Goal: Task Accomplishment & Management: Complete application form

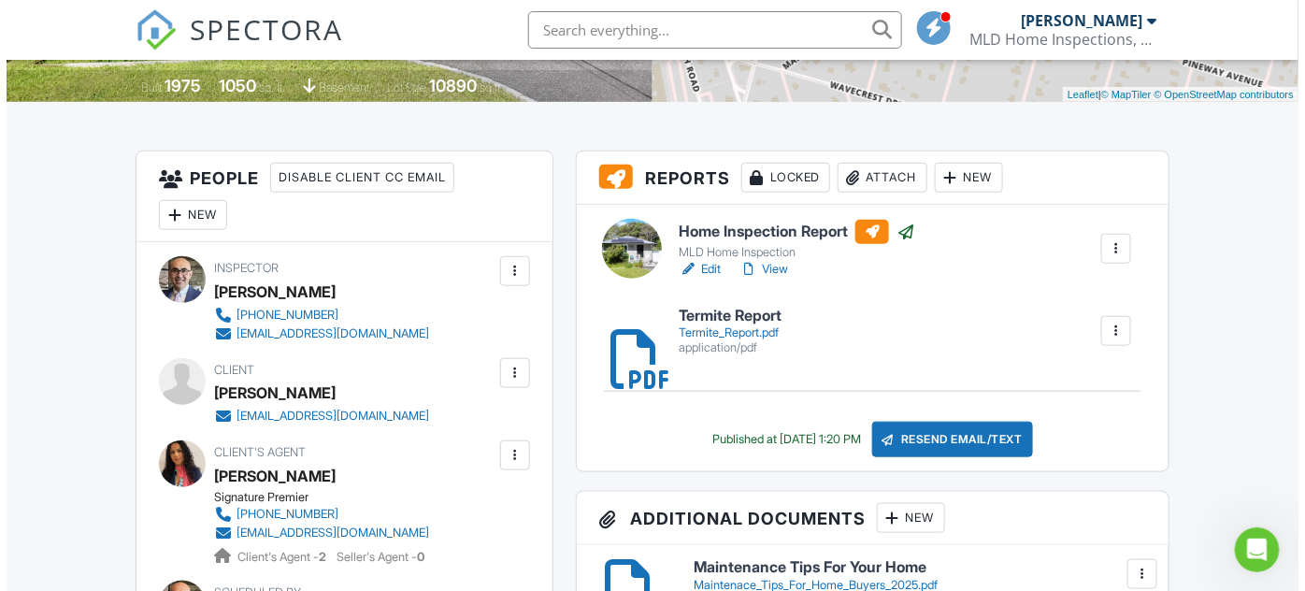
scroll to position [440, 0]
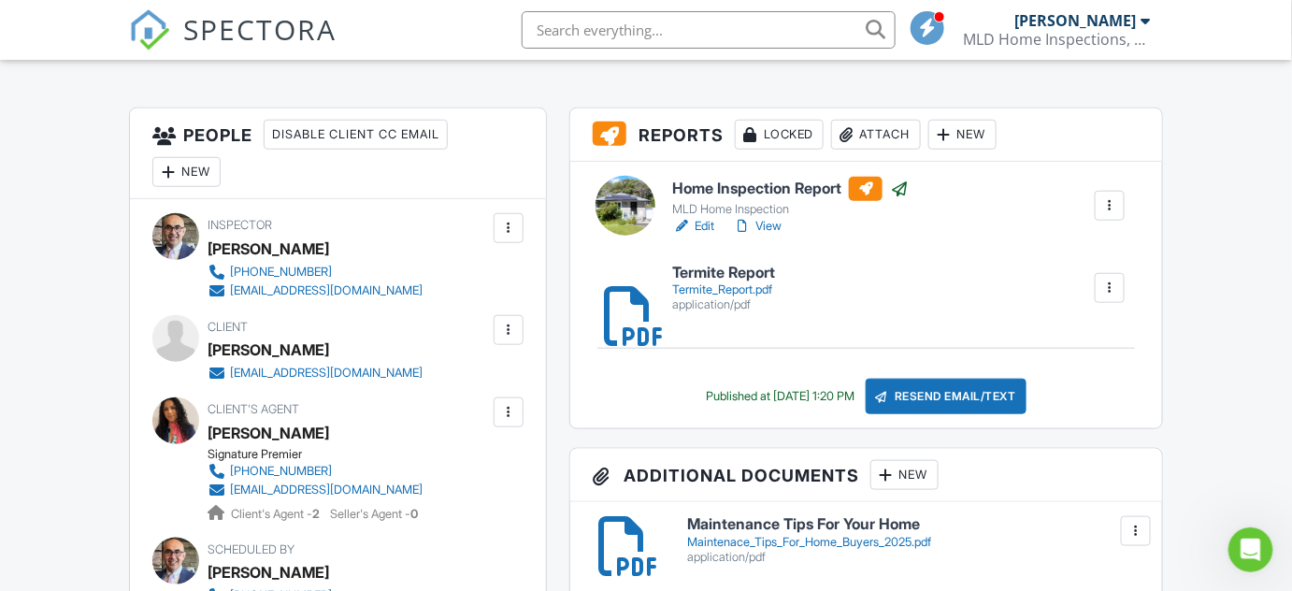
click at [512, 333] on div at bounding box center [508, 330] width 19 height 19
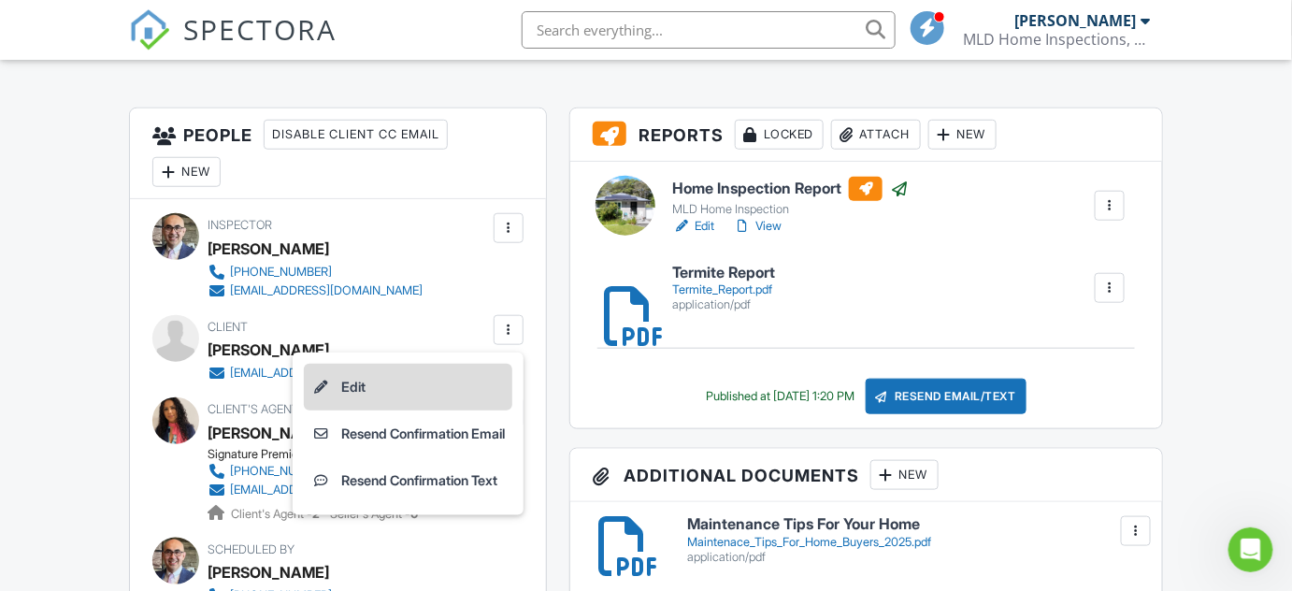
click at [374, 378] on li "Edit" at bounding box center [408, 387] width 209 height 47
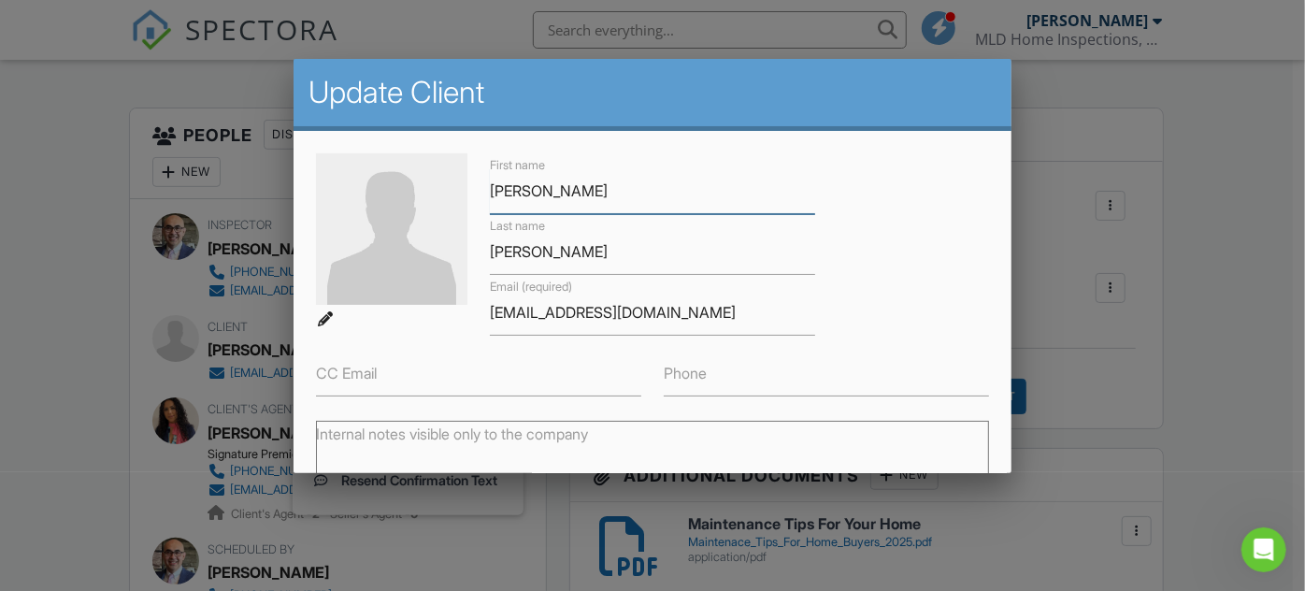
scroll to position [0, 0]
click at [598, 311] on input "[EMAIL_ADDRESS][DOMAIN_NAME]" at bounding box center [652, 313] width 325 height 46
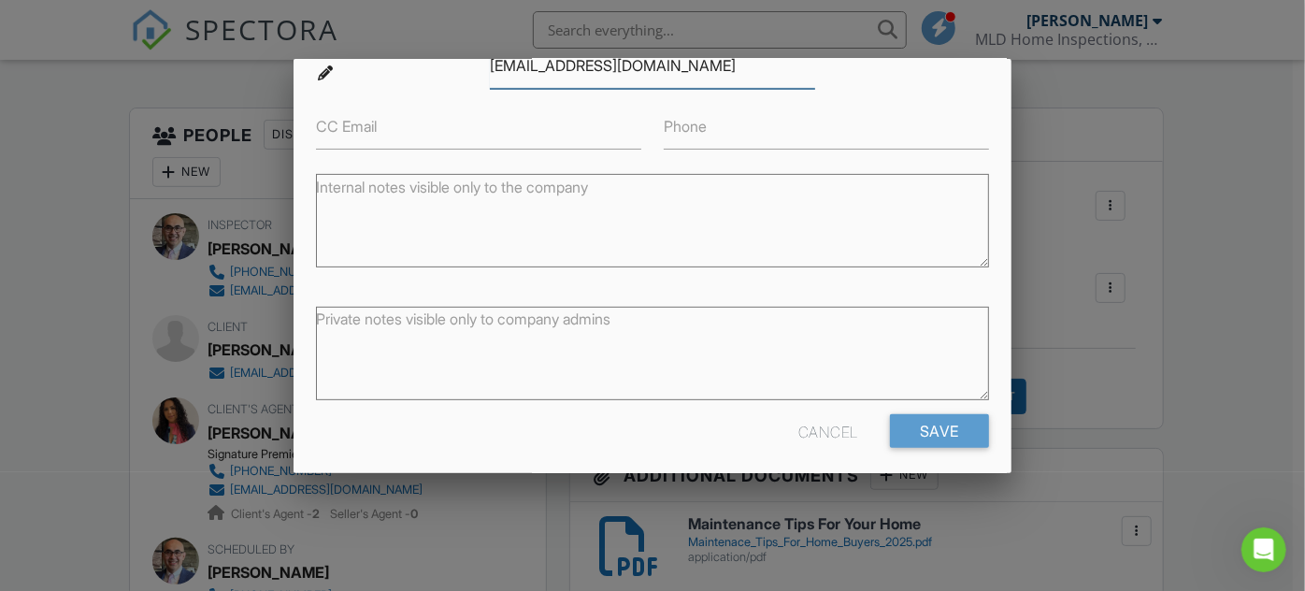
scroll to position [257, 0]
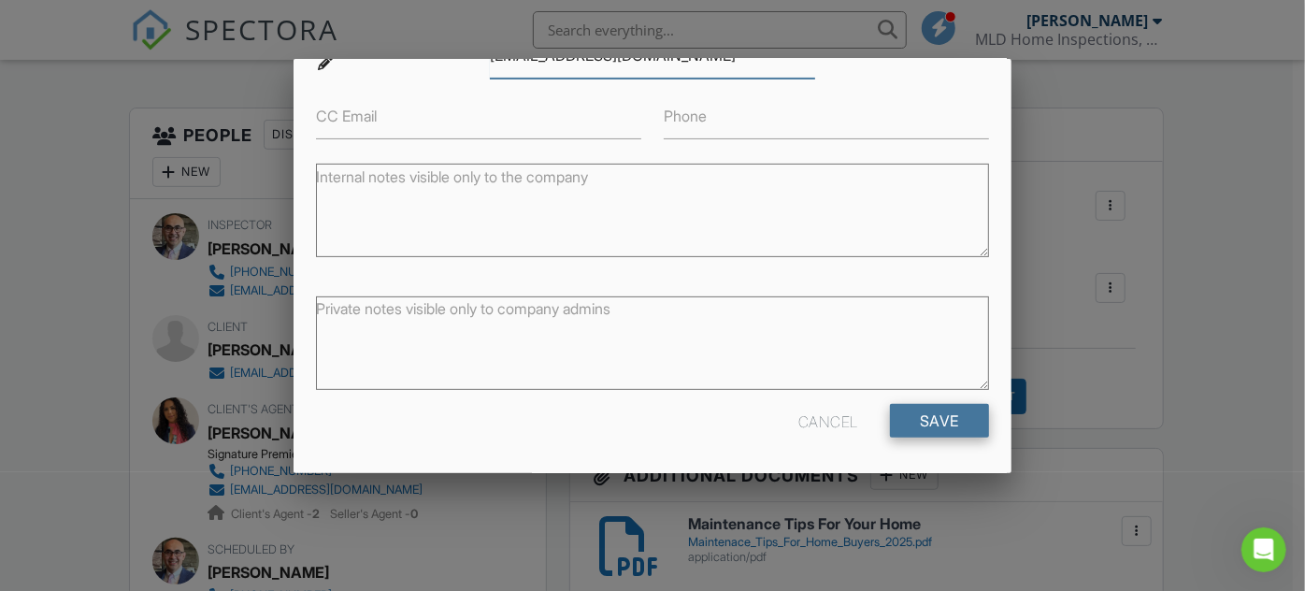
type input "[EMAIL_ADDRESS][DOMAIN_NAME]"
click at [921, 425] on input "Save" at bounding box center [939, 421] width 99 height 34
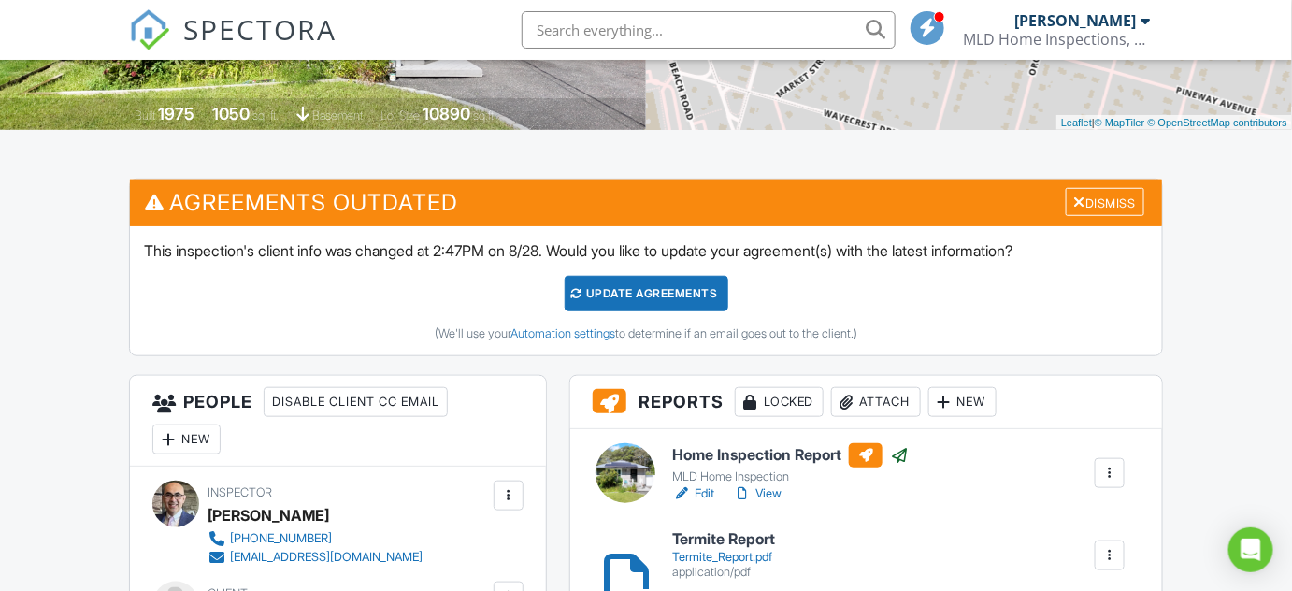
scroll to position [425, 0]
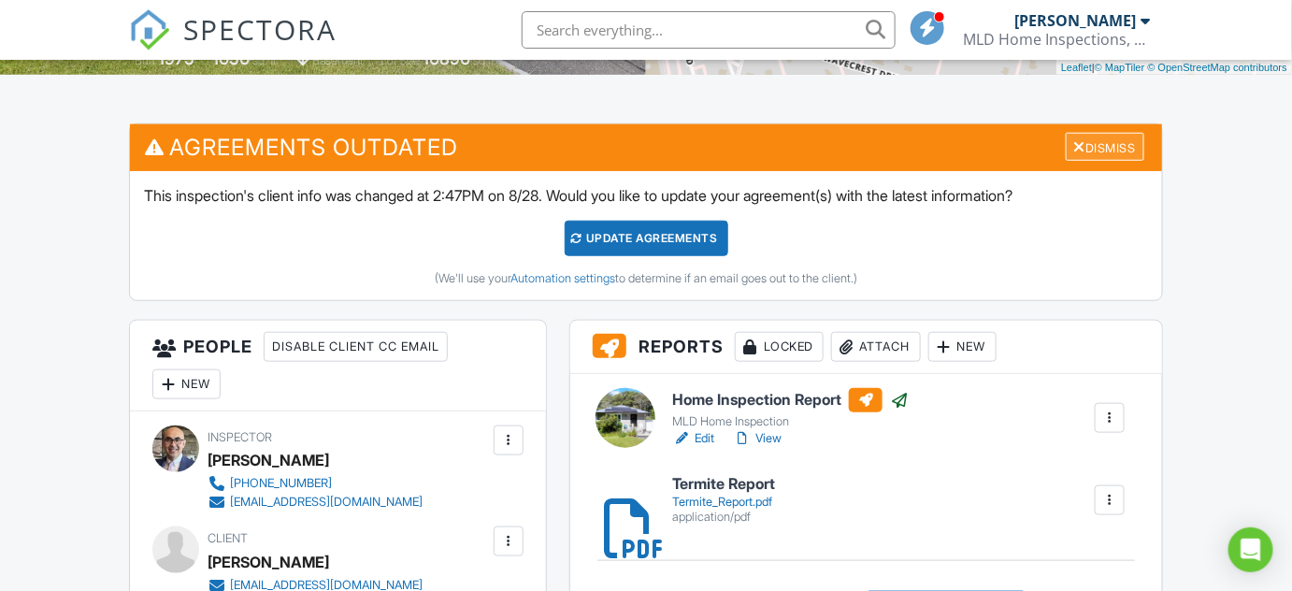
click at [1092, 146] on div "Dismiss" at bounding box center [1105, 147] width 79 height 29
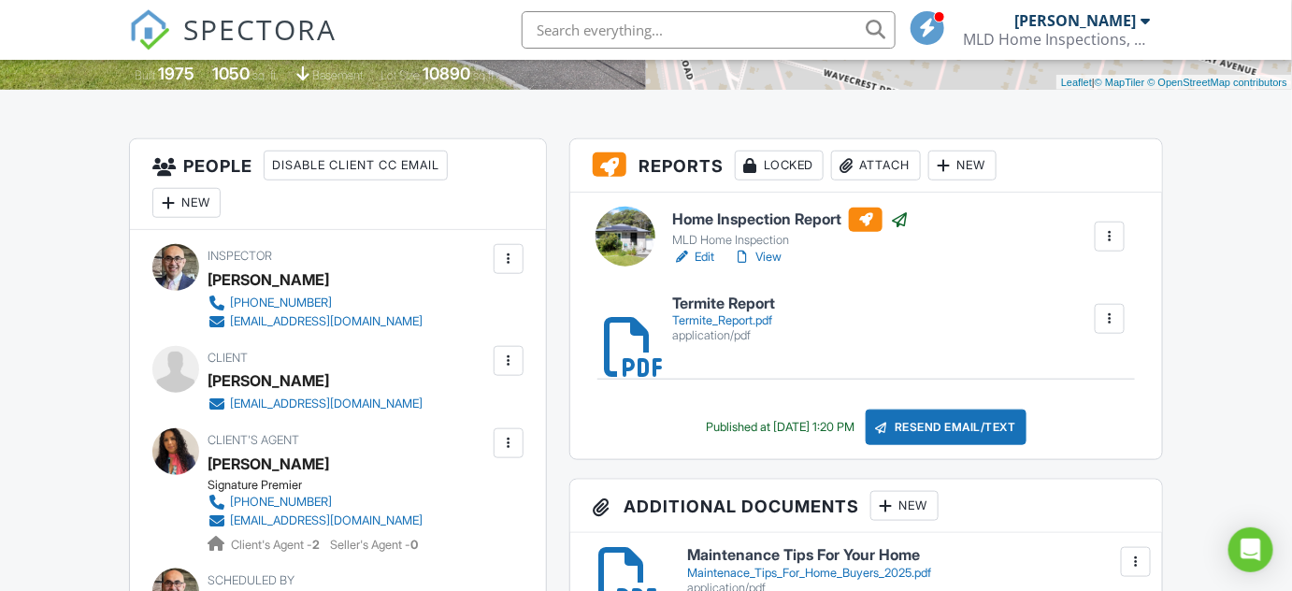
scroll to position [355, 0]
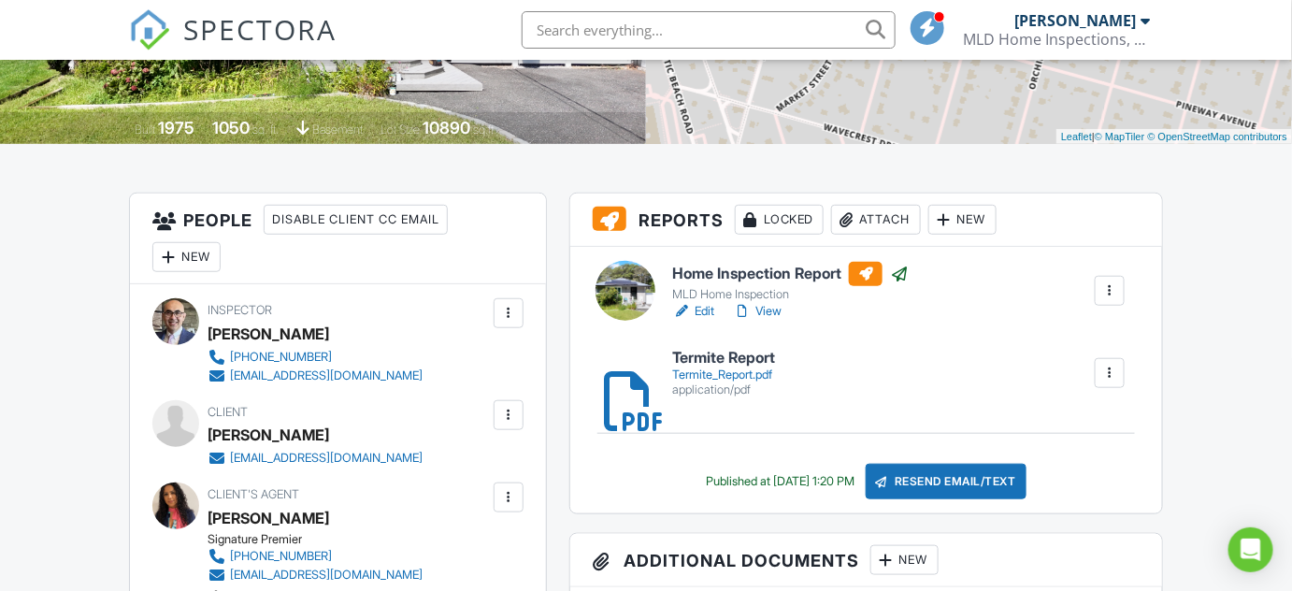
click at [706, 307] on link "Edit" at bounding box center [693, 311] width 42 height 19
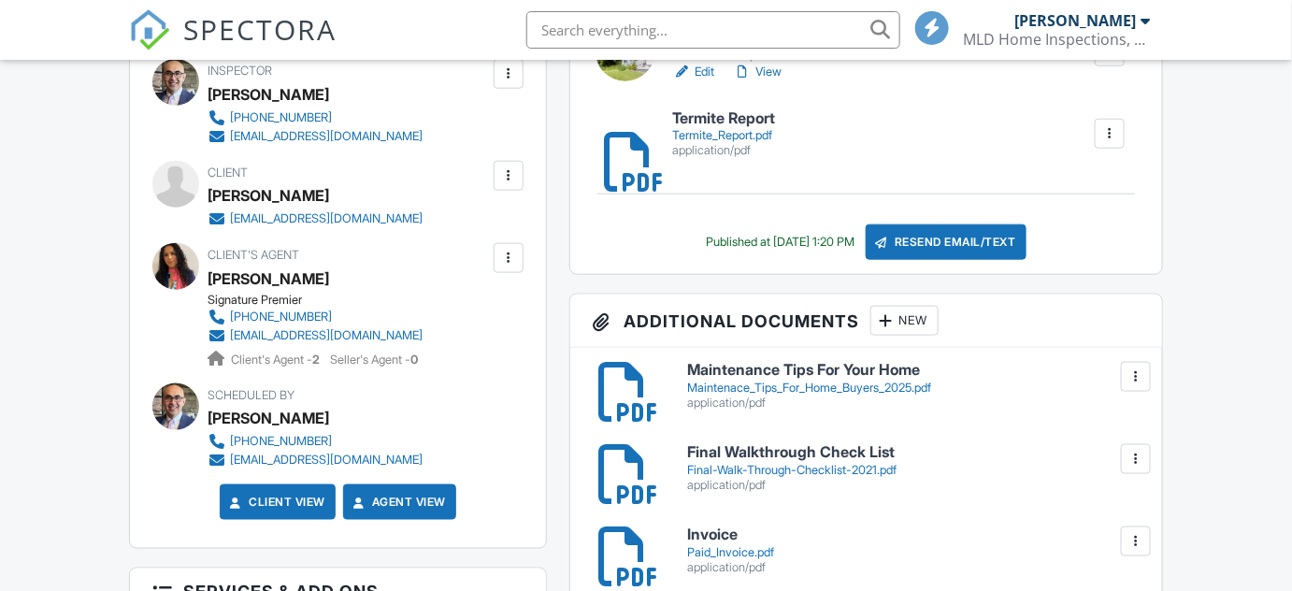
click at [516, 175] on div at bounding box center [508, 175] width 19 height 19
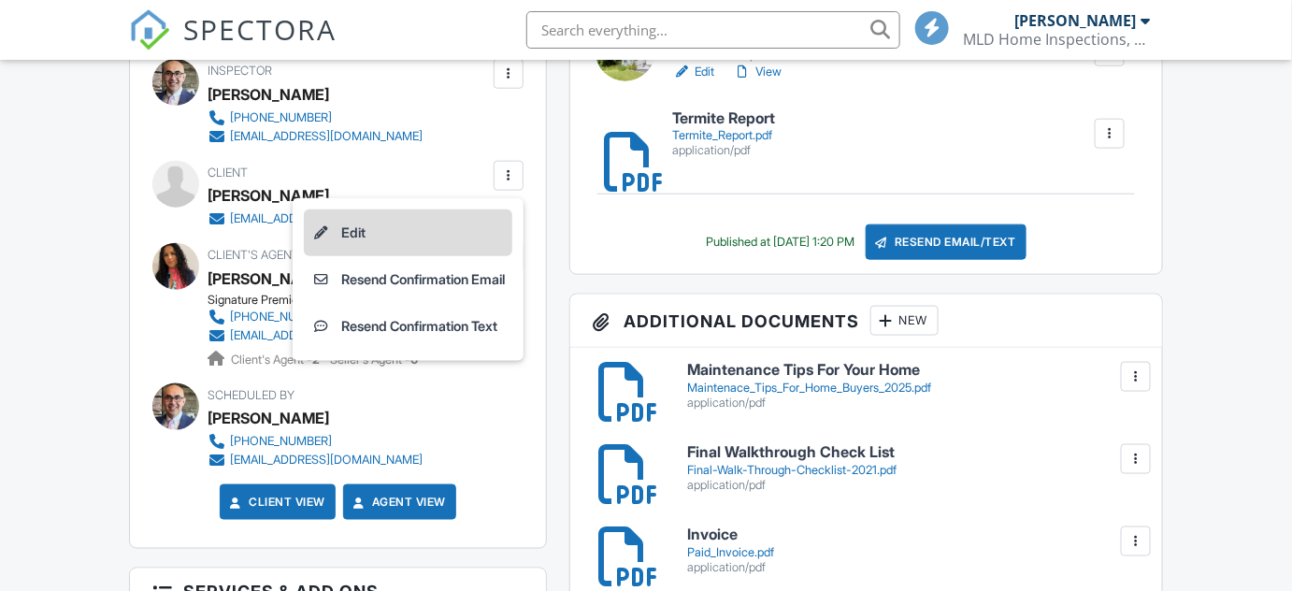
click at [344, 234] on li "Edit" at bounding box center [408, 232] width 209 height 47
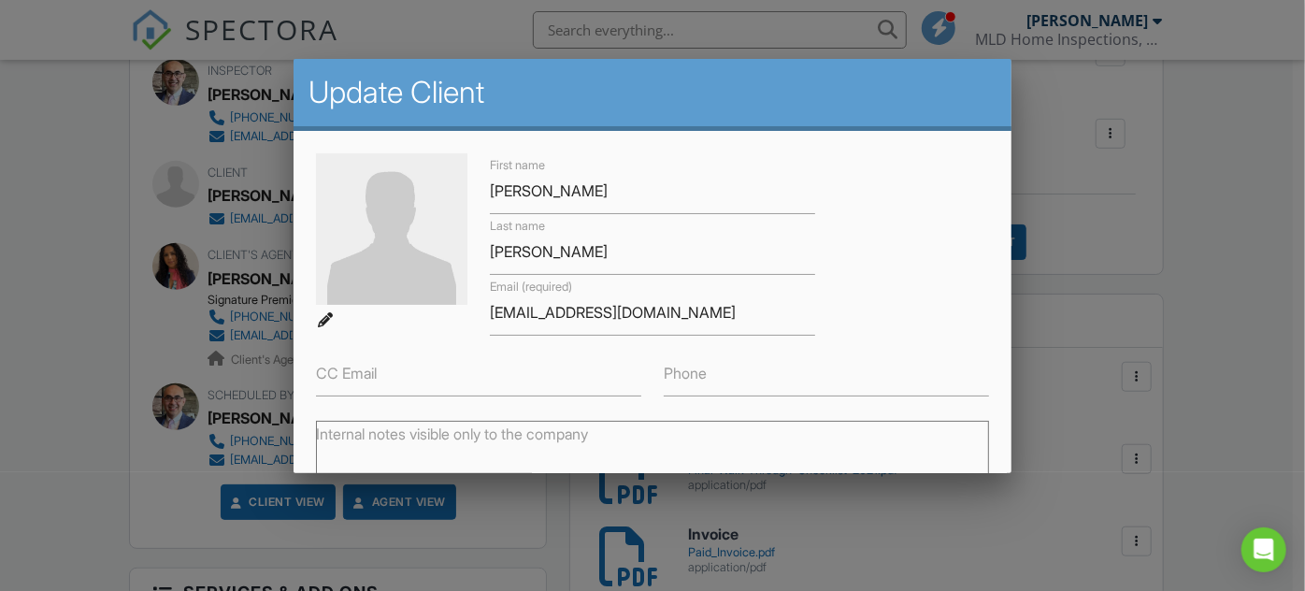
click at [698, 376] on label "Phone" at bounding box center [685, 373] width 43 height 21
click at [698, 376] on input "Phone" at bounding box center [826, 374] width 325 height 46
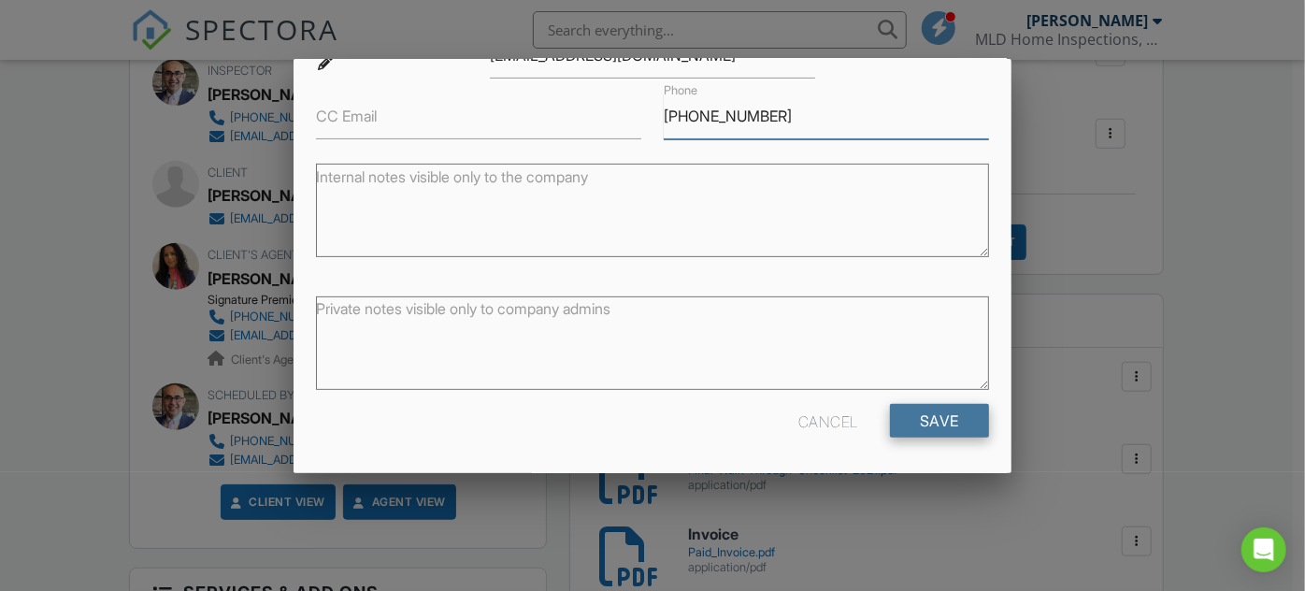
type input "631-833-1214"
click at [941, 418] on input "Save" at bounding box center [939, 421] width 99 height 34
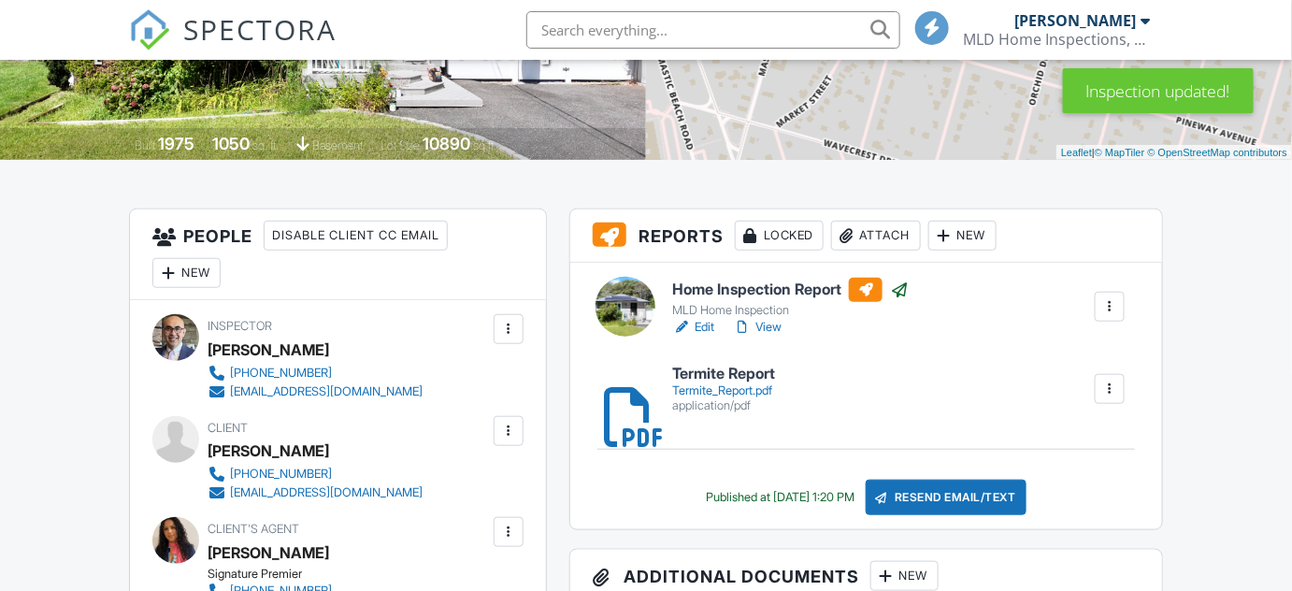
click at [982, 500] on div "Resend Email/Text" at bounding box center [946, 498] width 161 height 36
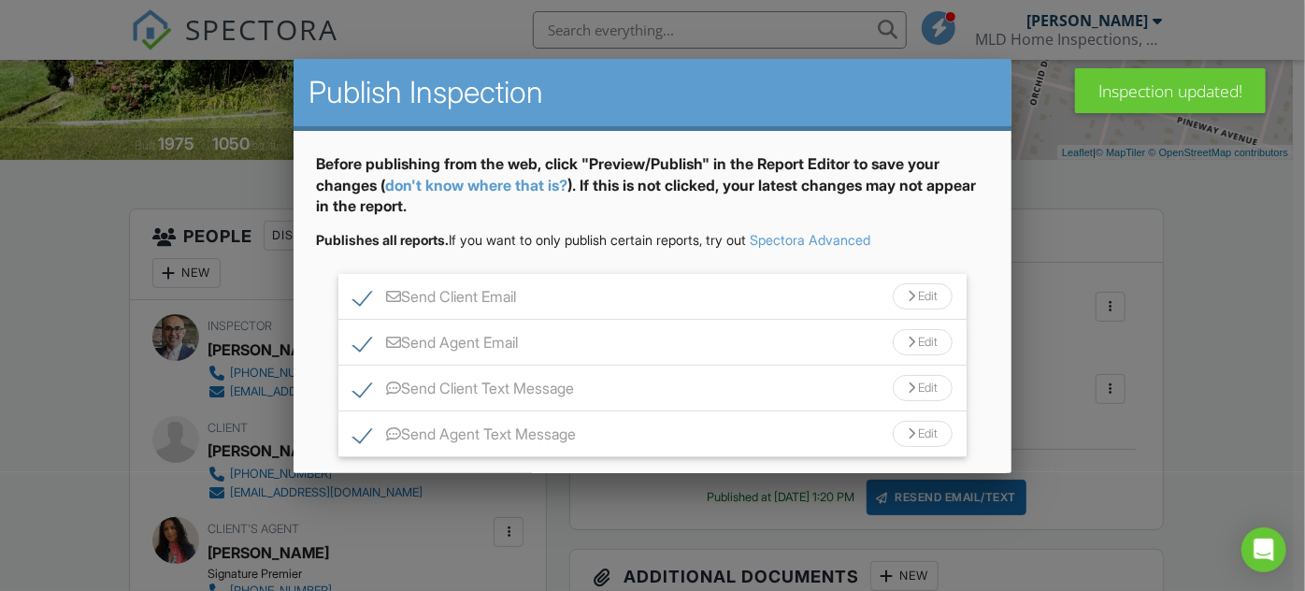
click at [366, 339] on label "Send Agent Email" at bounding box center [435, 345] width 165 height 23
checkbox input "false"
click at [361, 395] on label "Send Client Text Message" at bounding box center [463, 391] width 221 height 23
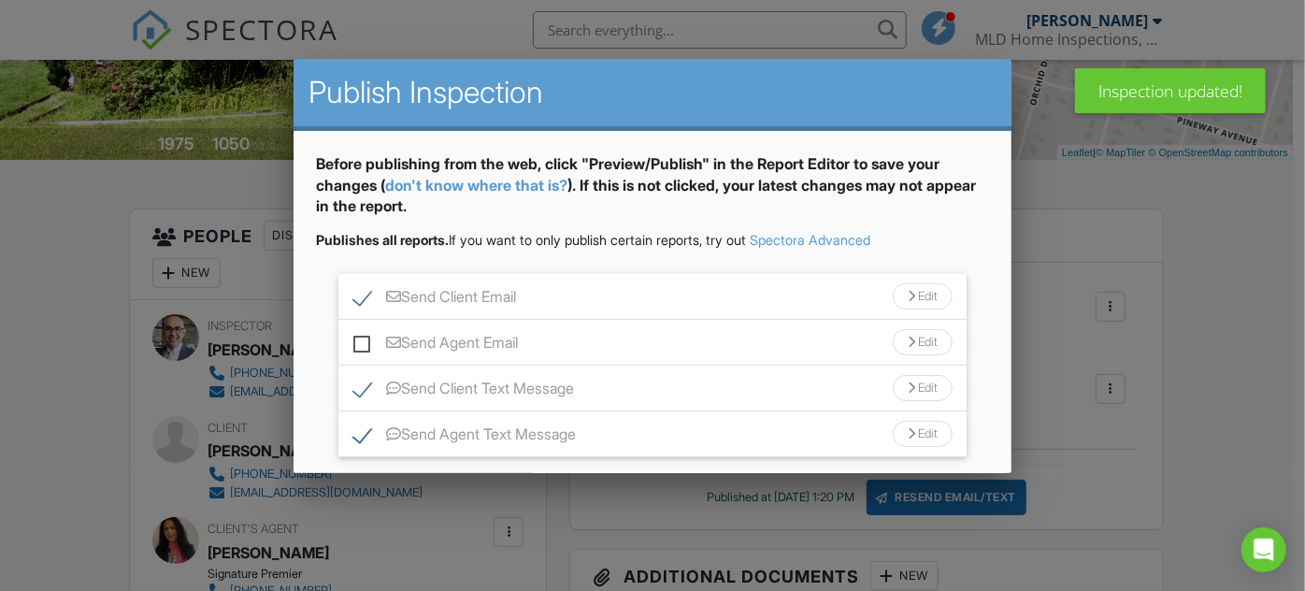
checkbox input "false"
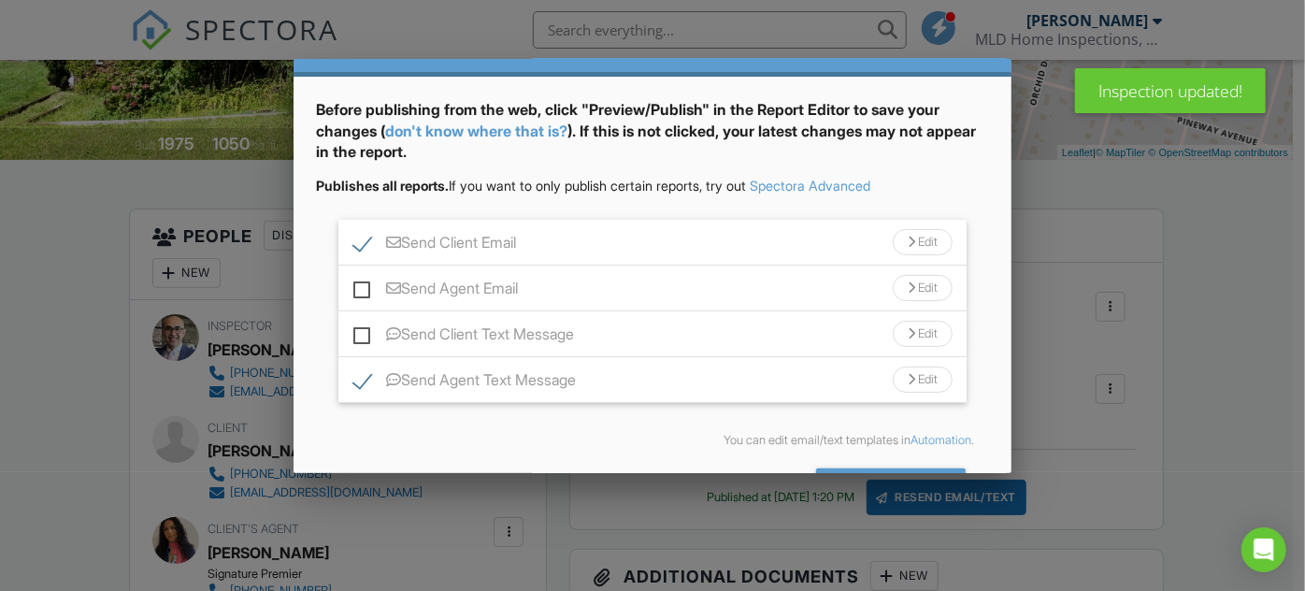
scroll to position [117, 0]
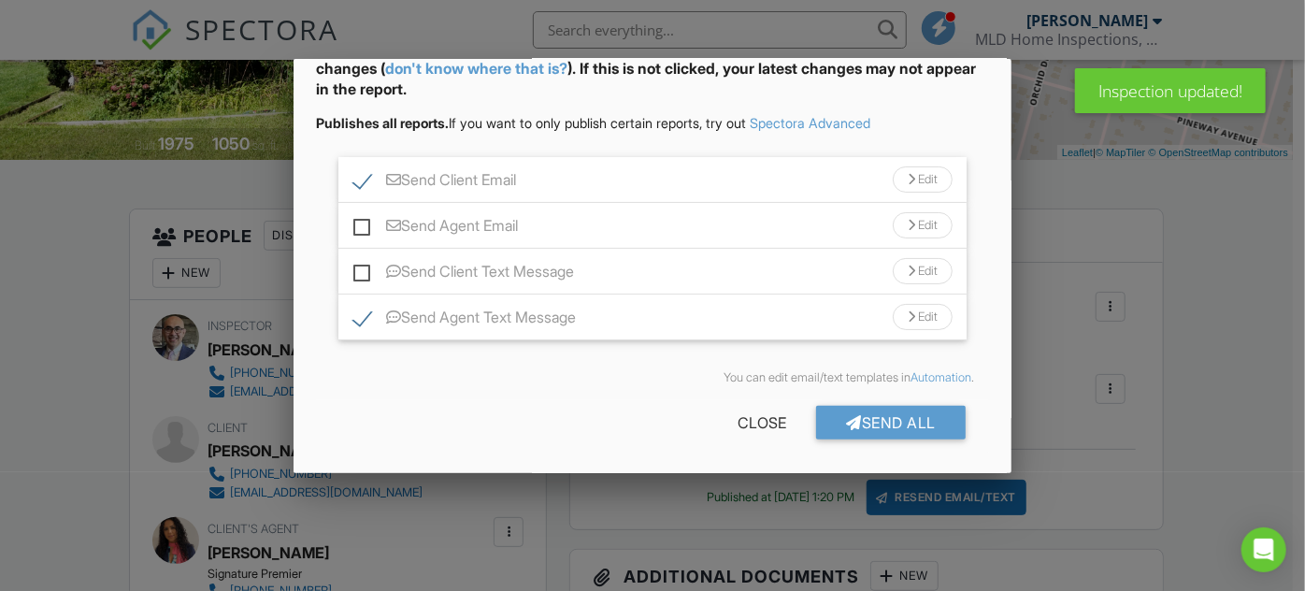
click at [361, 310] on label "Send Agent Text Message" at bounding box center [464, 320] width 223 height 23
checkbox input "false"
click at [896, 419] on div "Send All" at bounding box center [891, 423] width 150 height 34
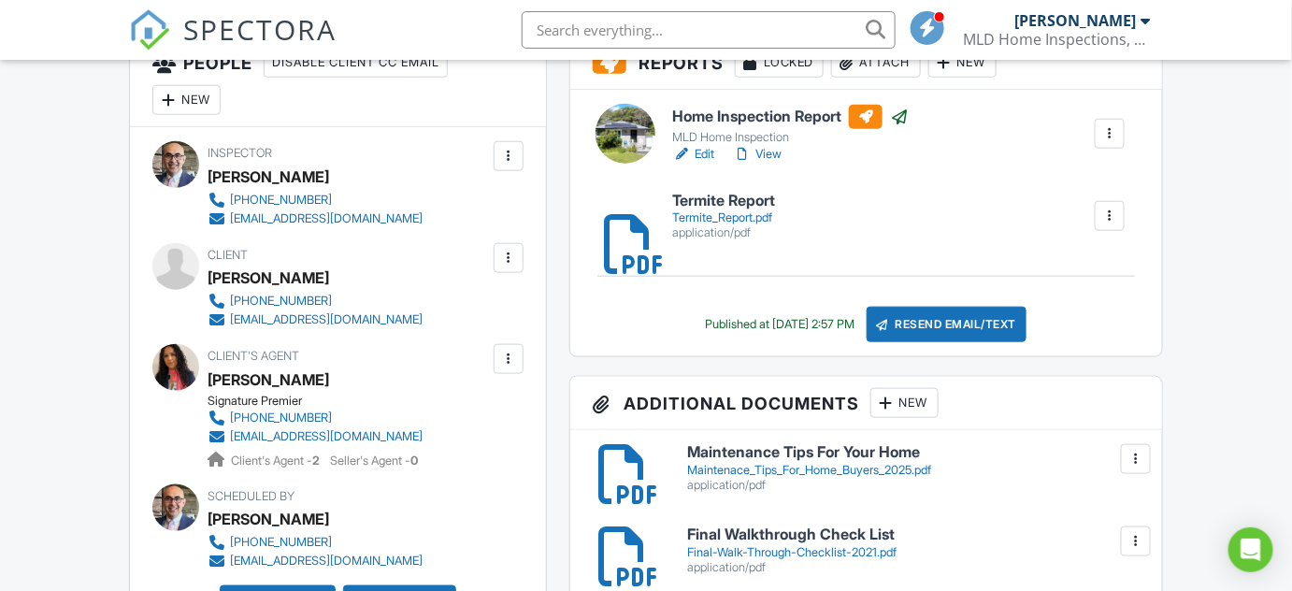
click at [511, 258] on div at bounding box center [508, 258] width 19 height 19
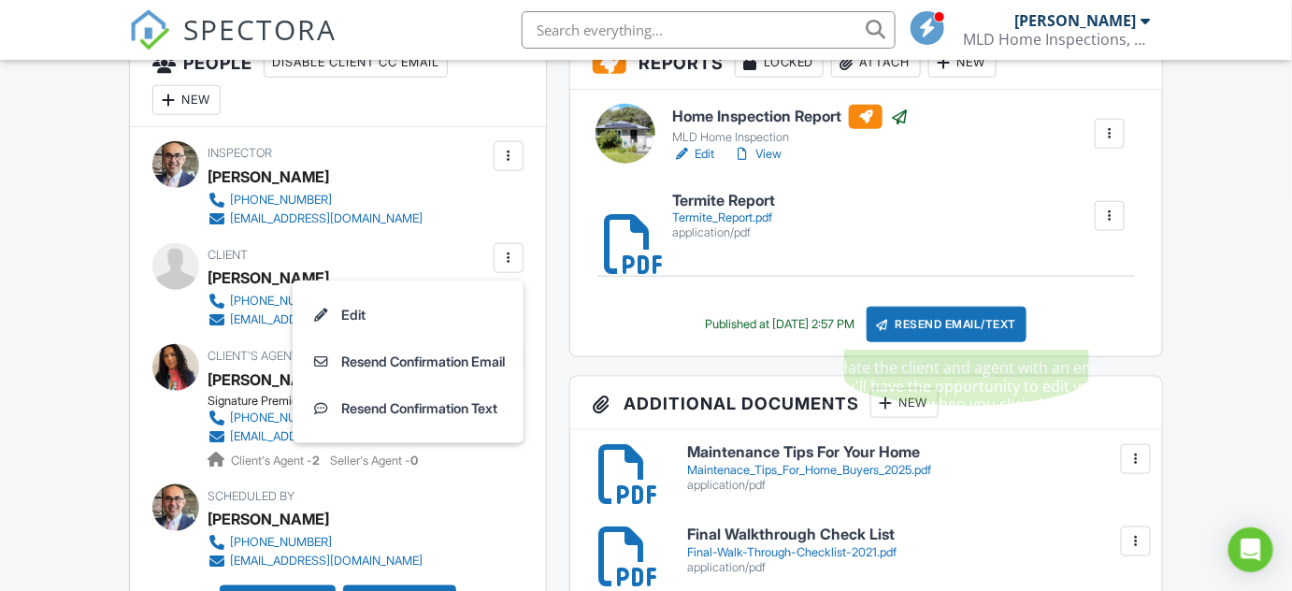
click at [964, 320] on div "Resend Email/Text" at bounding box center [947, 325] width 161 height 36
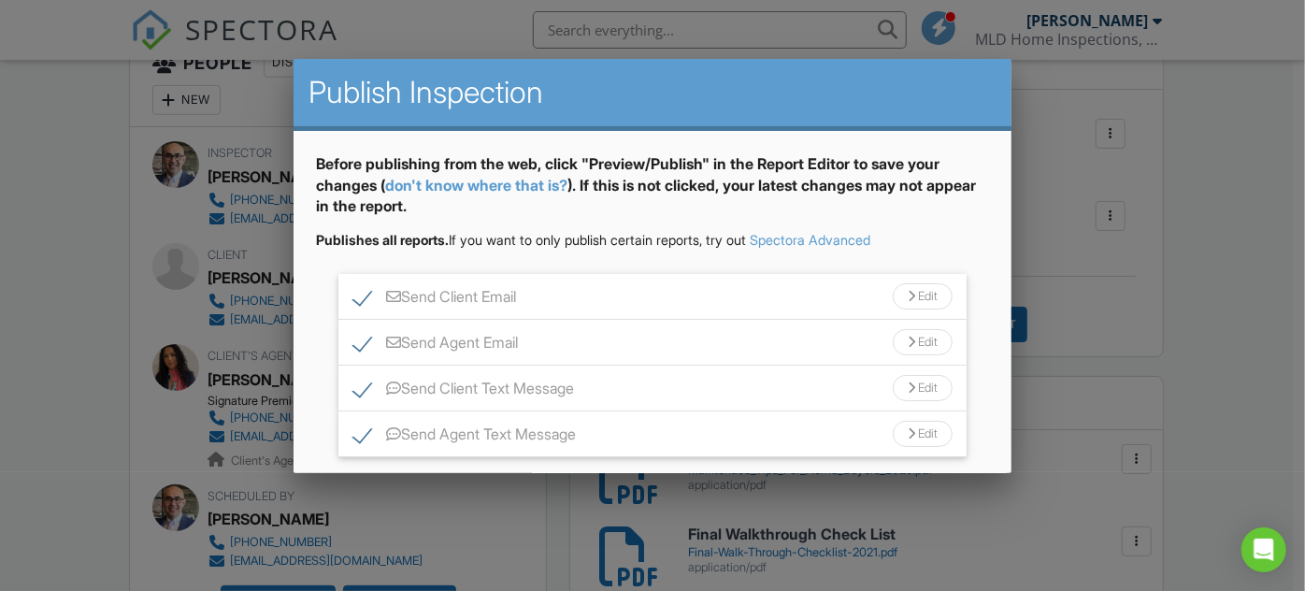
click at [361, 305] on label "Send Client Email" at bounding box center [434, 299] width 163 height 23
checkbox input "false"
click at [366, 338] on label "Send Agent Email" at bounding box center [435, 345] width 165 height 23
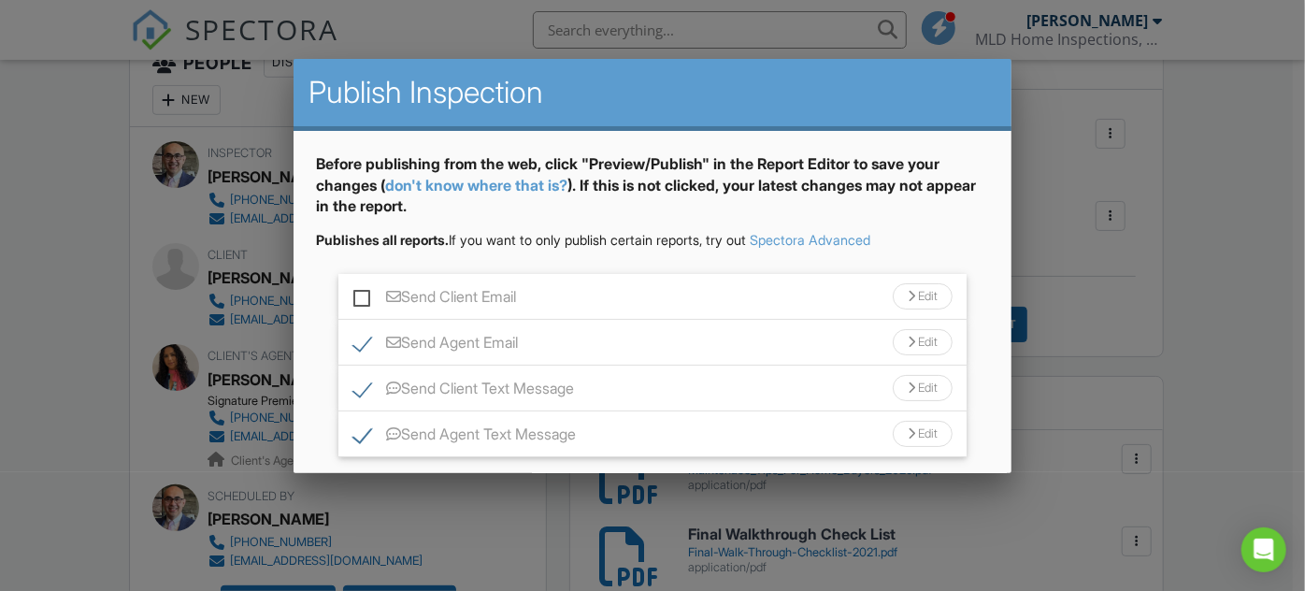
checkbox input "false"
click at [368, 430] on label "Send Agent Text Message" at bounding box center [464, 436] width 223 height 23
checkbox input "false"
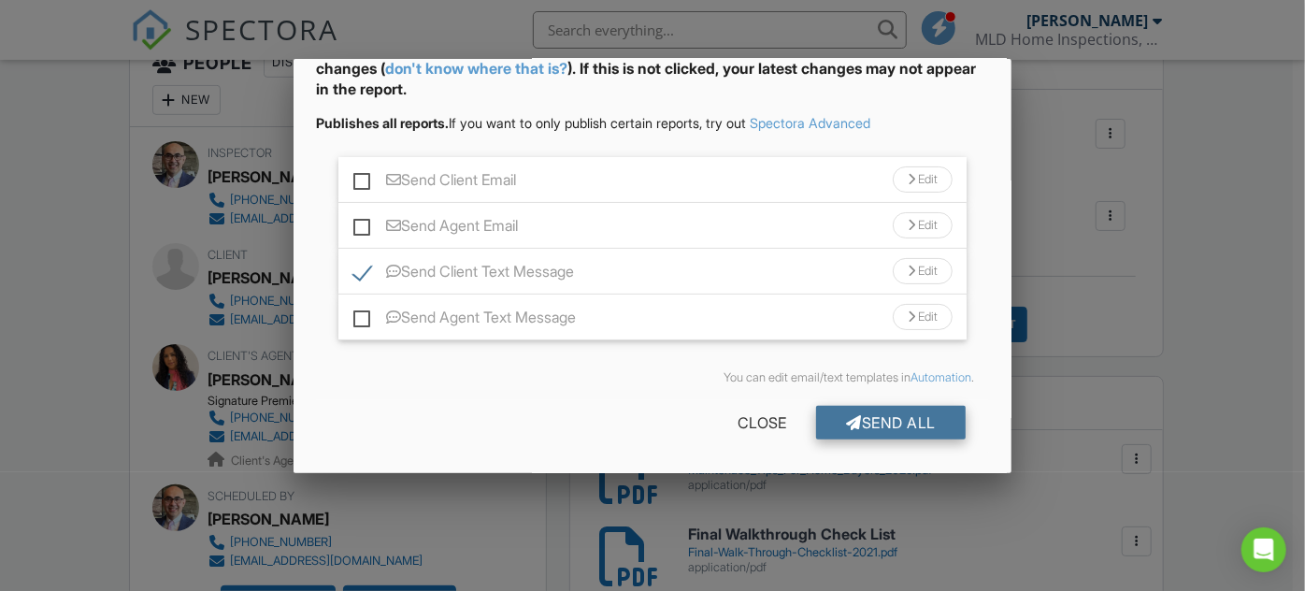
click at [880, 417] on div "Send All" at bounding box center [891, 423] width 150 height 34
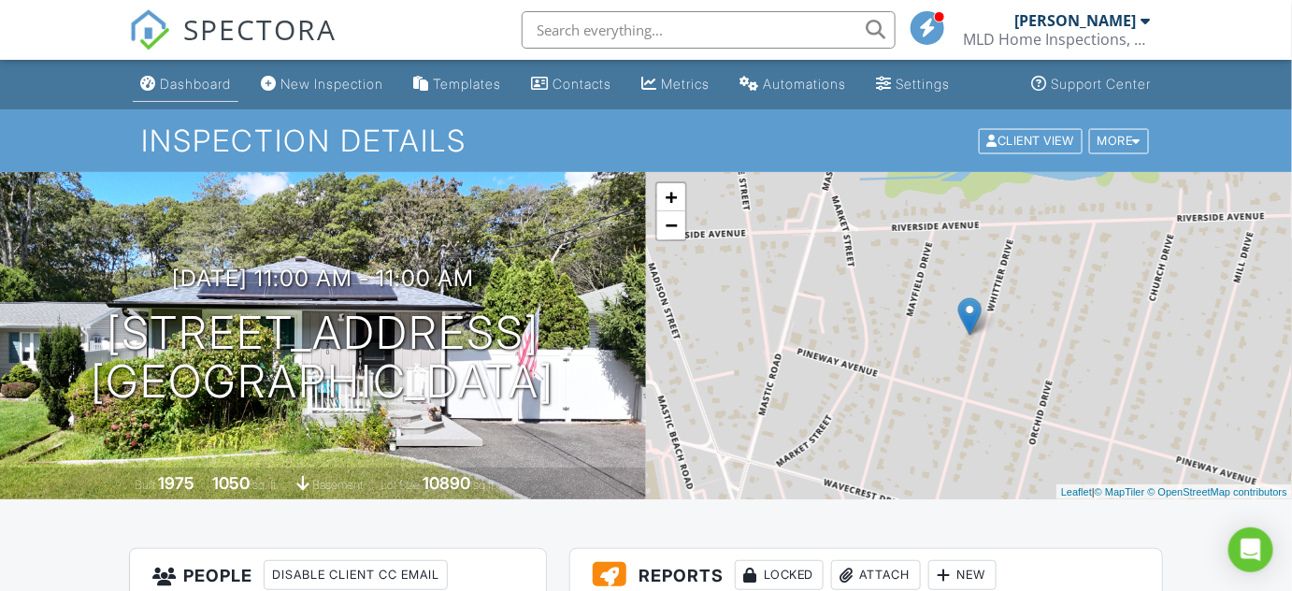
click at [216, 79] on div "Dashboard" at bounding box center [195, 84] width 71 height 16
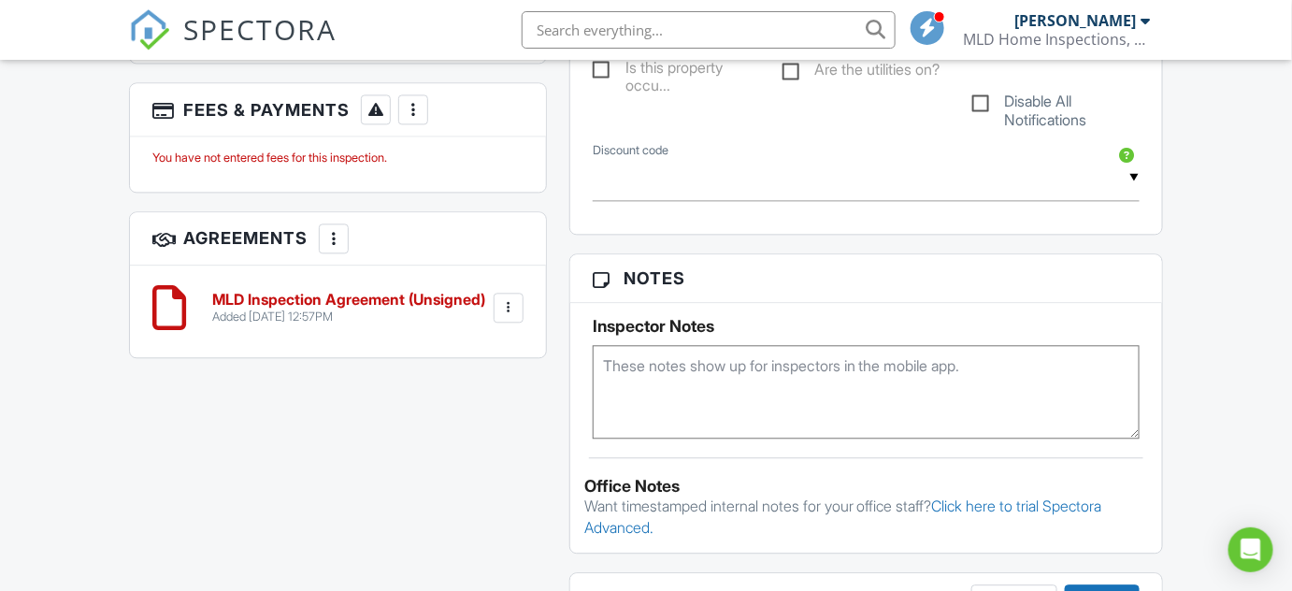
scroll to position [1360, 0]
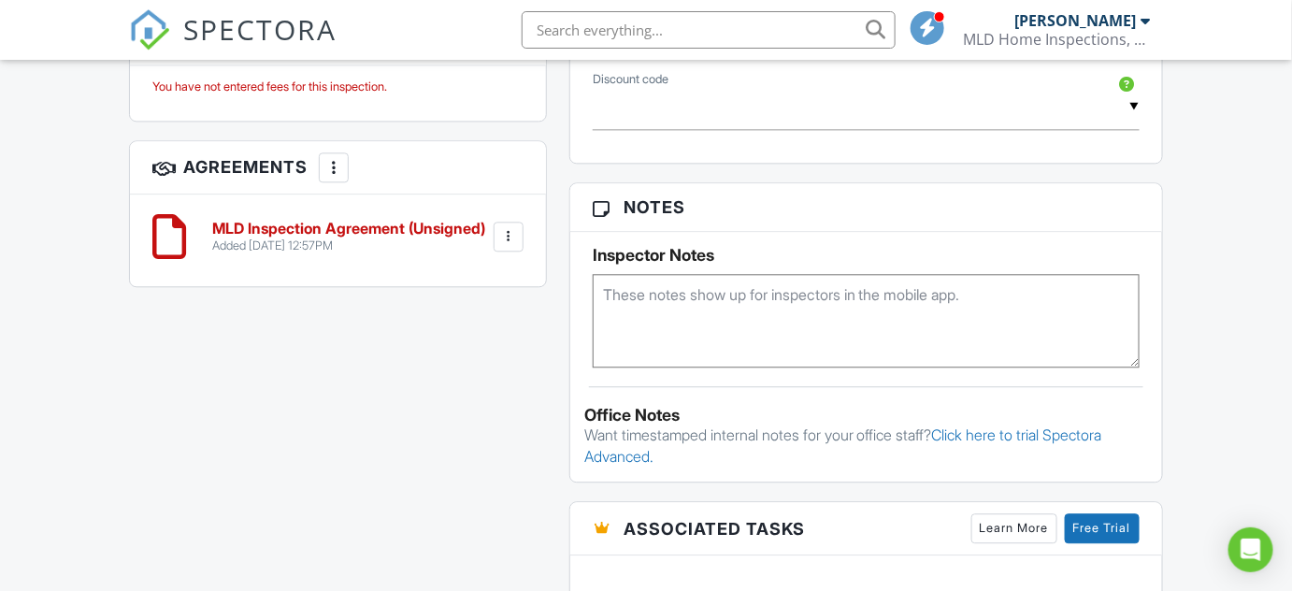
click at [377, 223] on h6 "MLD Inspection Agreement (Unsigned)" at bounding box center [348, 229] width 273 height 17
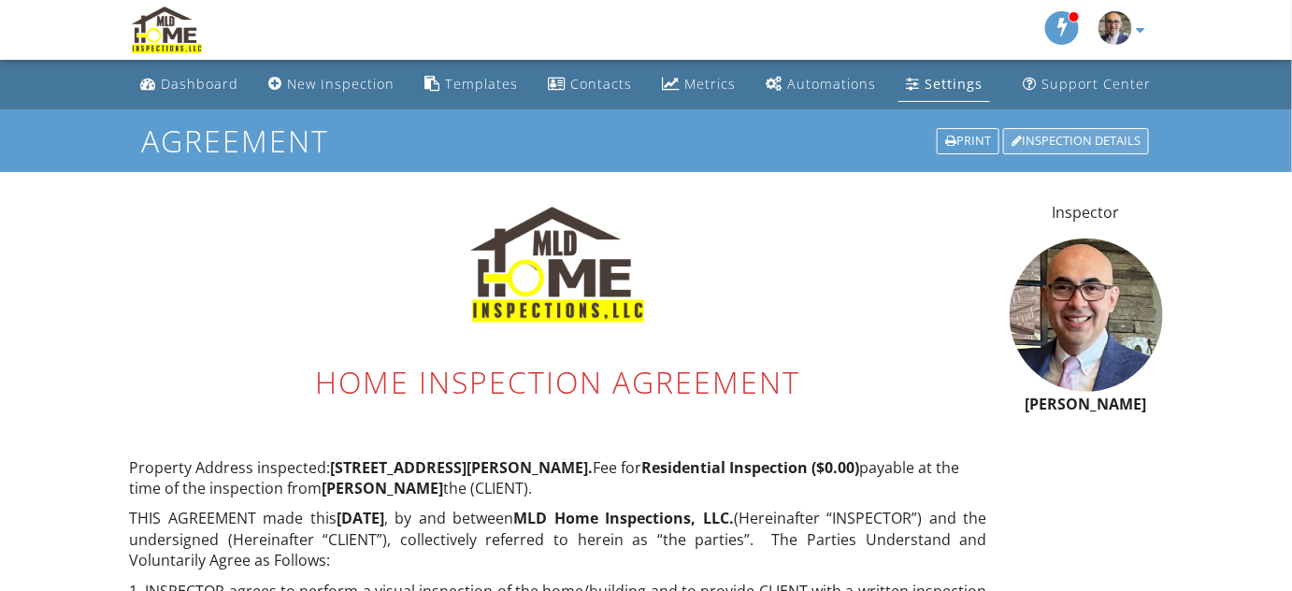
click at [1124, 141] on div "Inspection Details" at bounding box center [1076, 141] width 146 height 26
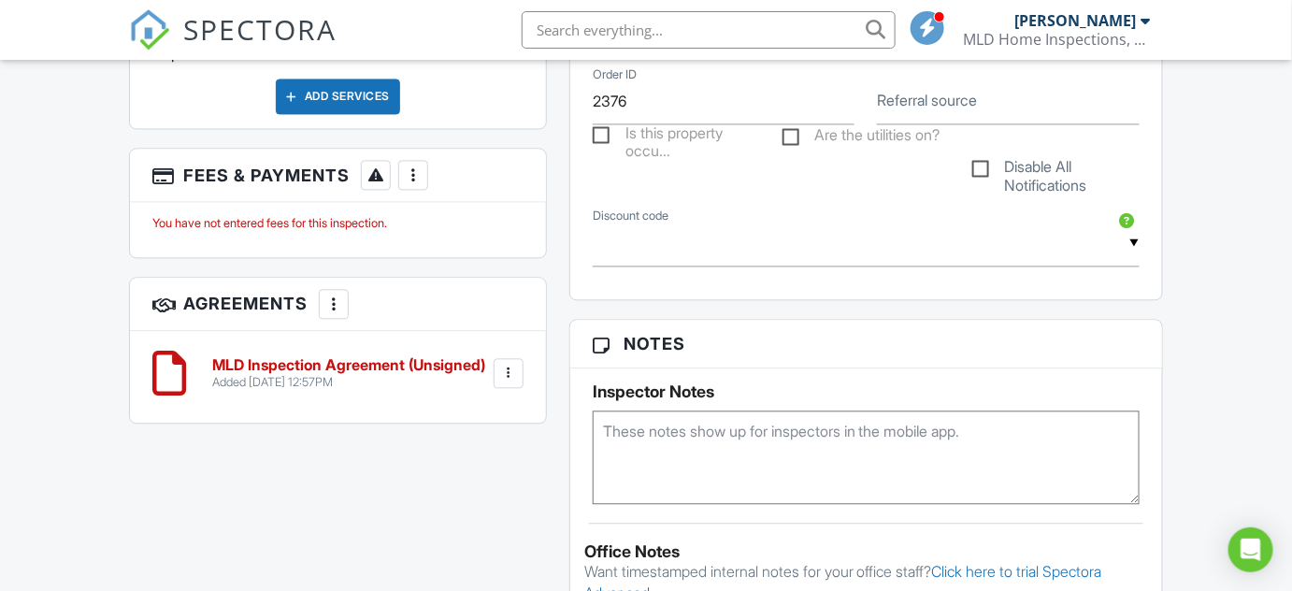
scroll to position [1360, 0]
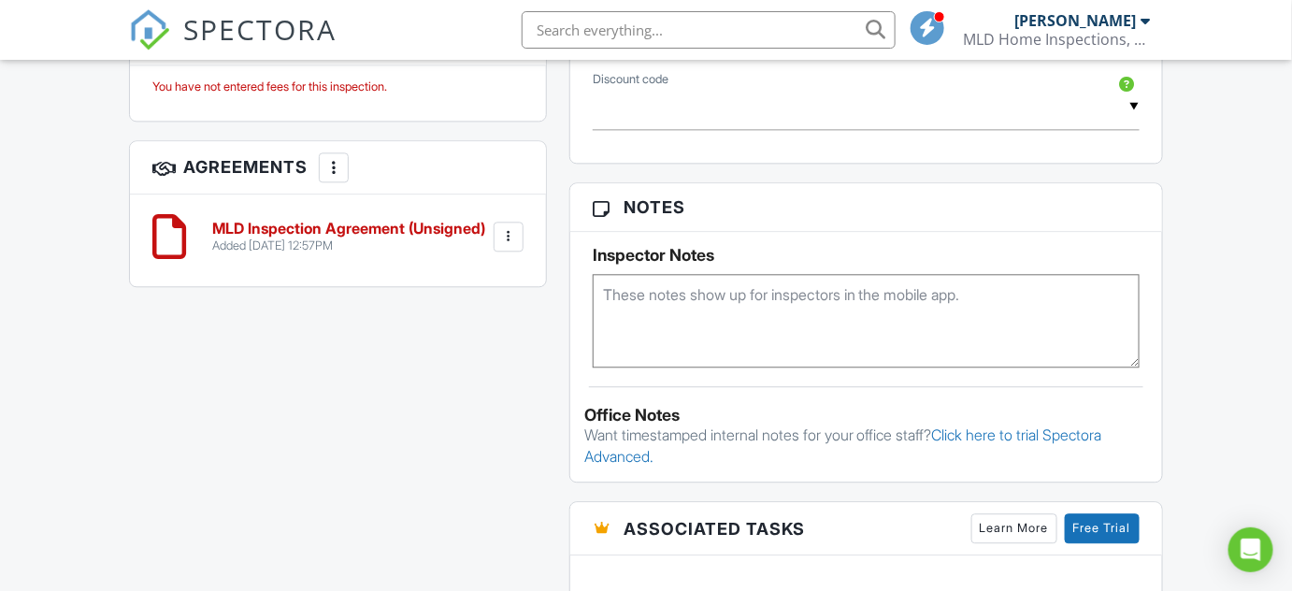
click at [518, 234] on div at bounding box center [509, 237] width 30 height 30
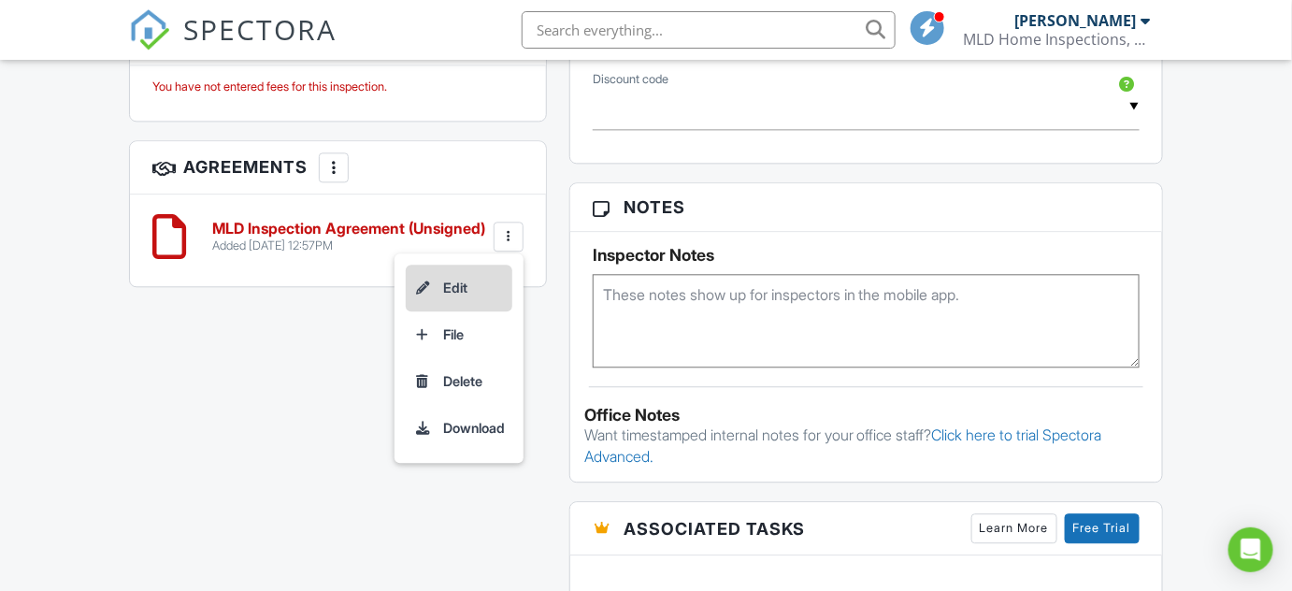
click at [463, 286] on li "Edit" at bounding box center [459, 288] width 107 height 47
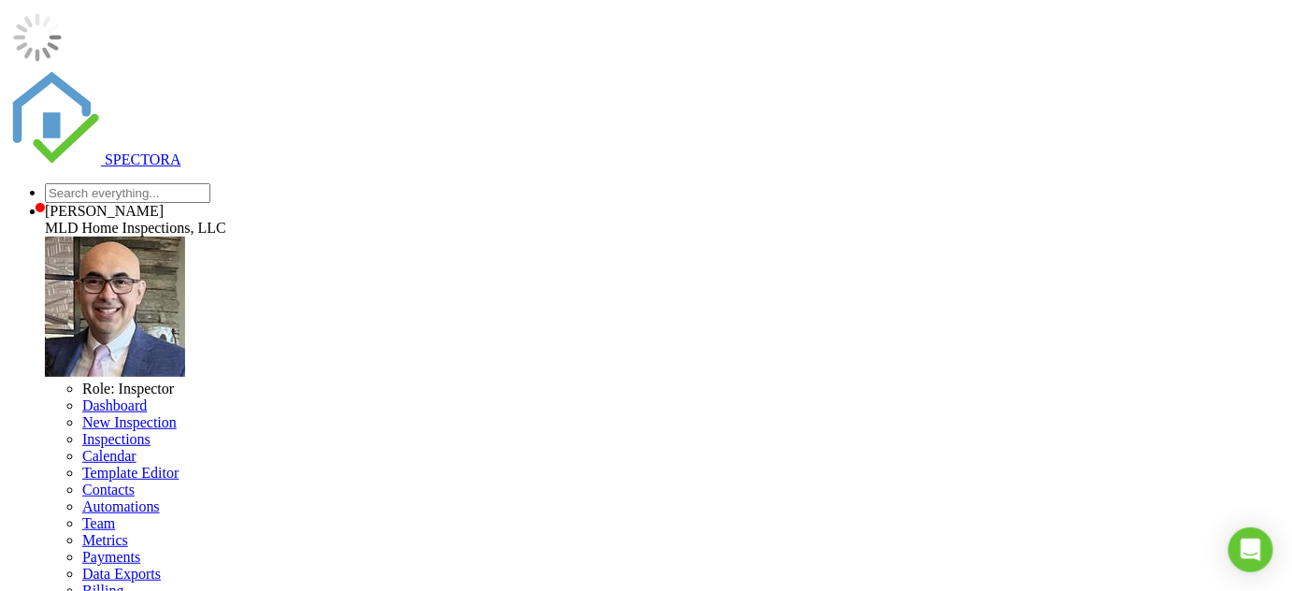
drag, startPoint x: 825, startPoint y: 468, endPoint x: 828, endPoint y: 486, distance: 18.9
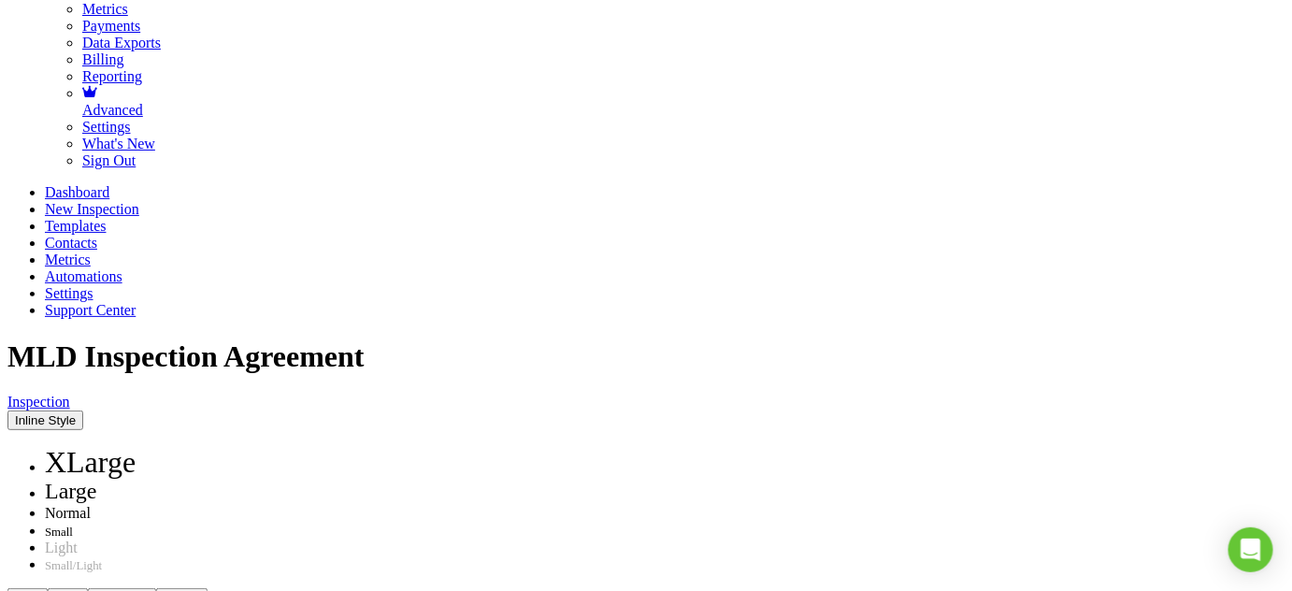
scroll to position [533, 0]
drag, startPoint x: 681, startPoint y: 508, endPoint x: 698, endPoint y: 497, distance: 19.7
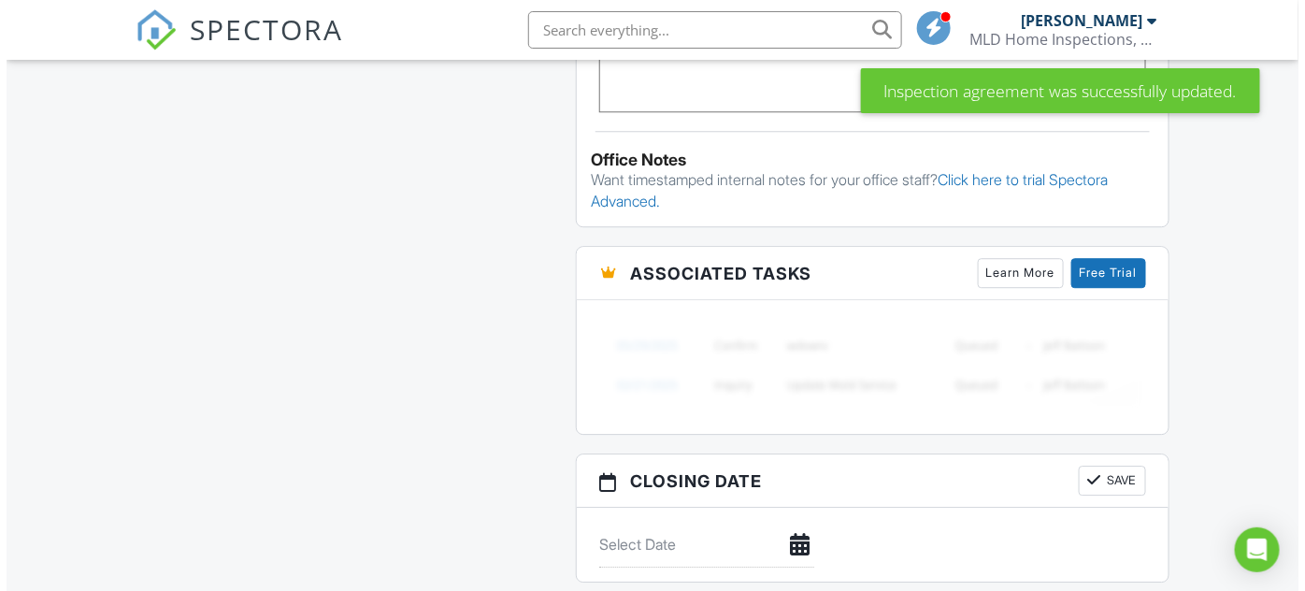
scroll to position [1104, 0]
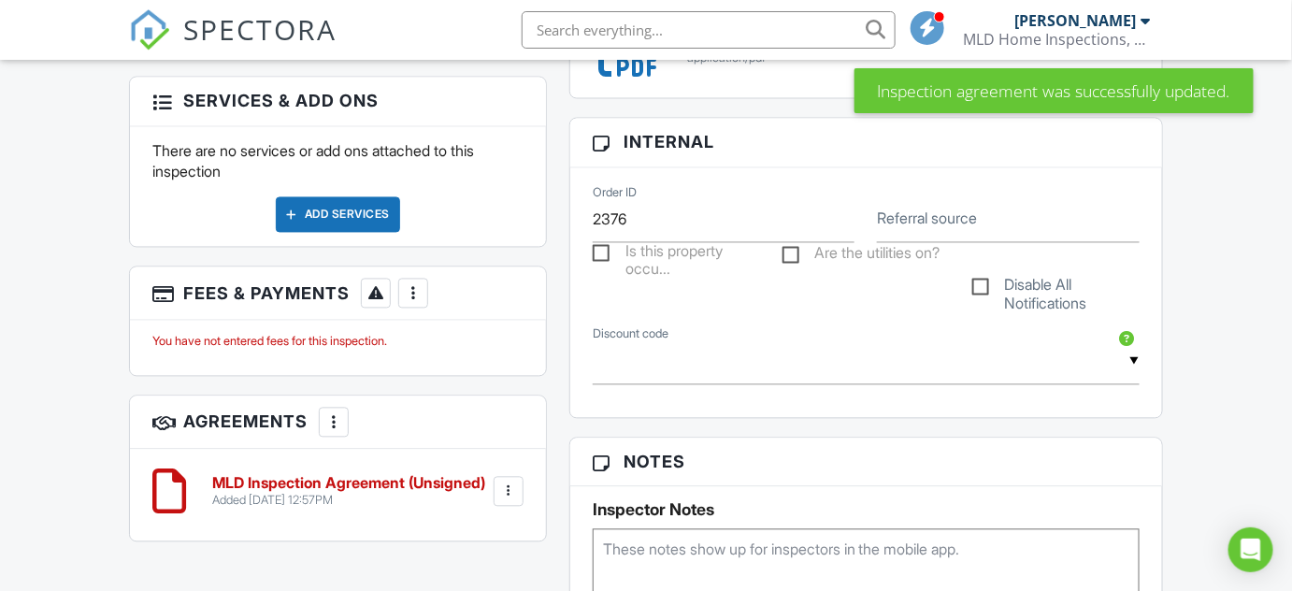
click at [420, 300] on div at bounding box center [413, 293] width 19 height 19
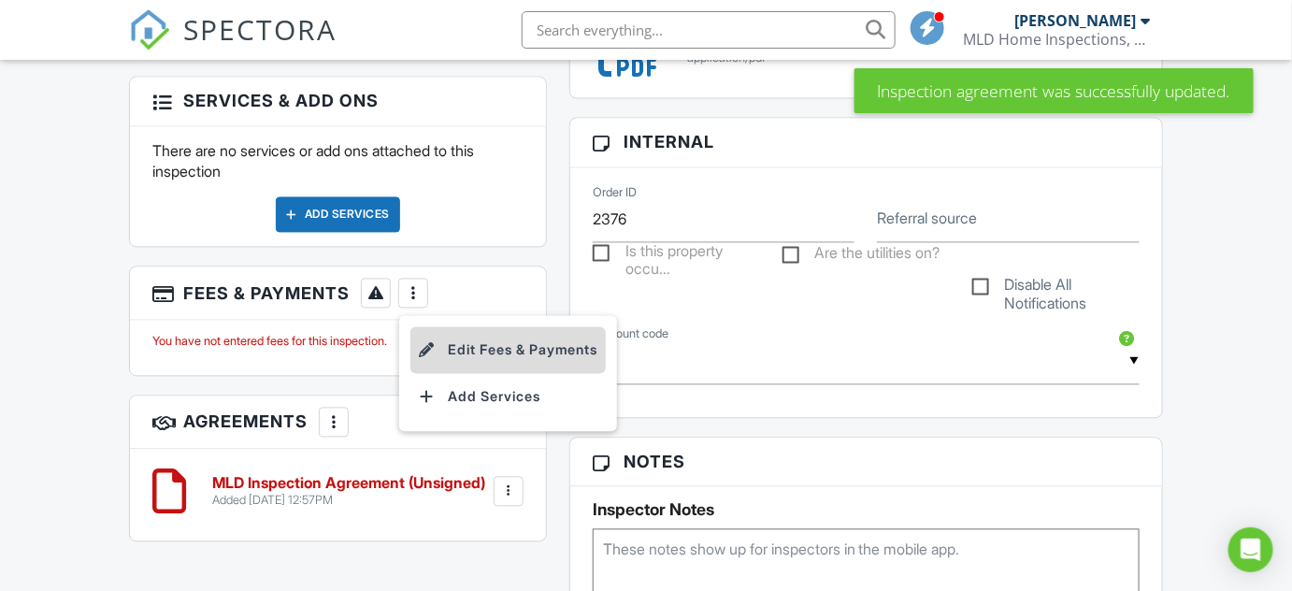
click at [501, 346] on li "Edit Fees & Payments" at bounding box center [508, 350] width 195 height 47
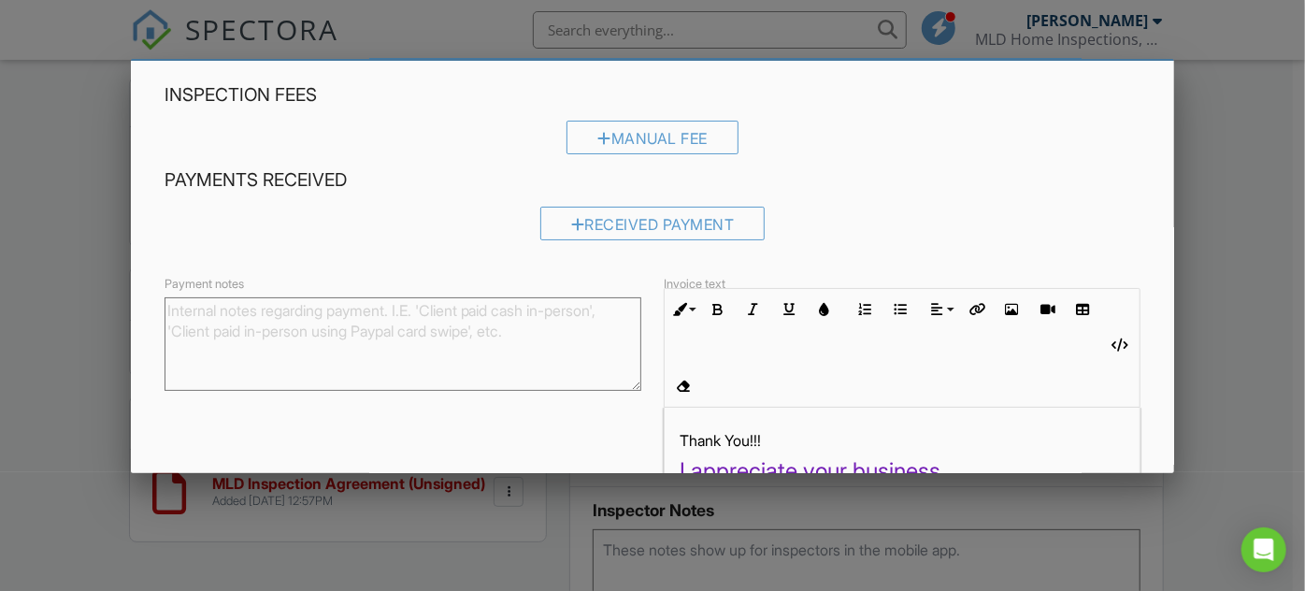
scroll to position [0, 0]
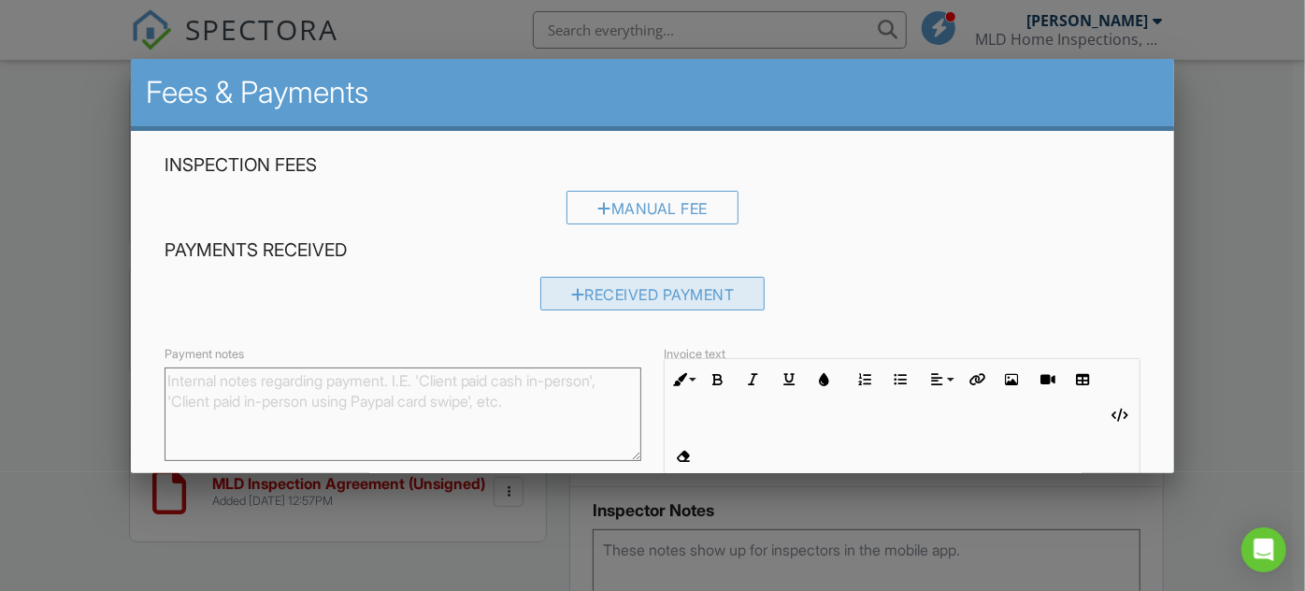
click at [650, 301] on div "Received Payment" at bounding box center [653, 294] width 225 height 34
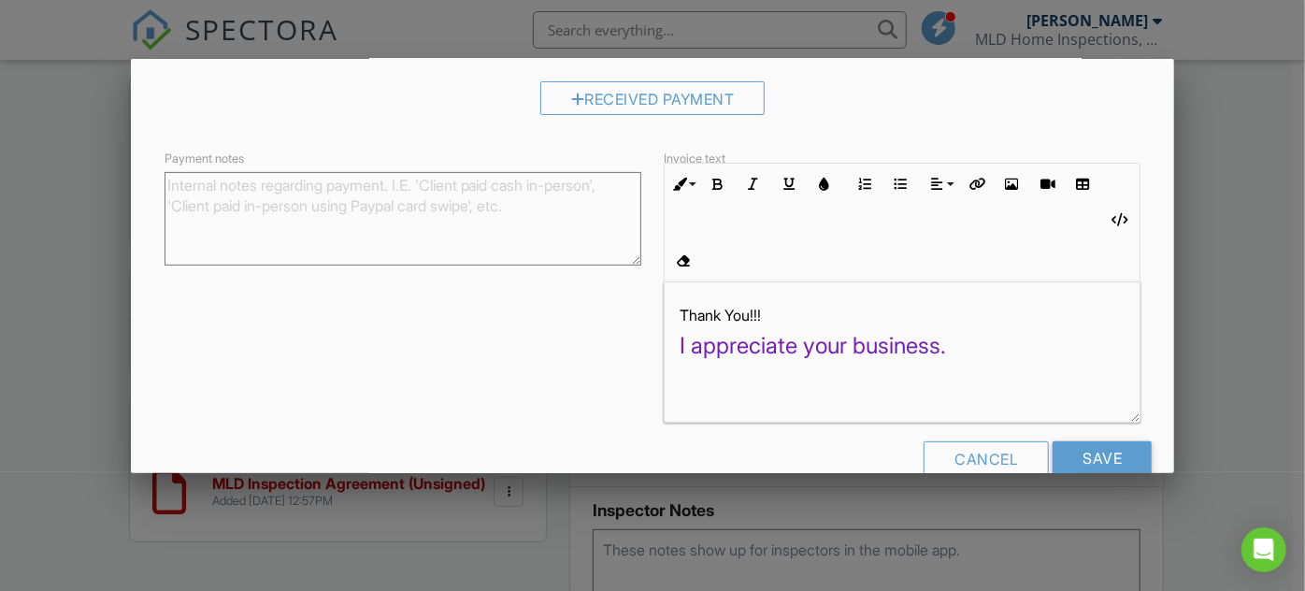
scroll to position [295, 0]
click at [1115, 440] on input "Save" at bounding box center [1102, 457] width 99 height 34
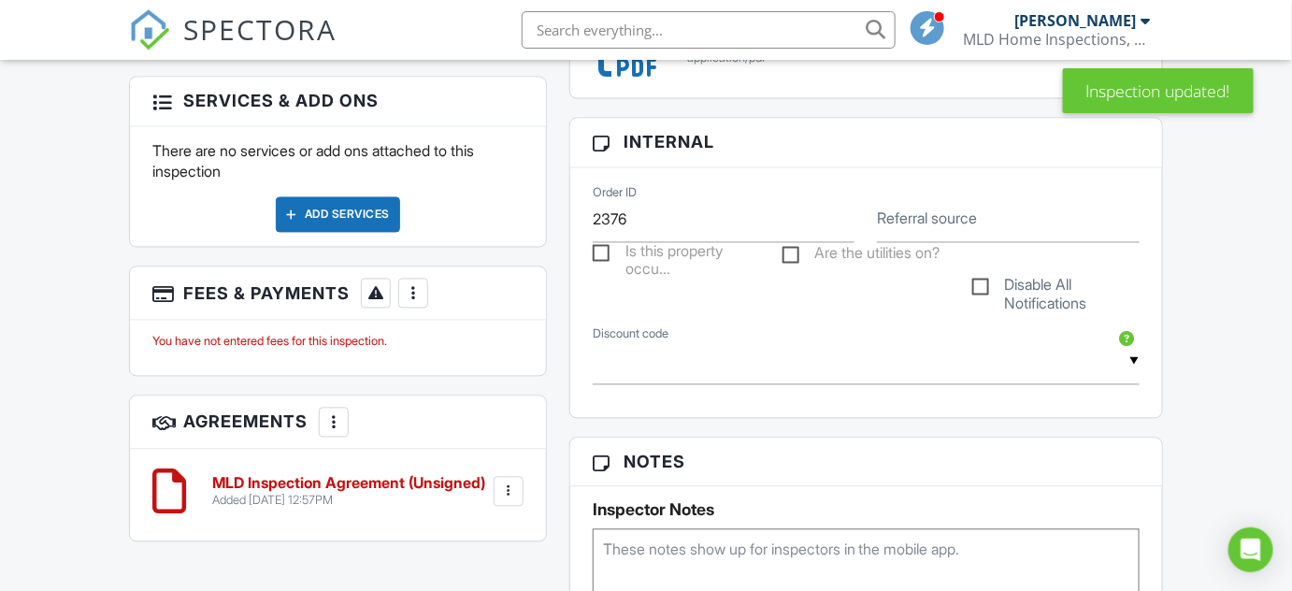
click at [419, 299] on div at bounding box center [413, 293] width 19 height 19
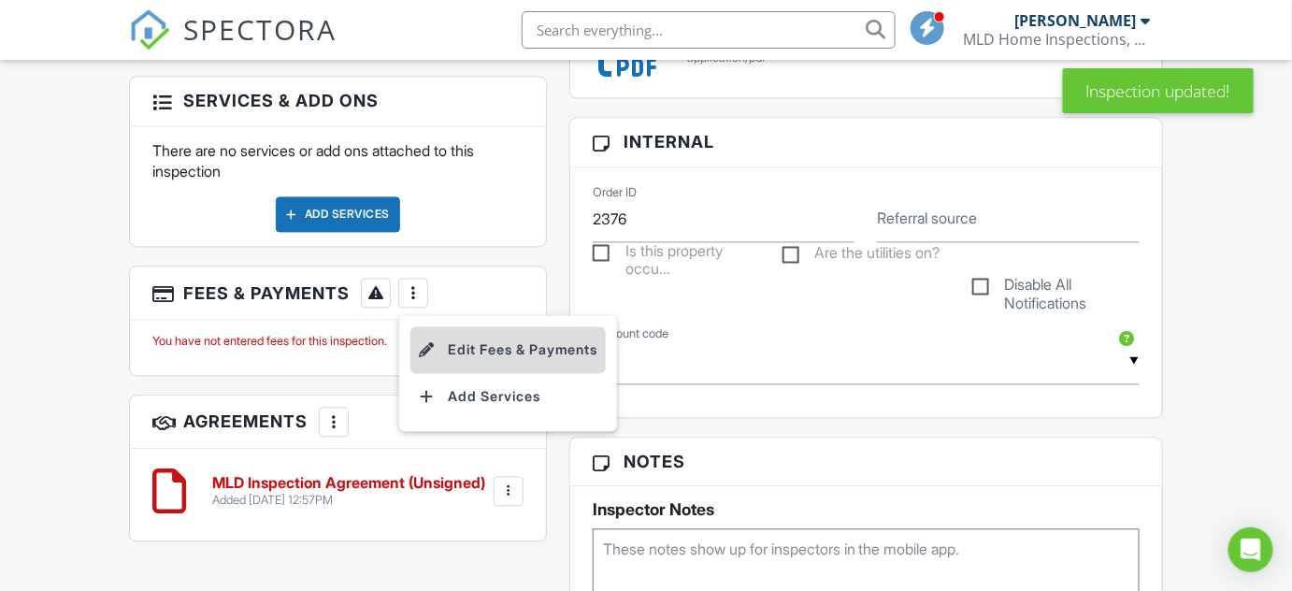
click at [487, 343] on li "Edit Fees & Payments" at bounding box center [508, 350] width 195 height 47
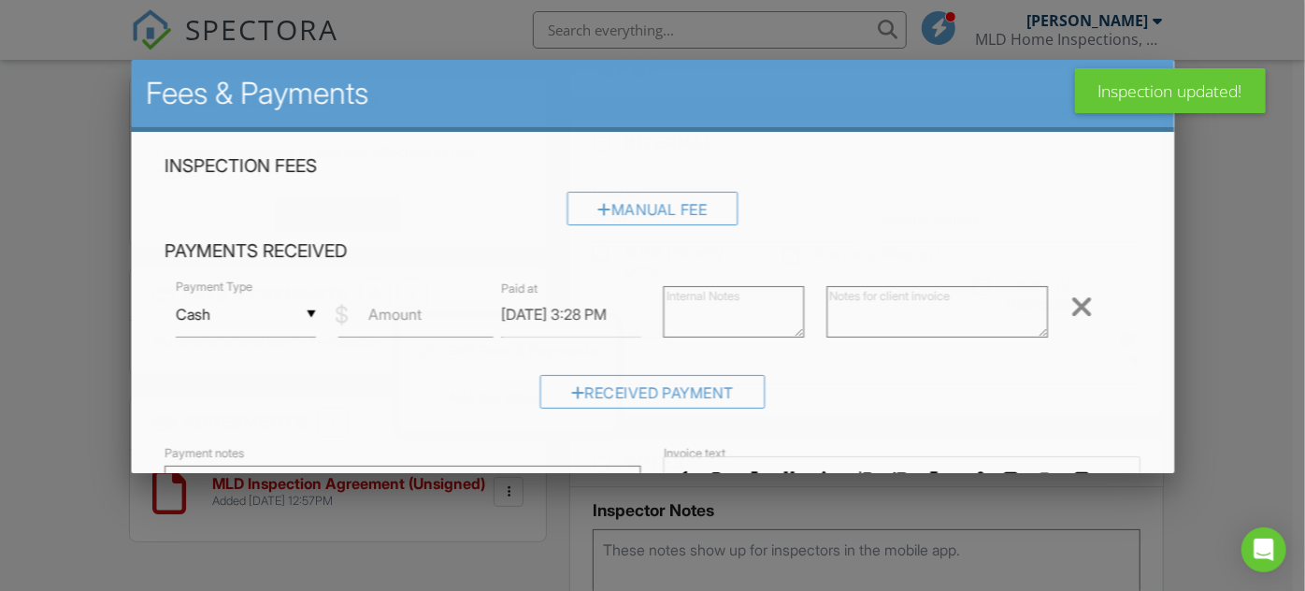
scroll to position [0, 8]
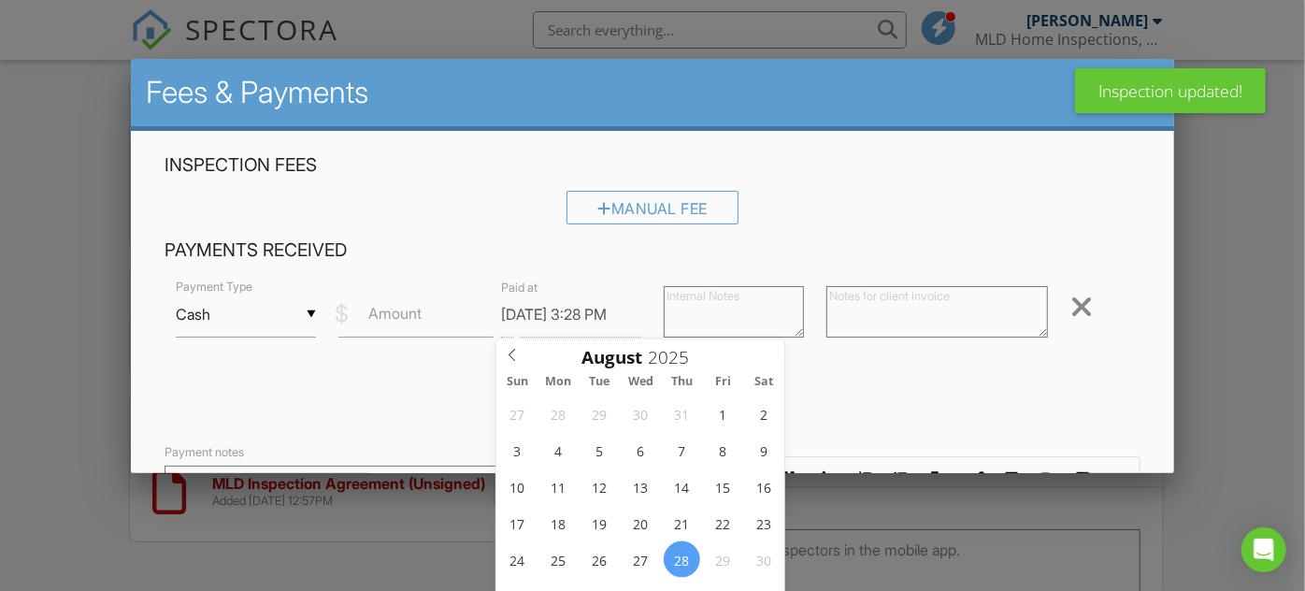
click at [1071, 307] on div at bounding box center [1082, 307] width 22 height 30
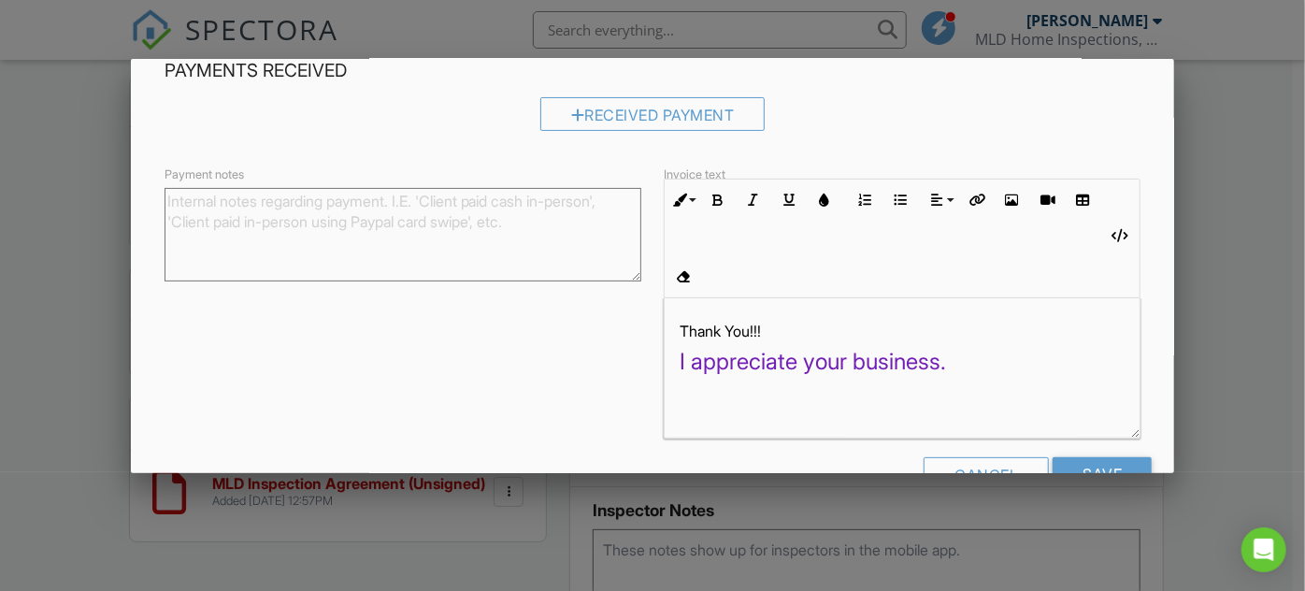
scroll to position [196, 0]
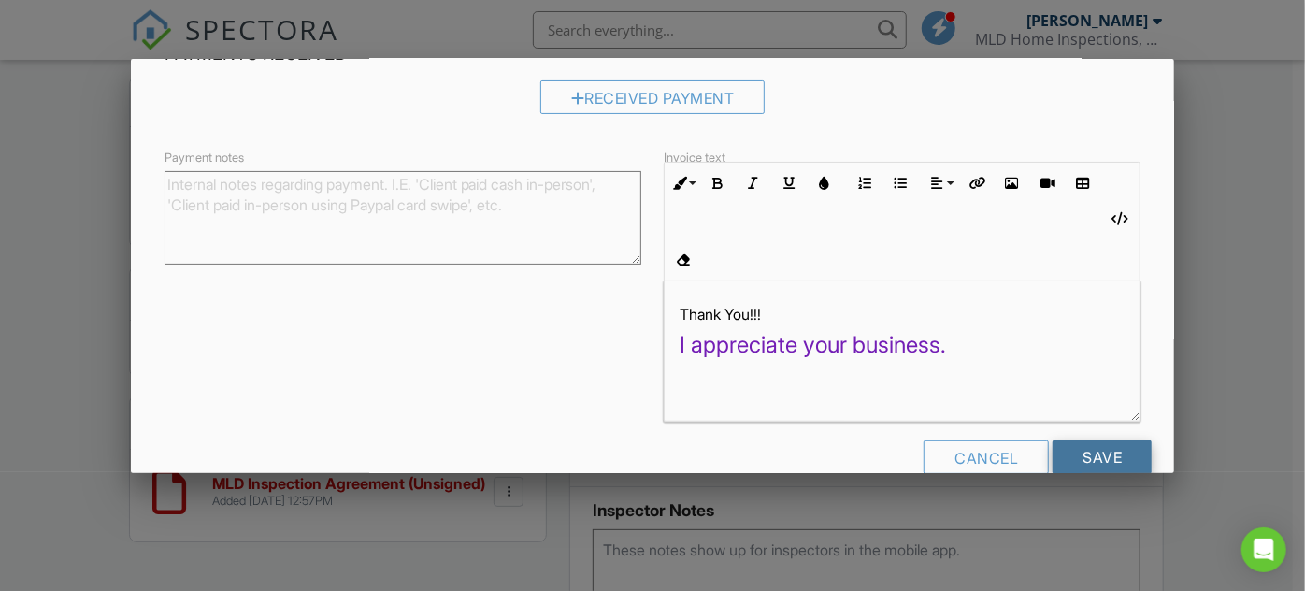
click at [1109, 440] on input "Save" at bounding box center [1102, 457] width 99 height 34
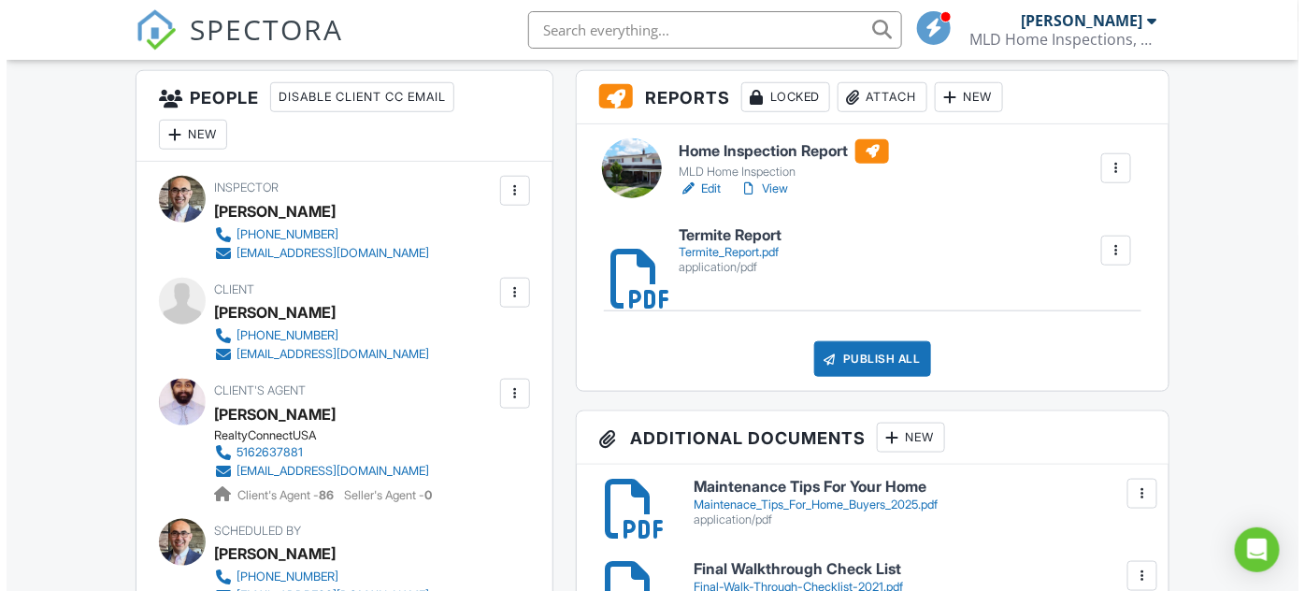
scroll to position [600, 0]
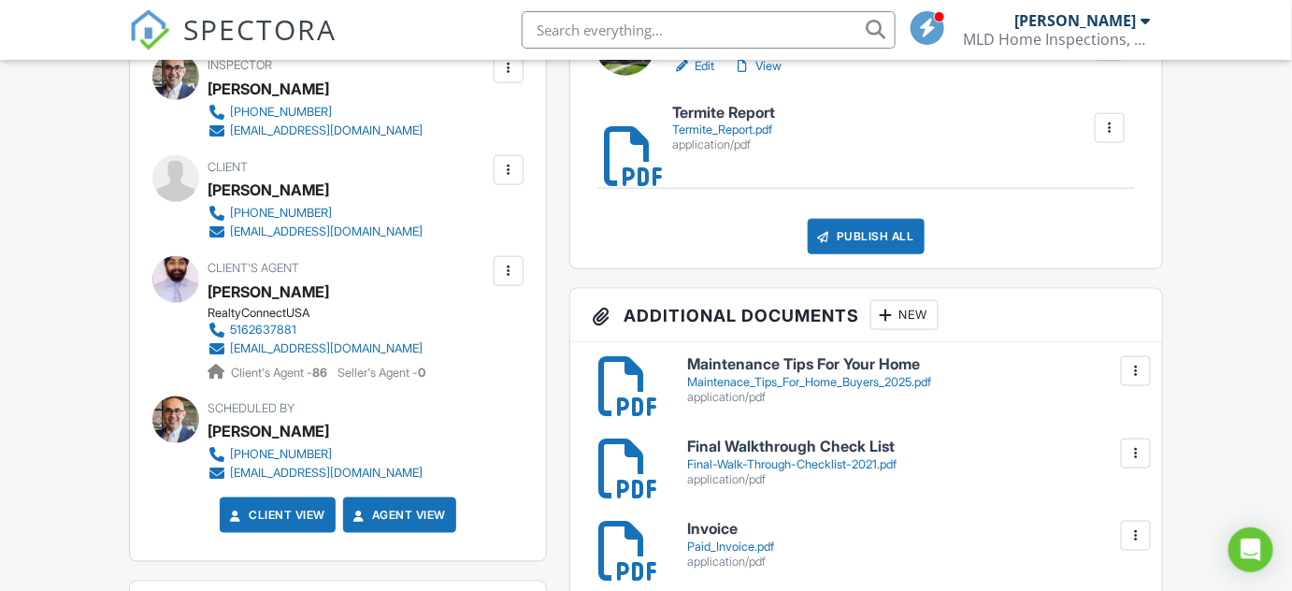
click at [509, 171] on div at bounding box center [508, 170] width 19 height 19
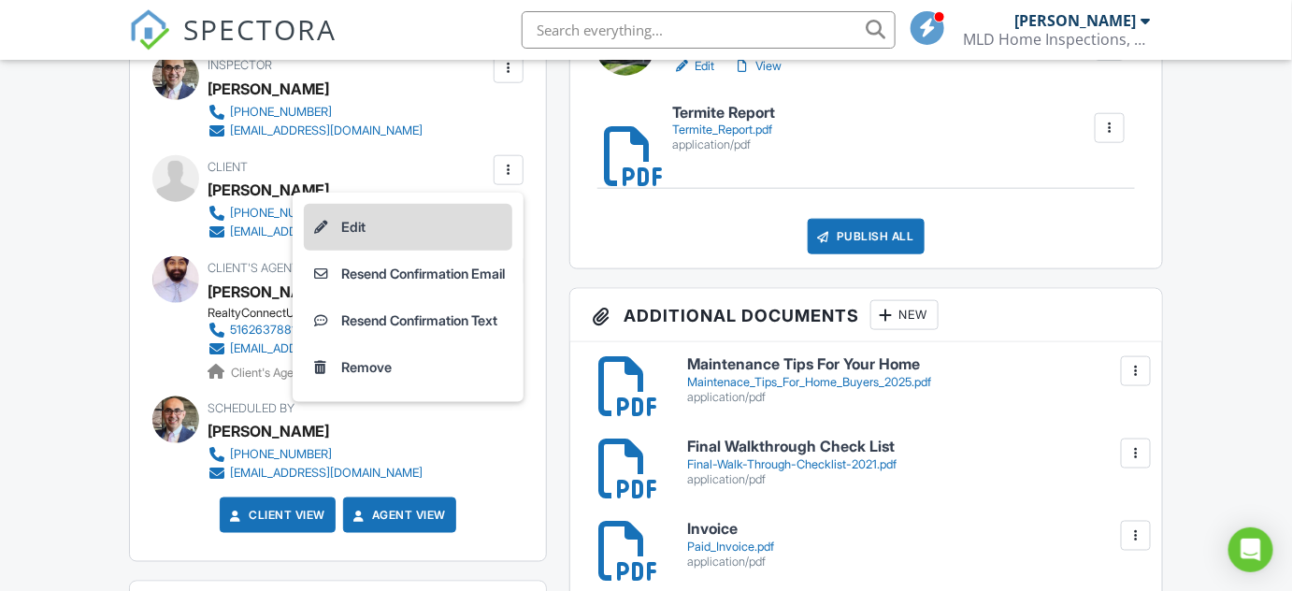
click at [379, 229] on li "Edit" at bounding box center [408, 227] width 209 height 47
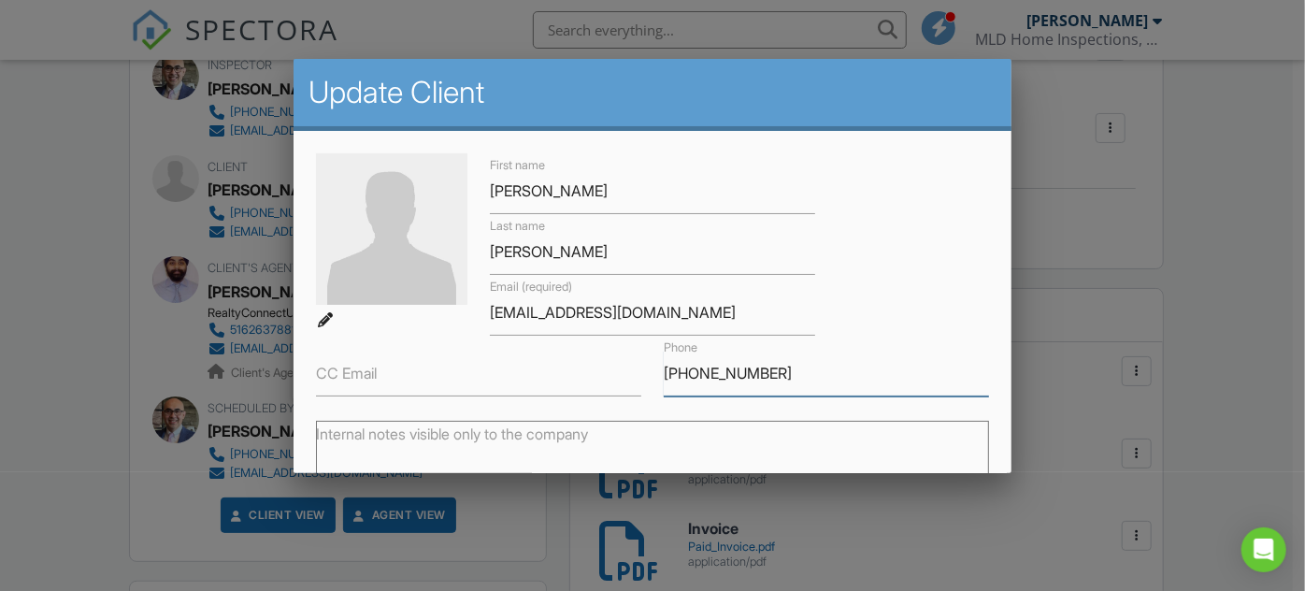
drag, startPoint x: 763, startPoint y: 373, endPoint x: 642, endPoint y: 368, distance: 120.7
click at [642, 368] on div "First name Kirpal Last name Singh Email (required) test@hotmail.com CC Email Ph…" at bounding box center [653, 274] width 696 height 243
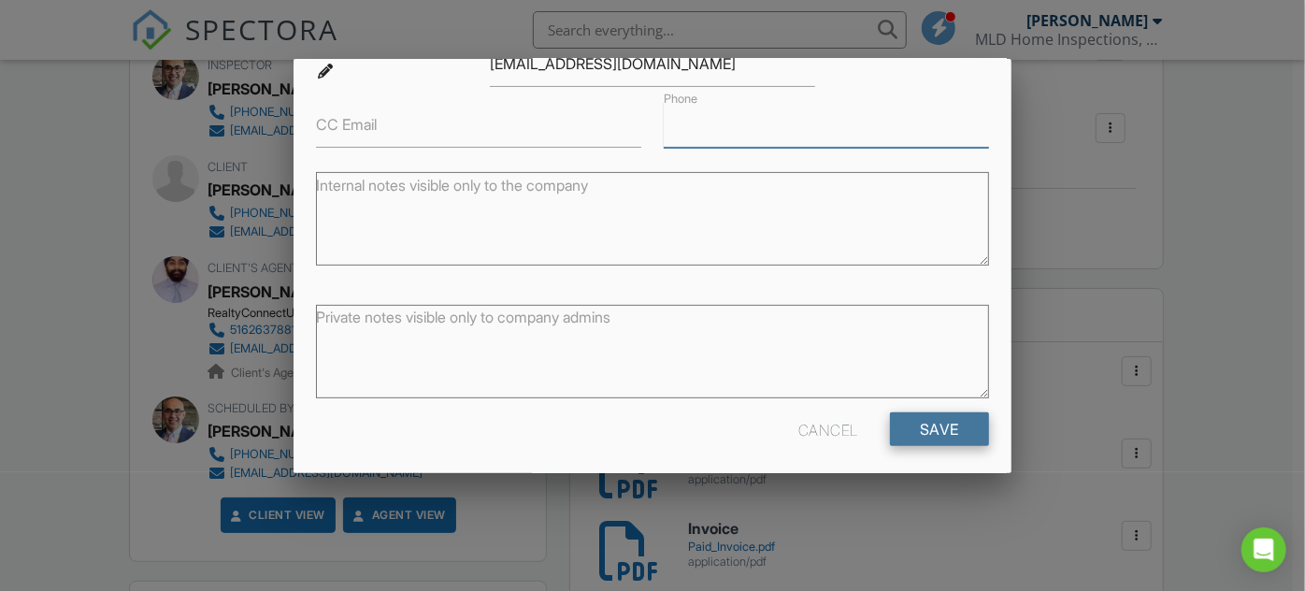
scroll to position [257, 0]
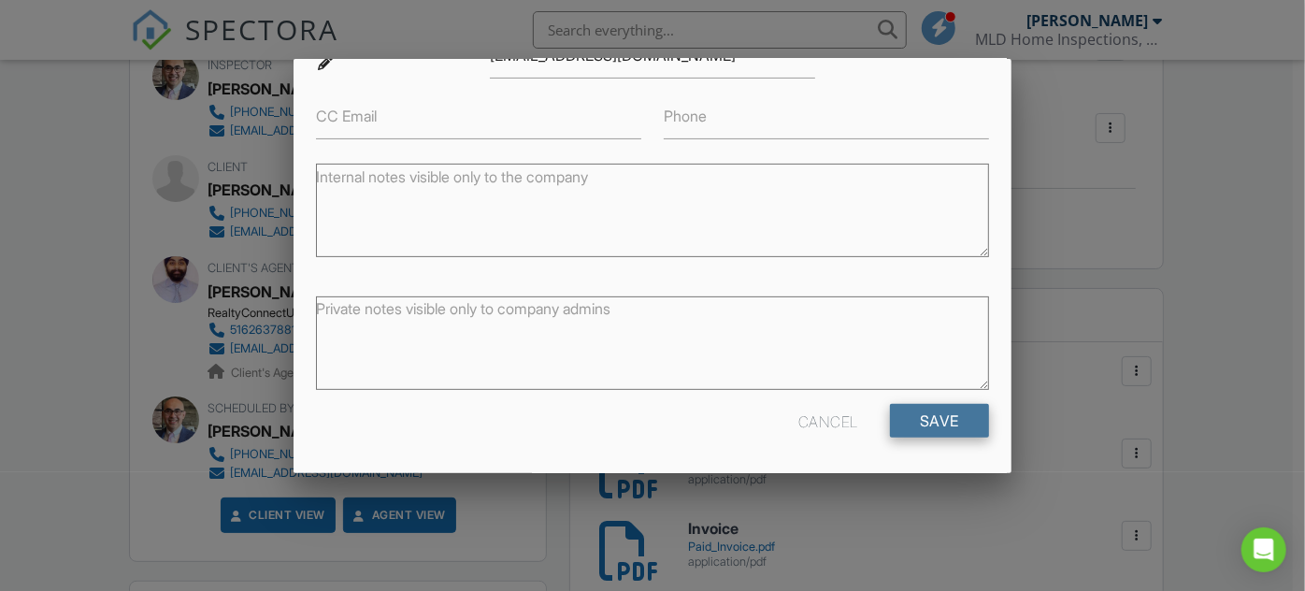
click at [959, 421] on input "Save" at bounding box center [939, 421] width 99 height 34
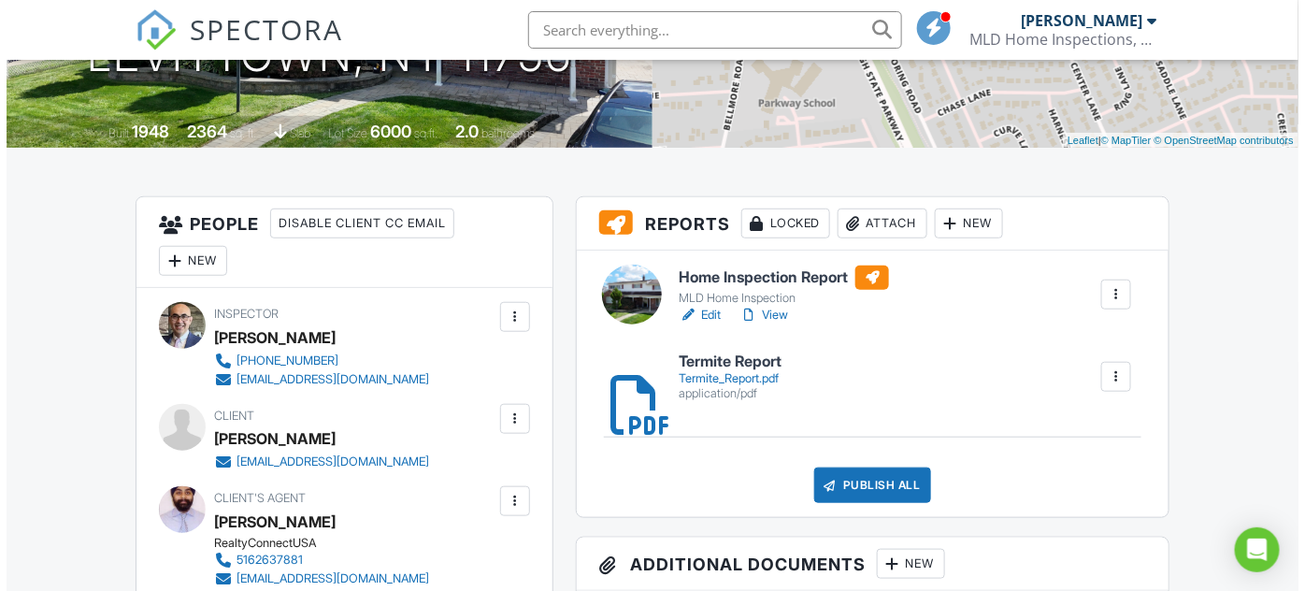
scroll to position [425, 0]
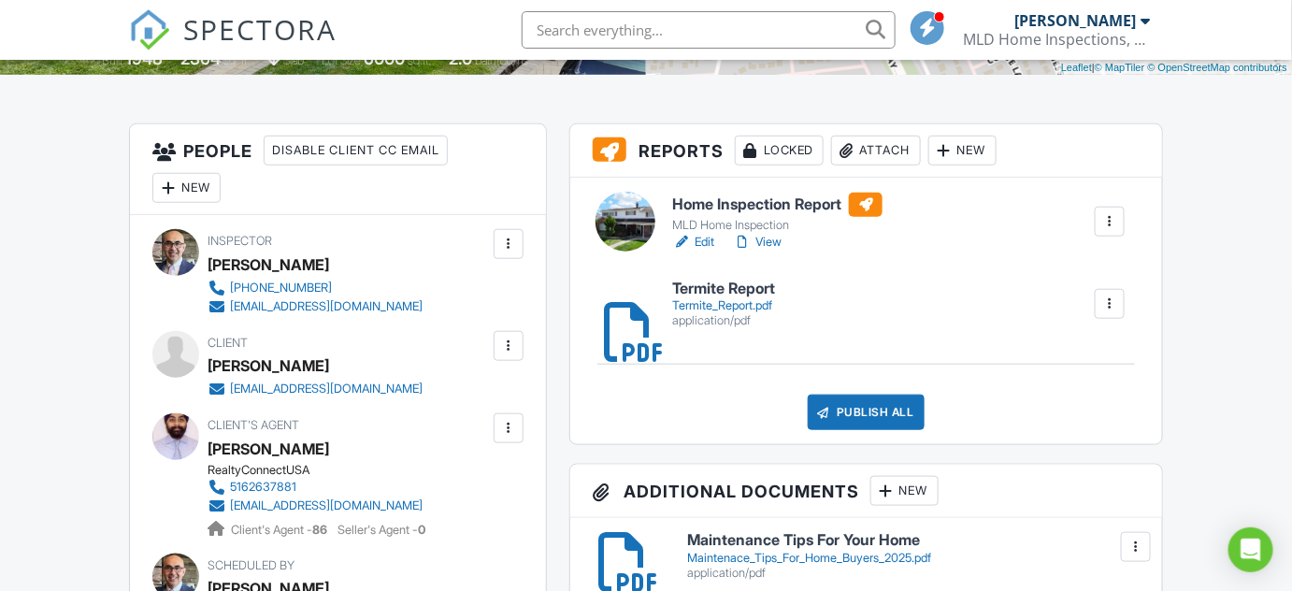
click at [511, 348] on div at bounding box center [508, 346] width 19 height 19
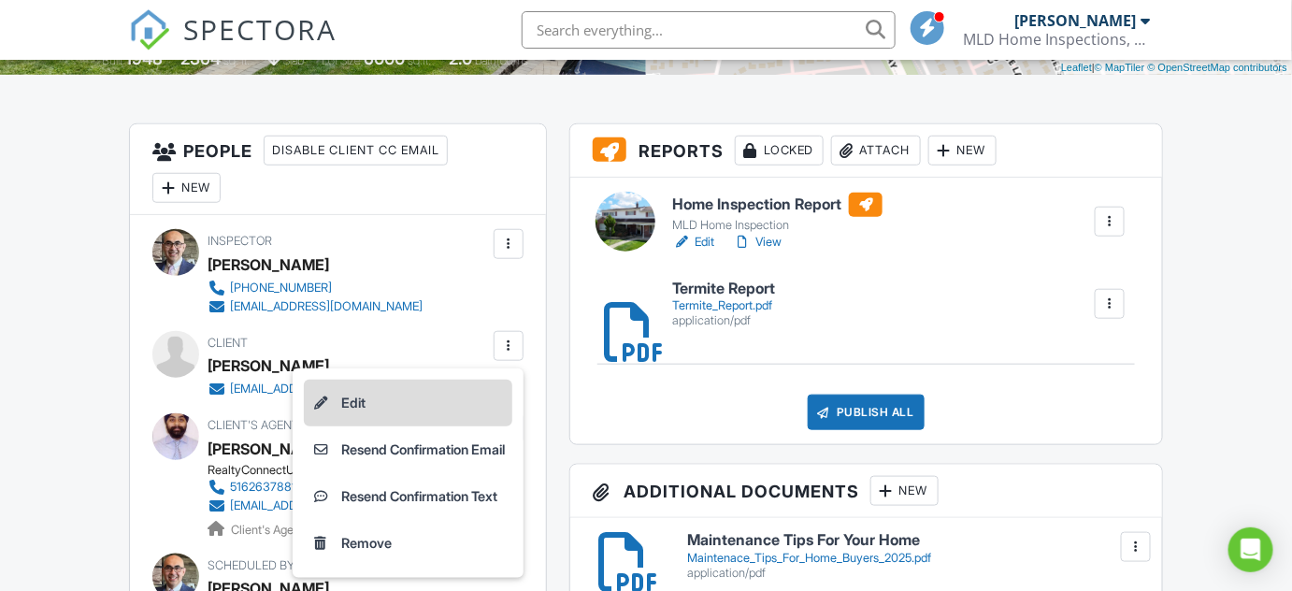
click at [376, 397] on li "Edit" at bounding box center [408, 403] width 209 height 47
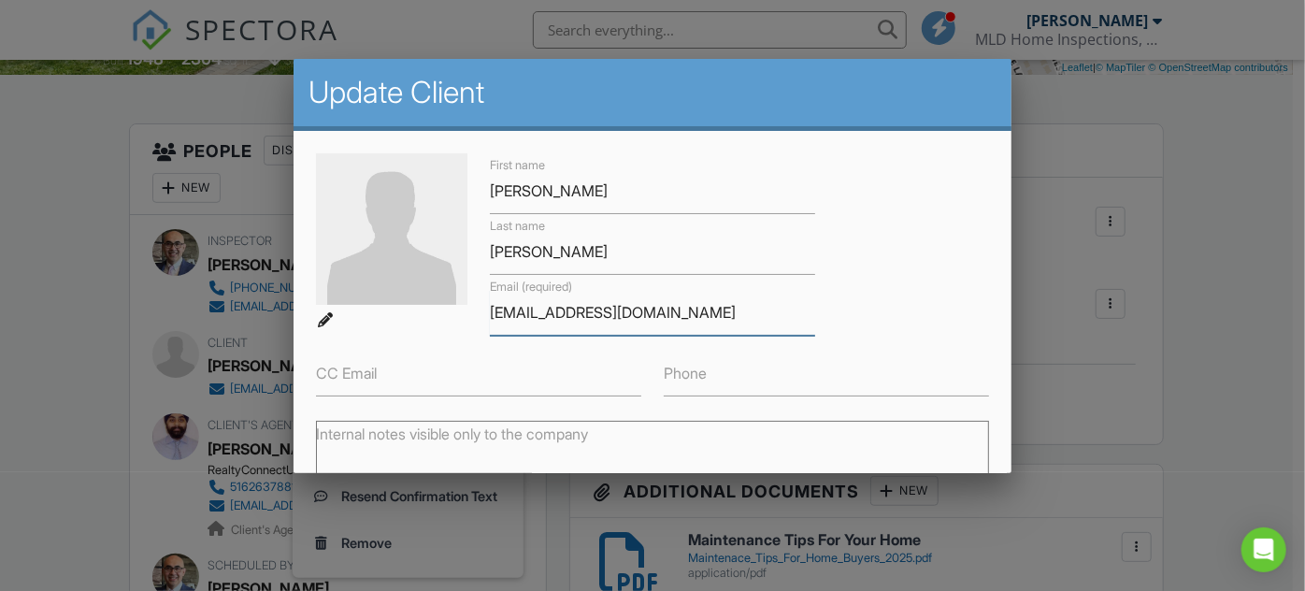
drag, startPoint x: 622, startPoint y: 316, endPoint x: 485, endPoint y: 308, distance: 136.8
click at [486, 308] on div "Email (required) test@hotmail.com" at bounding box center [653, 305] width 348 height 61
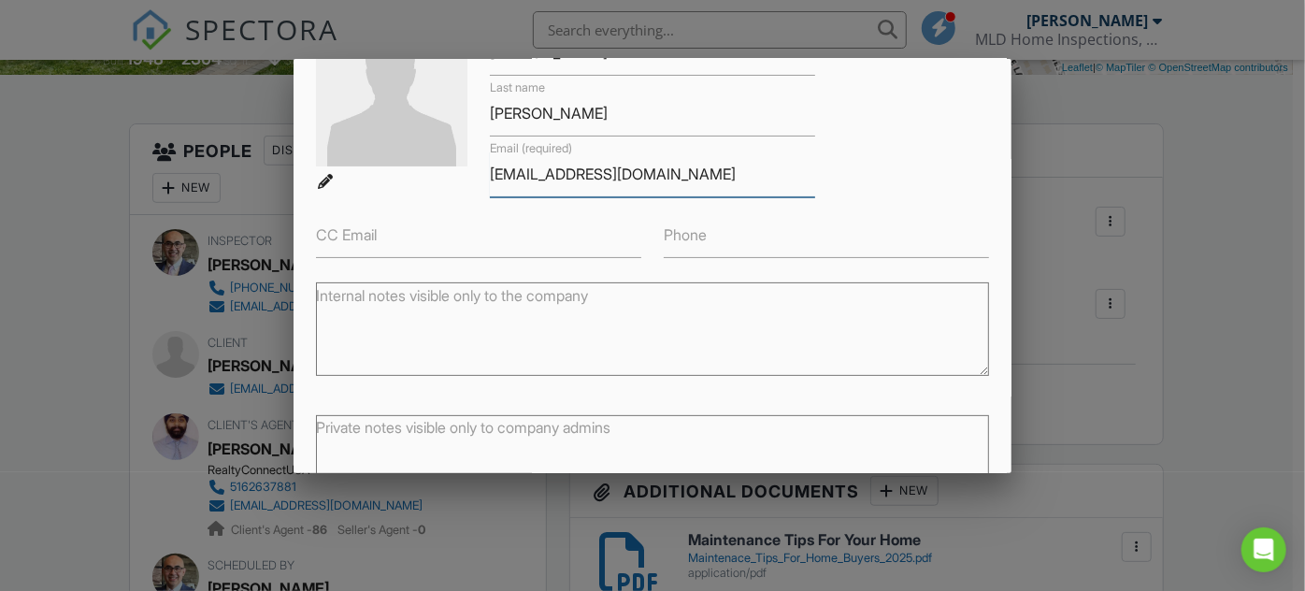
scroll to position [257, 0]
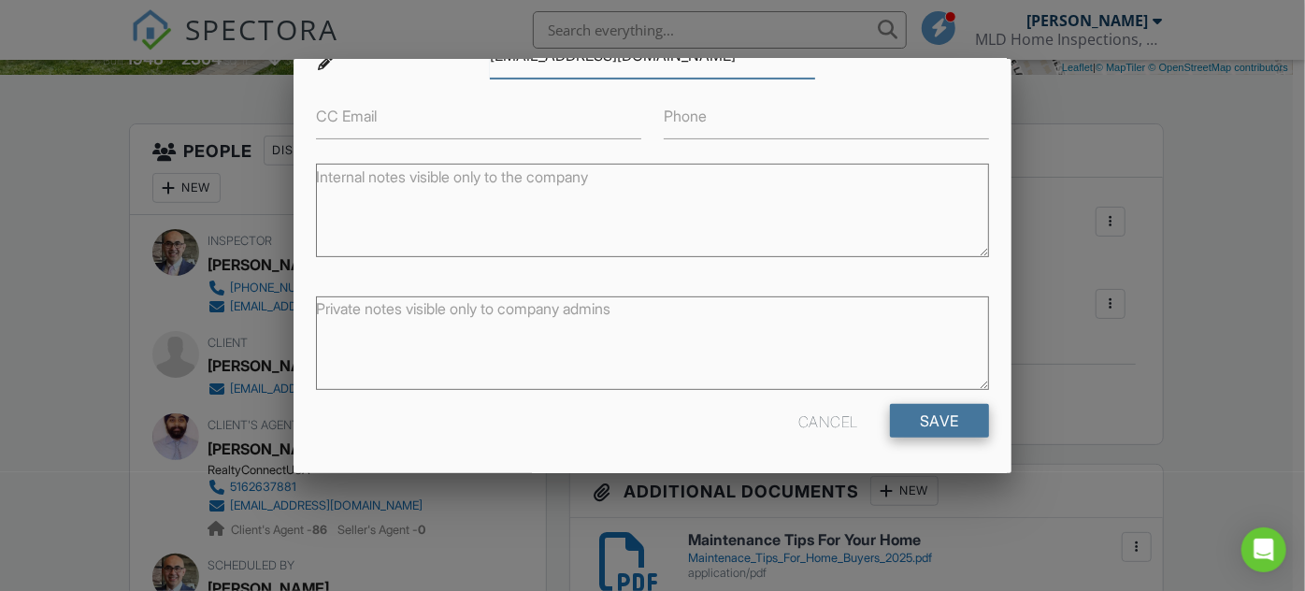
type input "kirpalsethi19830@gmail.com"
click at [941, 425] on input "Save" at bounding box center [939, 421] width 99 height 34
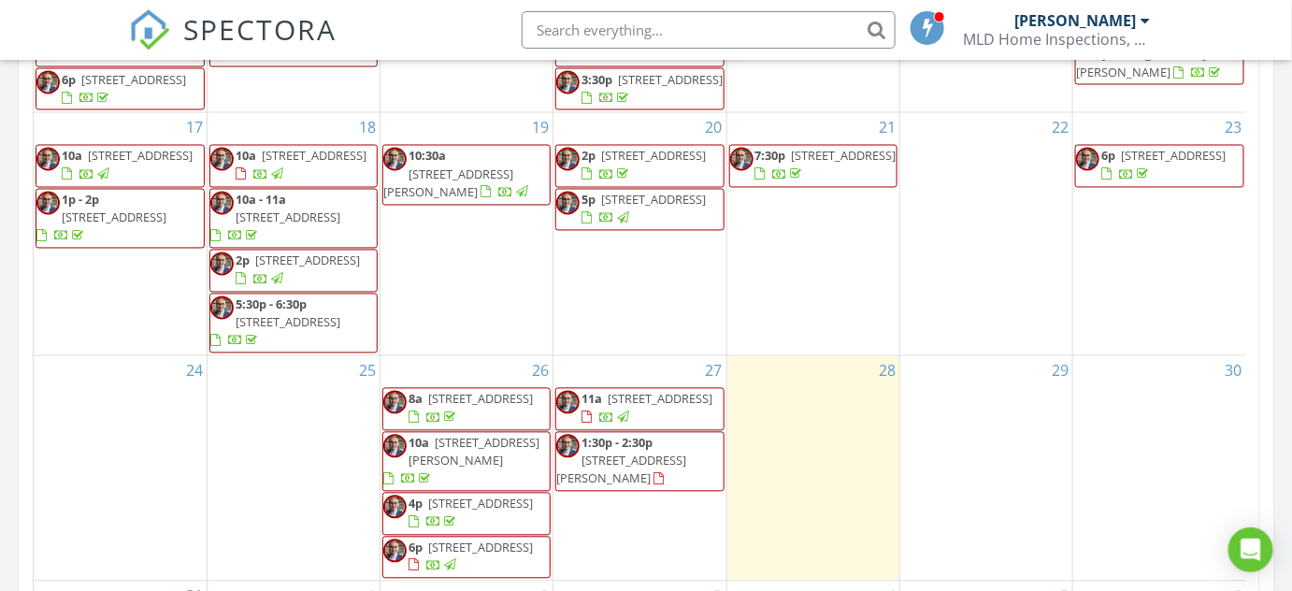
scroll to position [1189, 0]
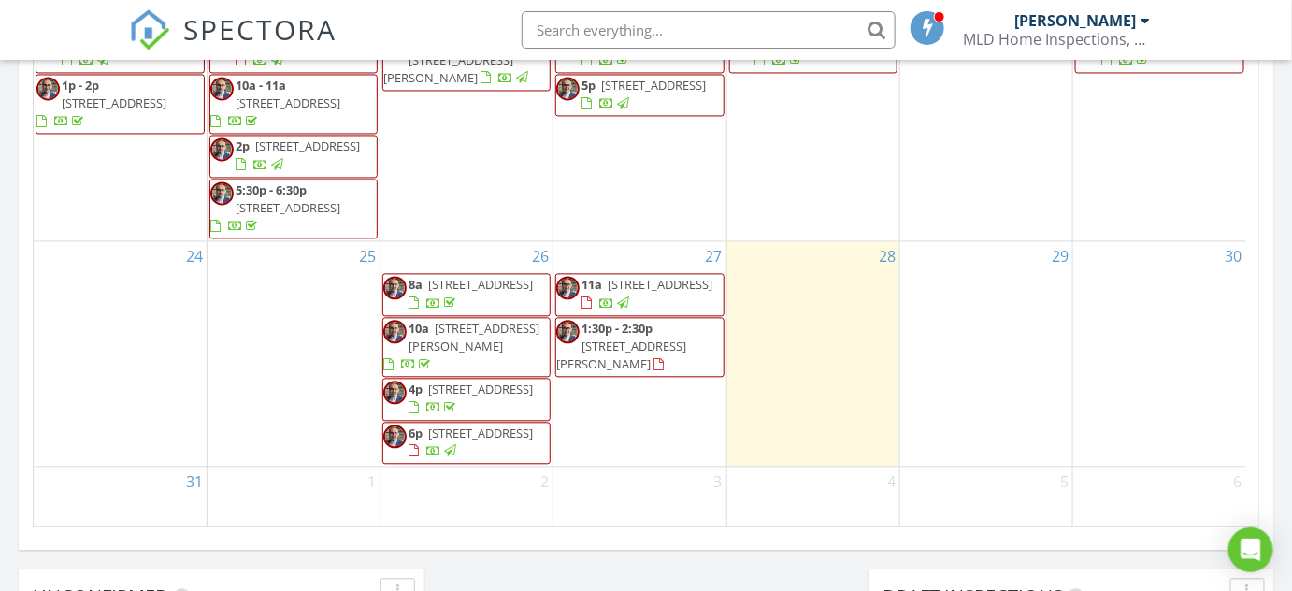
click at [646, 408] on div "27 11a 370 Whittier Dr, Mastic Beach 11951 1:30p - 2:30p 38 Cliff Ln, Levittown…" at bounding box center [640, 353] width 172 height 224
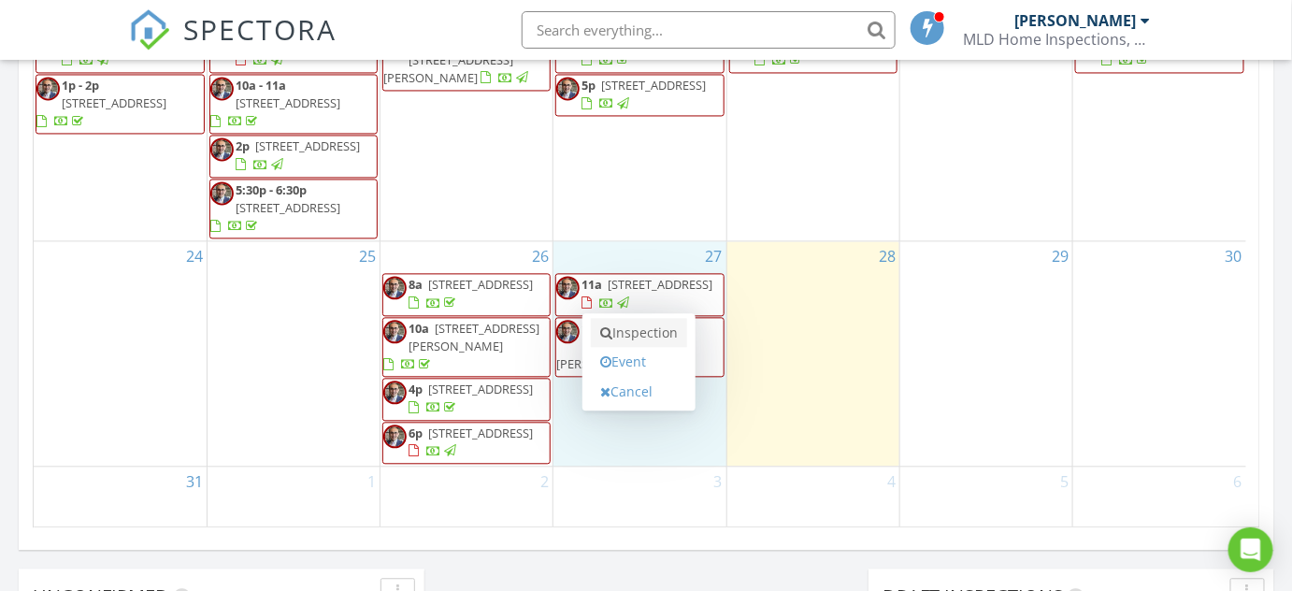
click at [648, 326] on link "Inspection" at bounding box center [639, 333] width 96 height 30
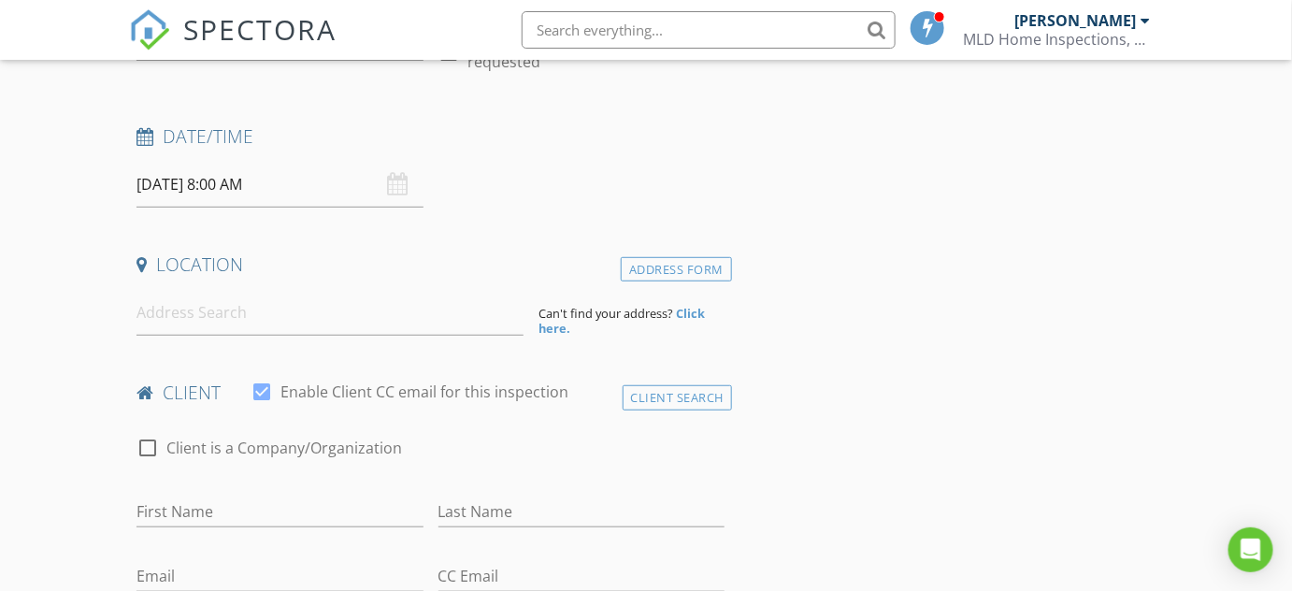
scroll to position [254, 0]
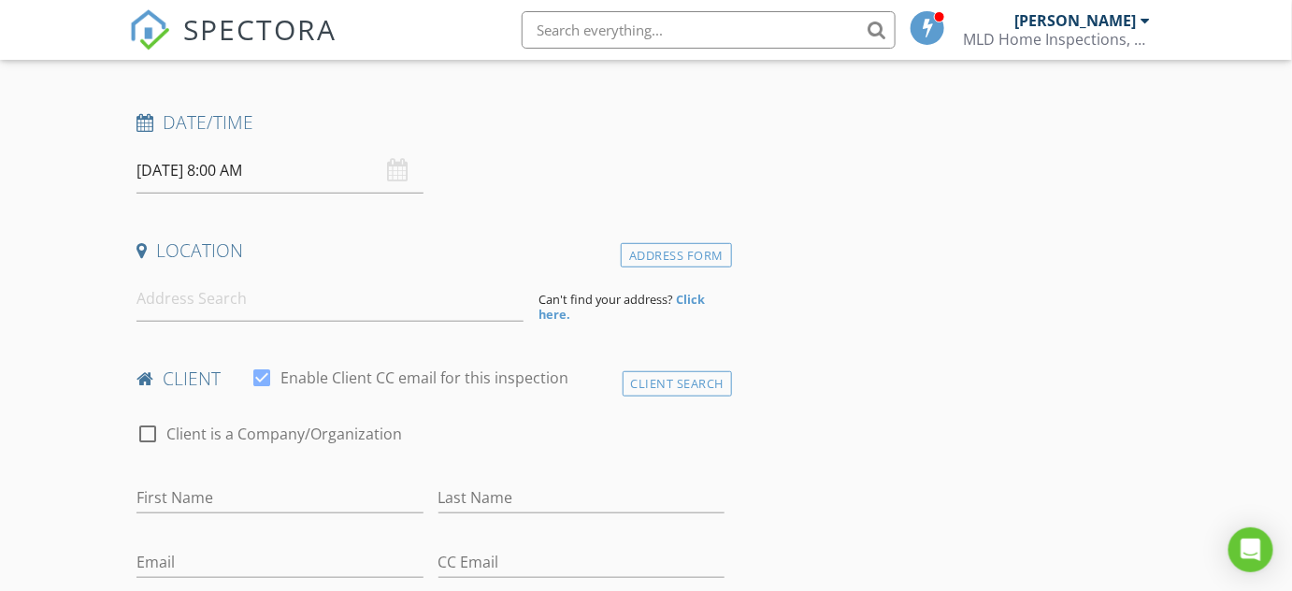
click at [315, 170] on input "[DATE] 8:00 AM" at bounding box center [280, 171] width 286 height 46
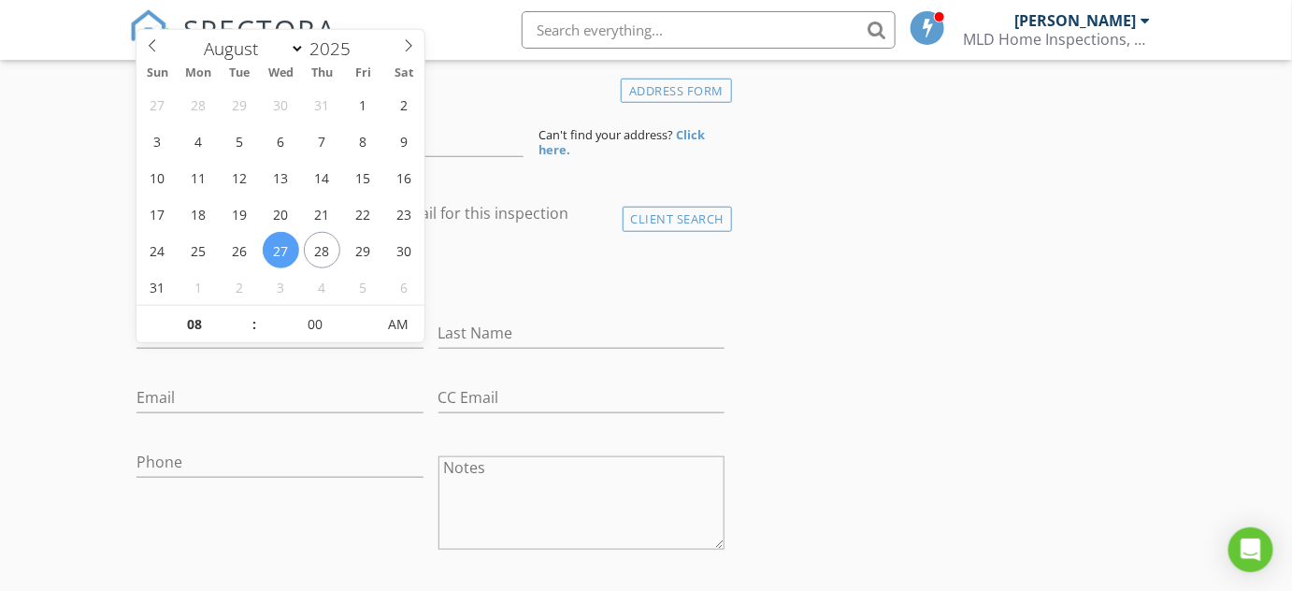
scroll to position [425, 0]
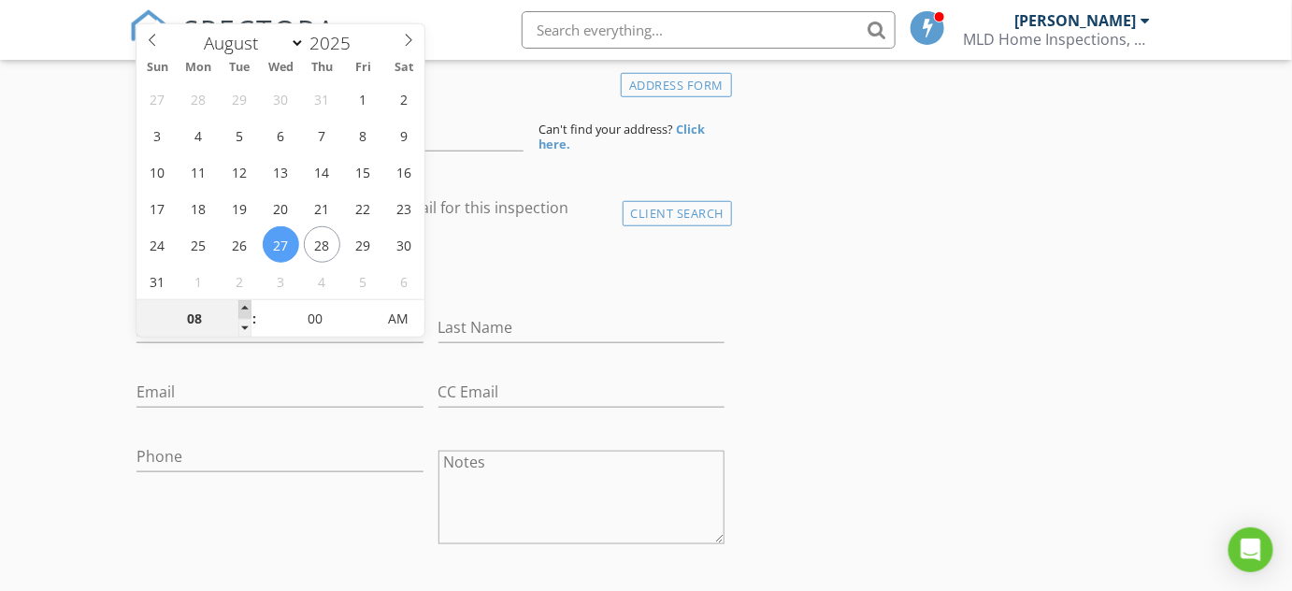
type input "09"
type input "[DATE] 9:00 AM"
click at [245, 307] on span at bounding box center [244, 309] width 13 height 19
type input "10"
type input "[DATE] 10:00 AM"
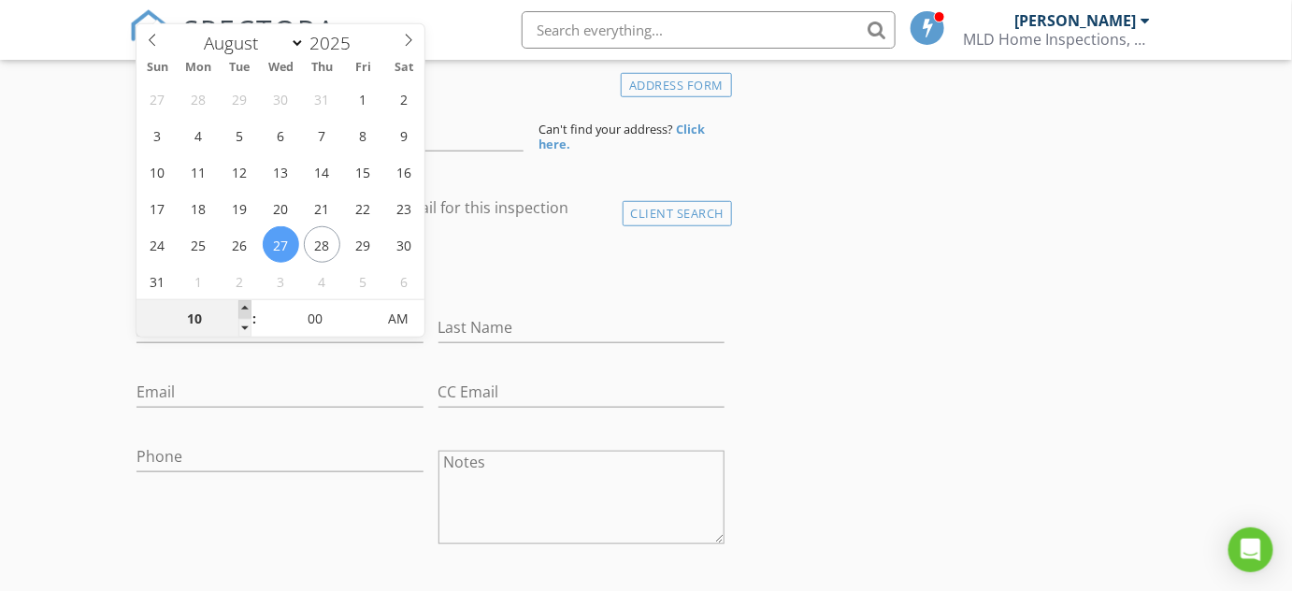
click at [245, 307] on span at bounding box center [244, 309] width 13 height 19
type input "11"
type input "[DATE] 11:00 AM"
click at [245, 307] on span at bounding box center [244, 309] width 13 height 19
type input "12"
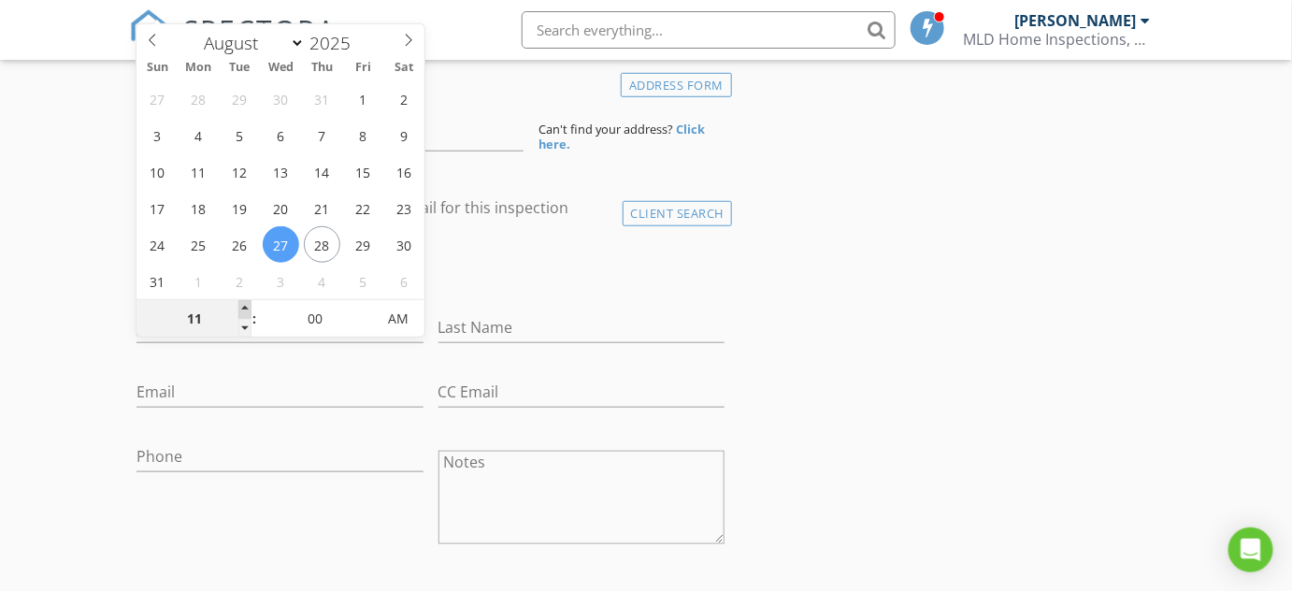
type input "[DATE] 12:00 PM"
click at [245, 307] on span at bounding box center [244, 309] width 13 height 19
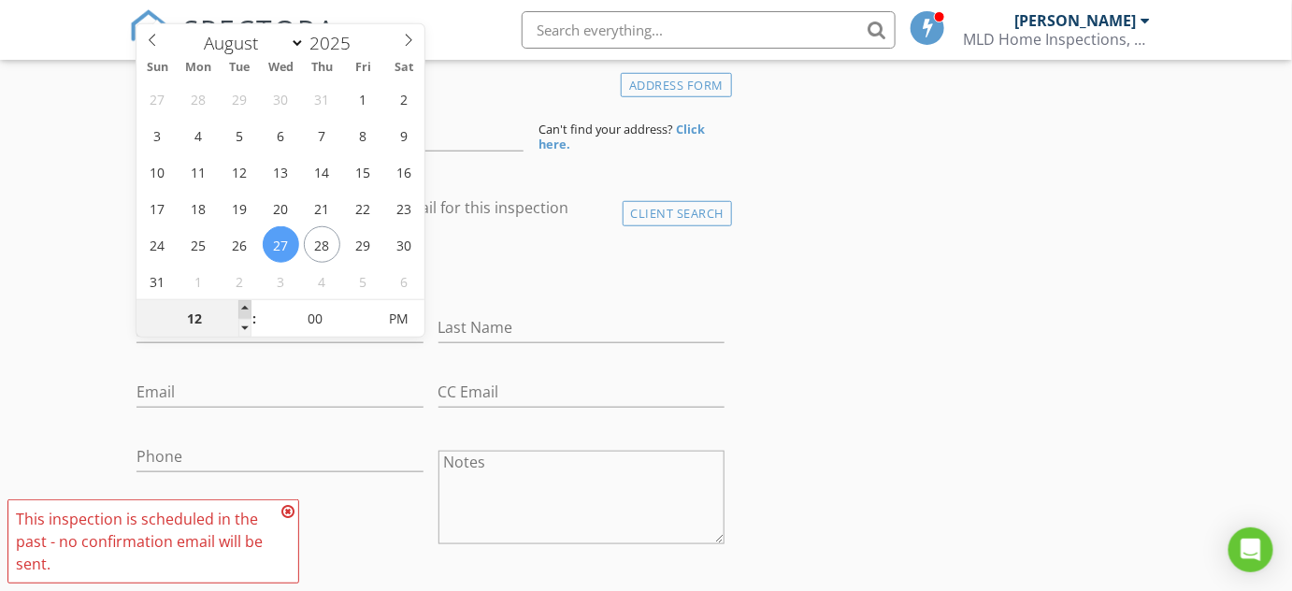
type input "01"
type input "[DATE] 1:00 PM"
click at [245, 307] on span at bounding box center [244, 309] width 13 height 19
type input "02"
type input "08/27/2025 2:00 PM"
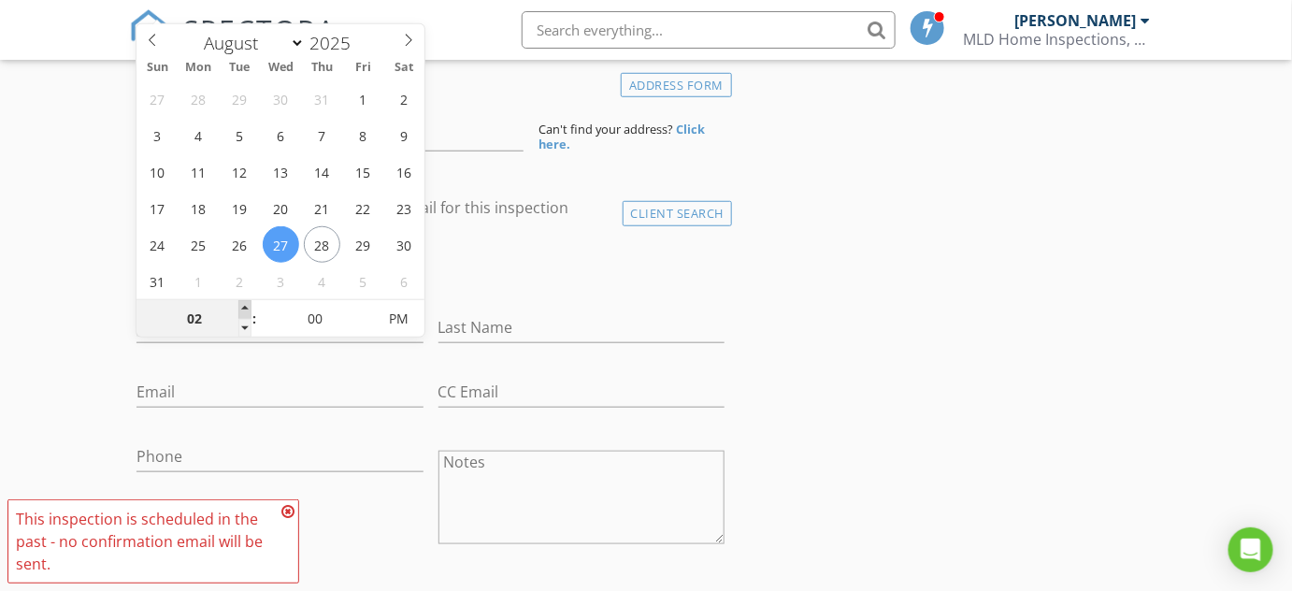
click at [245, 307] on span at bounding box center [244, 309] width 13 height 19
type input "03"
type input "08/27/2025 3:00 PM"
click at [245, 307] on span at bounding box center [244, 309] width 13 height 19
type input "05"
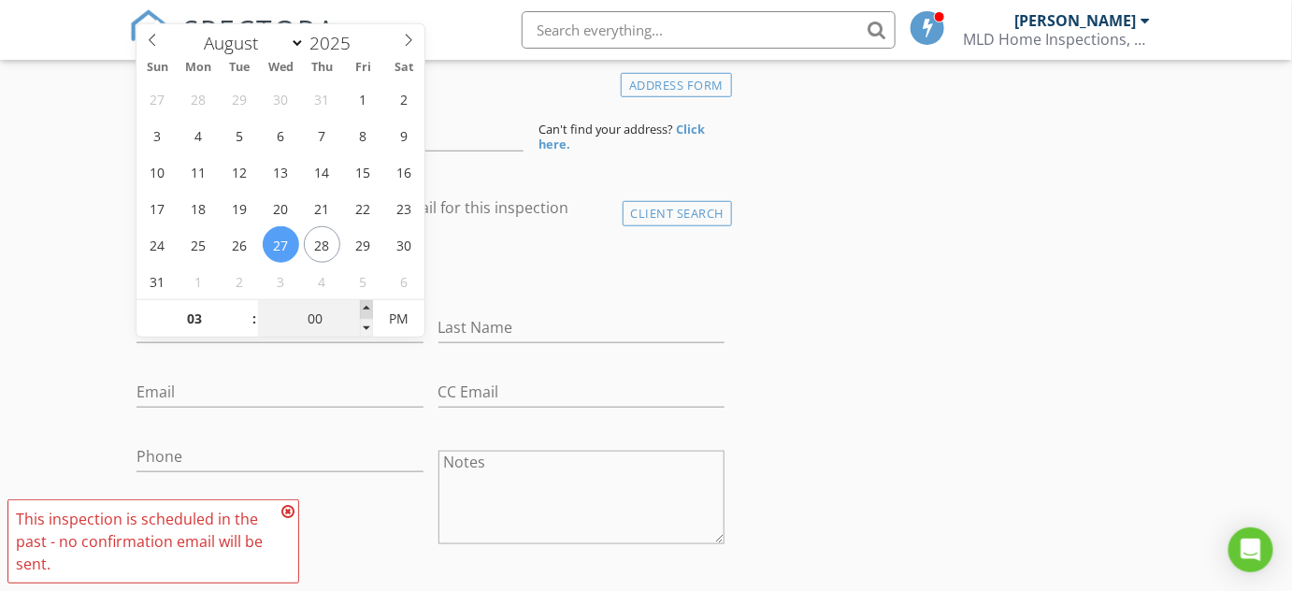
type input "08/27/2025 3:05 PM"
click at [365, 303] on span at bounding box center [366, 309] width 13 height 19
type input "10"
type input "08/27/2025 3:10 PM"
click at [366, 303] on span at bounding box center [366, 309] width 13 height 19
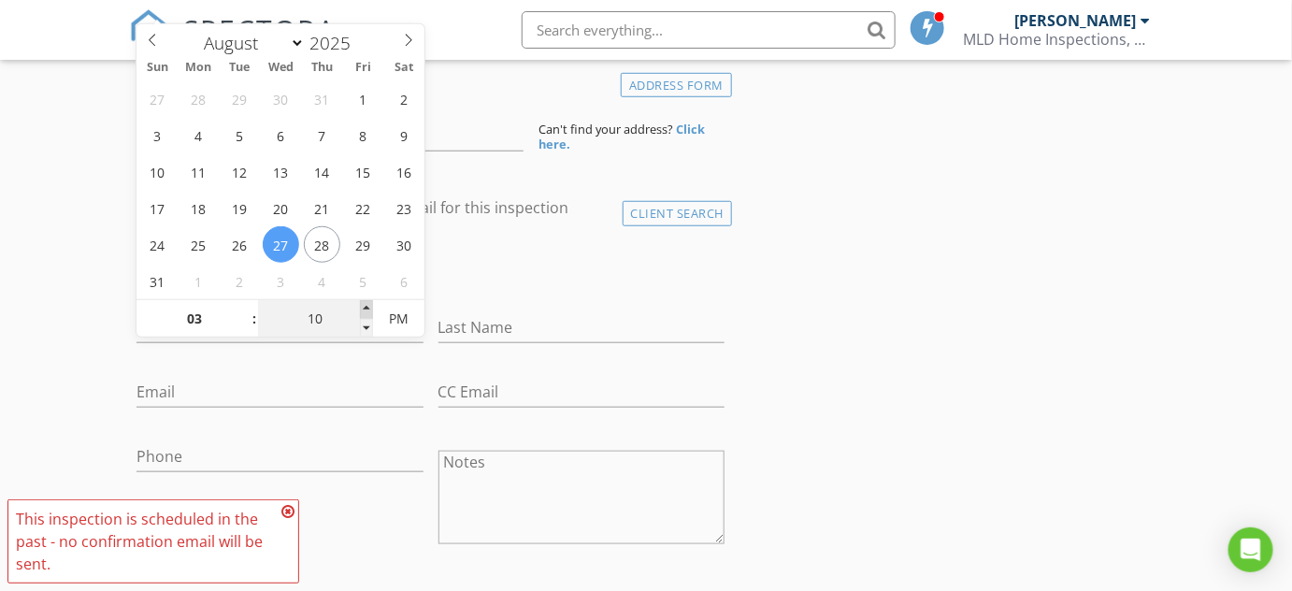
type input "15"
type input "08/27/2025 3:15 PM"
click at [366, 303] on span at bounding box center [366, 309] width 13 height 19
type input "20"
type input "08/27/2025 3:20 PM"
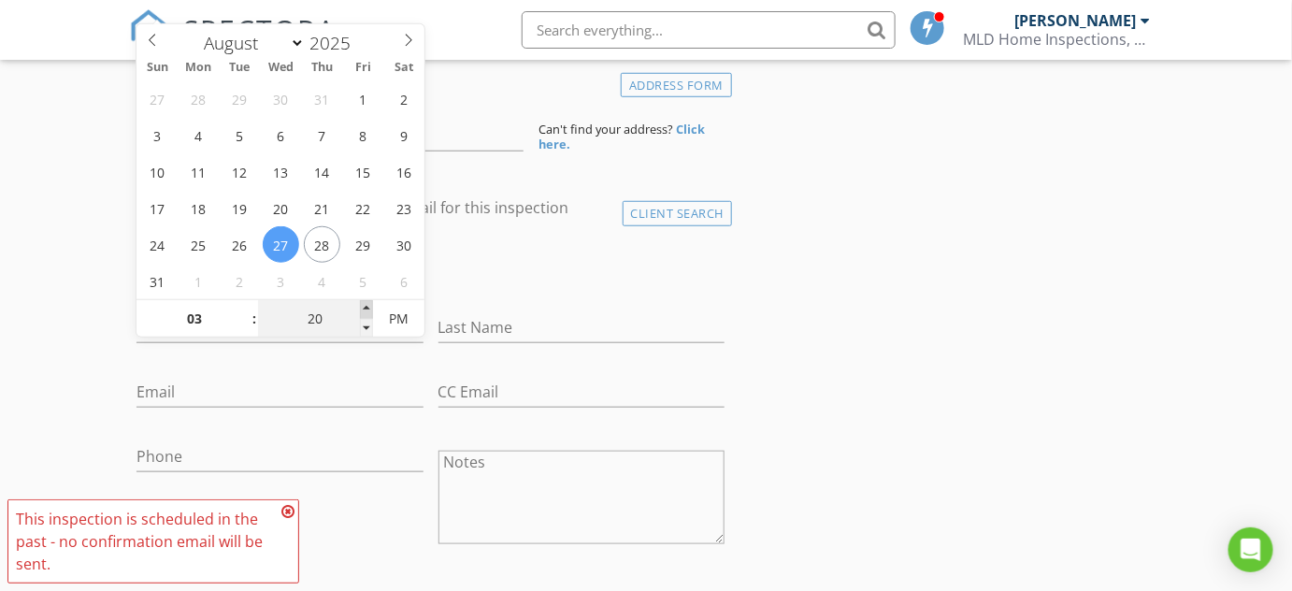
click at [366, 303] on span at bounding box center [366, 309] width 13 height 19
type input "25"
type input "08/27/2025 3:25 PM"
click at [366, 303] on span at bounding box center [366, 309] width 13 height 19
type input "30"
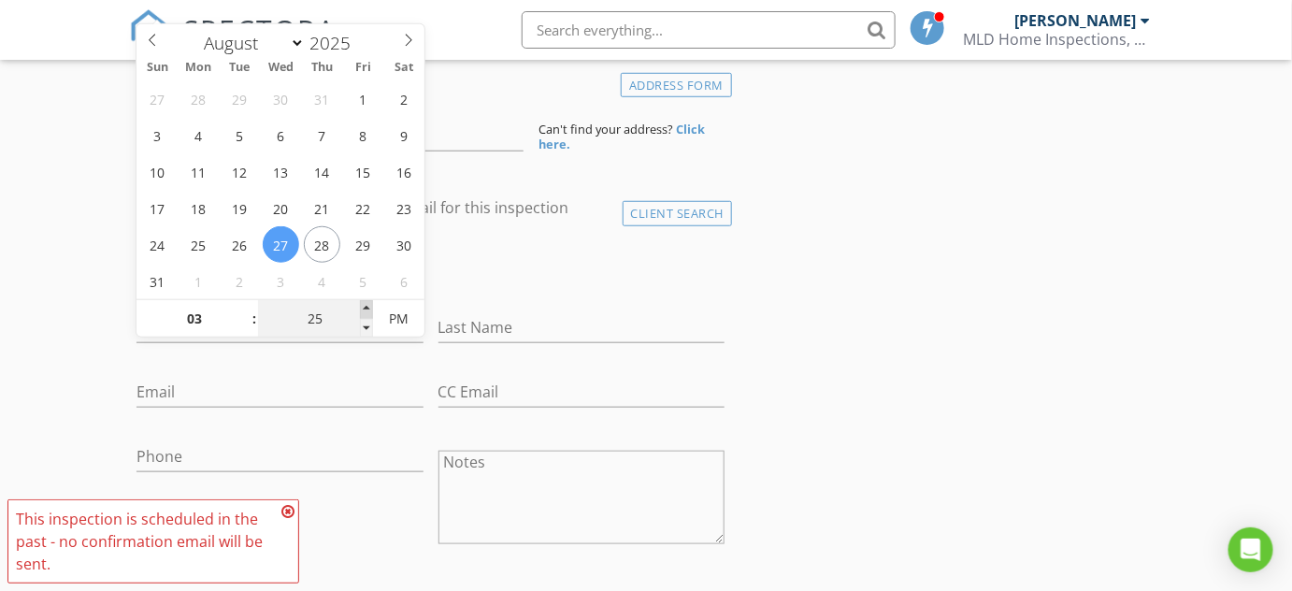
type input "[DATE] 3:30 PM"
click at [366, 303] on span at bounding box center [366, 309] width 13 height 19
click at [464, 138] on input at bounding box center [330, 129] width 387 height 46
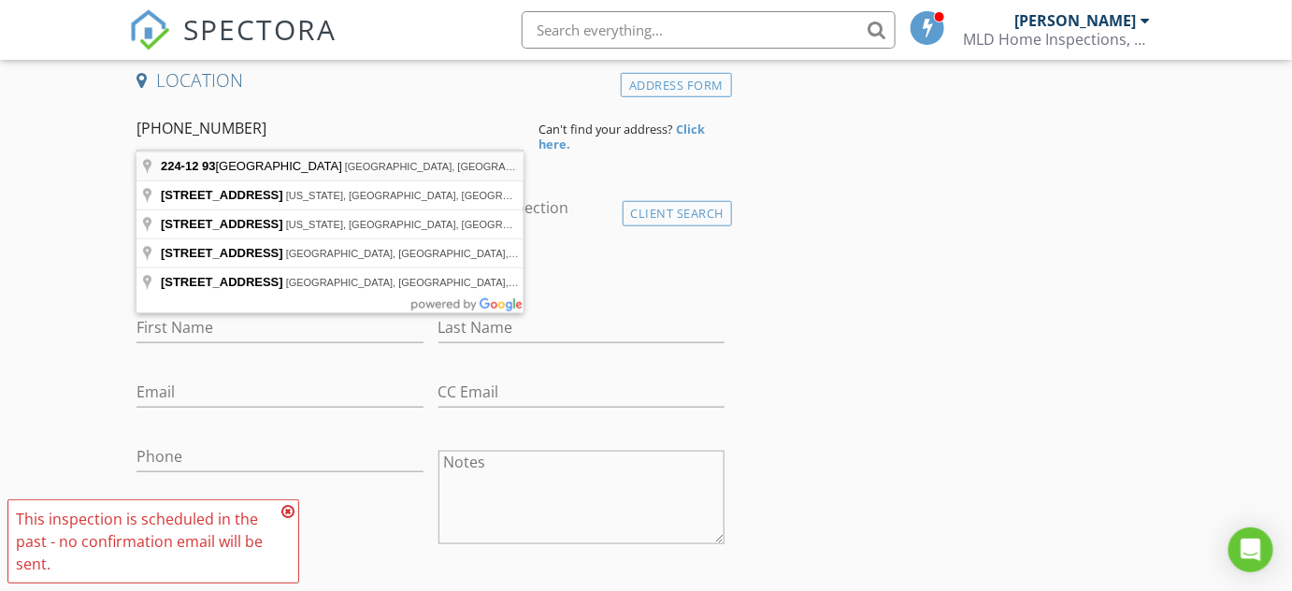
type input "224-12 93rd Avenue, Jamaica, NY, USA"
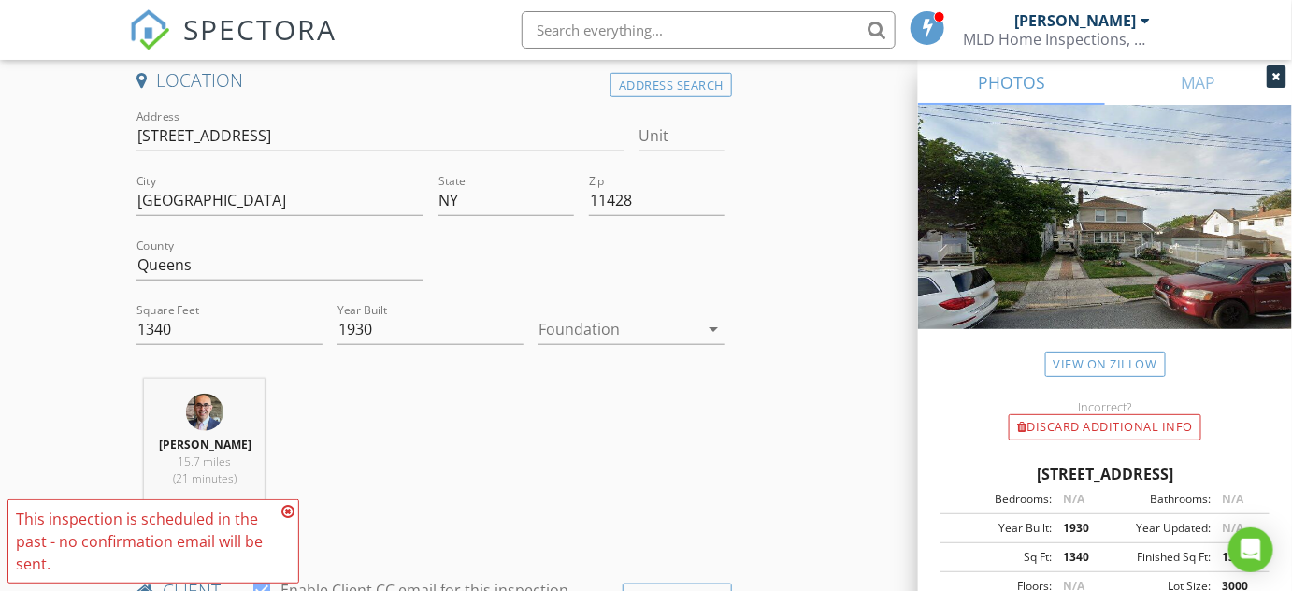
click at [711, 327] on icon "arrow_drop_down" at bounding box center [713, 329] width 22 height 22
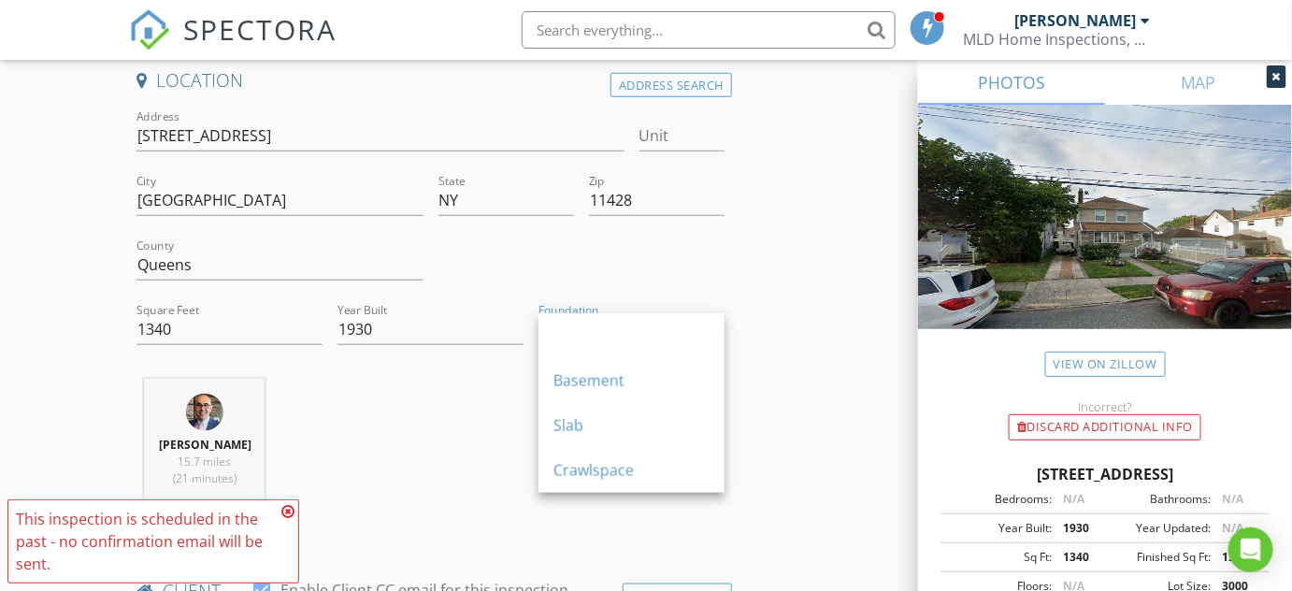
click at [577, 369] on div "Basement" at bounding box center [632, 380] width 156 height 22
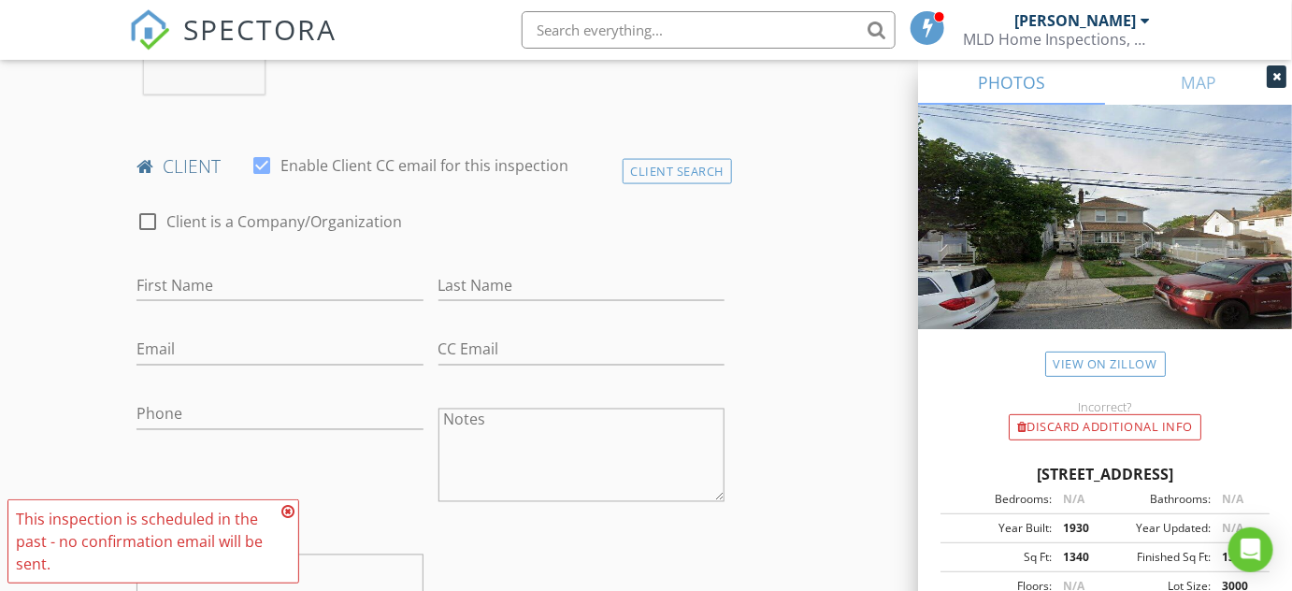
scroll to position [850, 0]
click at [231, 279] on input "First Name" at bounding box center [280, 284] width 286 height 31
type input "Shawkat"
type input "Chowshury"
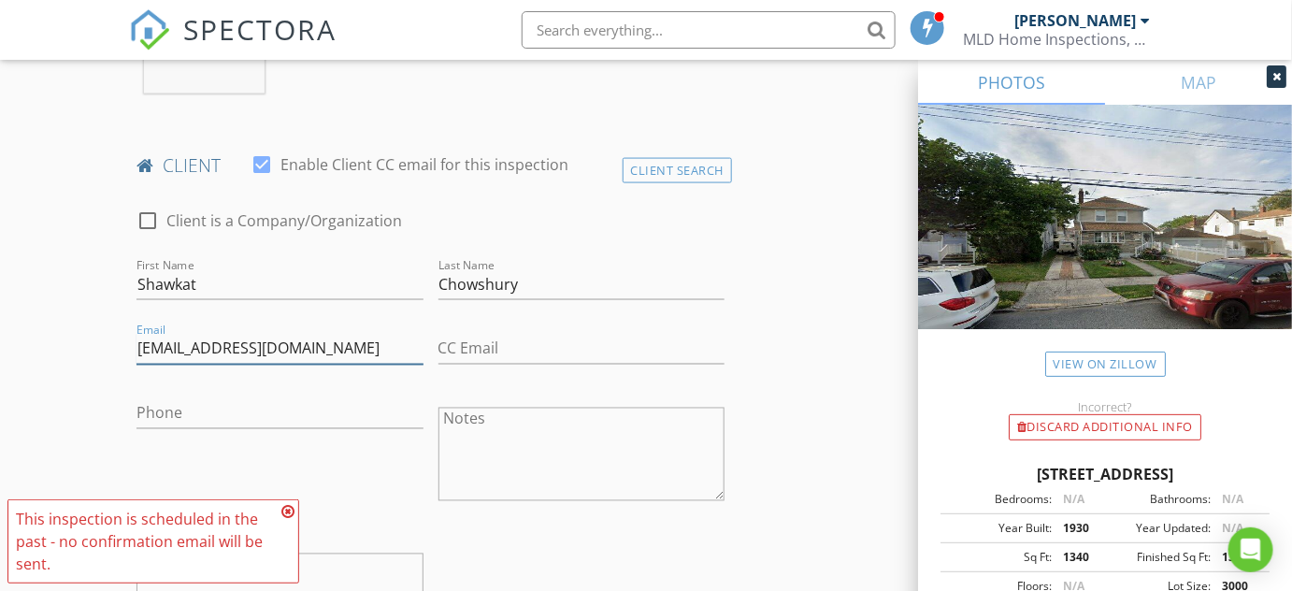
type input "[EMAIL_ADDRESS][DOMAIN_NAME]"
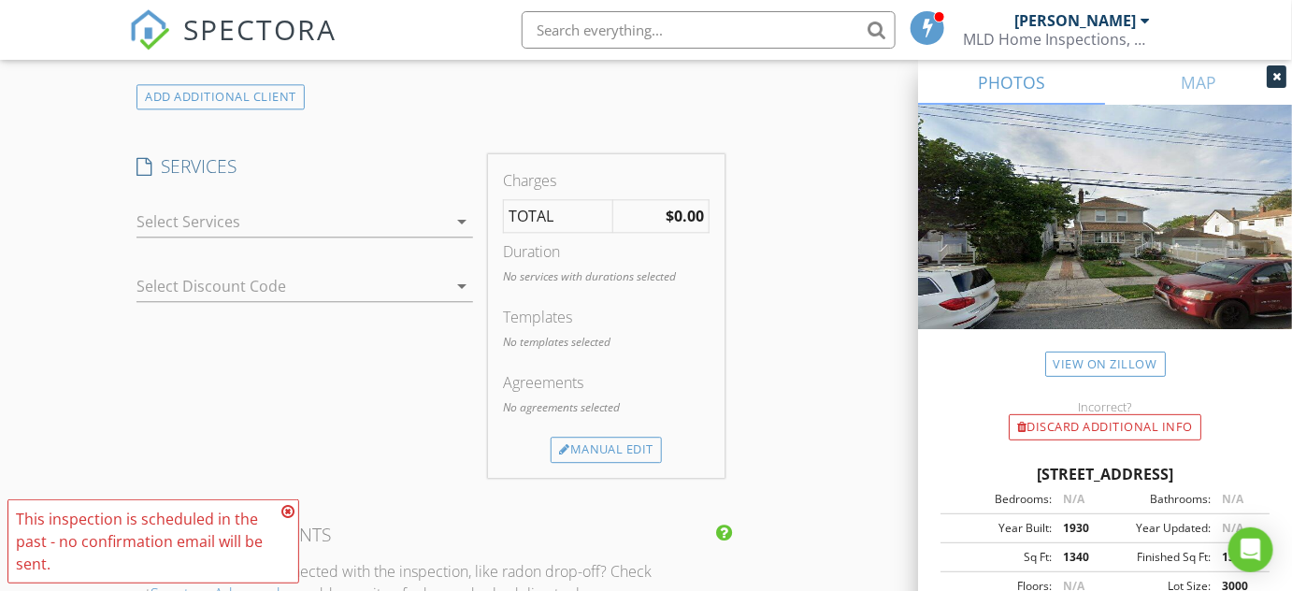
scroll to position [1445, 0]
type input "[PHONE_NUMBER]"
click at [464, 214] on icon "arrow_drop_down" at bounding box center [462, 218] width 22 height 22
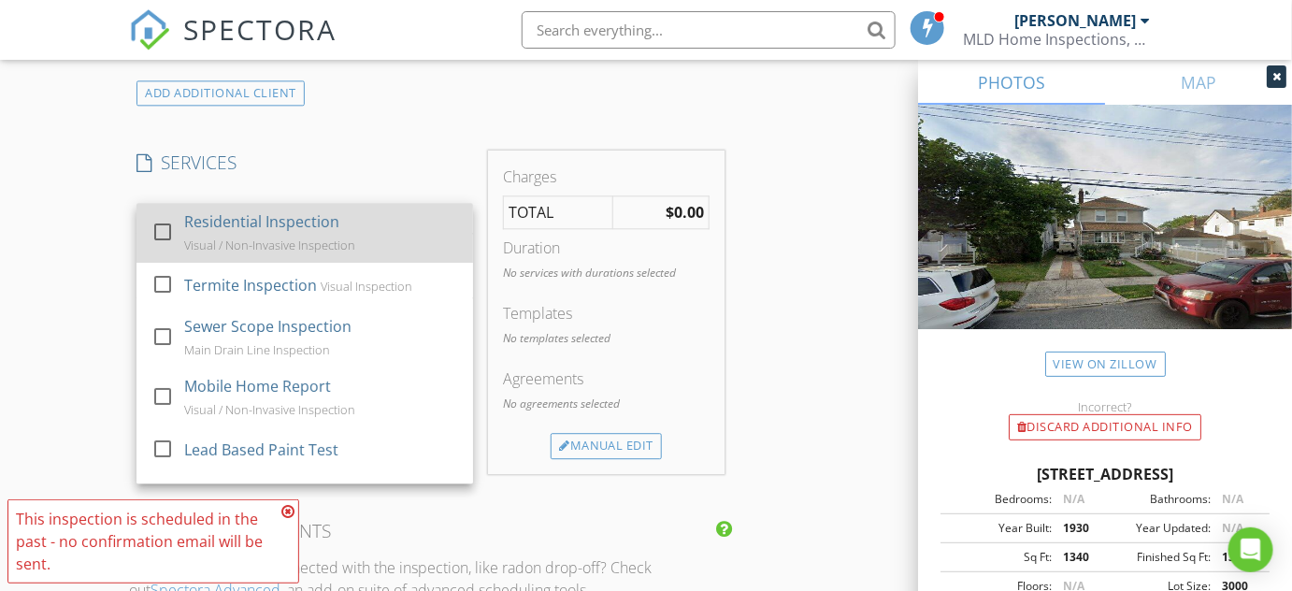
click at [166, 227] on div at bounding box center [163, 232] width 32 height 32
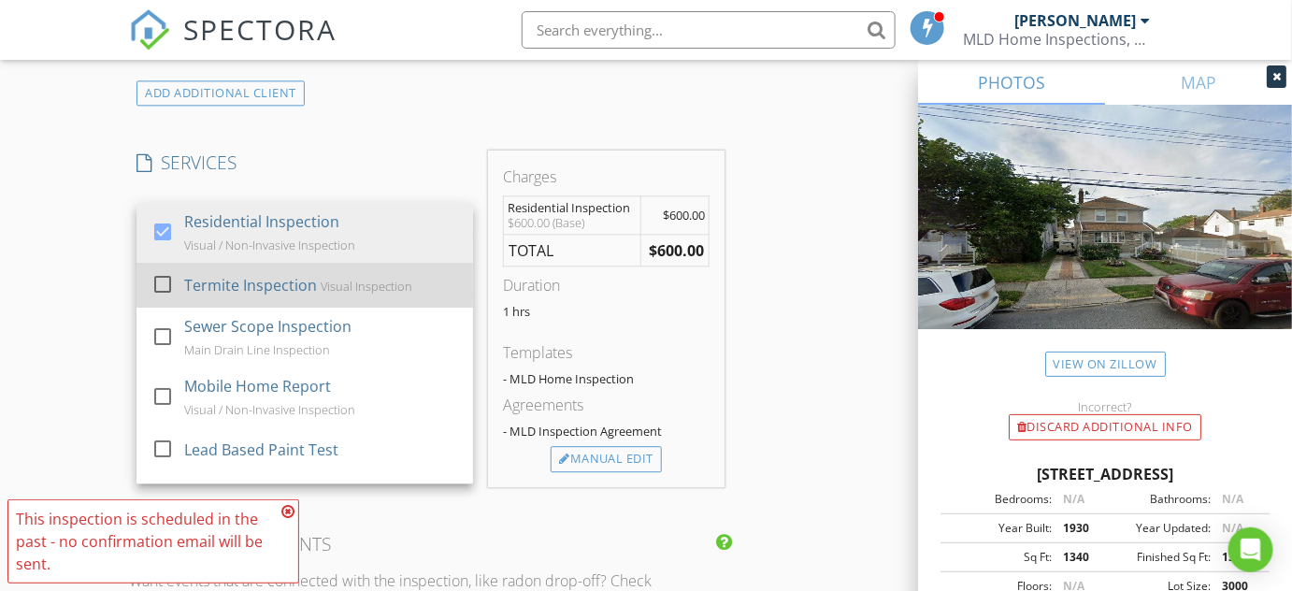
click at [159, 280] on div at bounding box center [163, 284] width 32 height 32
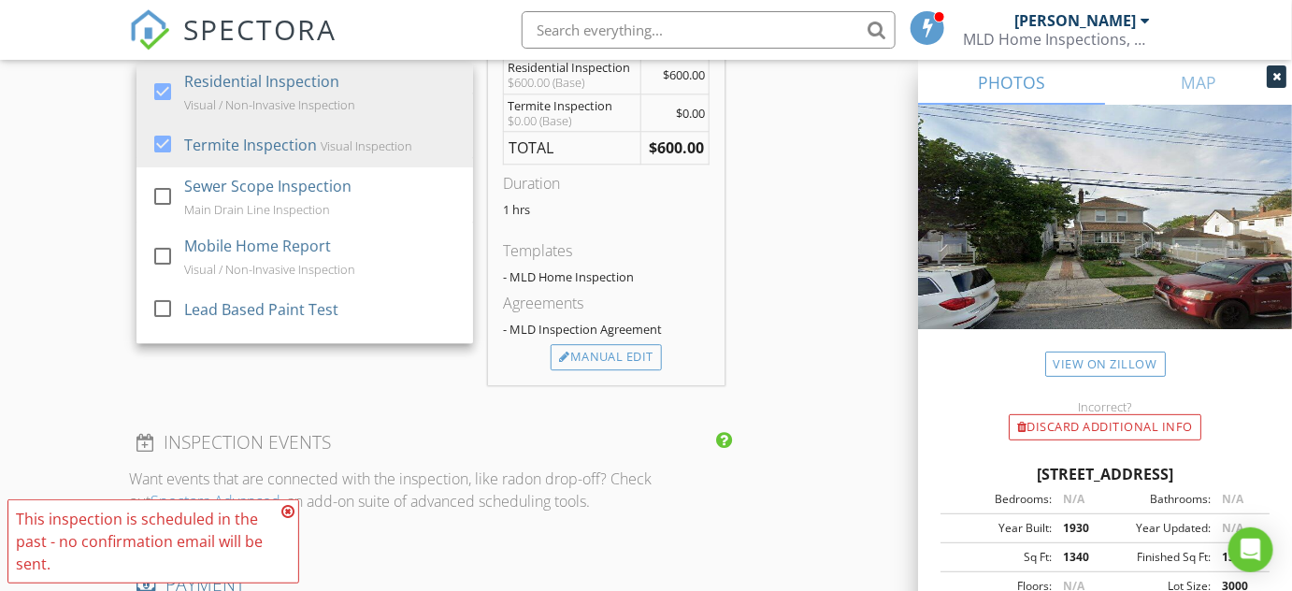
scroll to position [1615, 0]
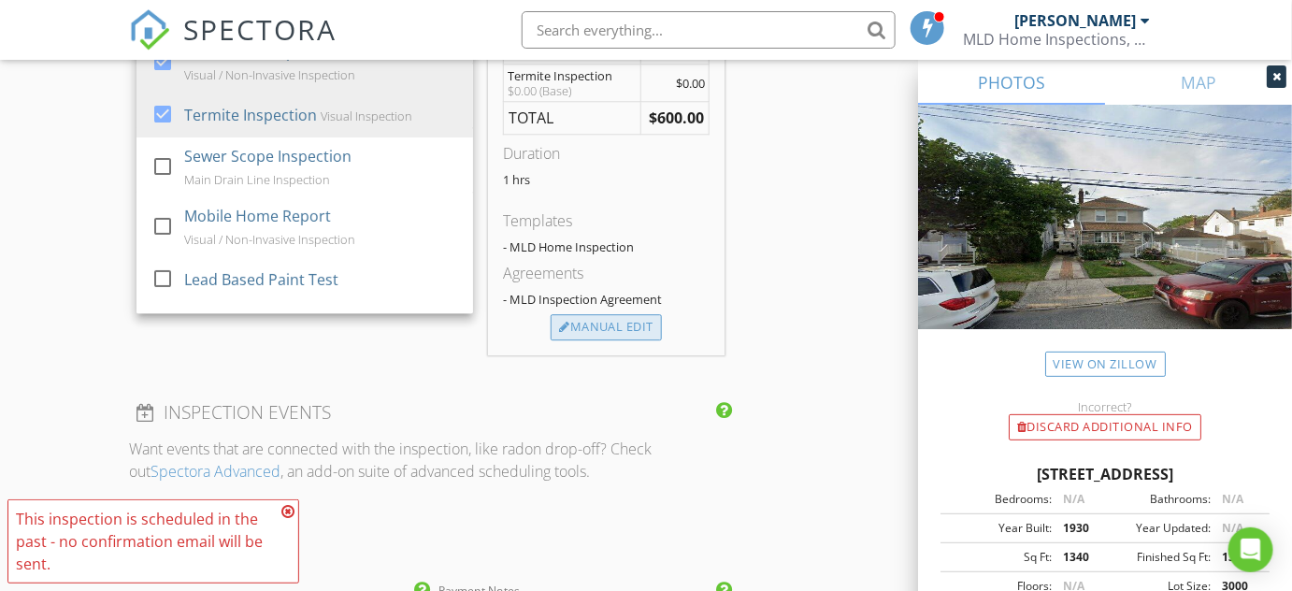
click at [616, 325] on div "Manual Edit" at bounding box center [606, 327] width 111 height 26
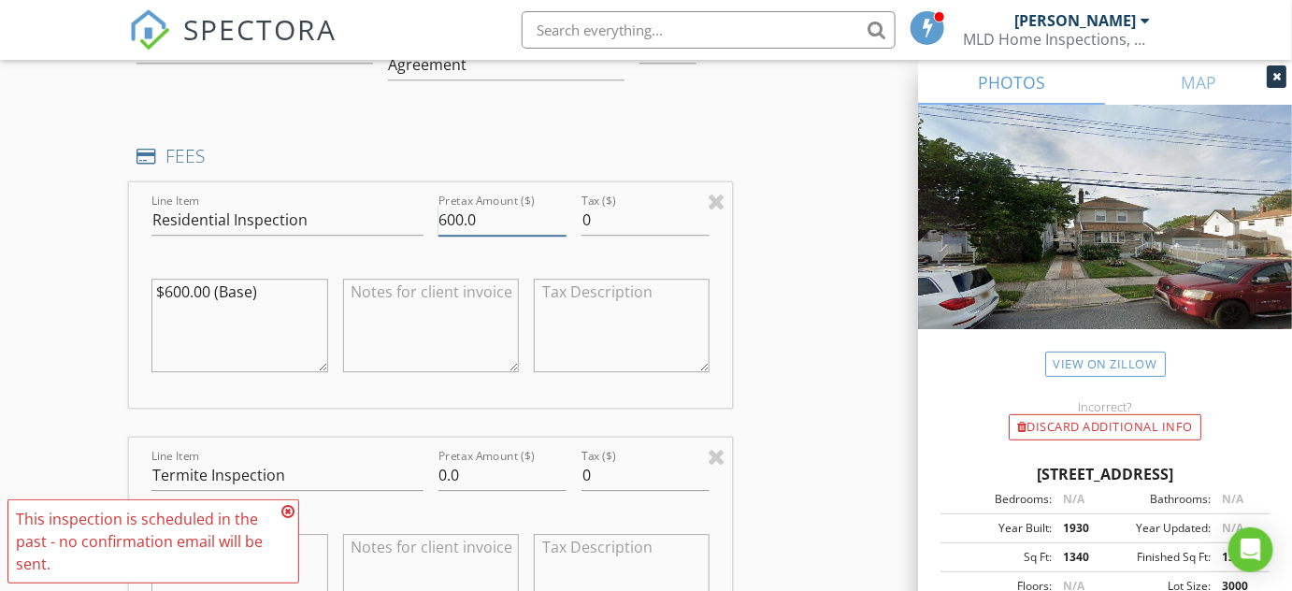
click at [455, 216] on input "600.0" at bounding box center [503, 220] width 128 height 31
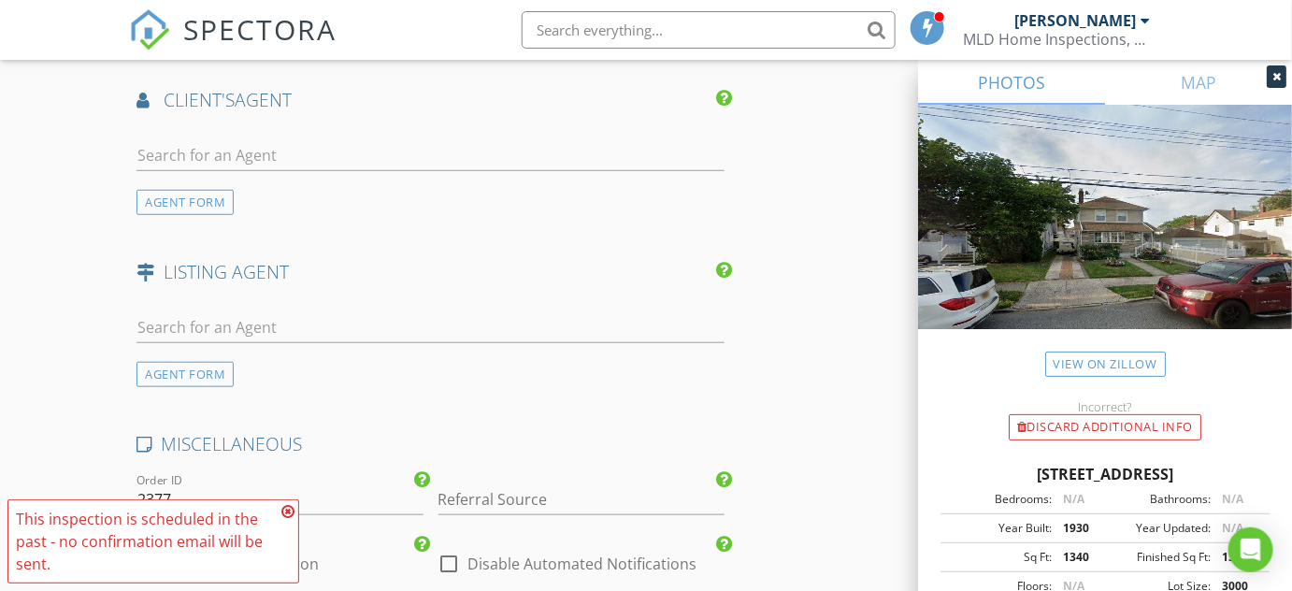
scroll to position [2635, 0]
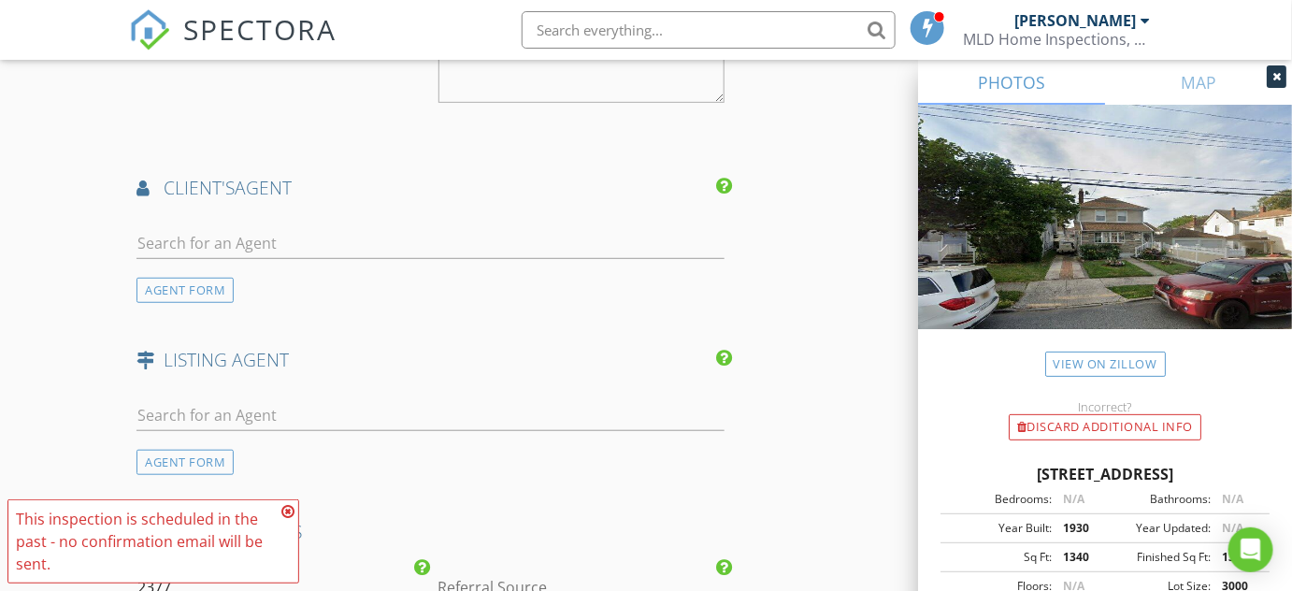
type input "500.0"
click at [335, 238] on input "text" at bounding box center [431, 243] width 588 height 31
type input "a"
type input "aam"
click at [274, 275] on div "[PERSON_NAME]" at bounding box center [248, 284] width 116 height 22
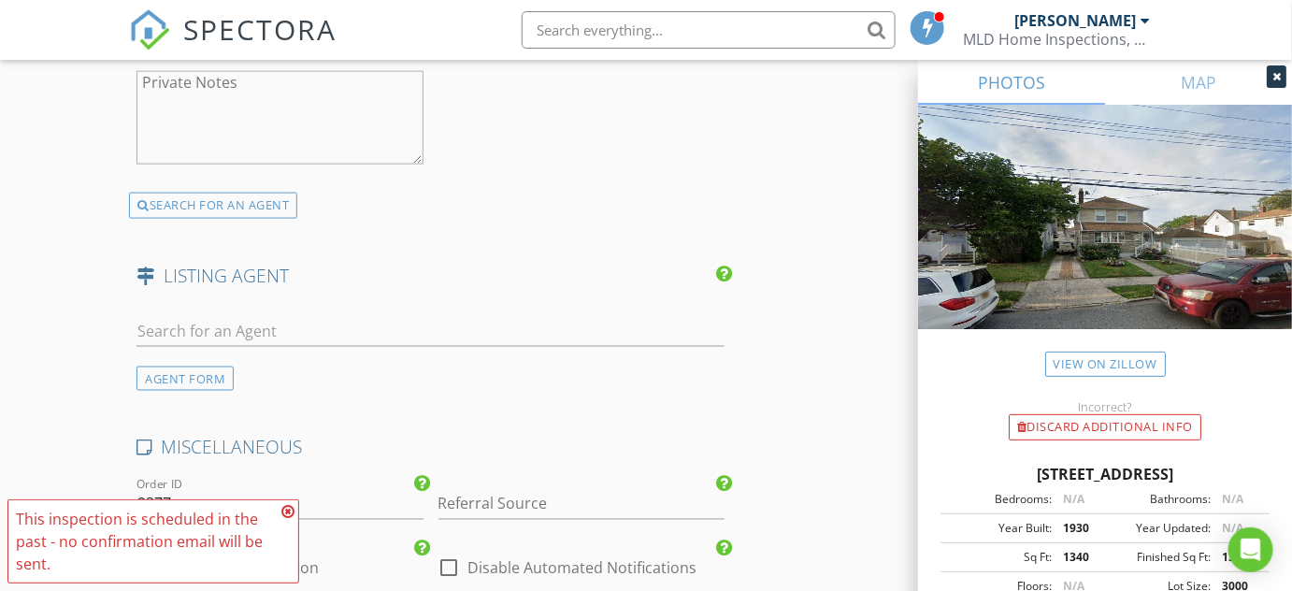
scroll to position [3697, 0]
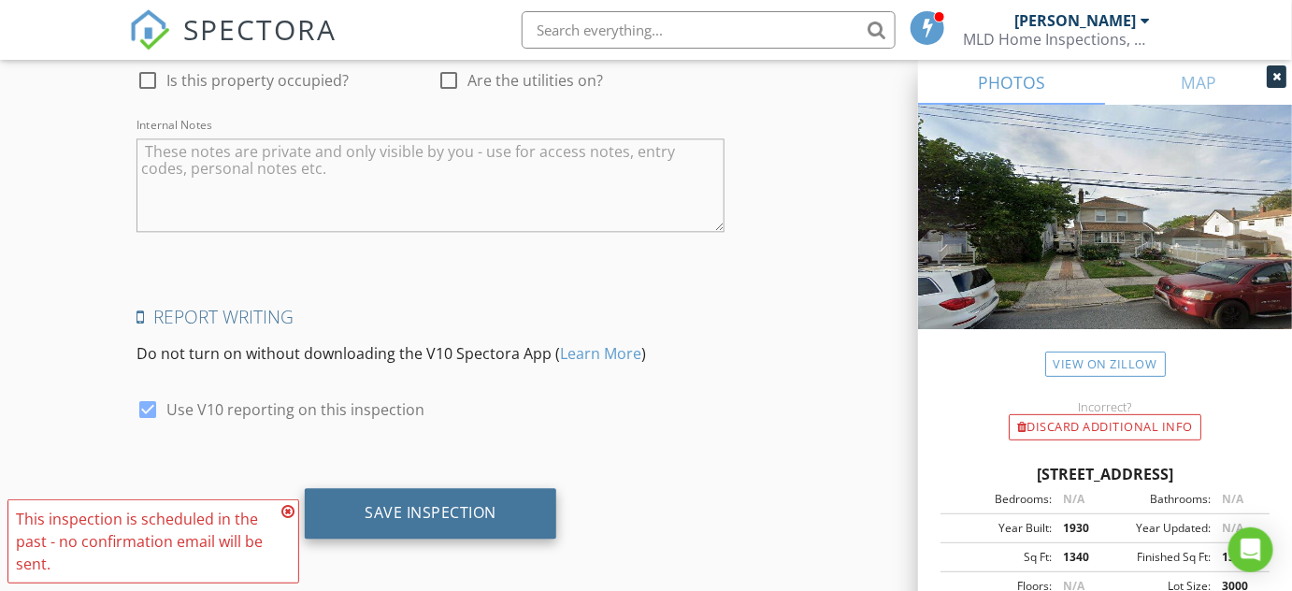
click at [389, 507] on div "Save Inspection" at bounding box center [431, 512] width 132 height 19
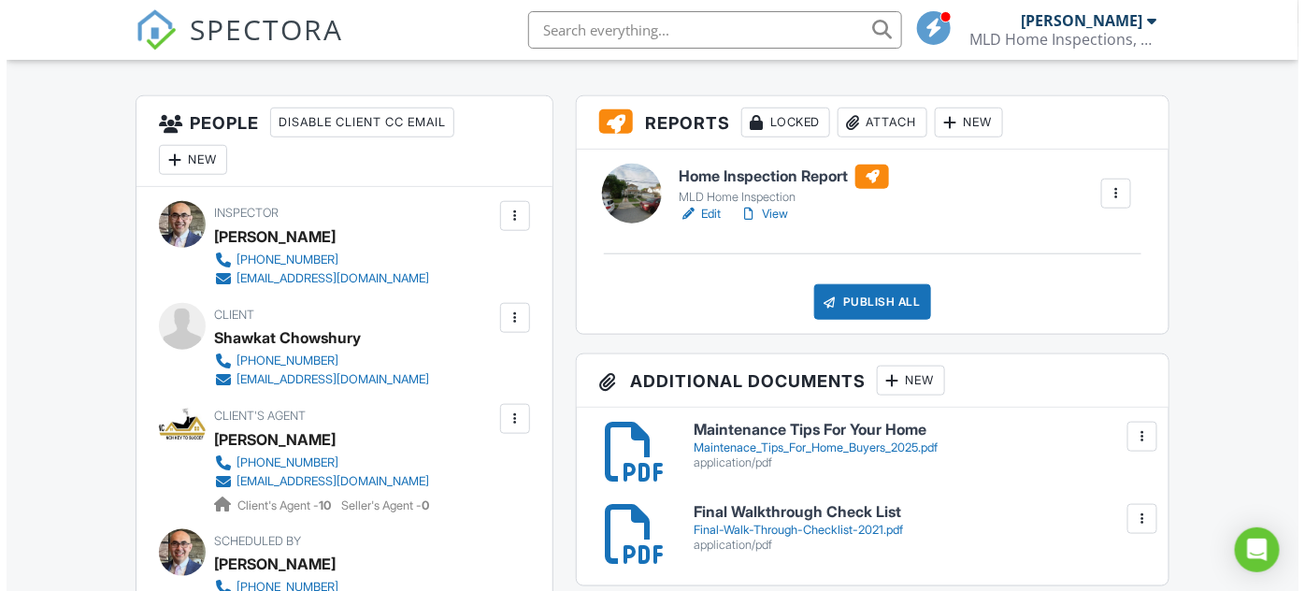
scroll to position [510, 0]
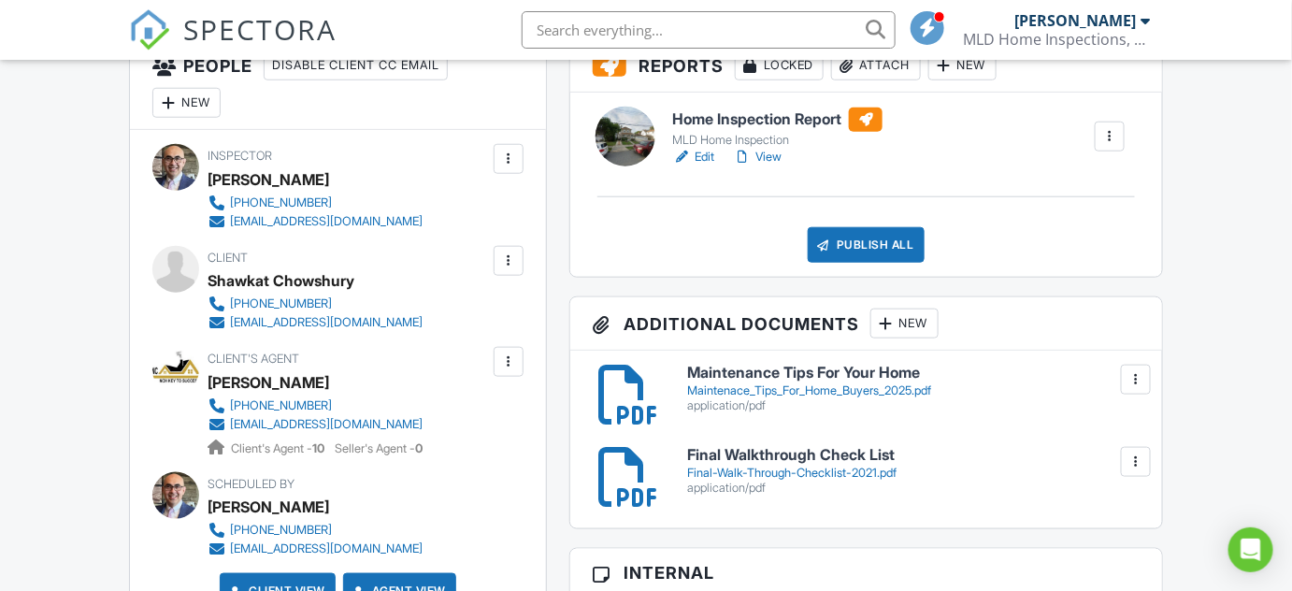
click at [504, 262] on div at bounding box center [508, 261] width 19 height 19
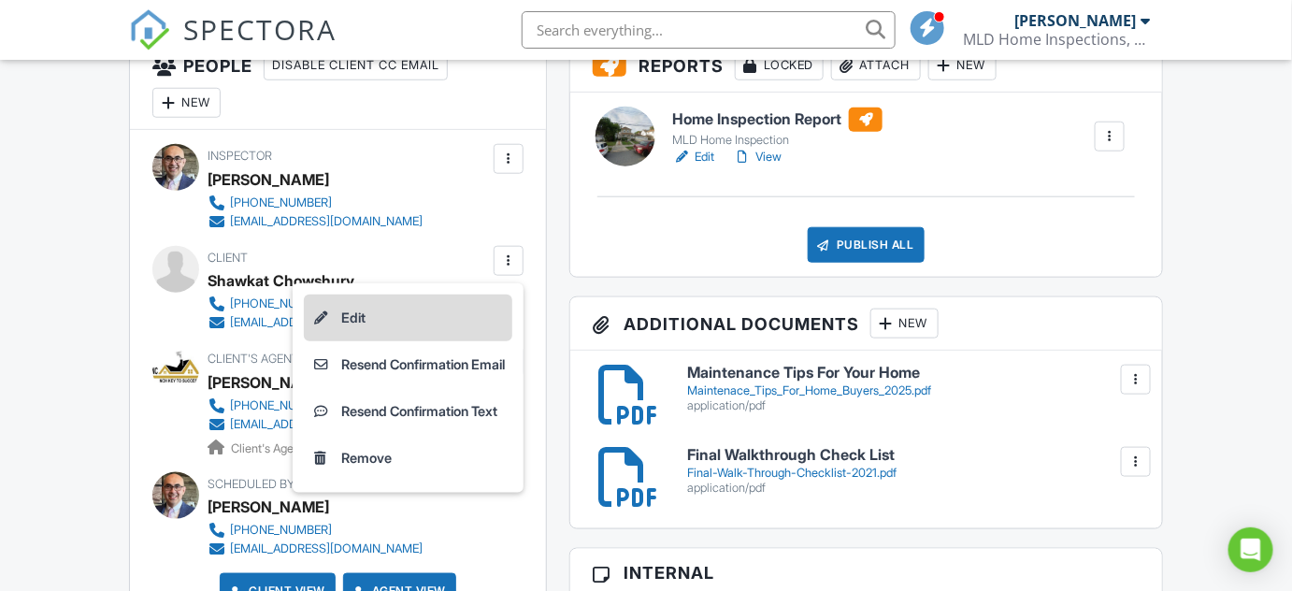
click at [350, 311] on li "Edit" at bounding box center [408, 318] width 209 height 47
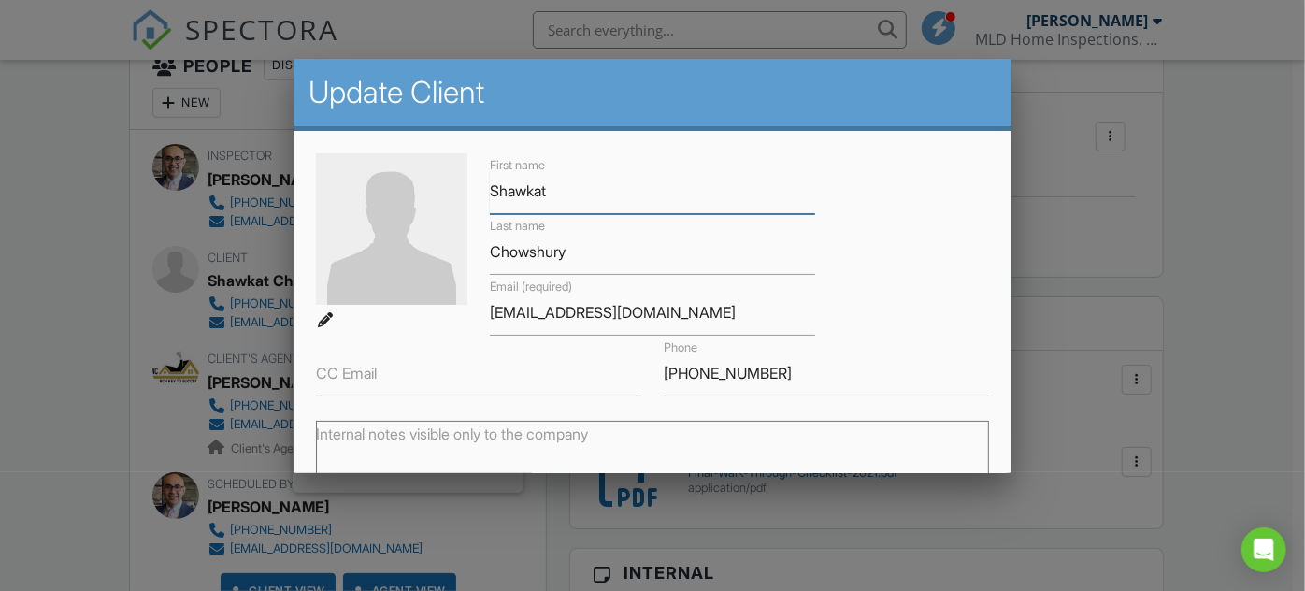
click at [558, 189] on input "Shawkat" at bounding box center [652, 191] width 325 height 46
type input "Shawkat H"
click at [537, 249] on input "Chowshury" at bounding box center [652, 252] width 325 height 46
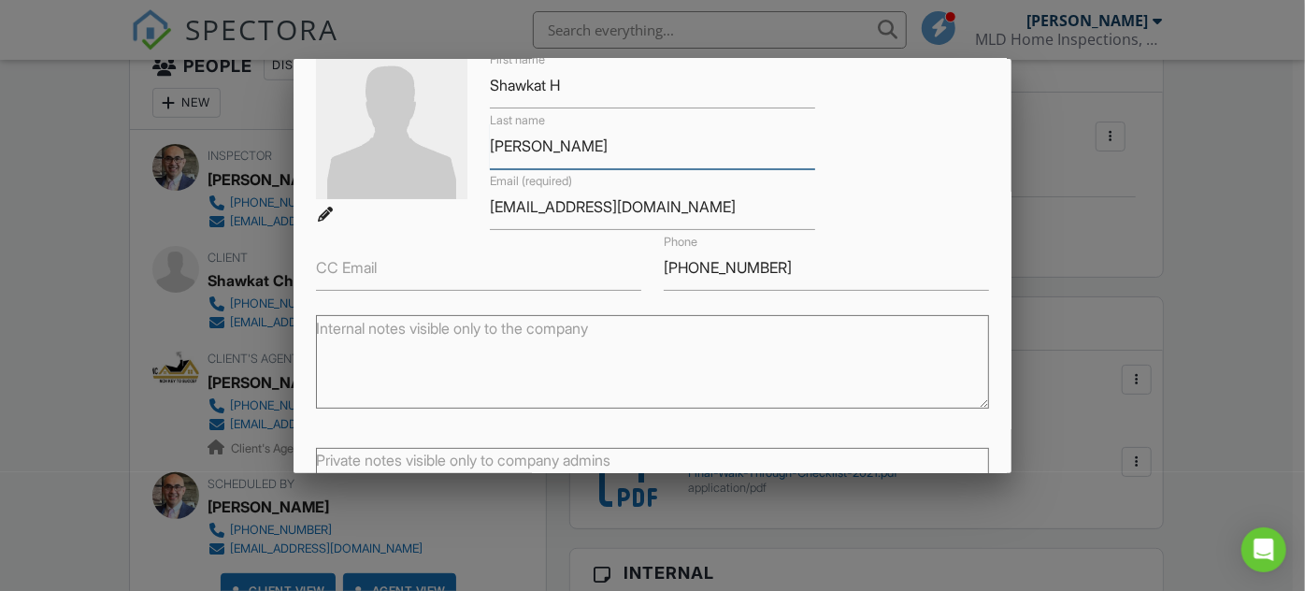
scroll to position [257, 0]
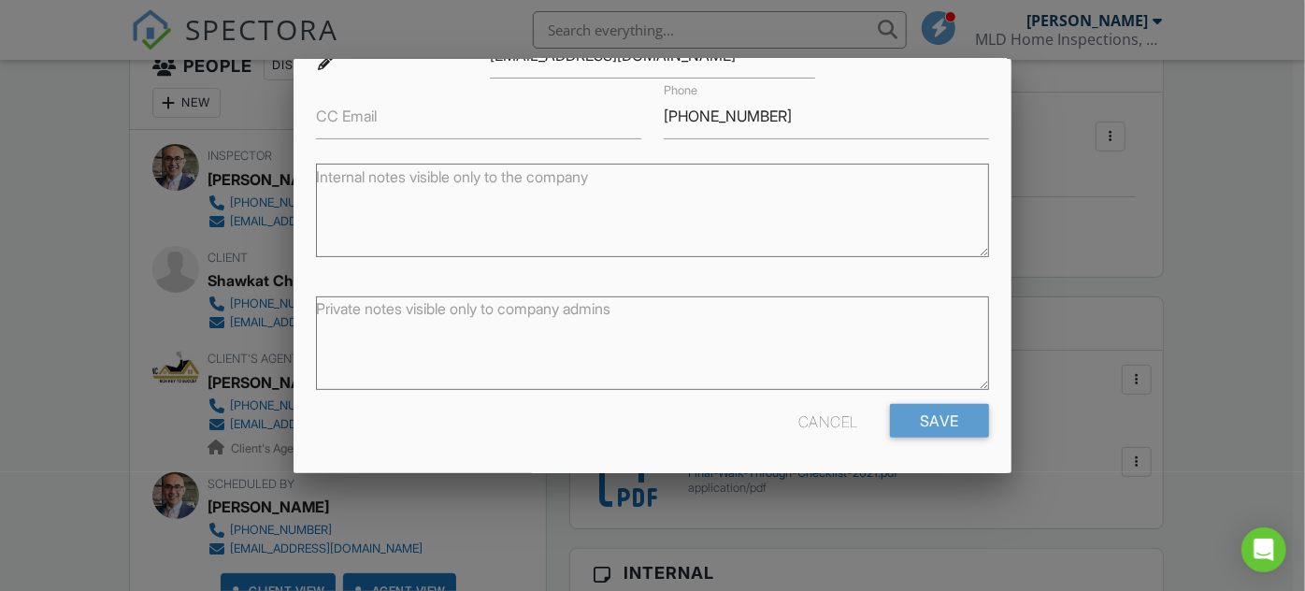
type input "[PERSON_NAME]"
click at [937, 423] on input "Save" at bounding box center [939, 421] width 99 height 34
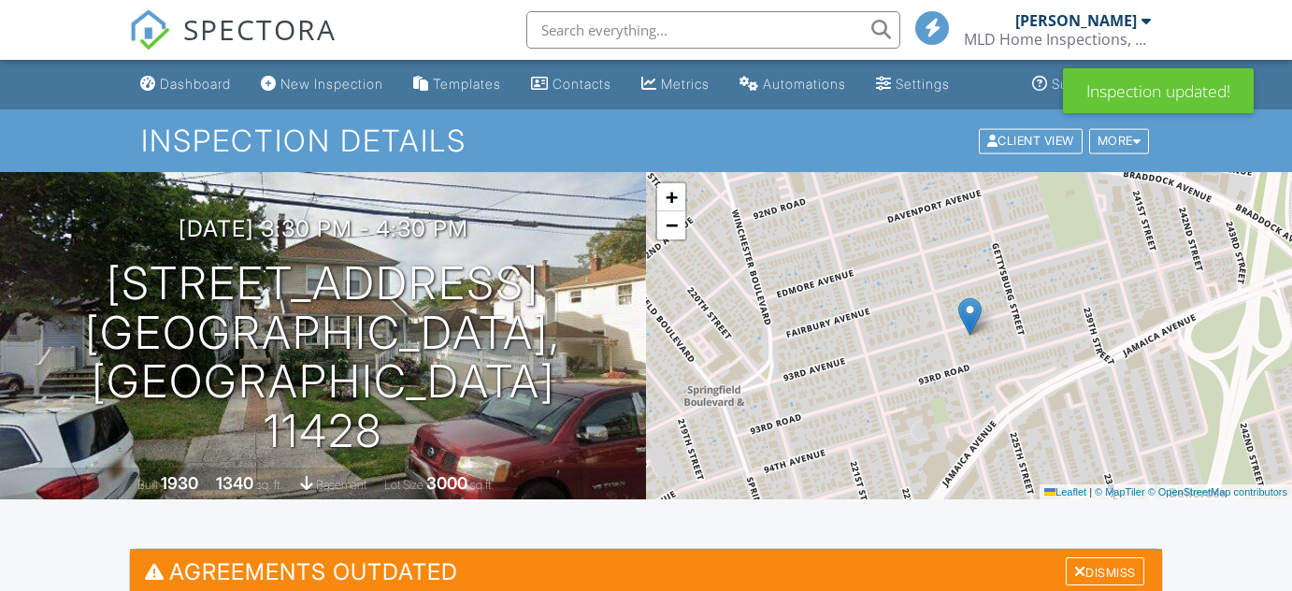
scroll to position [339, 0]
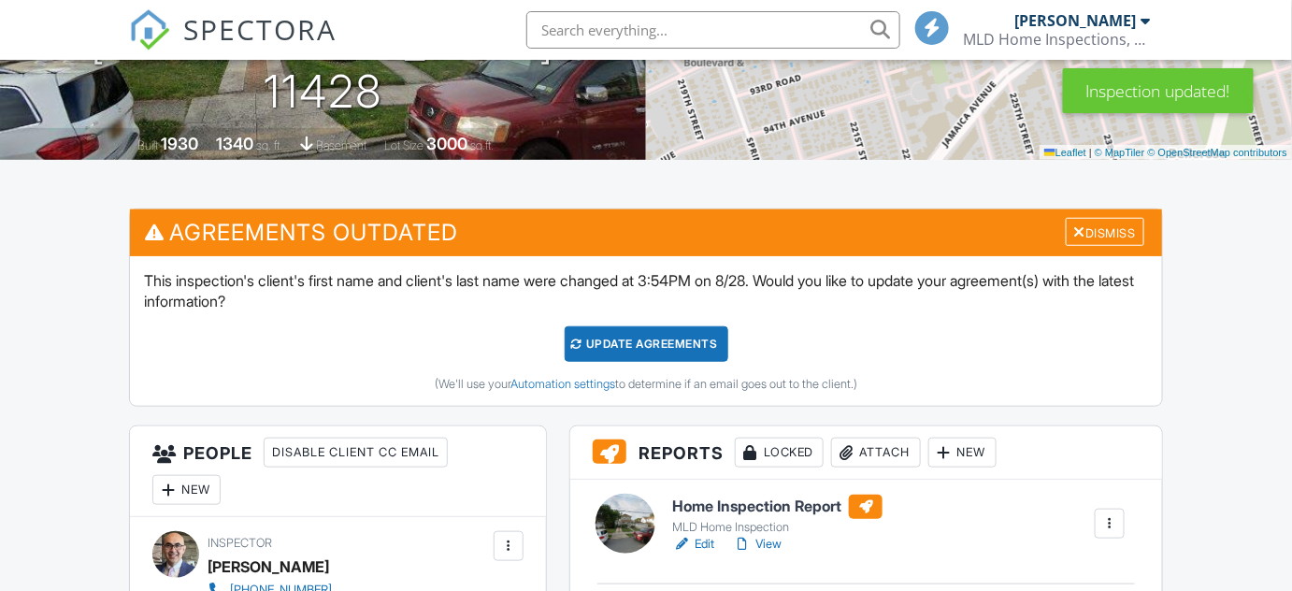
click at [660, 343] on div "Update Agreements" at bounding box center [647, 344] width 164 height 36
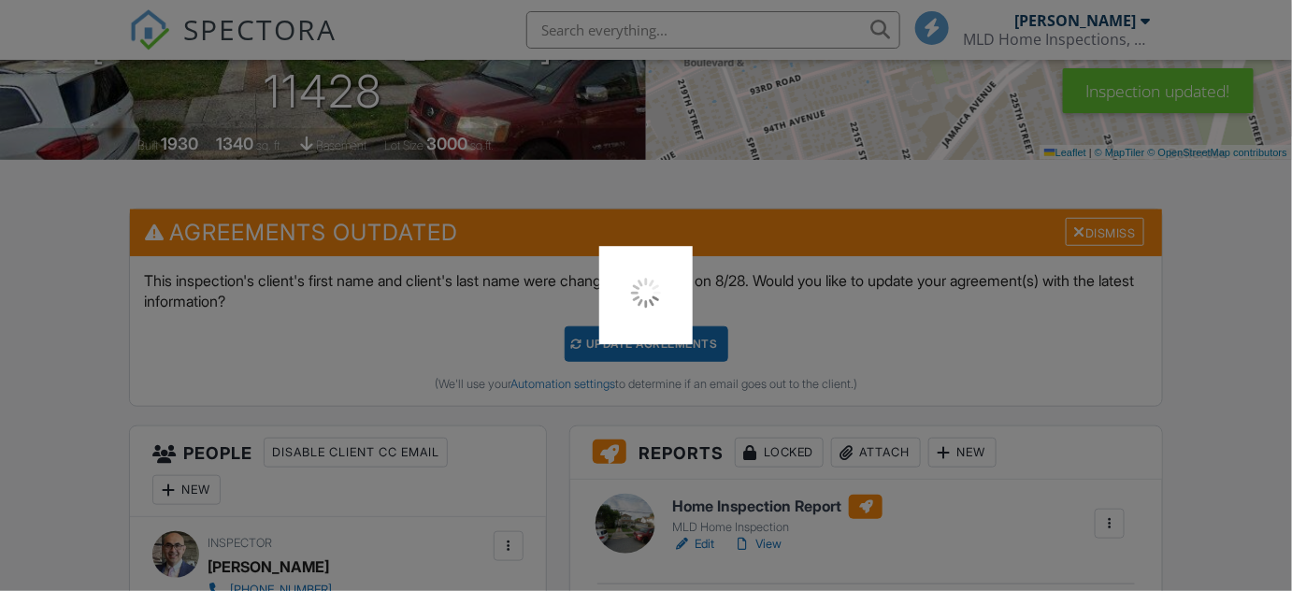
scroll to position [0, 0]
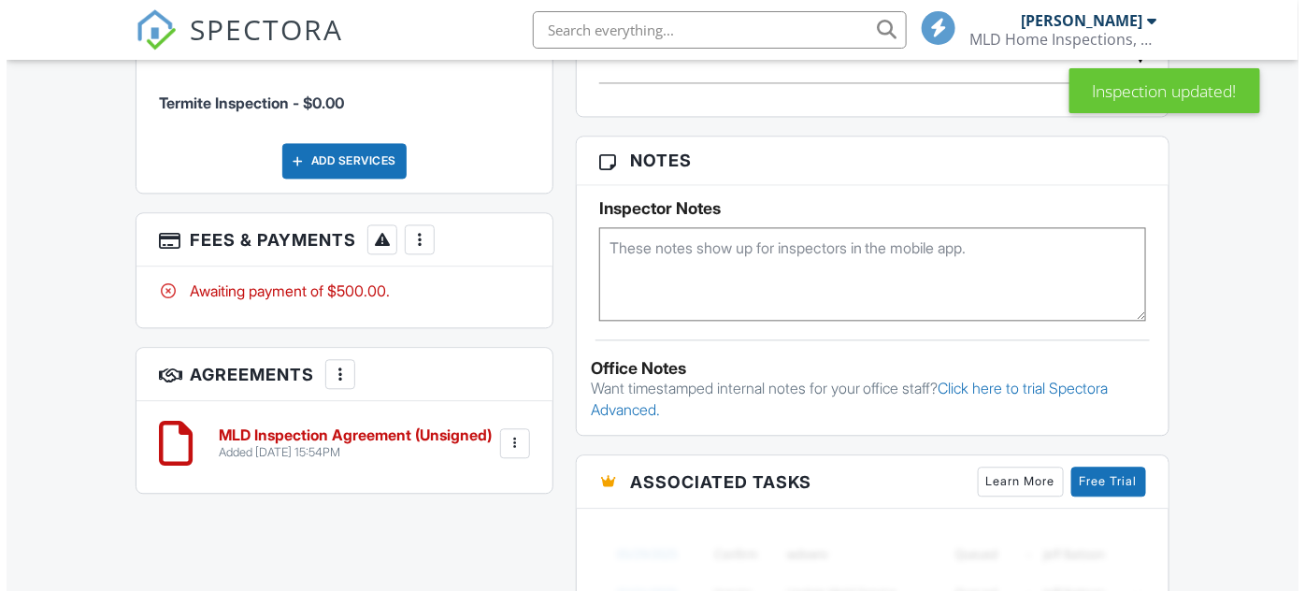
scroll to position [1275, 0]
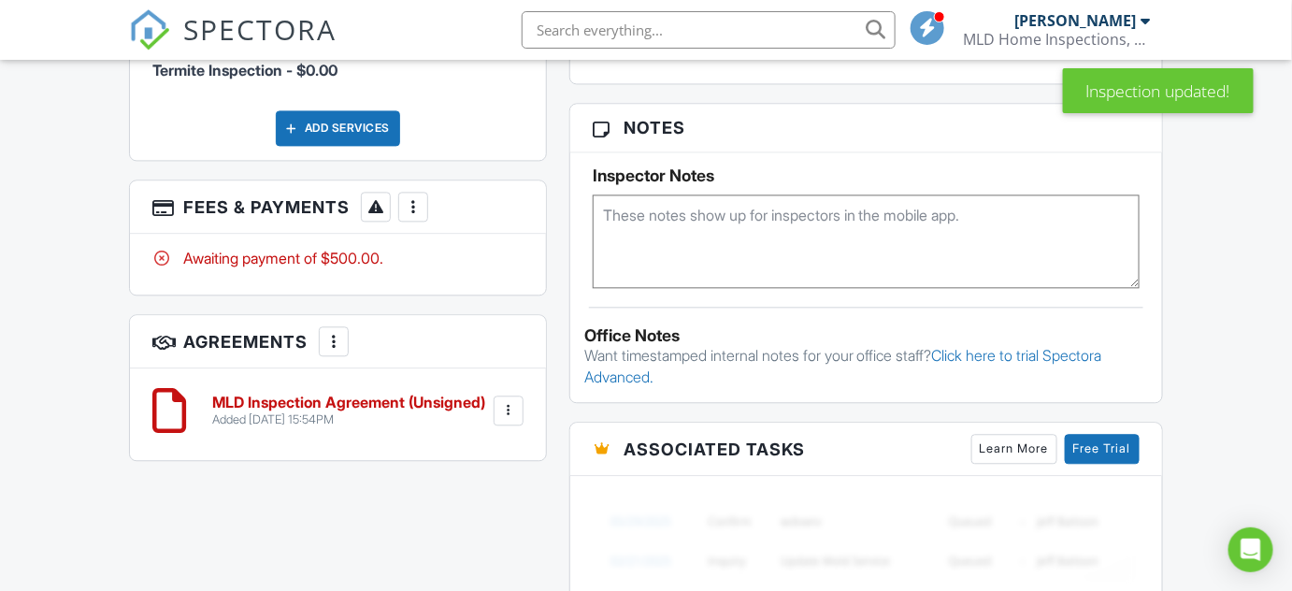
click at [414, 206] on div at bounding box center [413, 206] width 19 height 19
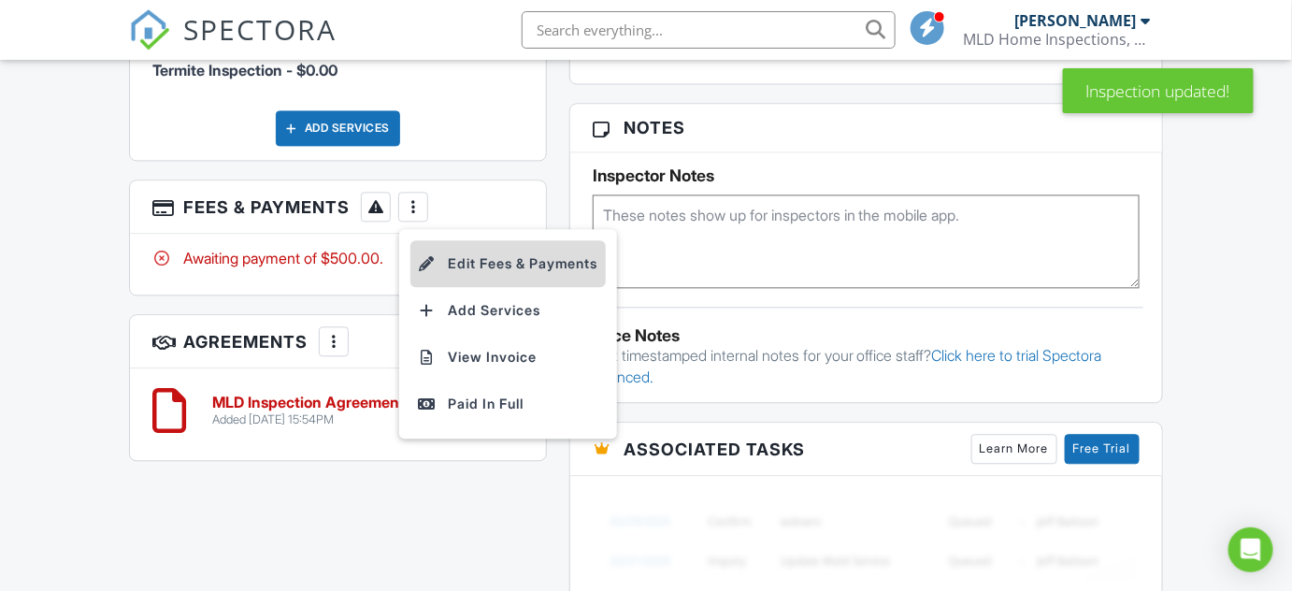
click at [476, 263] on li "Edit Fees & Payments" at bounding box center [508, 263] width 195 height 47
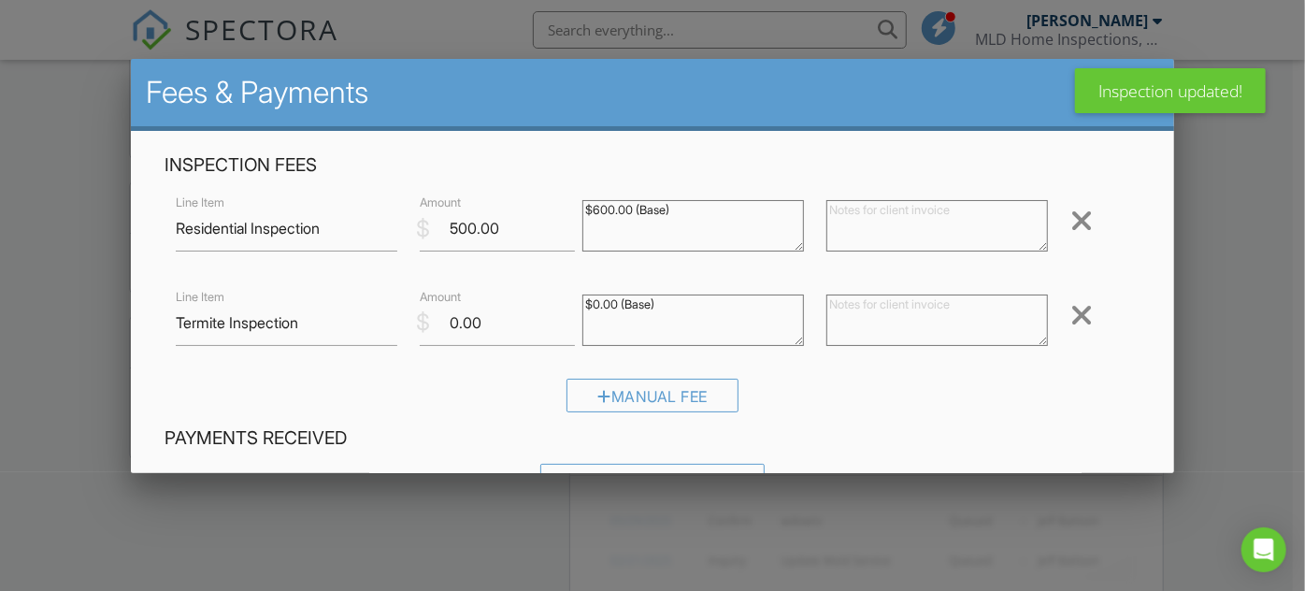
click at [1071, 212] on div at bounding box center [1082, 221] width 22 height 30
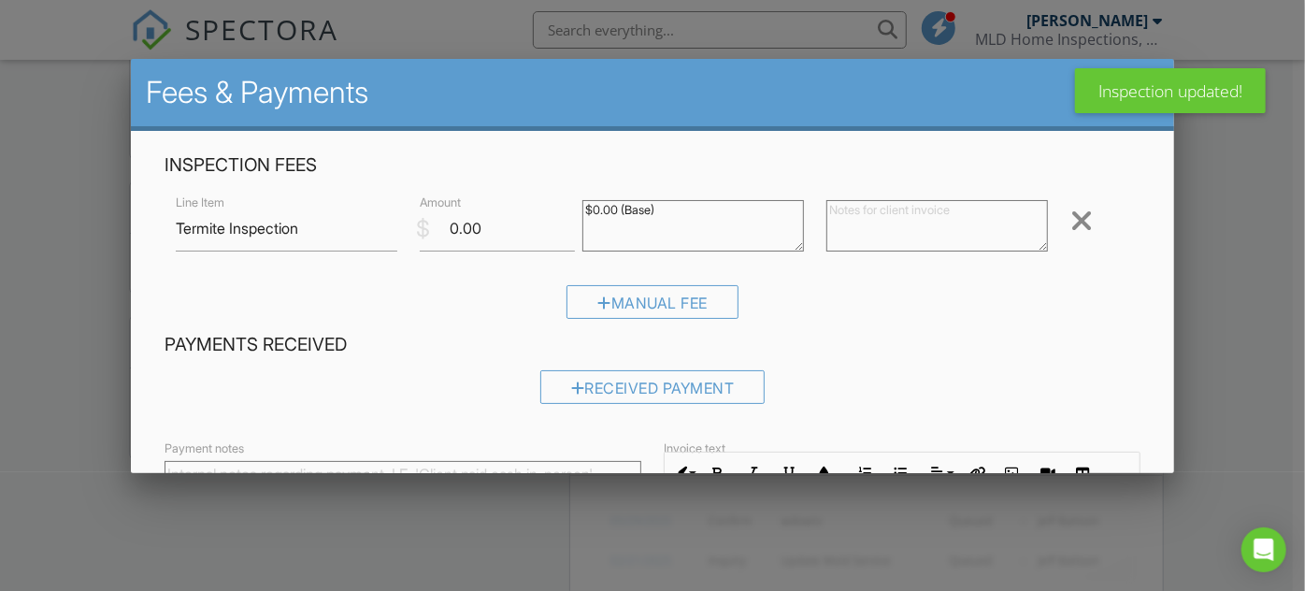
click at [1071, 212] on div at bounding box center [1082, 221] width 22 height 30
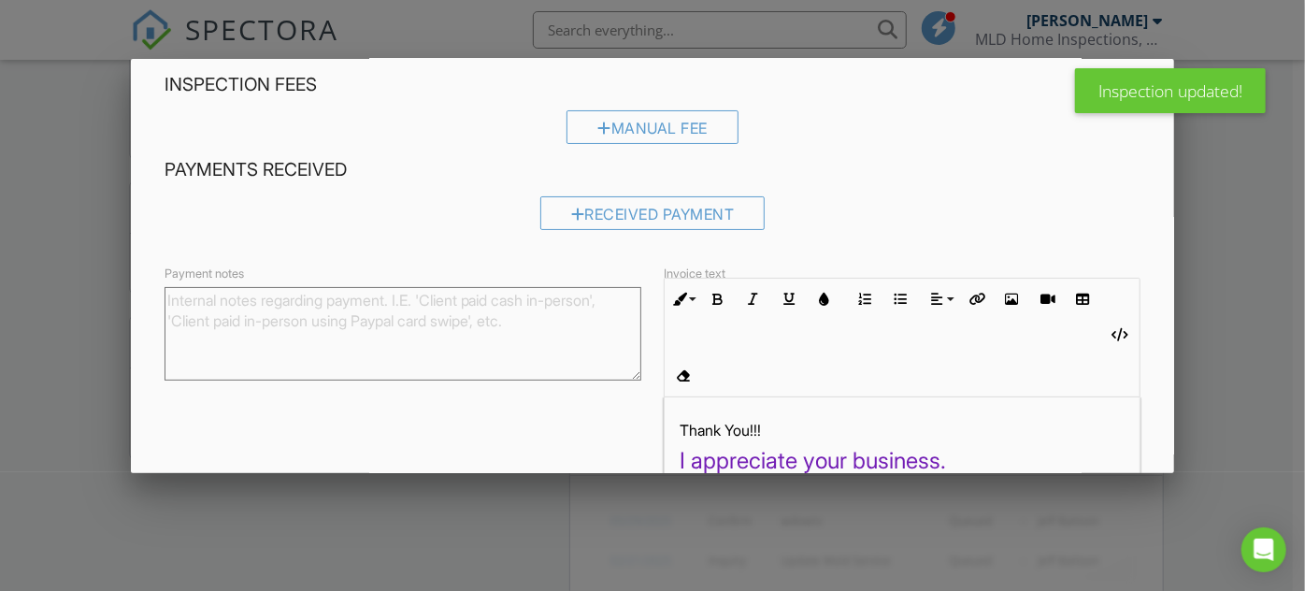
scroll to position [196, 0]
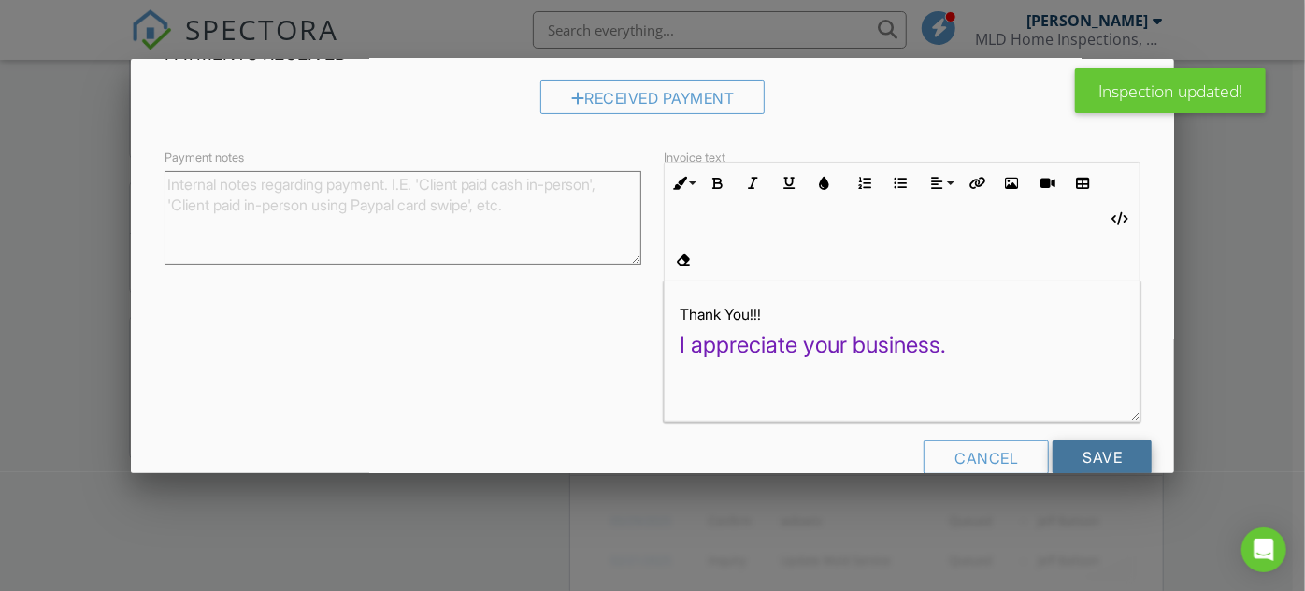
click at [1089, 440] on input "Save" at bounding box center [1102, 457] width 99 height 34
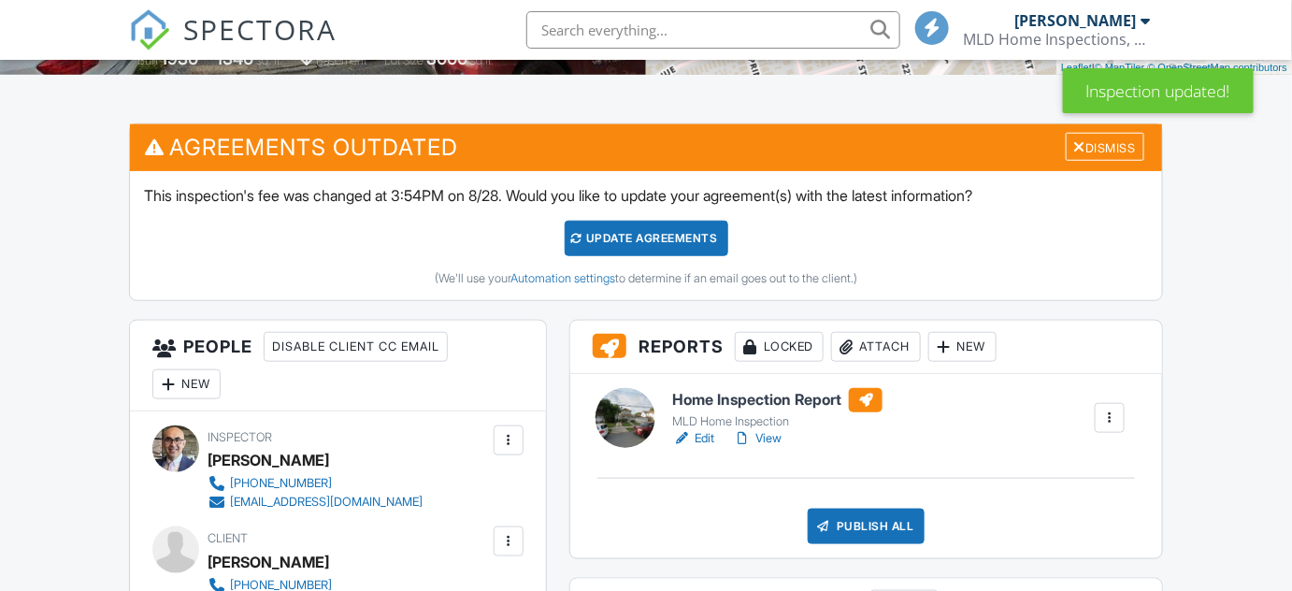
click at [638, 245] on div "Update Agreements" at bounding box center [647, 239] width 164 height 36
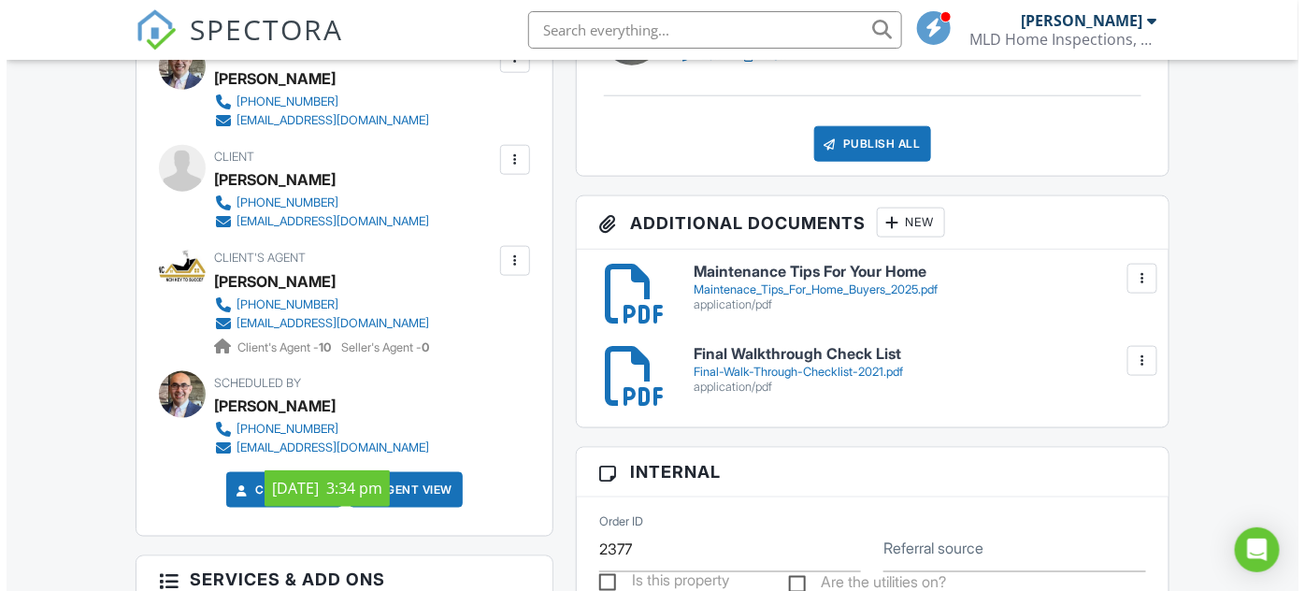
scroll to position [595, 0]
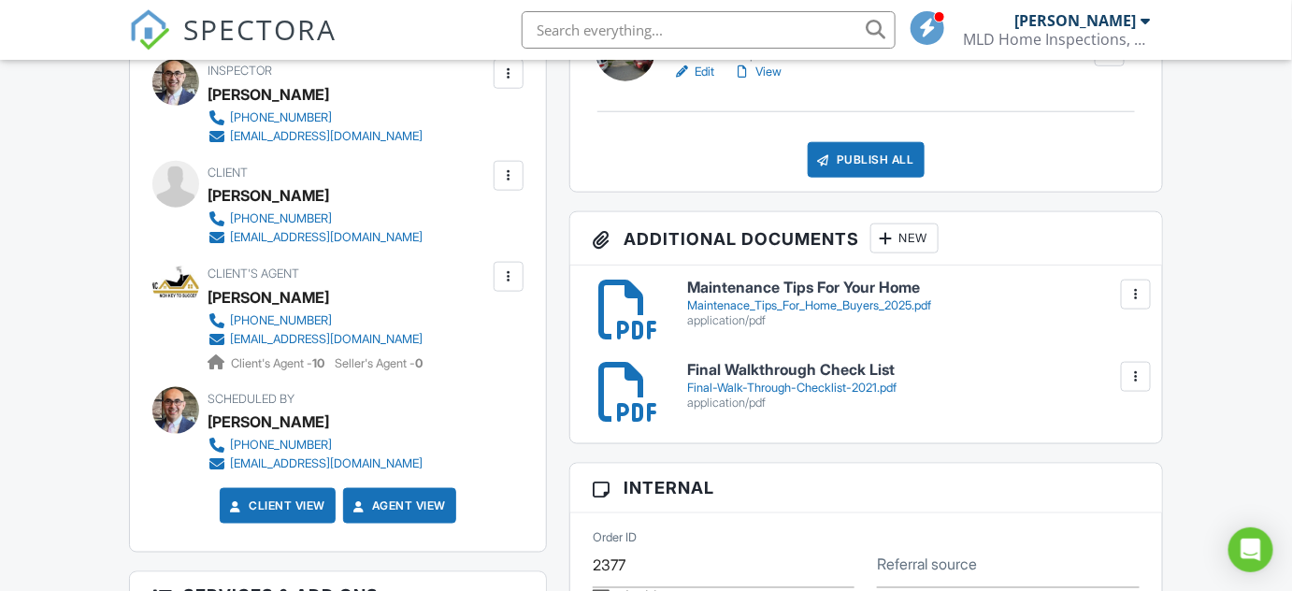
click at [509, 177] on div at bounding box center [508, 175] width 19 height 19
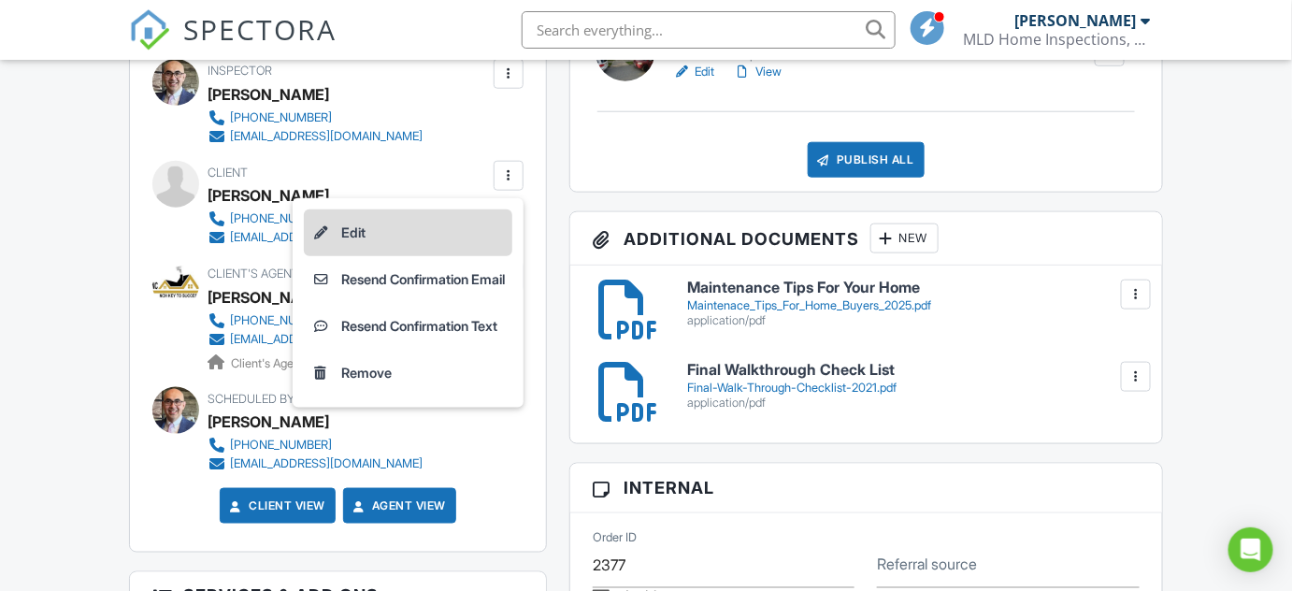
click at [365, 233] on li "Edit" at bounding box center [408, 232] width 209 height 47
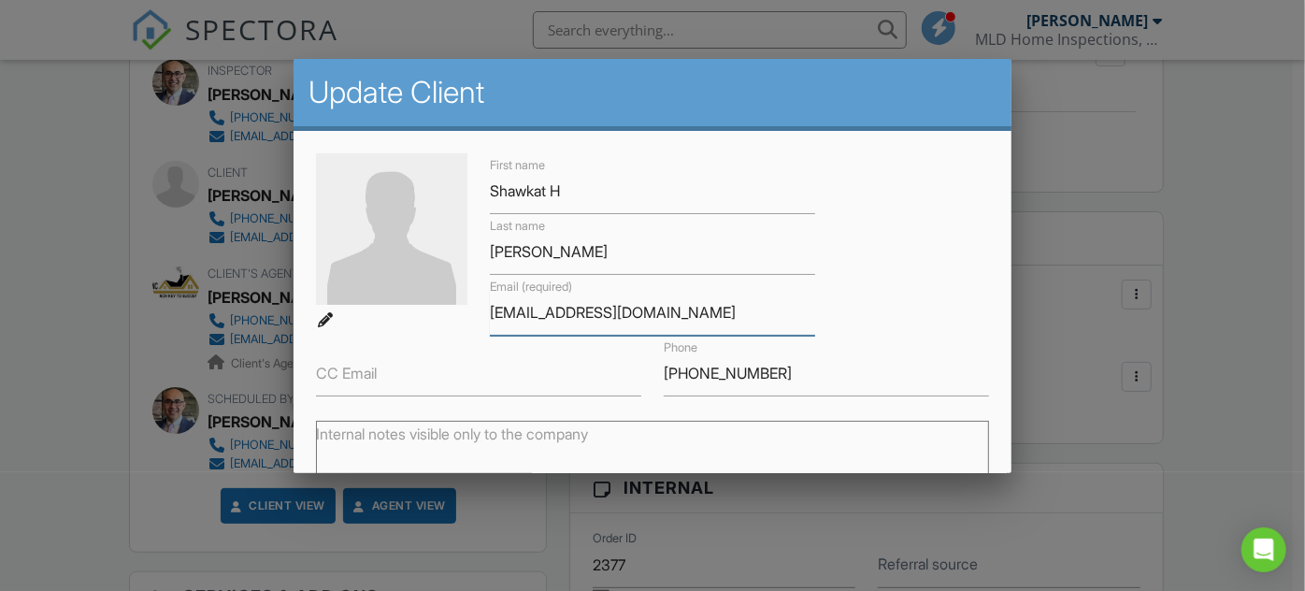
click at [497, 312] on input "shel_3000@yahoo.com" at bounding box center [652, 313] width 325 height 46
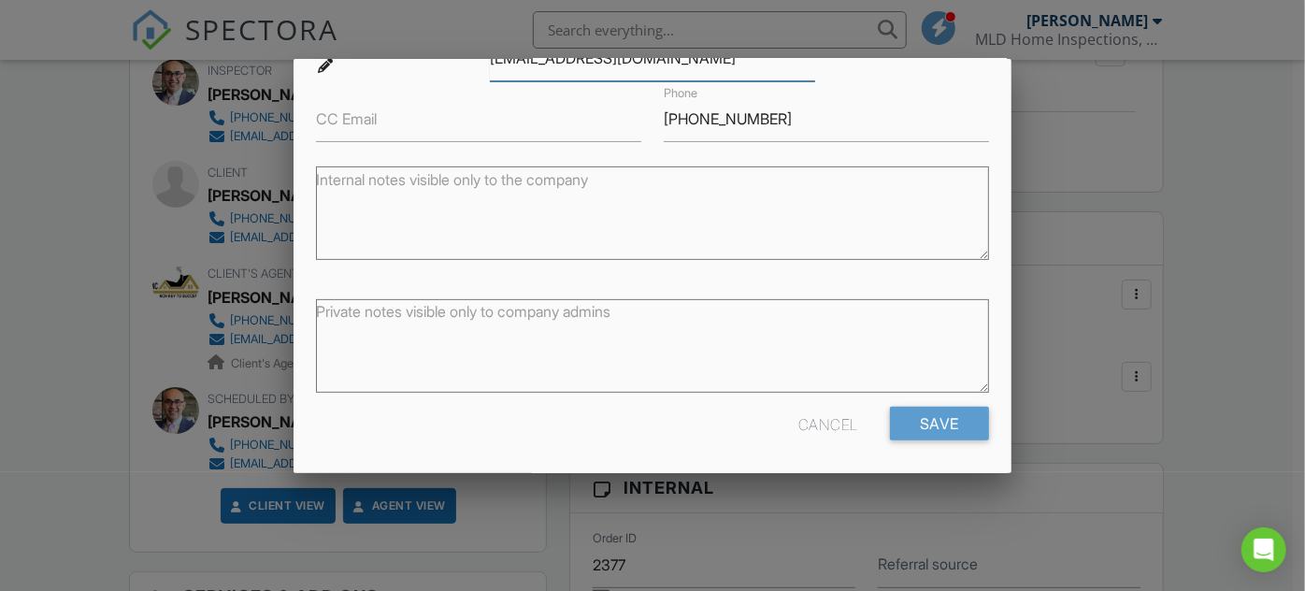
scroll to position [257, 0]
type input "sohel_3000@yahoo.com"
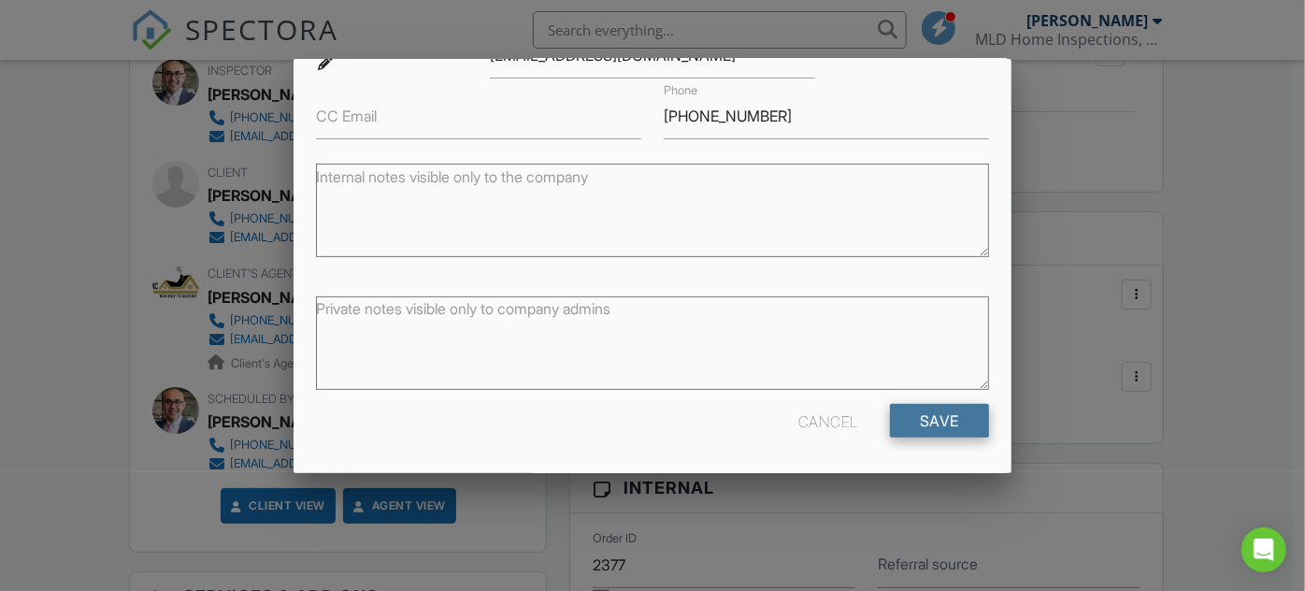
click at [941, 422] on input "Save" at bounding box center [939, 421] width 99 height 34
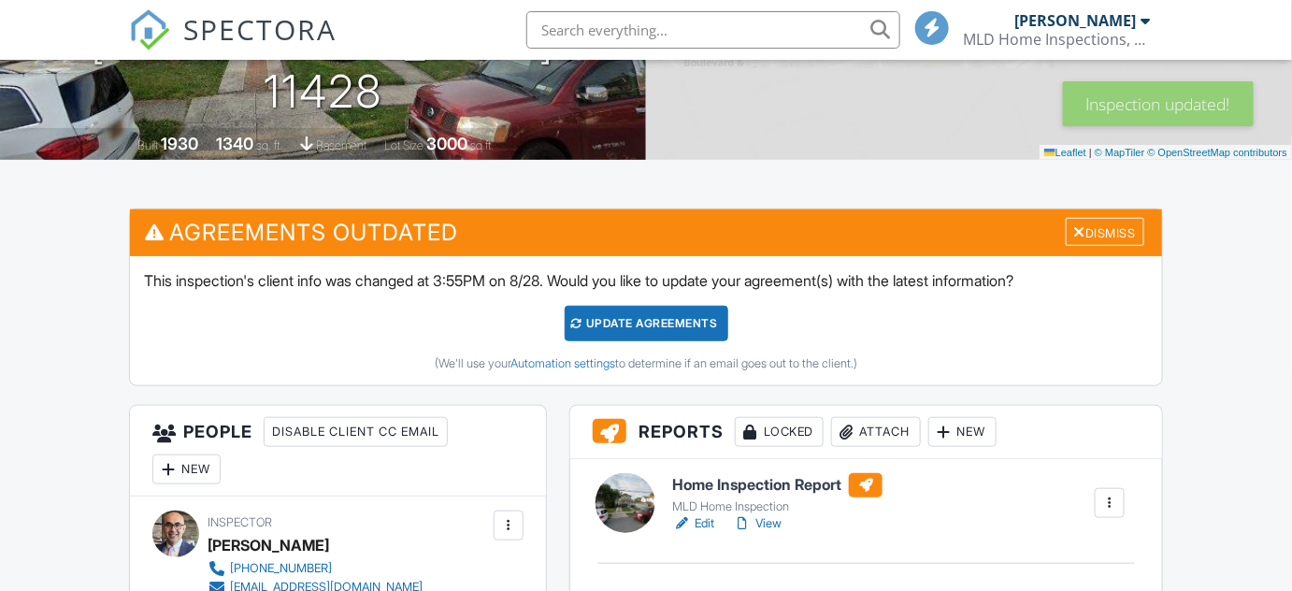
scroll to position [339, 0]
click at [652, 330] on div "Update Agreements" at bounding box center [647, 324] width 164 height 36
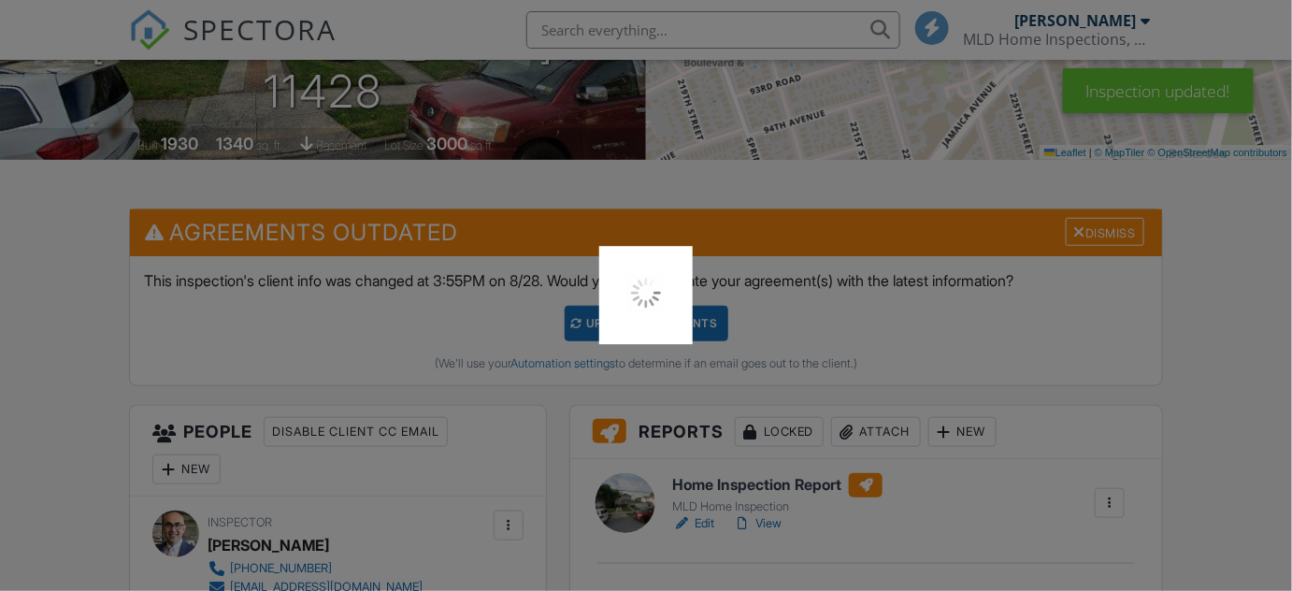
scroll to position [0, 0]
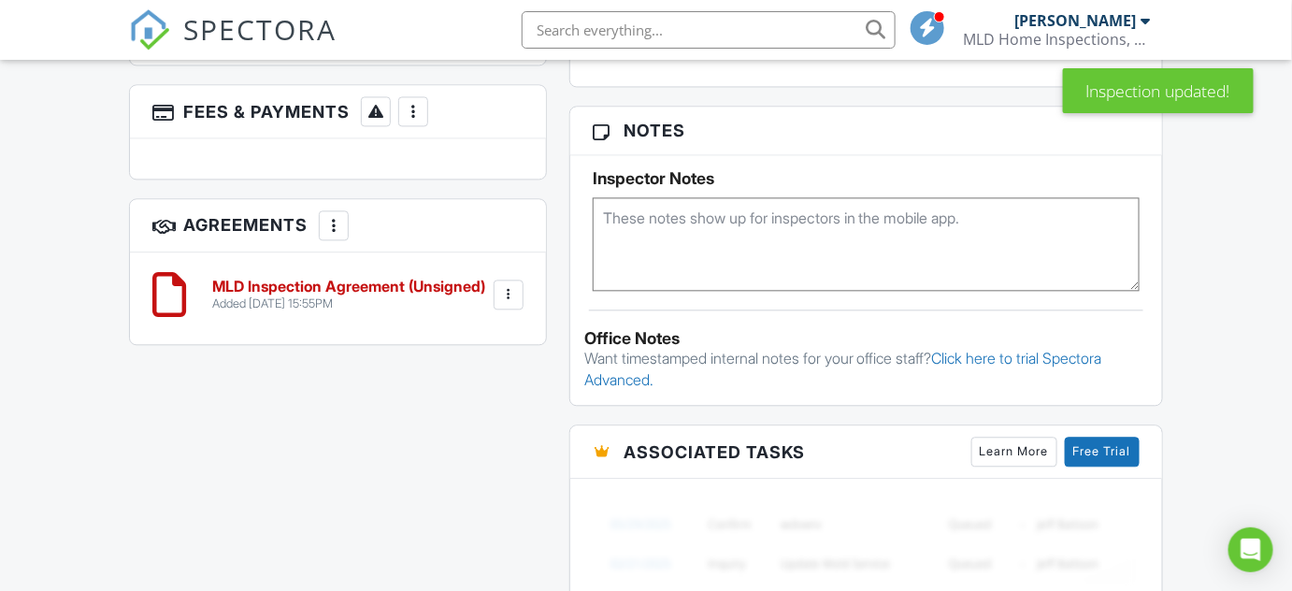
scroll to position [1275, 0]
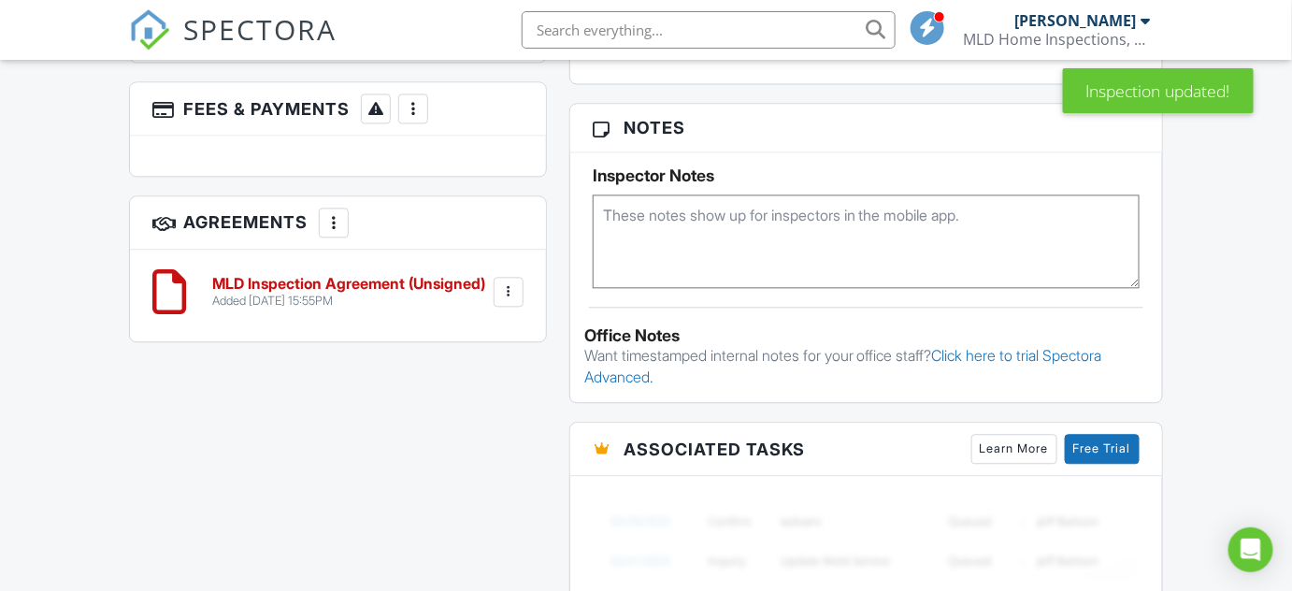
click at [506, 295] on div at bounding box center [508, 291] width 19 height 19
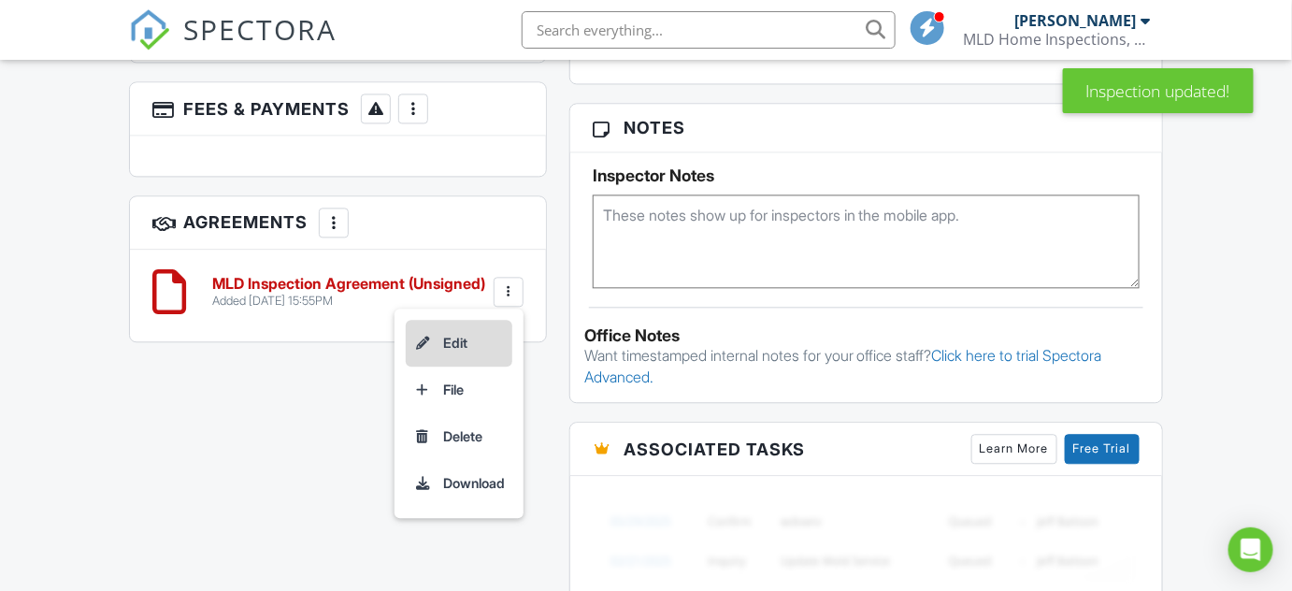
click at [476, 341] on li "Edit" at bounding box center [459, 343] width 107 height 47
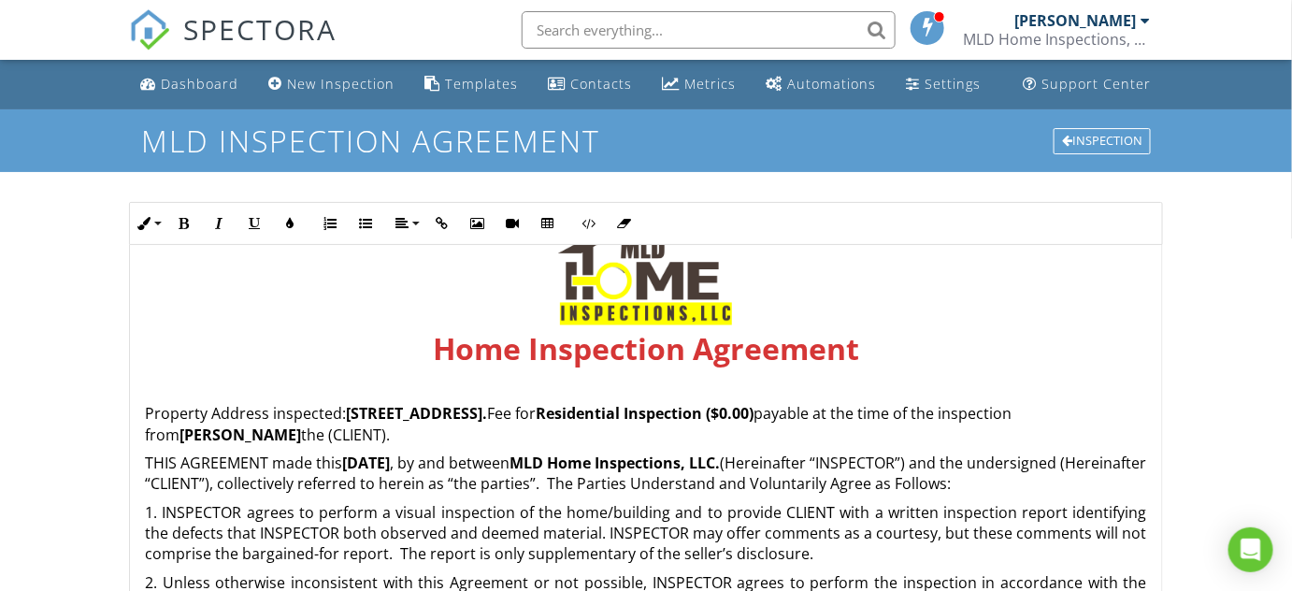
scroll to position [169, 0]
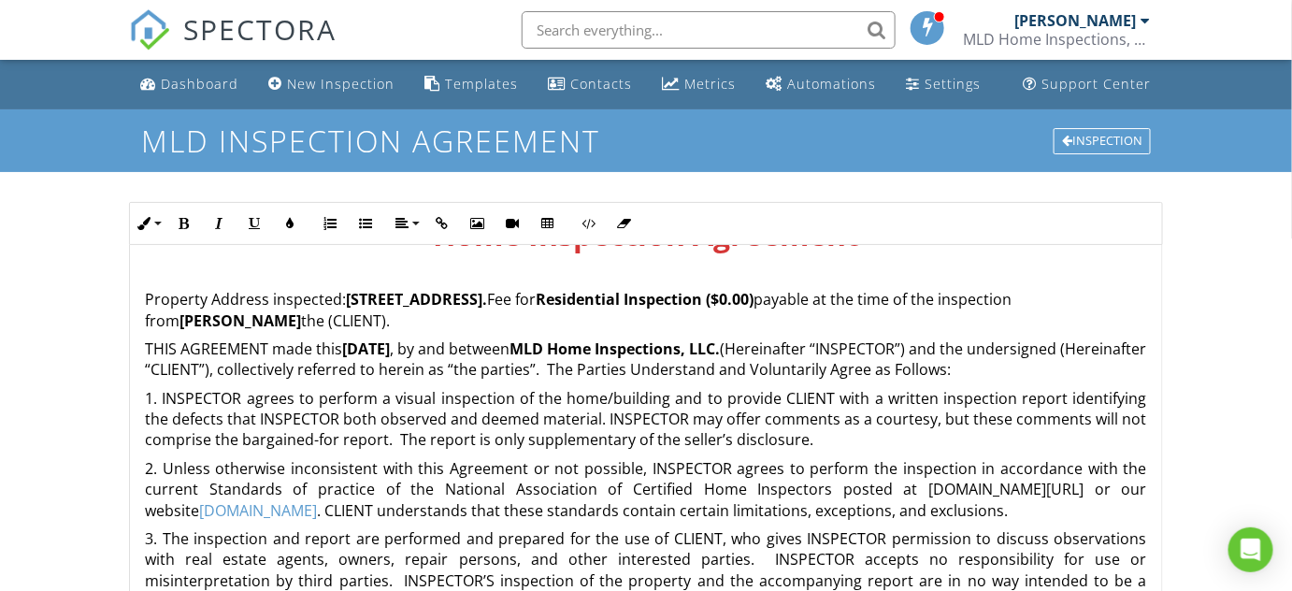
click at [754, 297] on strong "Residential Inspection ($0.00)" at bounding box center [645, 299] width 218 height 21
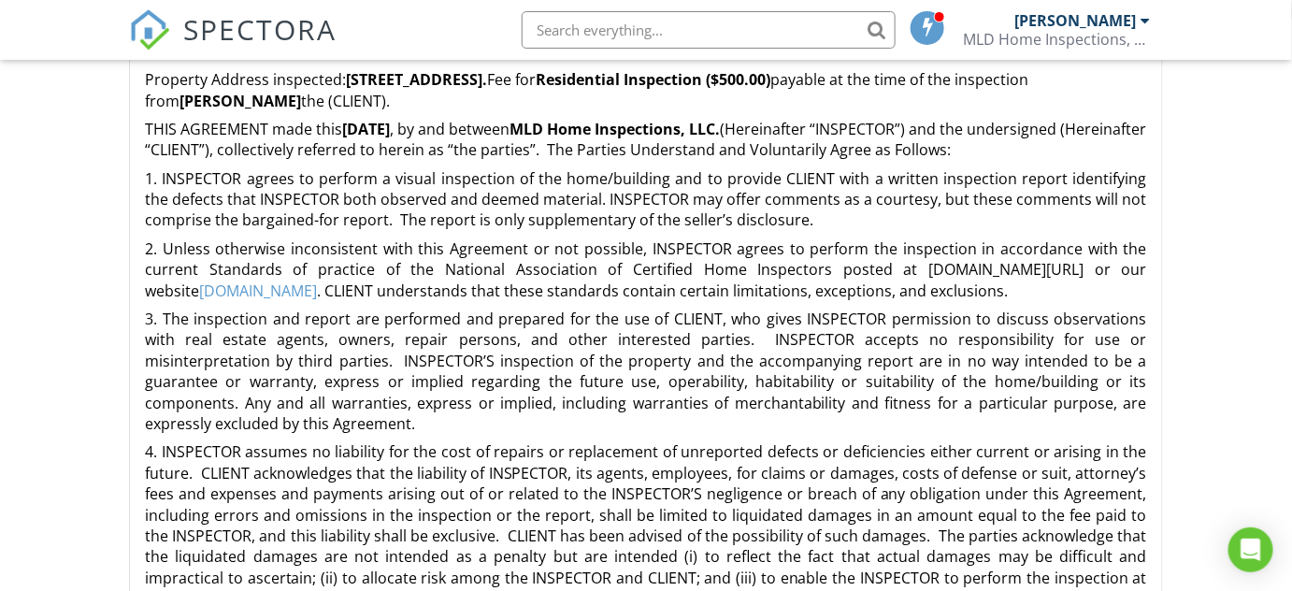
scroll to position [533, 0]
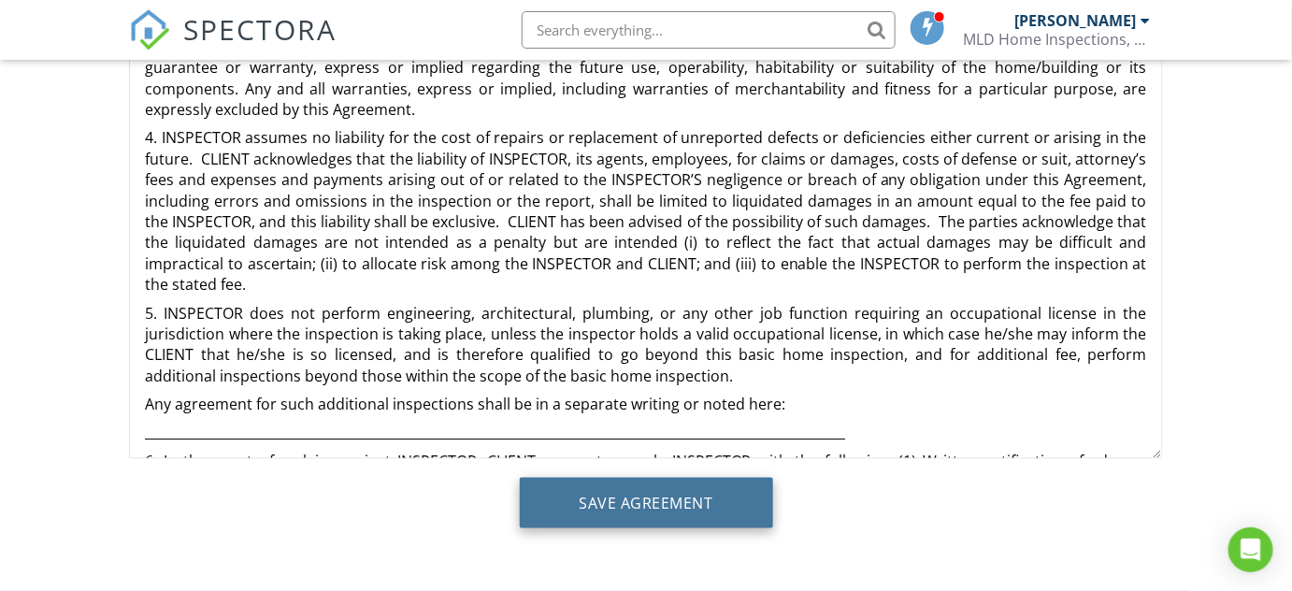
click at [663, 515] on input "Save Agreement" at bounding box center [646, 503] width 253 height 50
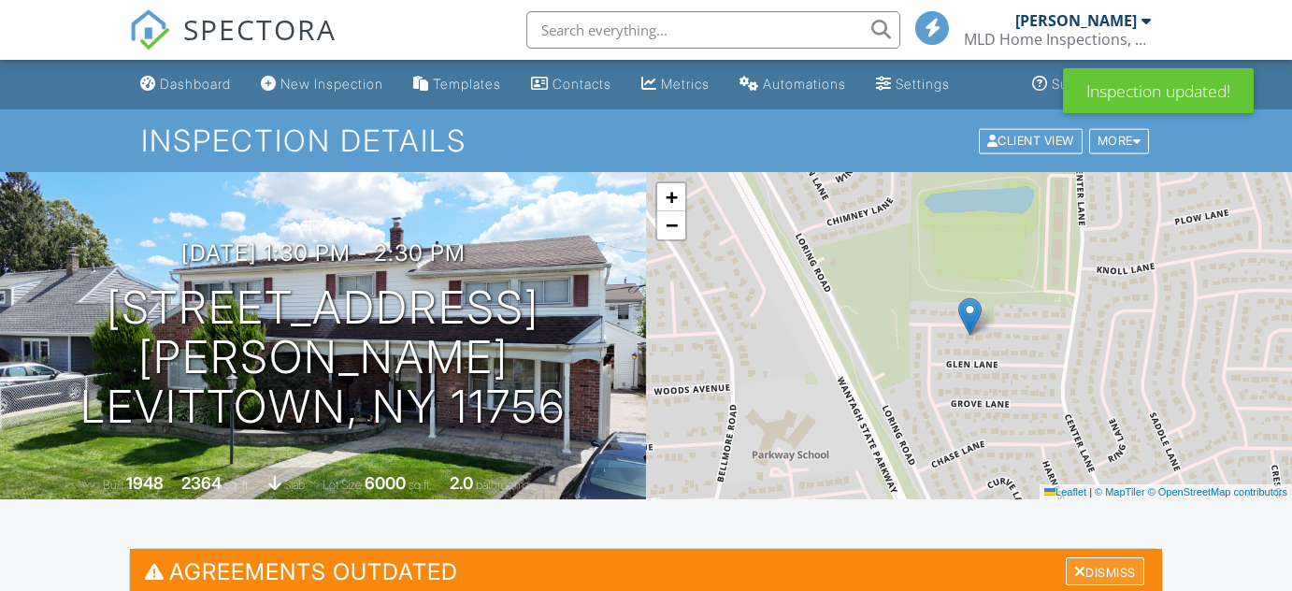
scroll to position [339, 0]
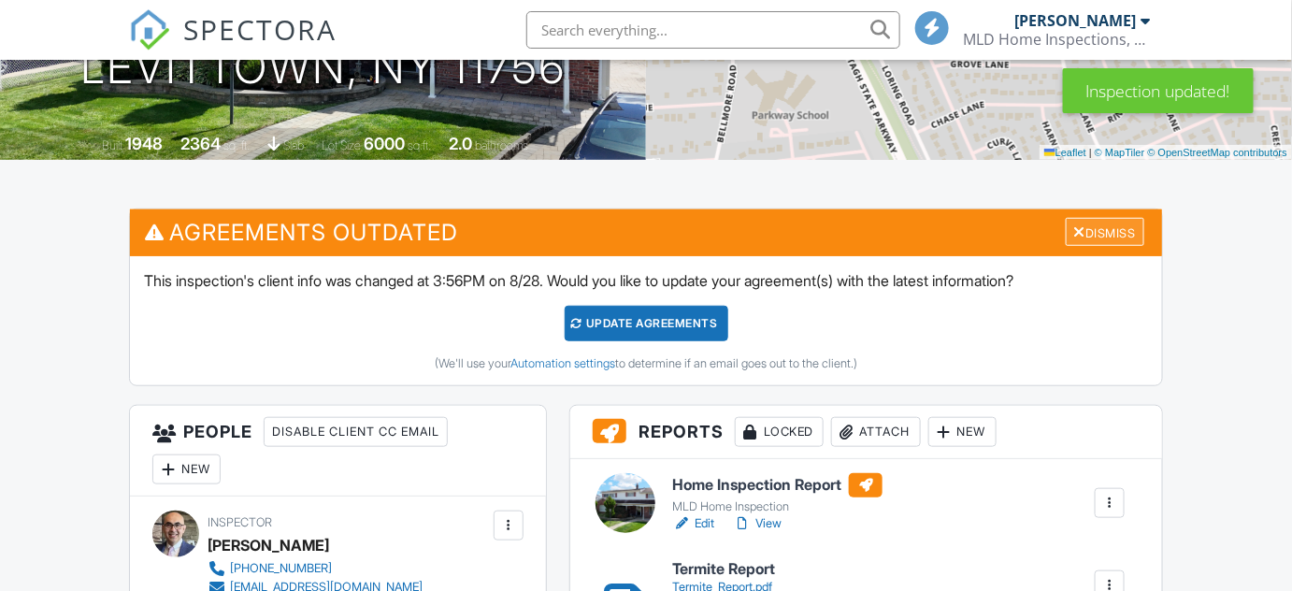
drag, startPoint x: 1115, startPoint y: 234, endPoint x: 555, endPoint y: 373, distance: 577.2
click at [1112, 234] on div "Dismiss" at bounding box center [1105, 232] width 79 height 29
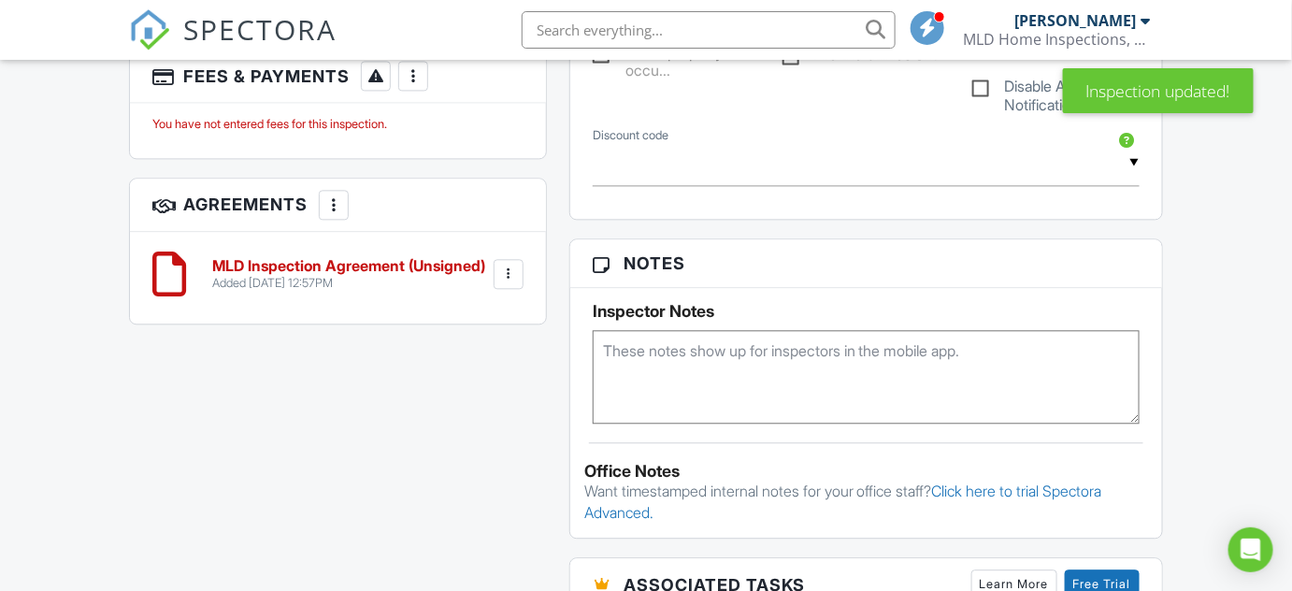
scroll to position [1275, 0]
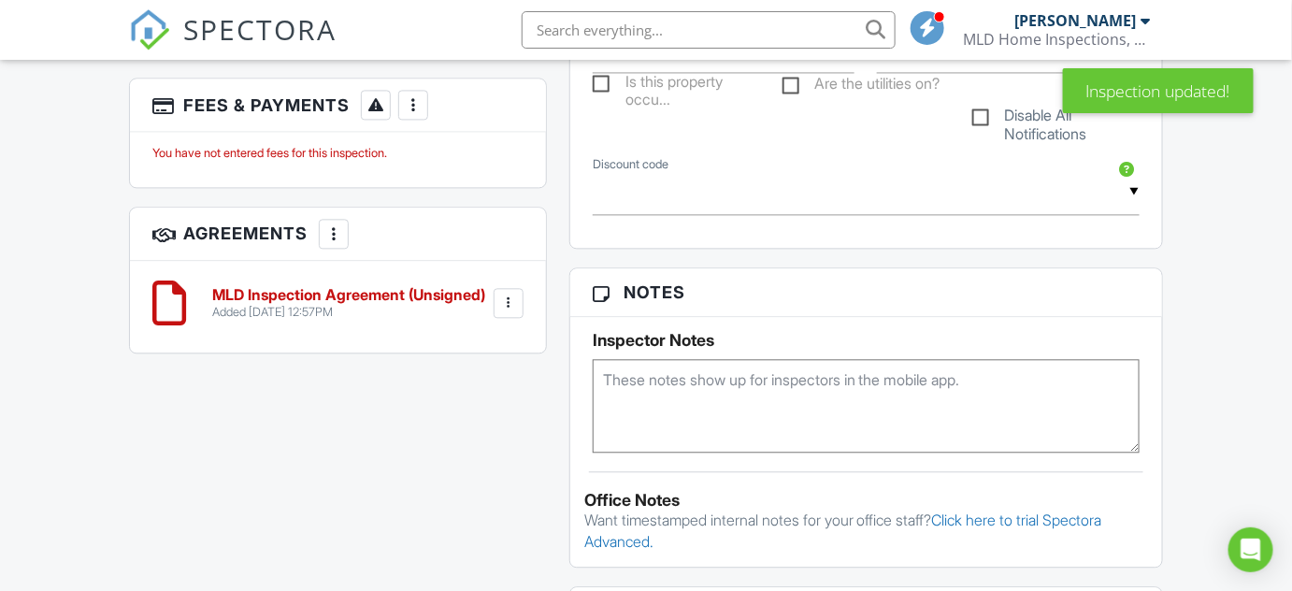
click at [391, 289] on h6 "MLD Inspection Agreement (Unsigned)" at bounding box center [348, 295] width 273 height 17
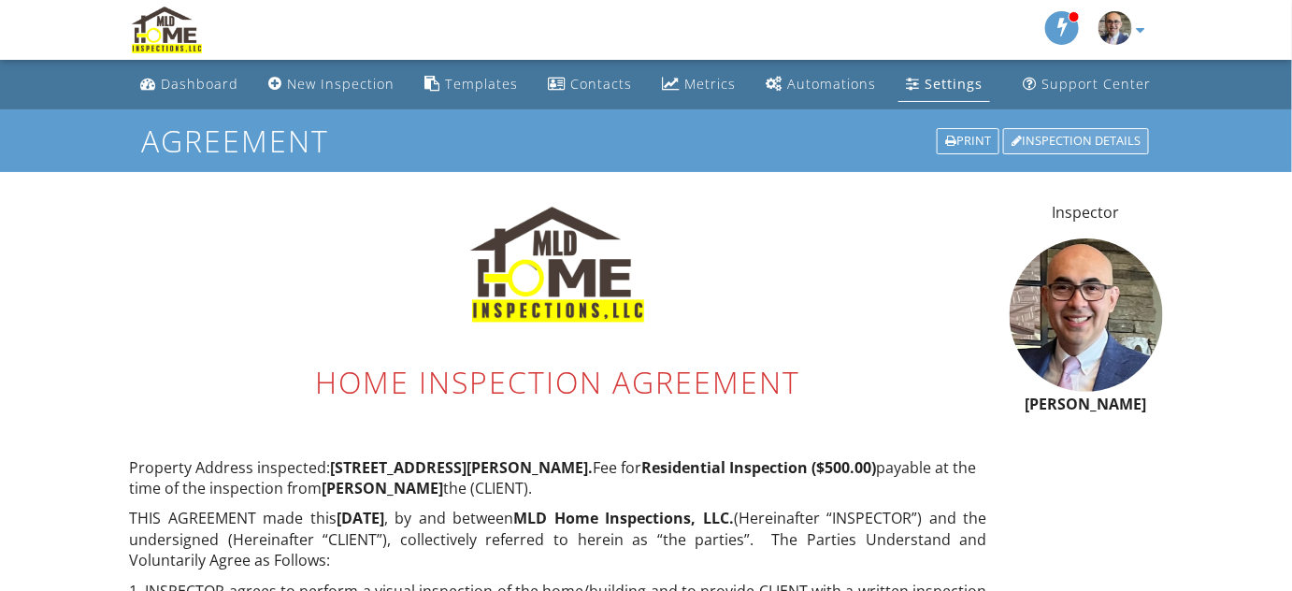
click at [1068, 146] on div "Inspection Details" at bounding box center [1076, 141] width 146 height 26
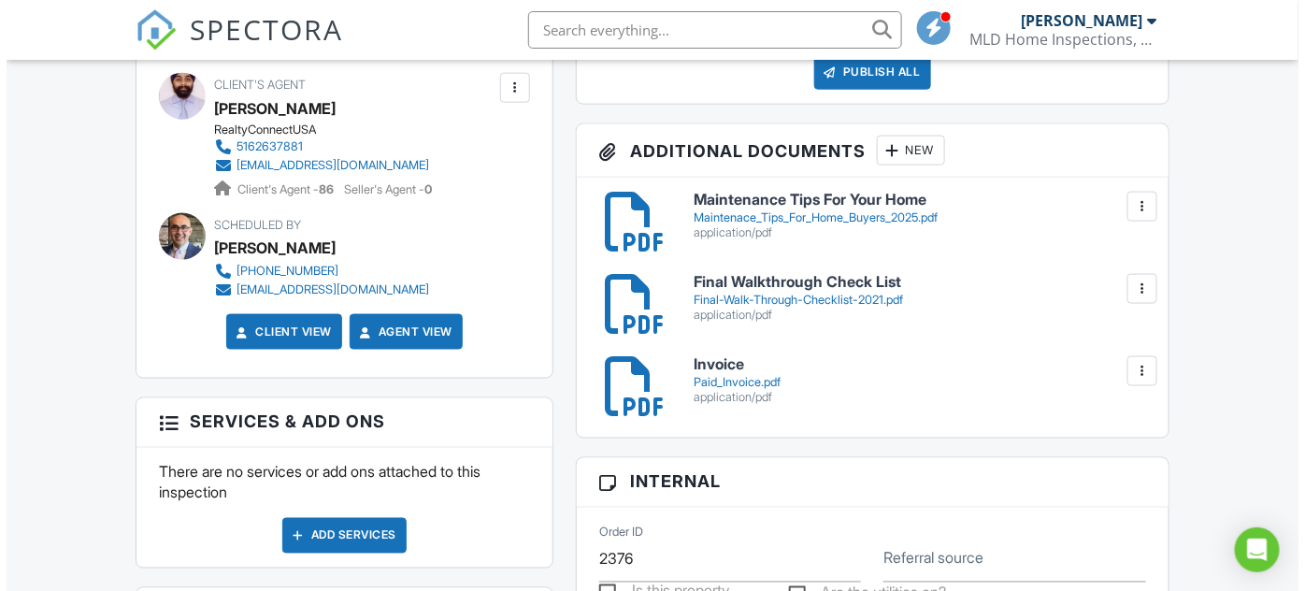
scroll to position [425, 0]
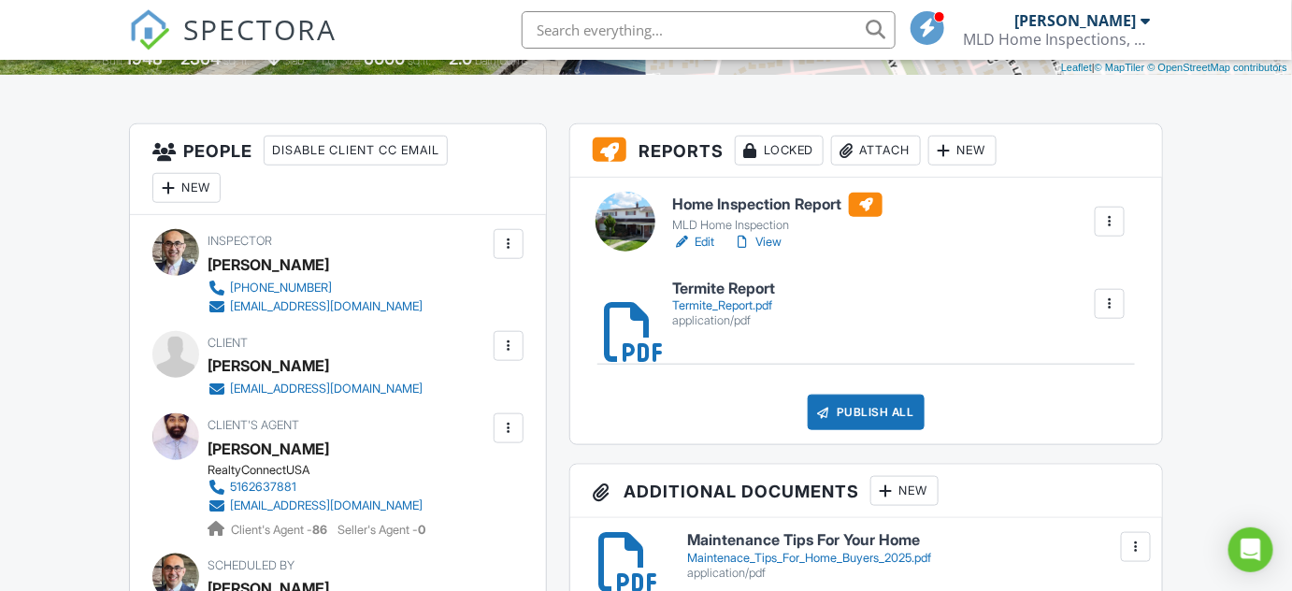
click at [887, 418] on div "Publish All" at bounding box center [866, 413] width 117 height 36
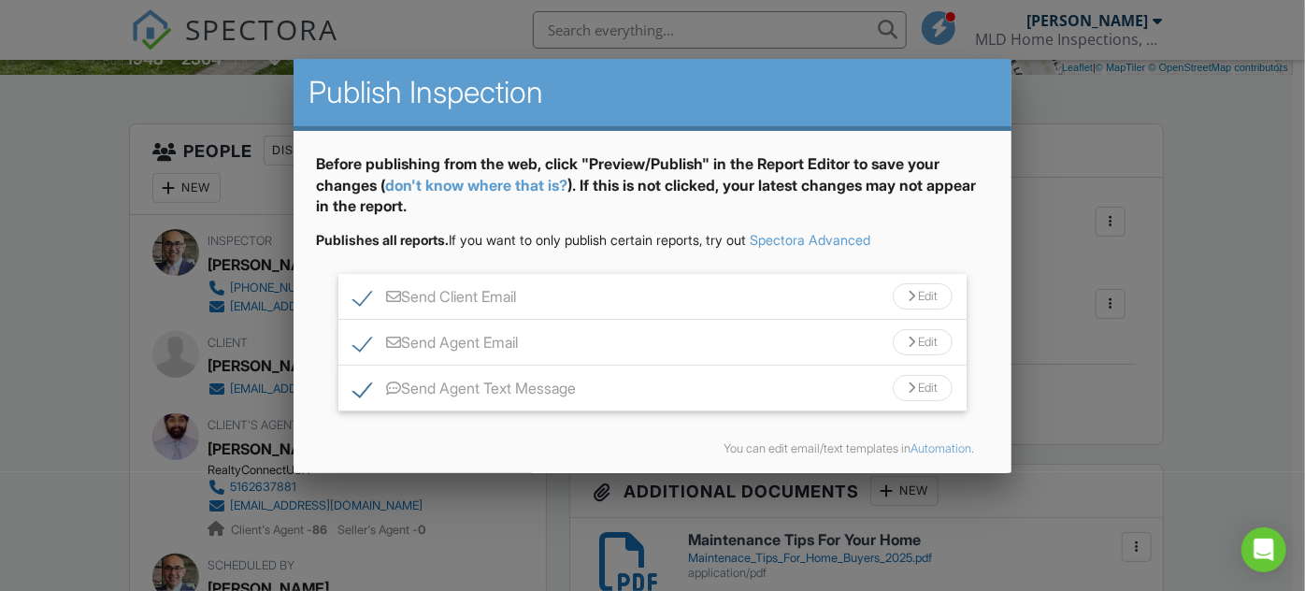
scroll to position [71, 0]
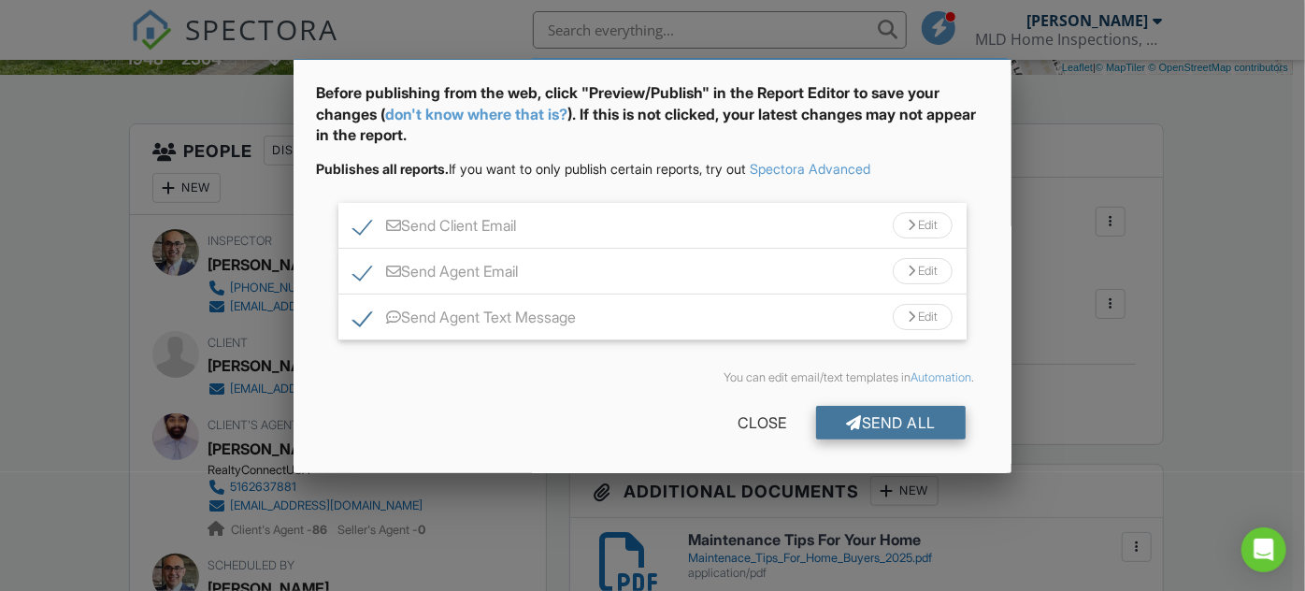
click at [901, 427] on div "Send All" at bounding box center [891, 423] width 150 height 34
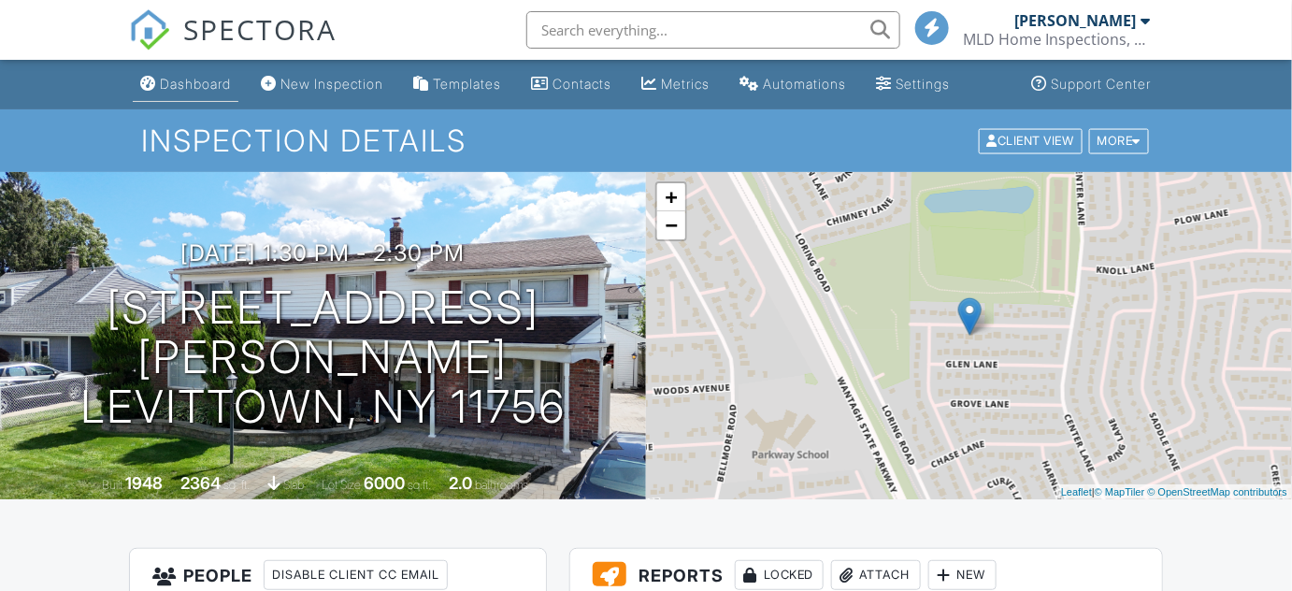
click at [201, 84] on div "Dashboard" at bounding box center [195, 84] width 71 height 16
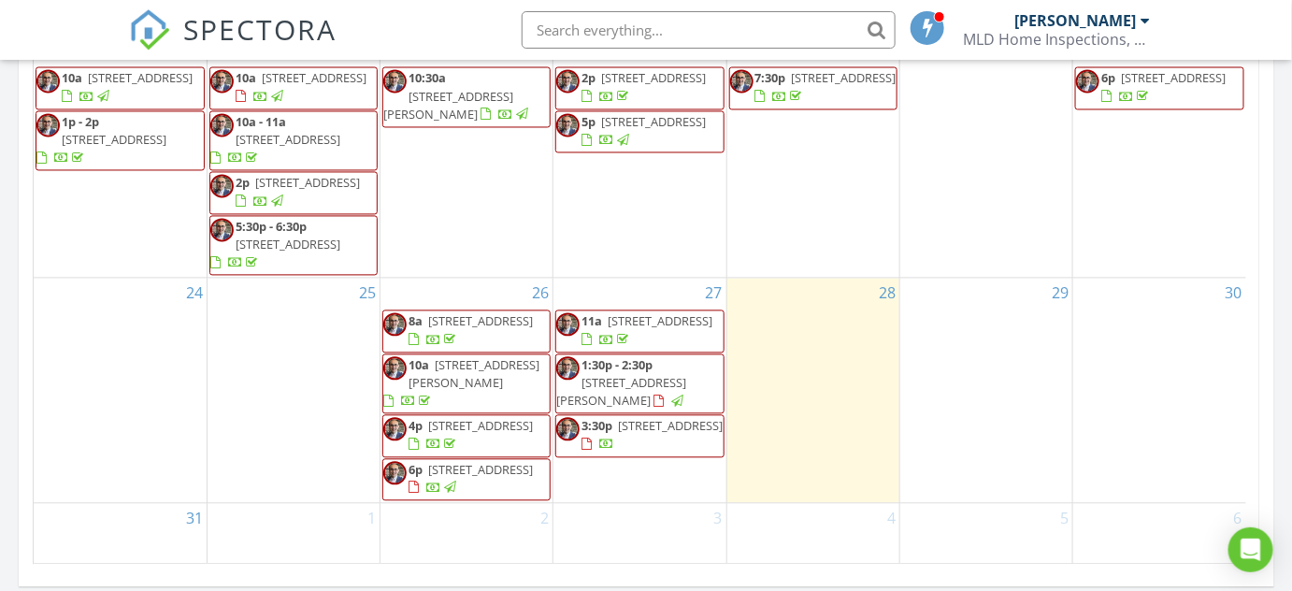
scroll to position [1275, 0]
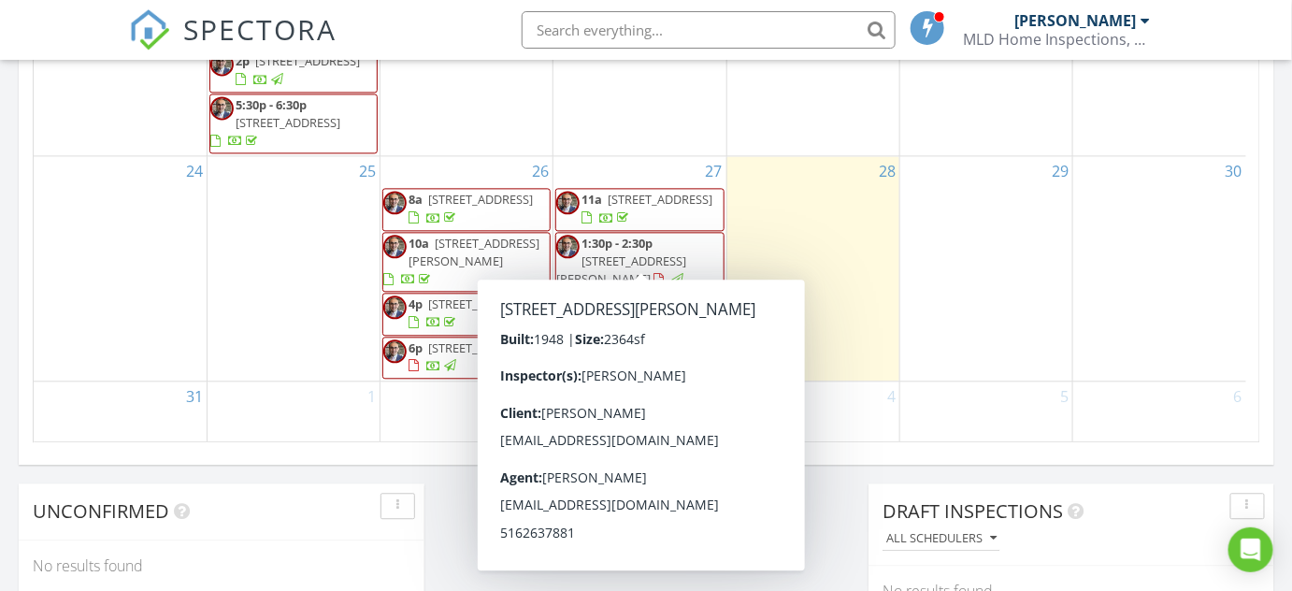
click at [1131, 292] on div "30" at bounding box center [1160, 268] width 173 height 224
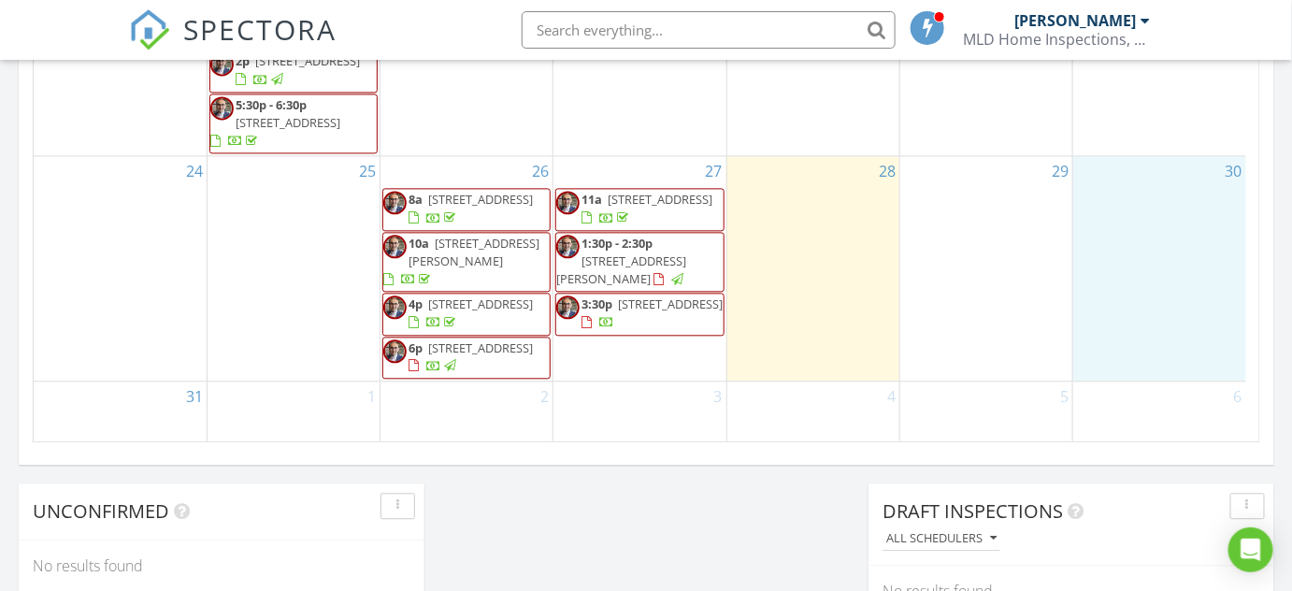
click at [641, 295] on span "224-12 93rd Ave, JAMAICA 11428" at bounding box center [670, 303] width 105 height 17
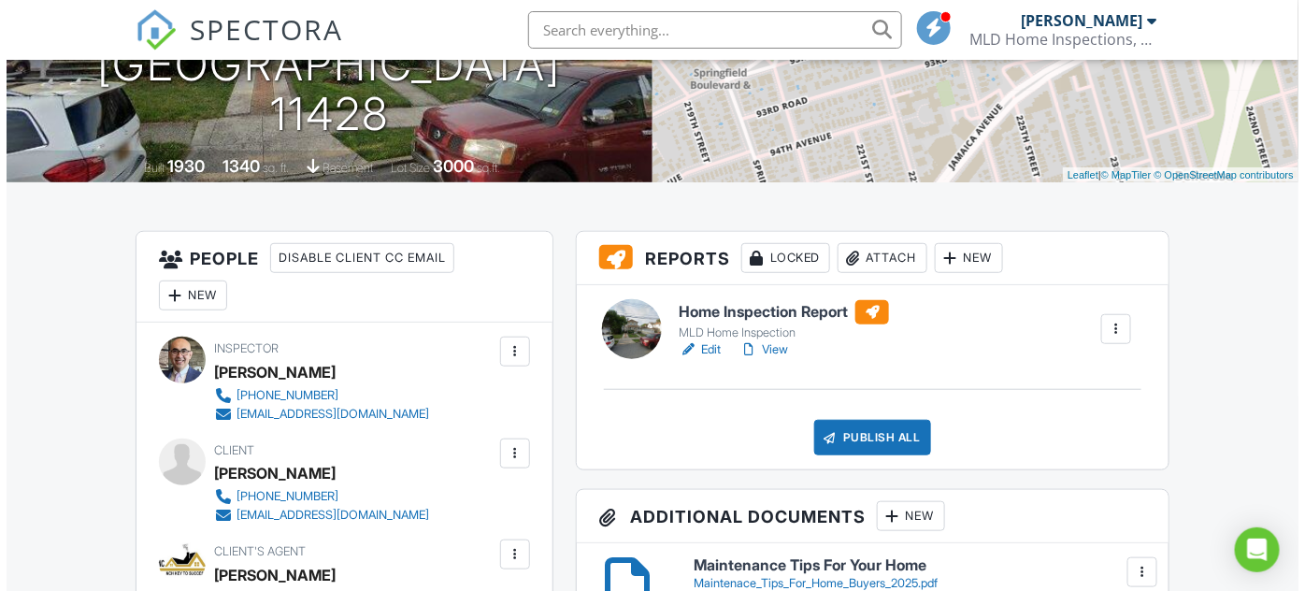
scroll to position [339, 0]
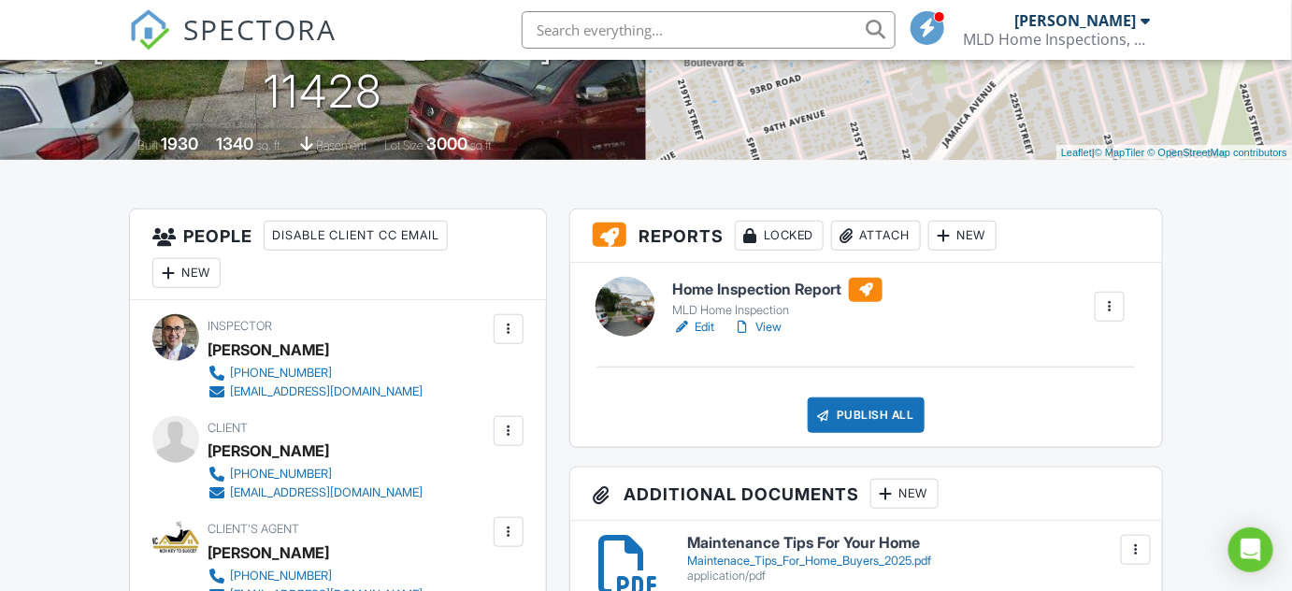
click at [885, 238] on div "Attach" at bounding box center [876, 236] width 90 height 30
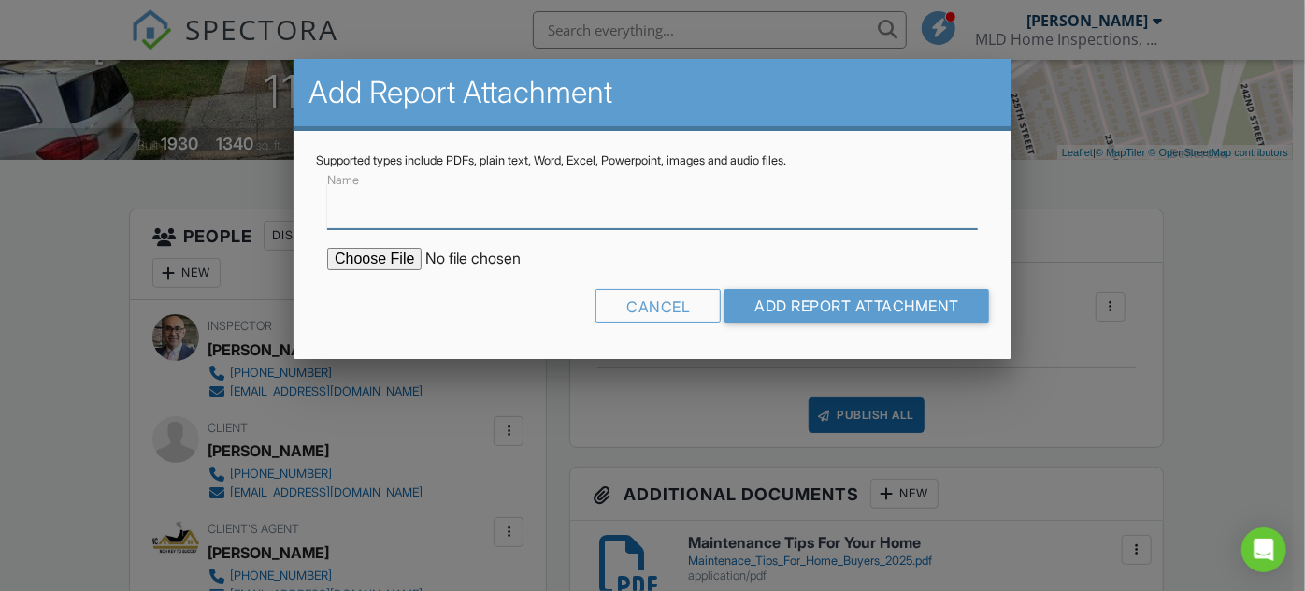
drag, startPoint x: 355, startPoint y: 211, endPoint x: 364, endPoint y: 224, distance: 15.6
click at [355, 211] on input "Name" at bounding box center [652, 206] width 651 height 46
type input "Termite Report"
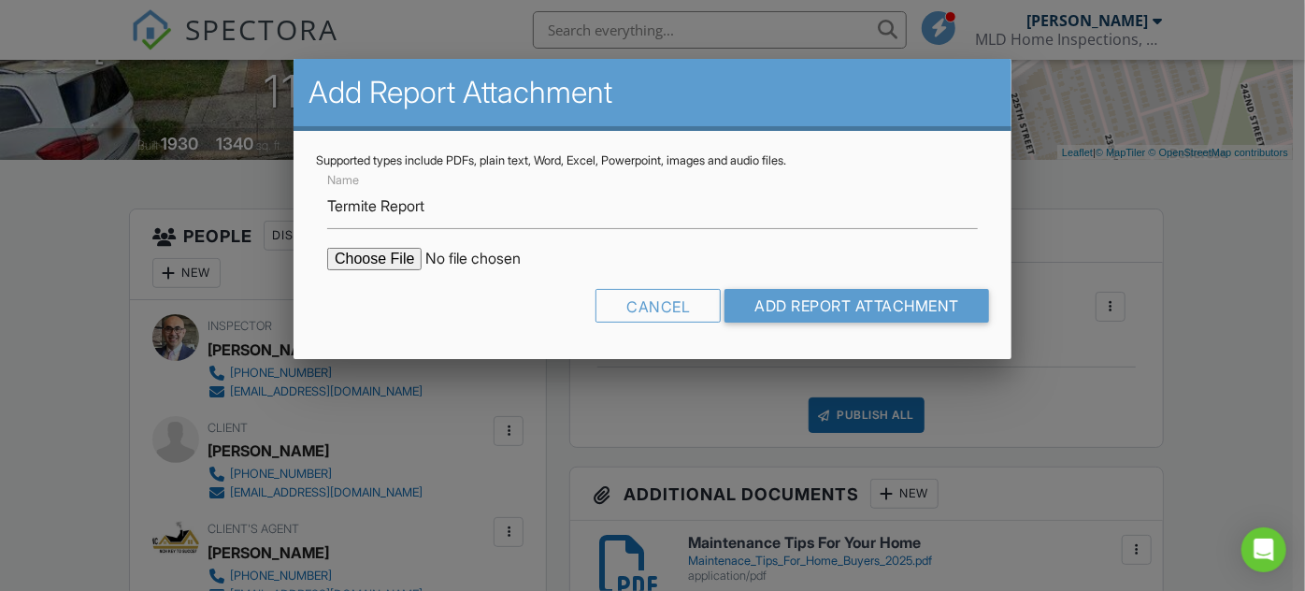
click at [411, 266] on input "file" at bounding box center [486, 259] width 318 height 22
type input "C:\fakepath\Termite Report.pdf"
click at [905, 298] on input "Add Report Attachment" at bounding box center [857, 306] width 265 height 34
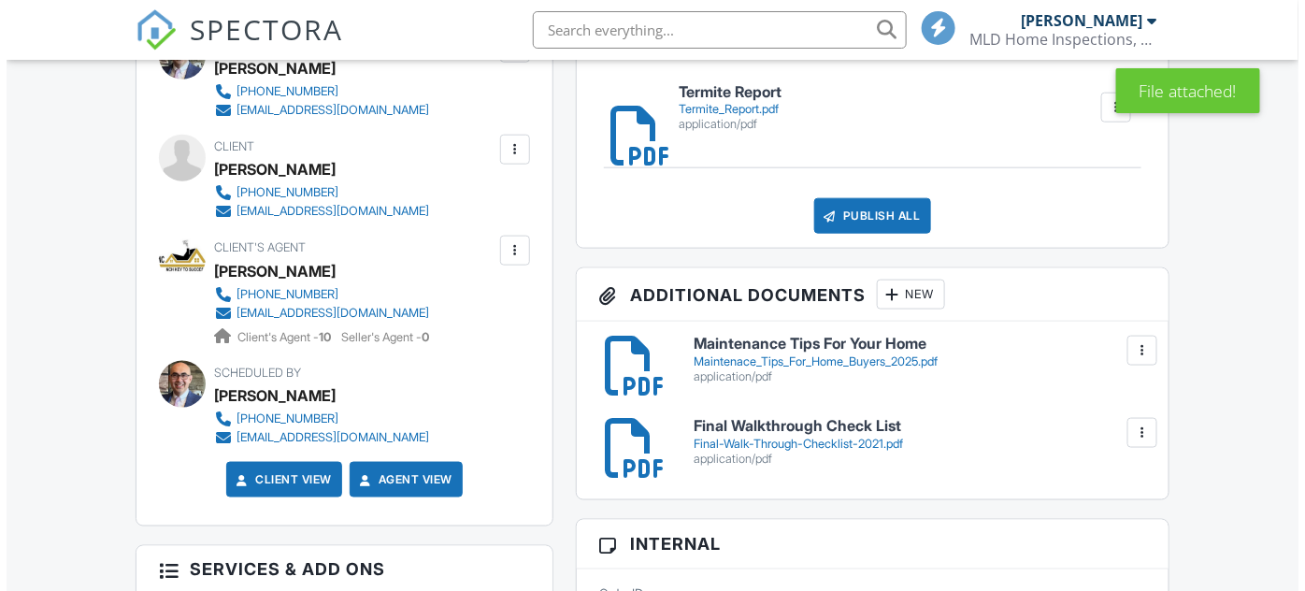
scroll to position [595, 0]
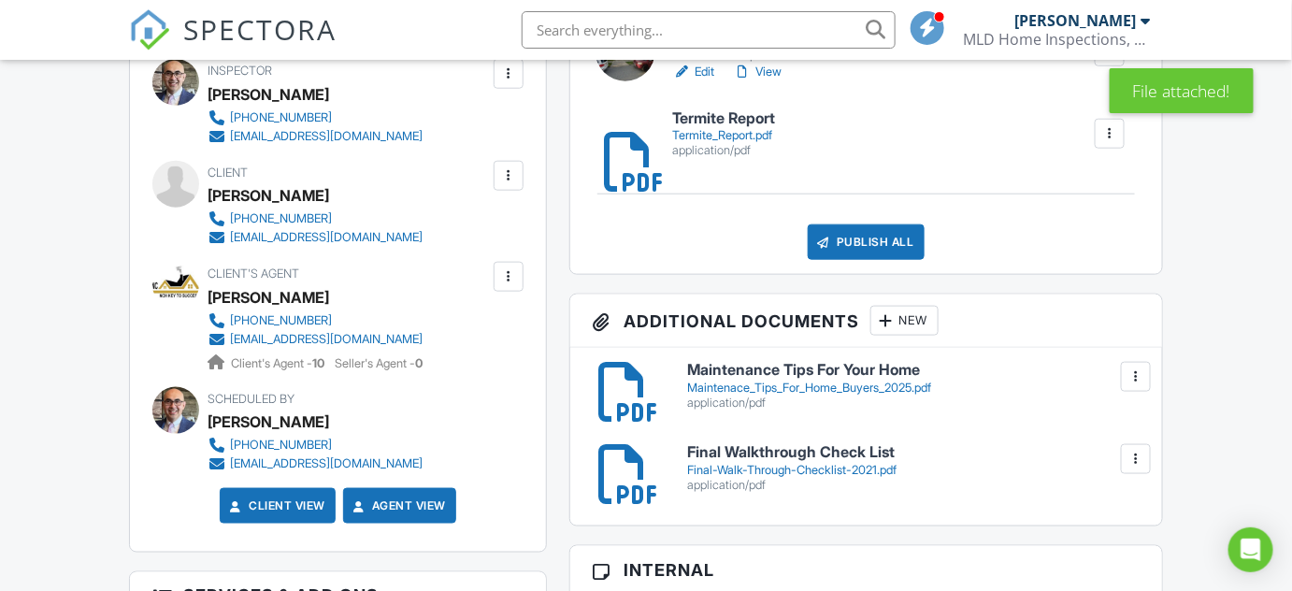
click at [913, 324] on div "New" at bounding box center [905, 321] width 68 height 30
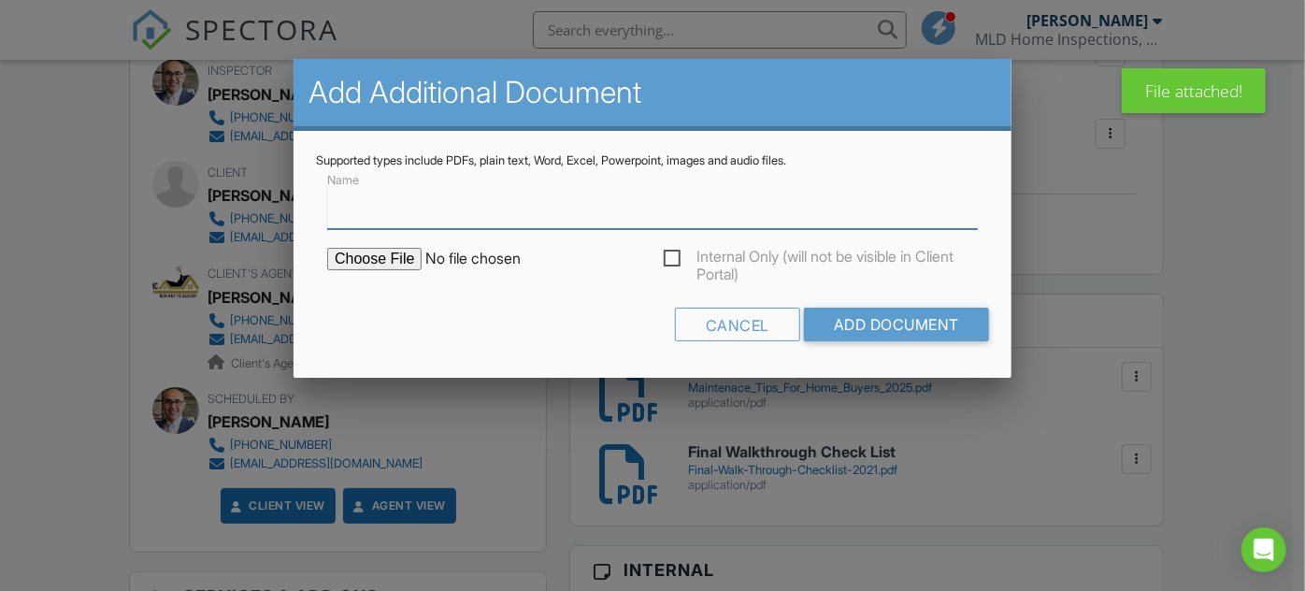
click at [339, 211] on input "Name" at bounding box center [652, 206] width 651 height 46
type input "Invoice"
click at [412, 260] on input "file" at bounding box center [486, 259] width 318 height 22
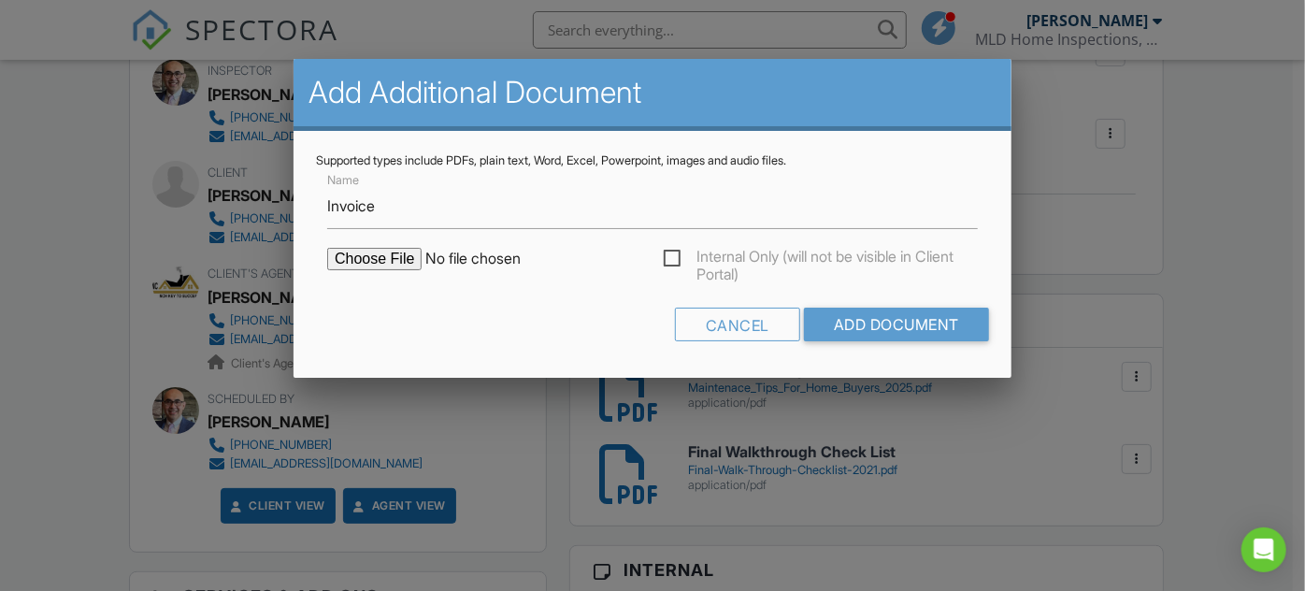
type input "C:\fakepath\Paid_Invoice.pdf"
drag, startPoint x: 952, startPoint y: 319, endPoint x: 1137, endPoint y: 281, distance: 188.9
click at [954, 318] on input "Add Document" at bounding box center [896, 325] width 185 height 34
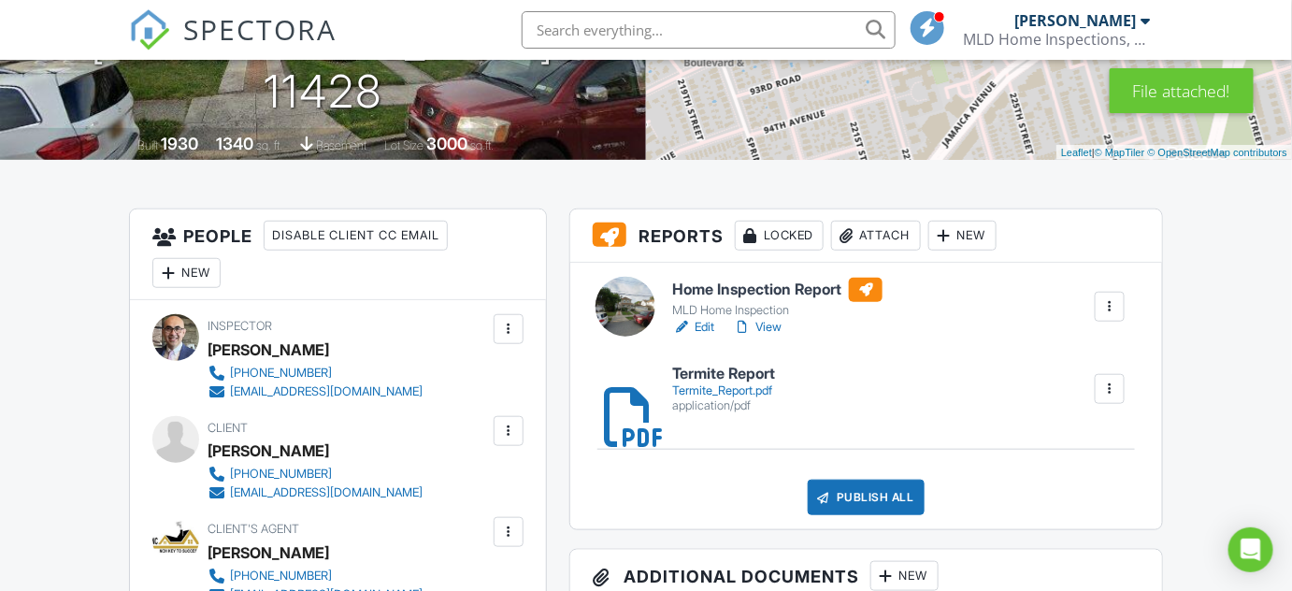
scroll to position [425, 0]
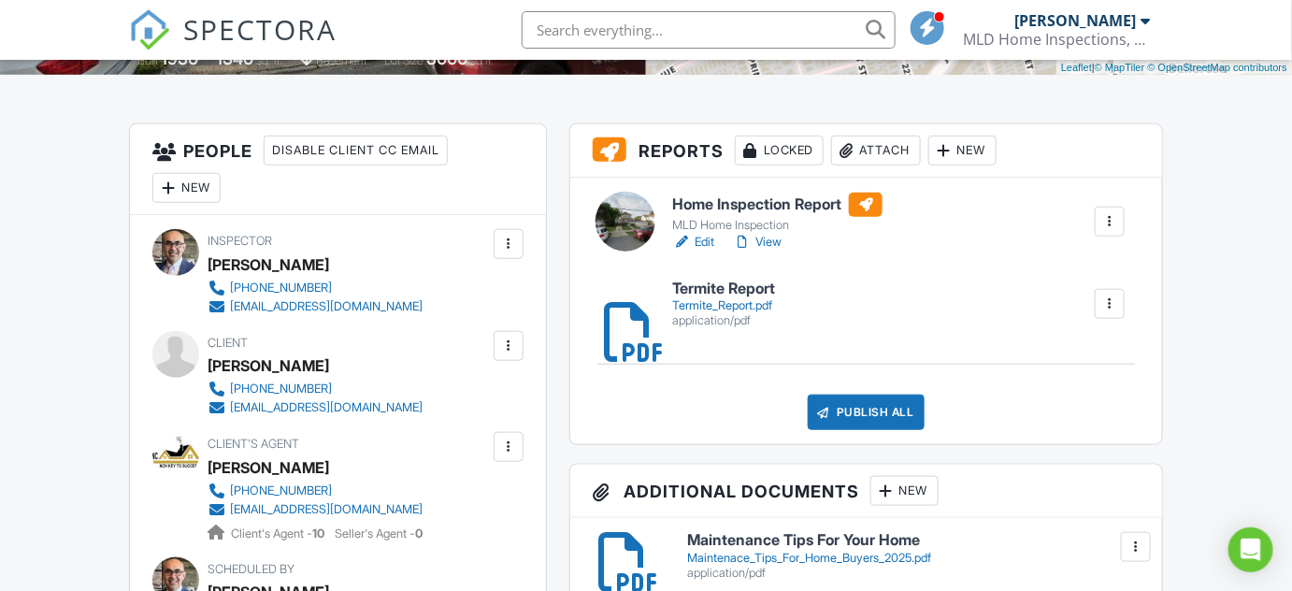
click at [705, 237] on link "Edit" at bounding box center [693, 242] width 42 height 19
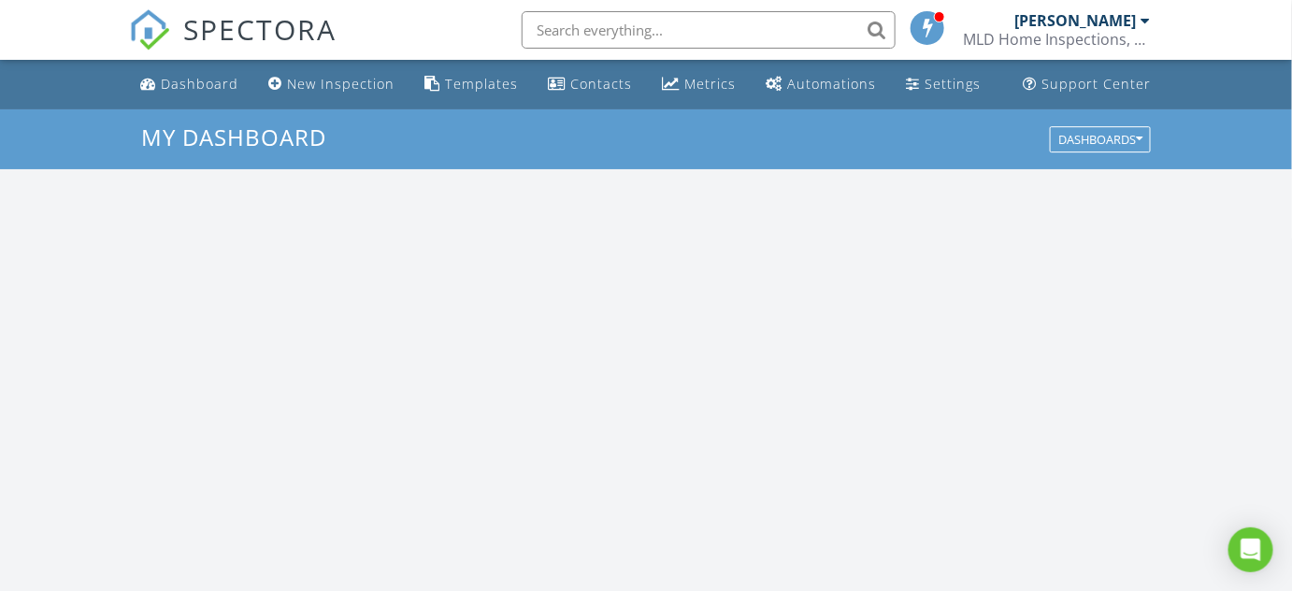
scroll to position [1729, 1319]
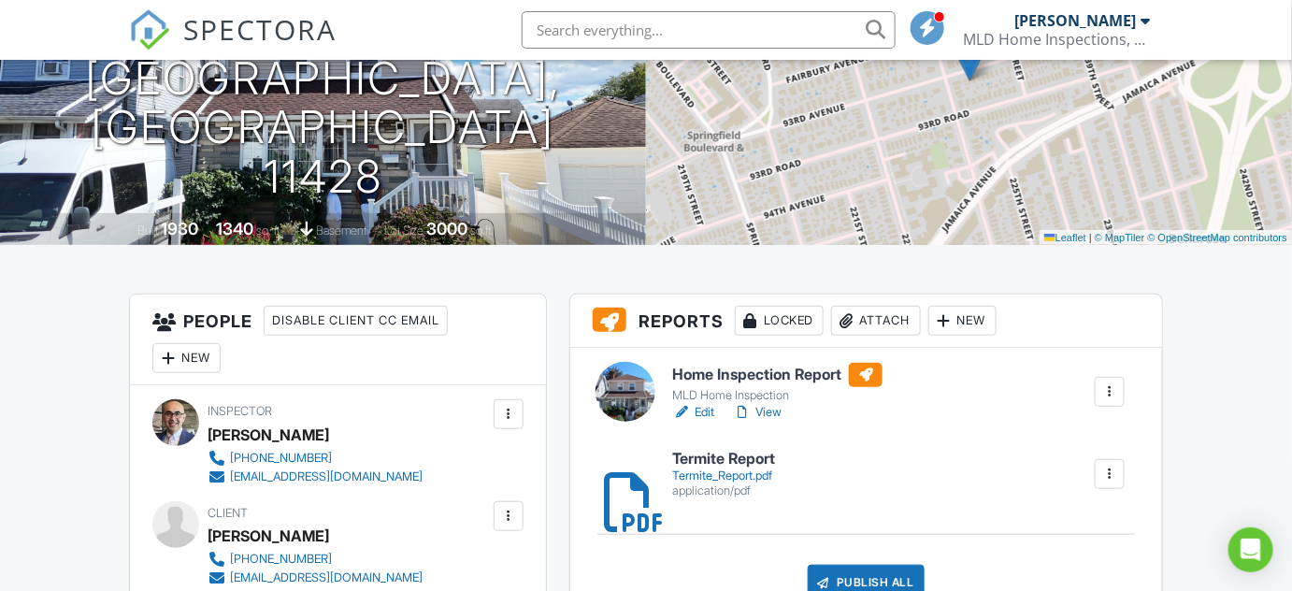
scroll to position [339, 0]
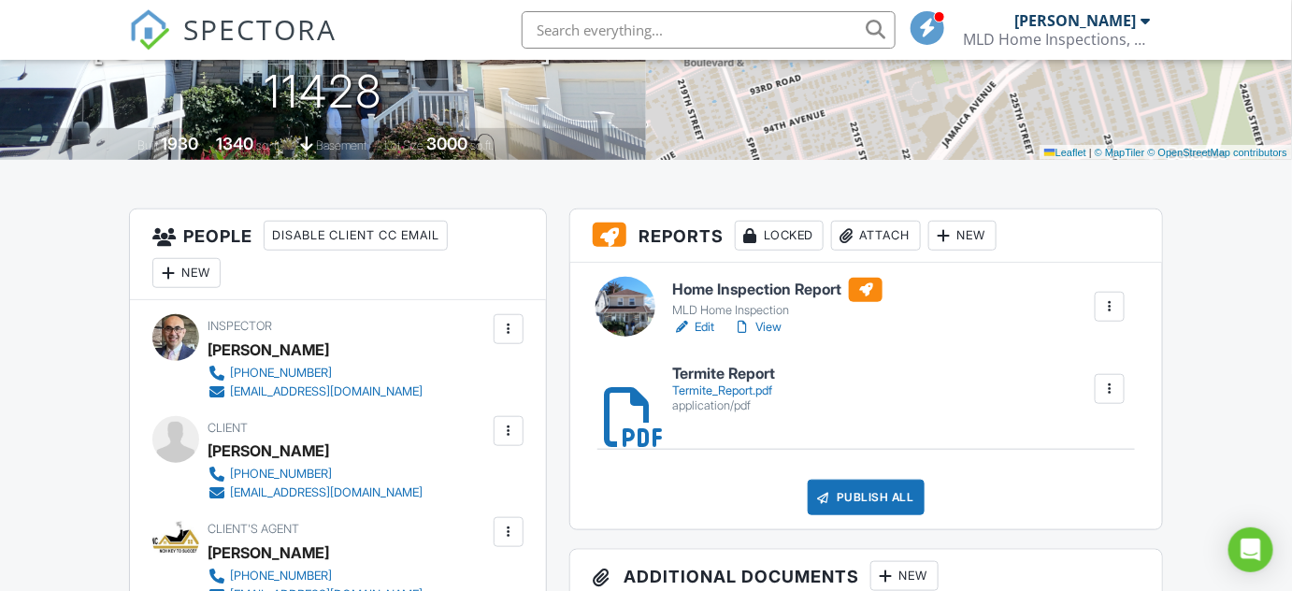
click at [769, 318] on link "View" at bounding box center [757, 327] width 49 height 19
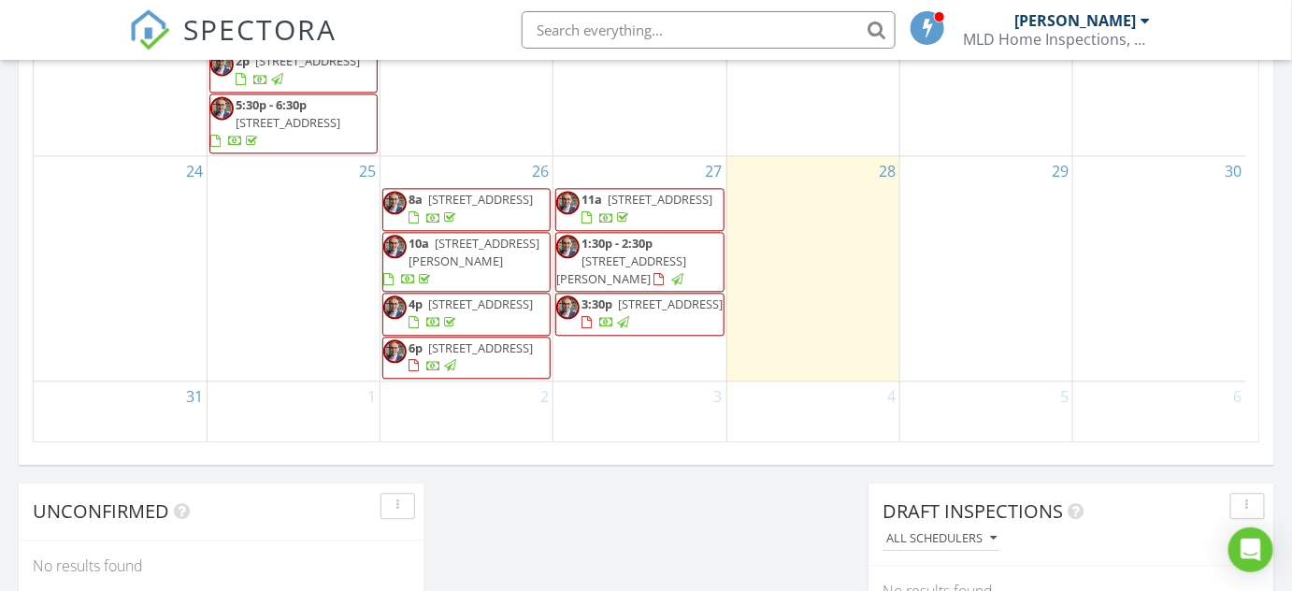
scroll to position [409, 0]
click at [635, 339] on div "27 11a [STREET_ADDRESS] 1:30p - 2:30p [STREET_ADDRESS][PERSON_NAME] 3:30p [STRE…" at bounding box center [640, 268] width 172 height 224
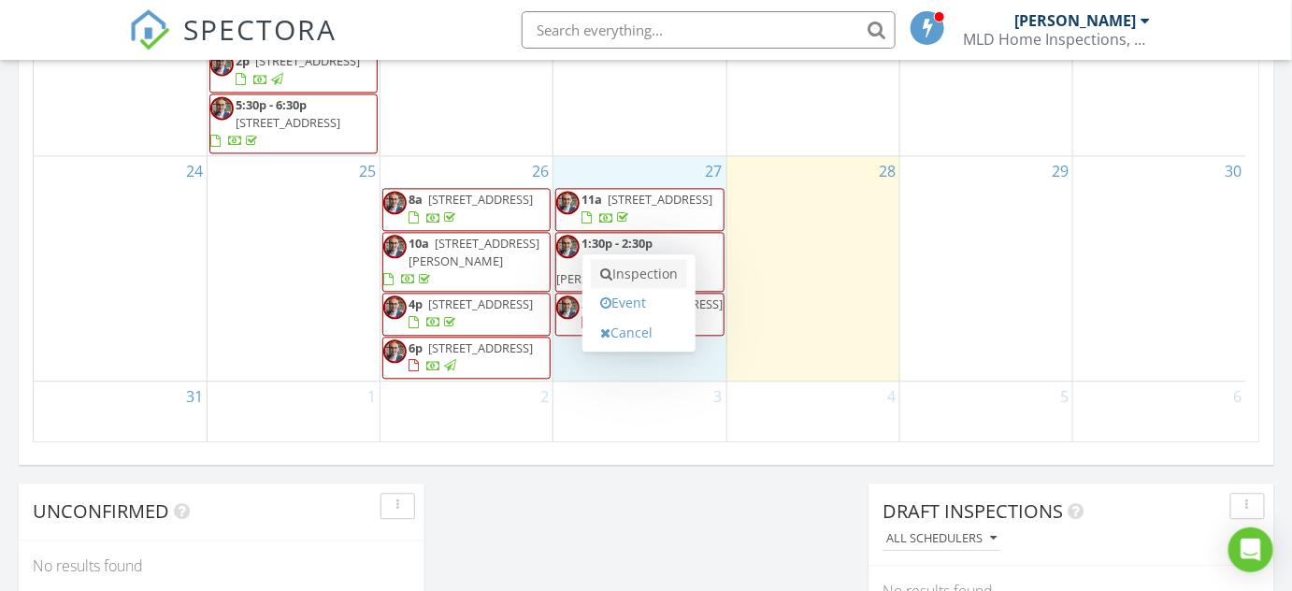
click at [681, 264] on link "Inspection" at bounding box center [639, 274] width 96 height 30
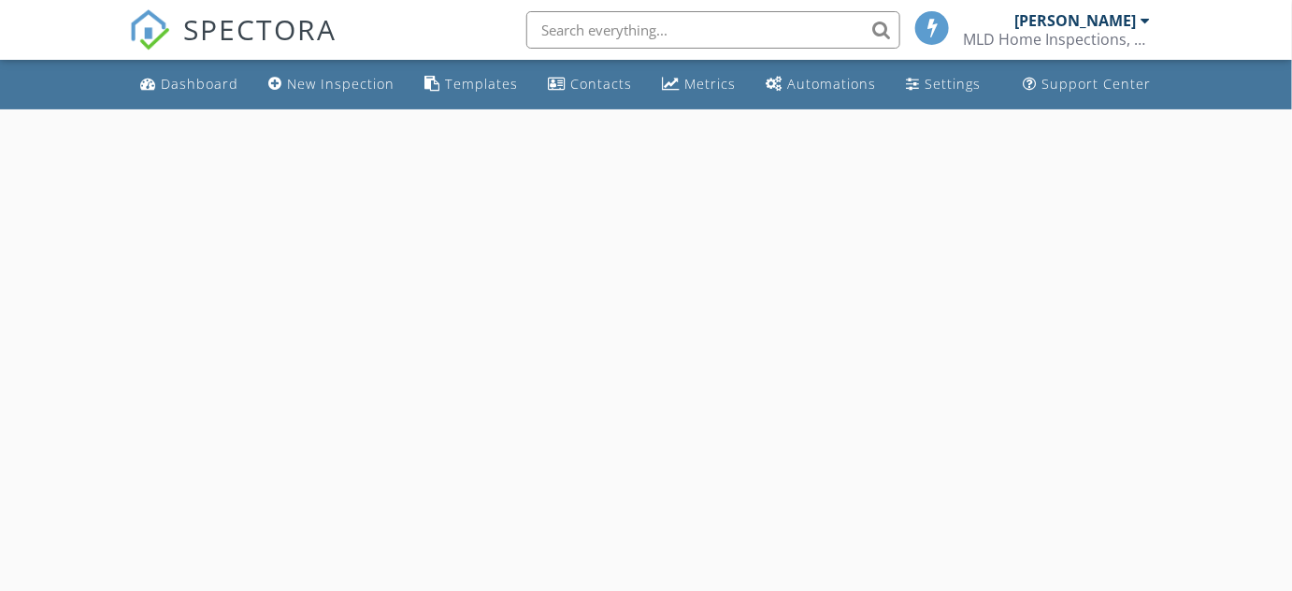
select select "7"
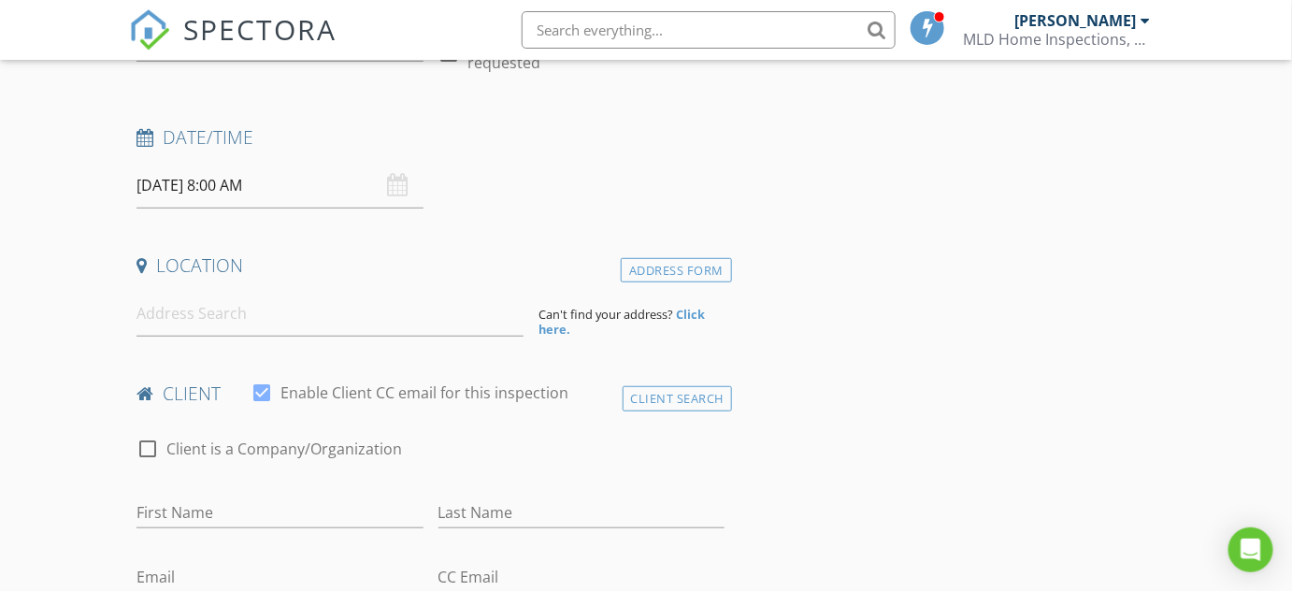
scroll to position [254, 0]
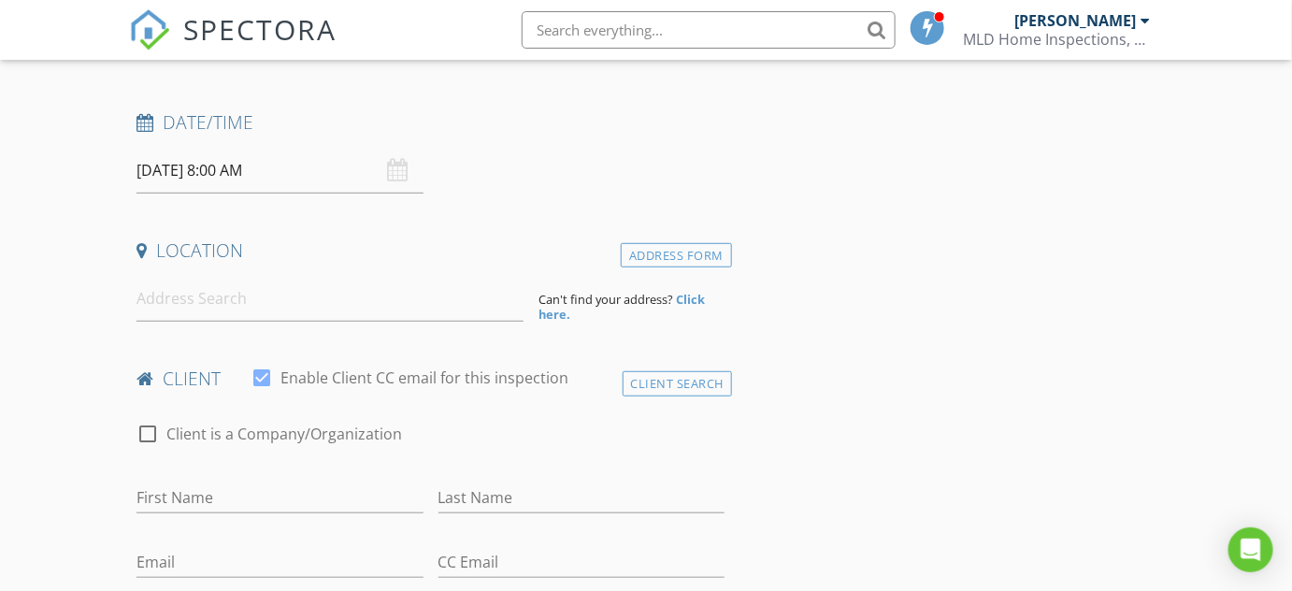
click at [318, 177] on input "[DATE] 8:00 AM" at bounding box center [280, 171] width 286 height 46
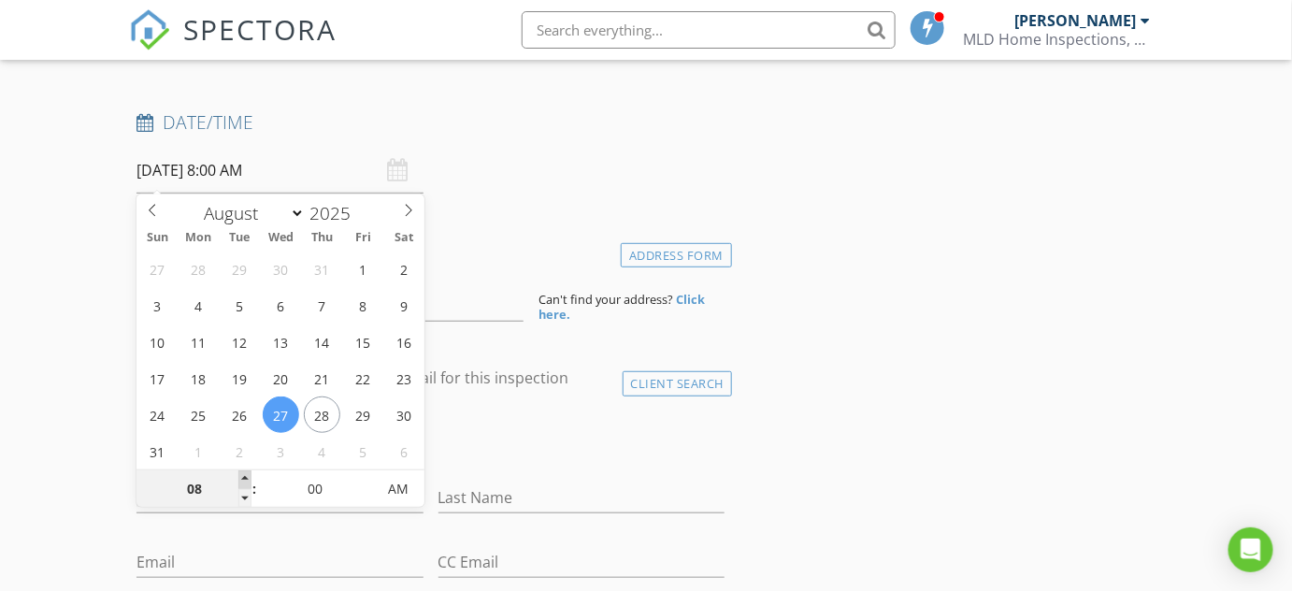
type input "09"
type input "[DATE] 9:00 AM"
click at [242, 477] on span at bounding box center [244, 479] width 13 height 19
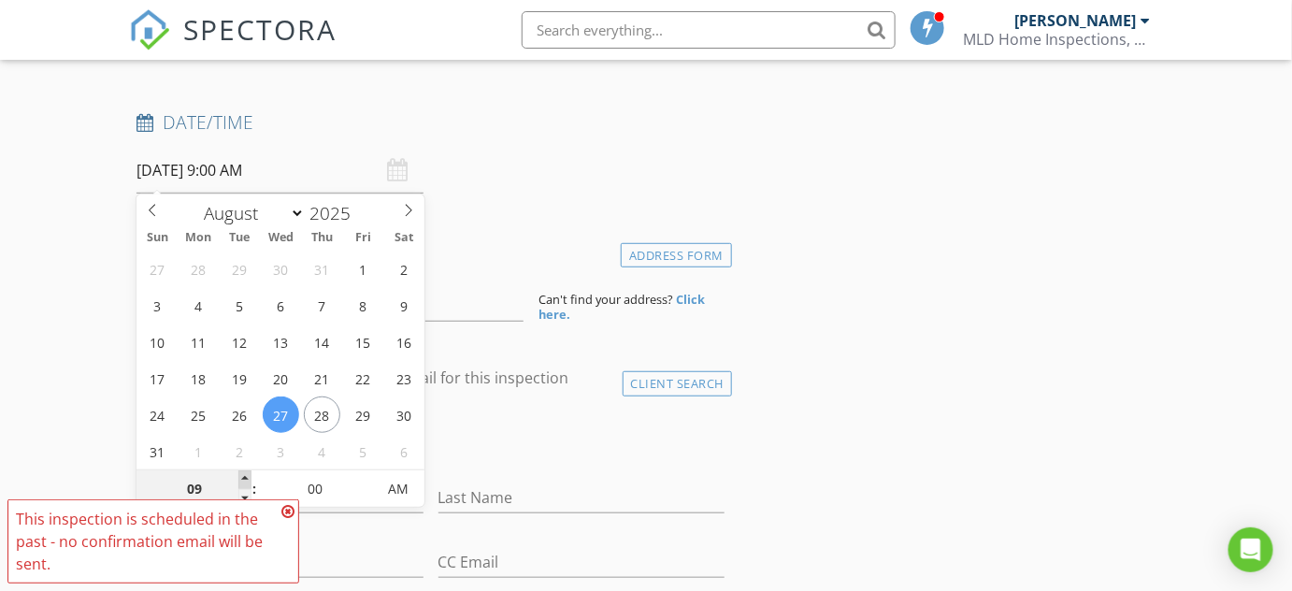
type input "10"
type input "08/27/2025 10:00 AM"
click at [242, 477] on span at bounding box center [244, 479] width 13 height 19
type input "11"
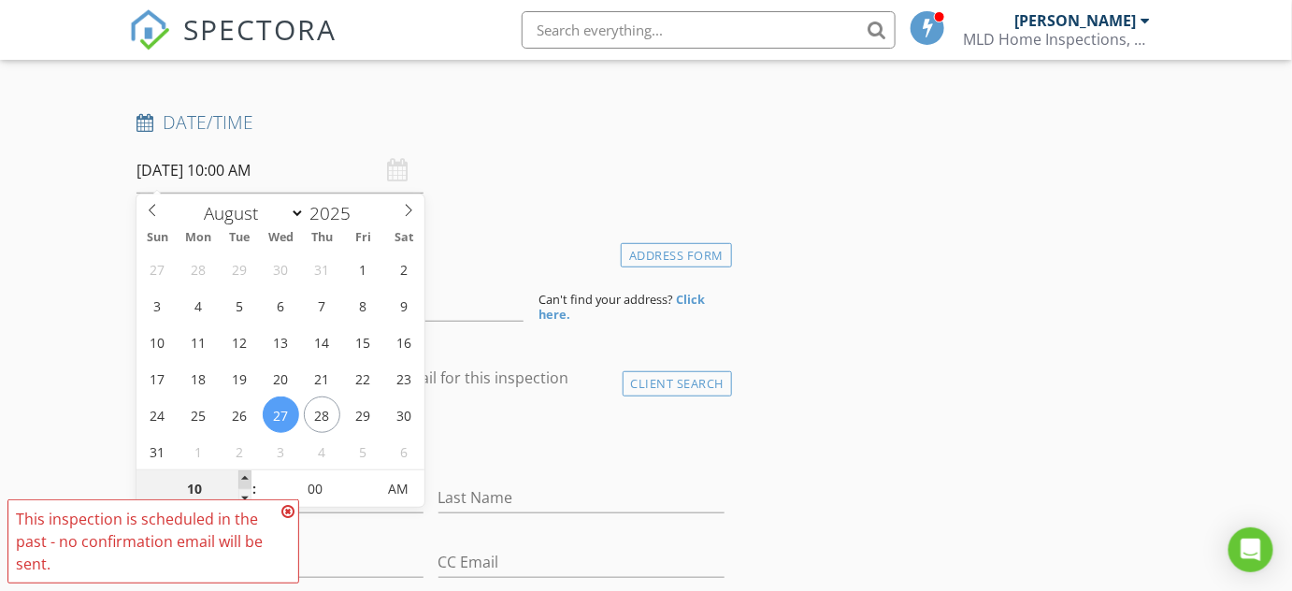
type input "08/27/2025 11:00 AM"
type input "12"
type input "08/27/2025 12:00 PM"
click at [242, 477] on span at bounding box center [244, 479] width 13 height 19
type input "01"
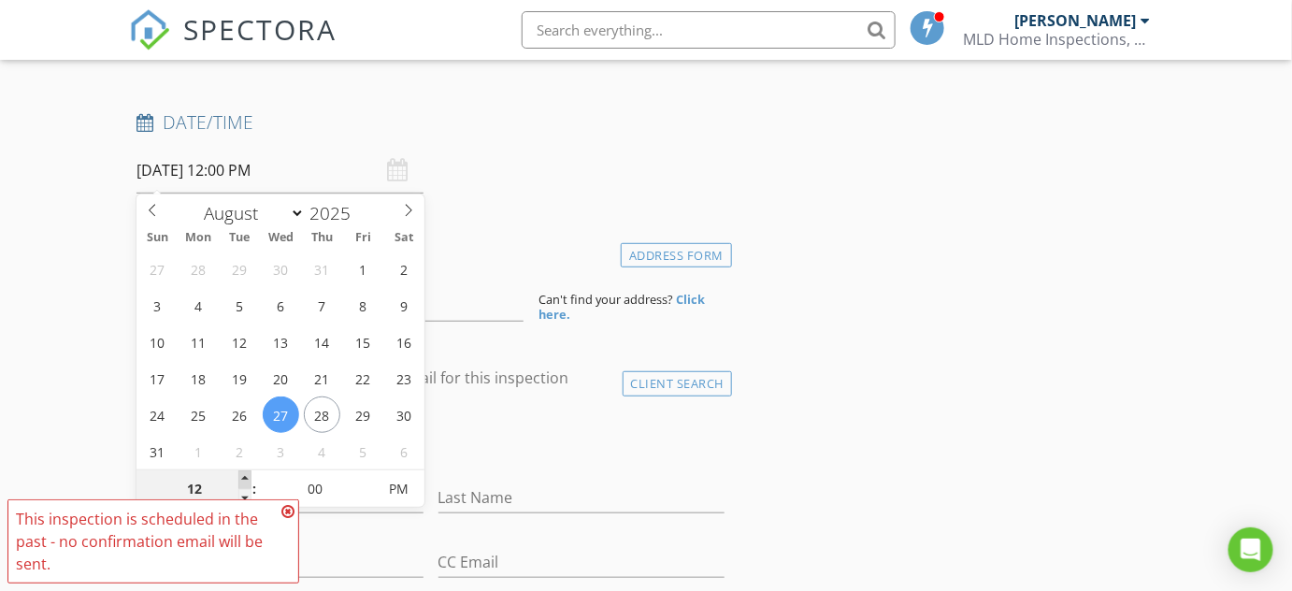
type input "08/27/2025 1:00 PM"
click at [242, 477] on span at bounding box center [244, 479] width 13 height 19
type input "02"
type input "08/27/2025 2:00 PM"
click at [242, 477] on span at bounding box center [244, 479] width 13 height 19
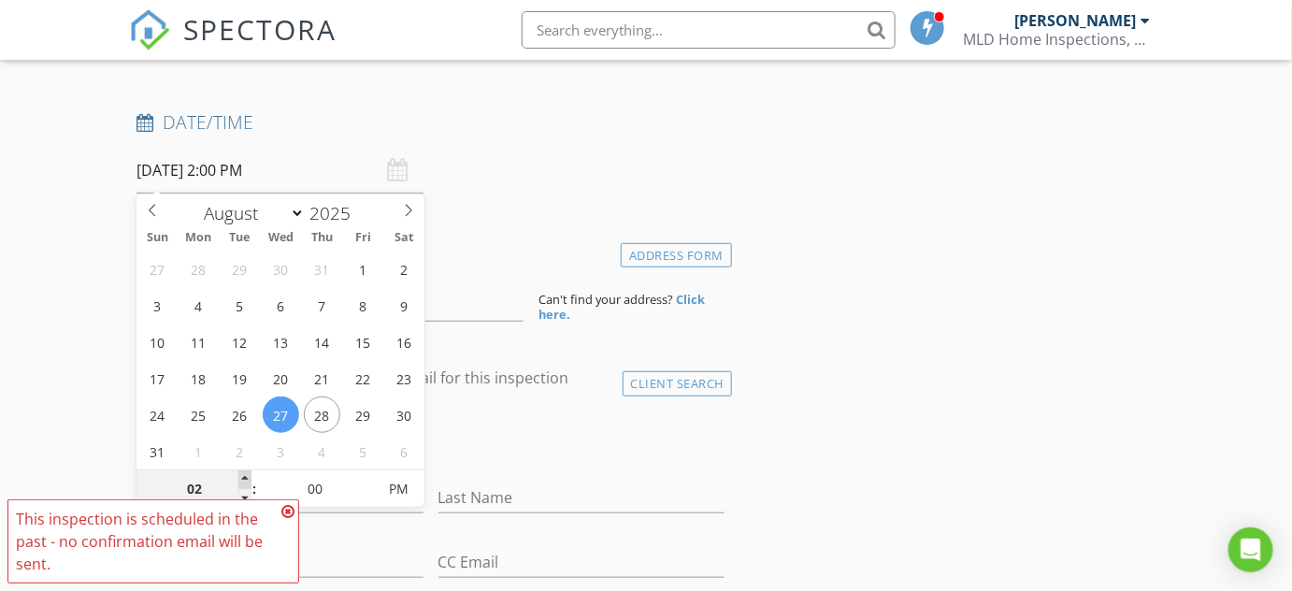
type input "03"
type input "08/27/2025 3:00 PM"
click at [242, 477] on span at bounding box center [244, 479] width 13 height 19
type input "04"
type input "08/27/2025 4:00 PM"
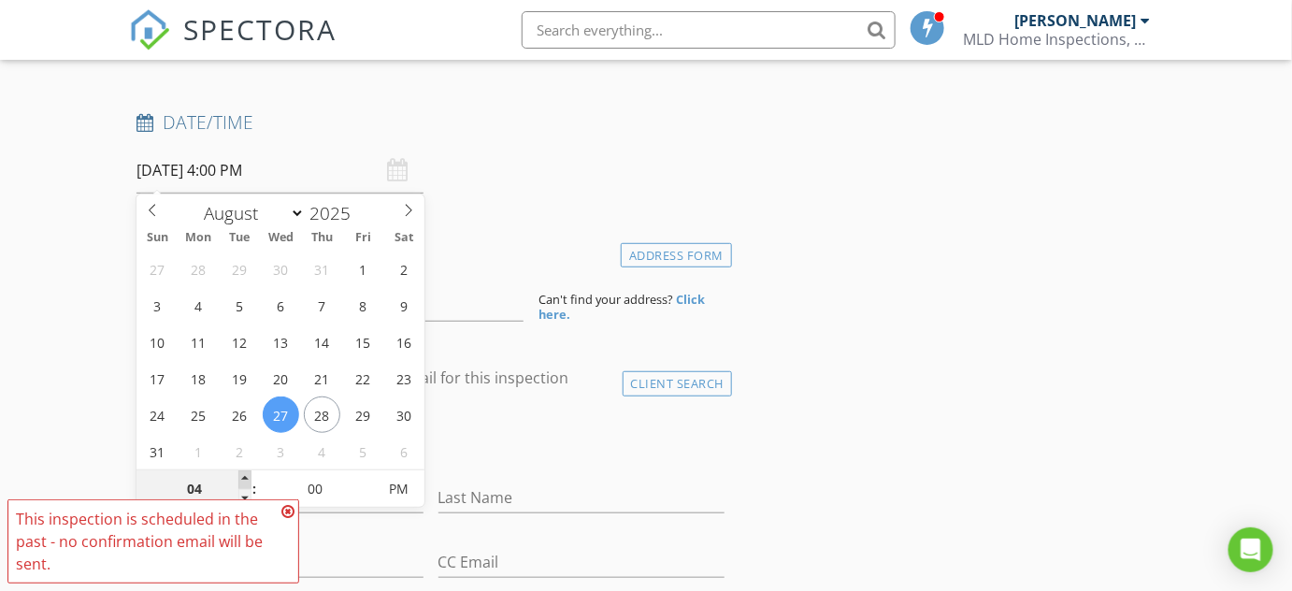
click at [242, 477] on span at bounding box center [244, 479] width 13 height 19
type input "05"
type input "08/27/2025 5:00 PM"
click at [242, 477] on span at bounding box center [244, 479] width 13 height 19
type input "05"
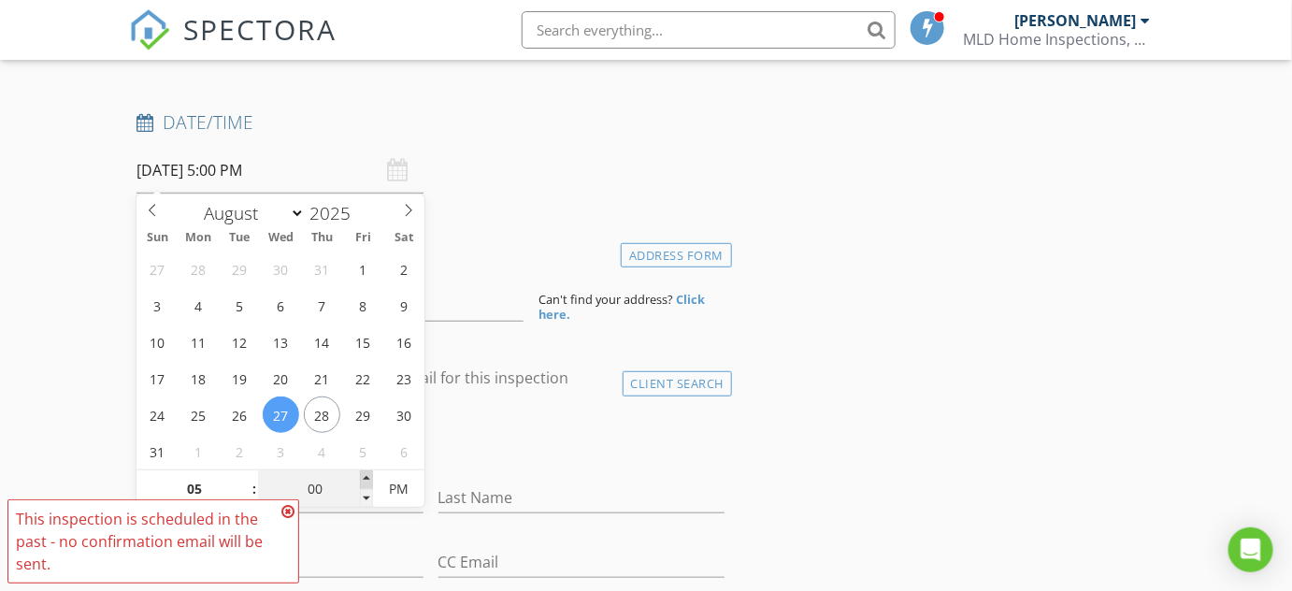
type input "08/27/2025 5:05 PM"
click at [367, 474] on span at bounding box center [366, 479] width 13 height 19
type input "10"
type input "08/27/2025 5:10 PM"
click at [367, 474] on span at bounding box center [366, 479] width 13 height 19
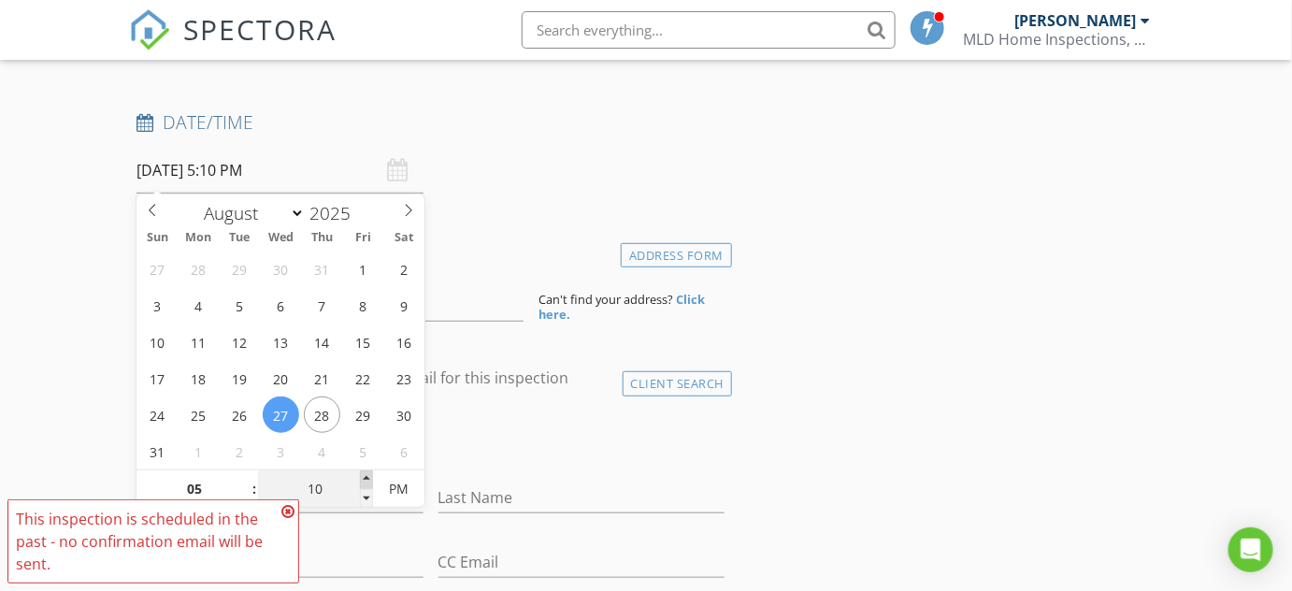
type input "15"
type input "08/27/2025 5:15 PM"
click at [367, 474] on span at bounding box center [366, 479] width 13 height 19
type input "20"
type input "08/27/2025 5:20 PM"
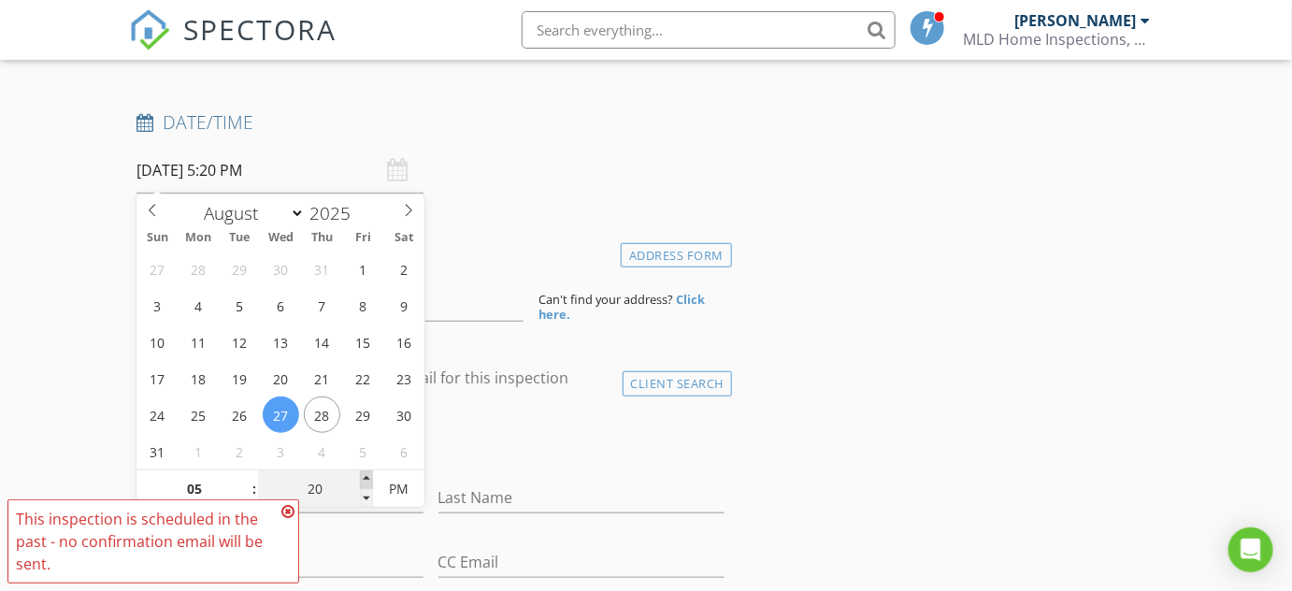
click at [367, 474] on span at bounding box center [366, 479] width 13 height 19
type input "25"
type input "08/27/2025 5:25 PM"
click at [367, 474] on span at bounding box center [366, 479] width 13 height 19
type input "30"
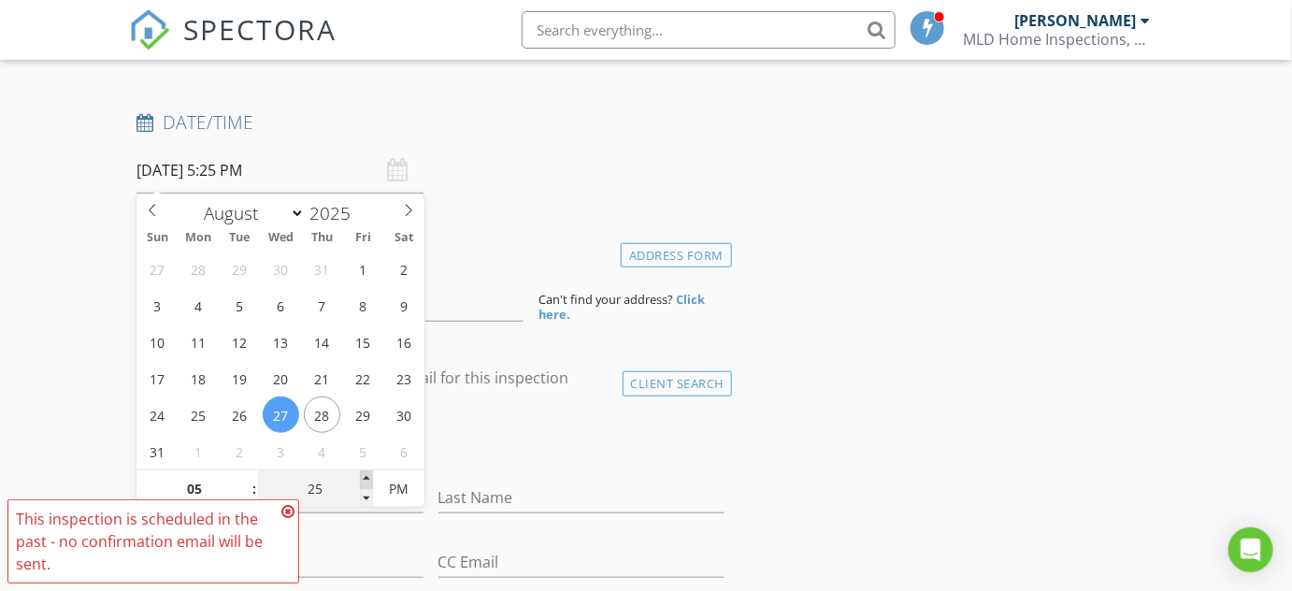
type input "[DATE] 5:30 PM"
click at [367, 474] on span at bounding box center [366, 479] width 13 height 19
click at [461, 310] on input at bounding box center [330, 299] width 387 height 46
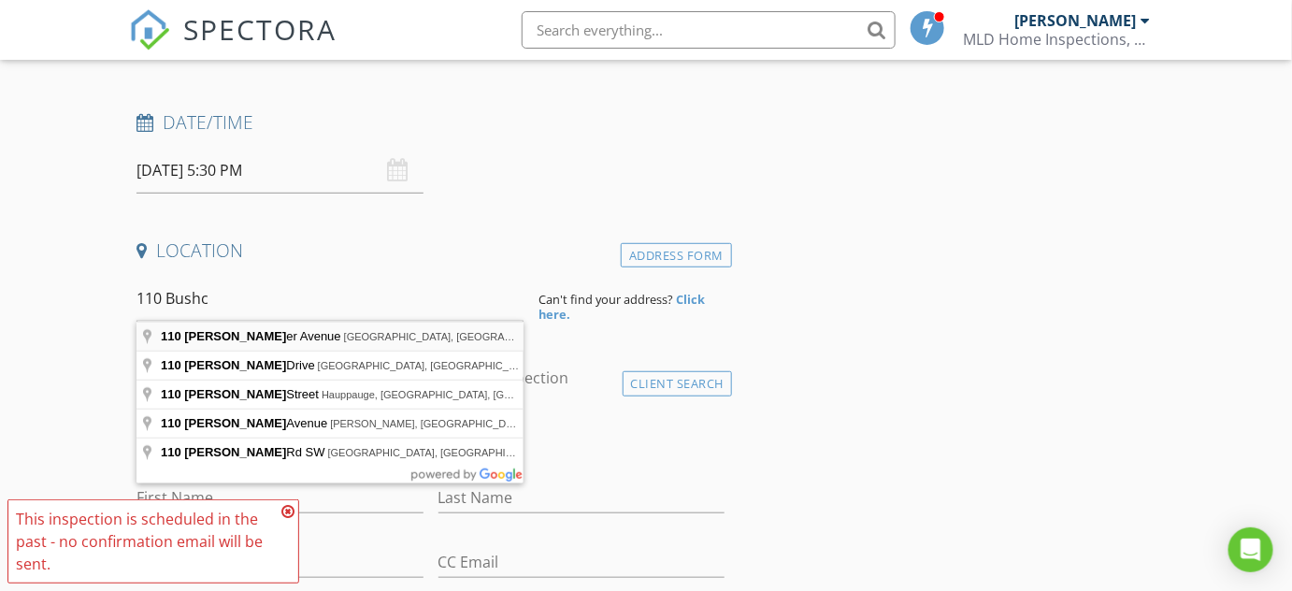
type input "110 Buscher Avenue, Valley Stream, NY, USA"
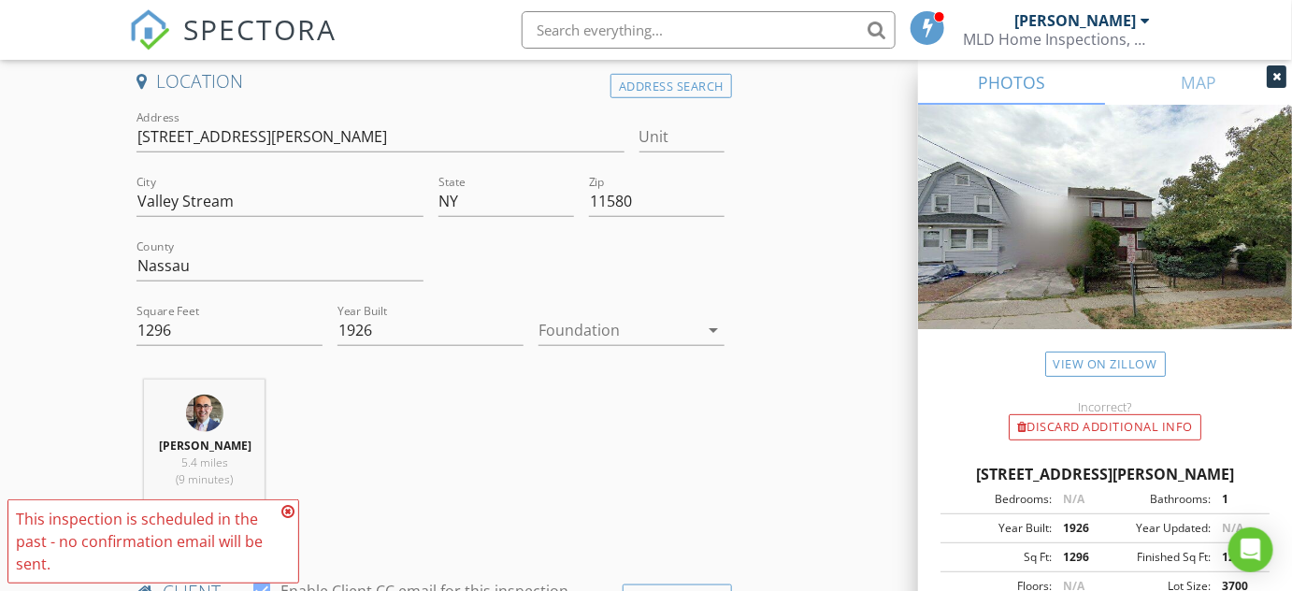
scroll to position [425, 0]
click at [716, 328] on icon "arrow_drop_down" at bounding box center [713, 329] width 22 height 22
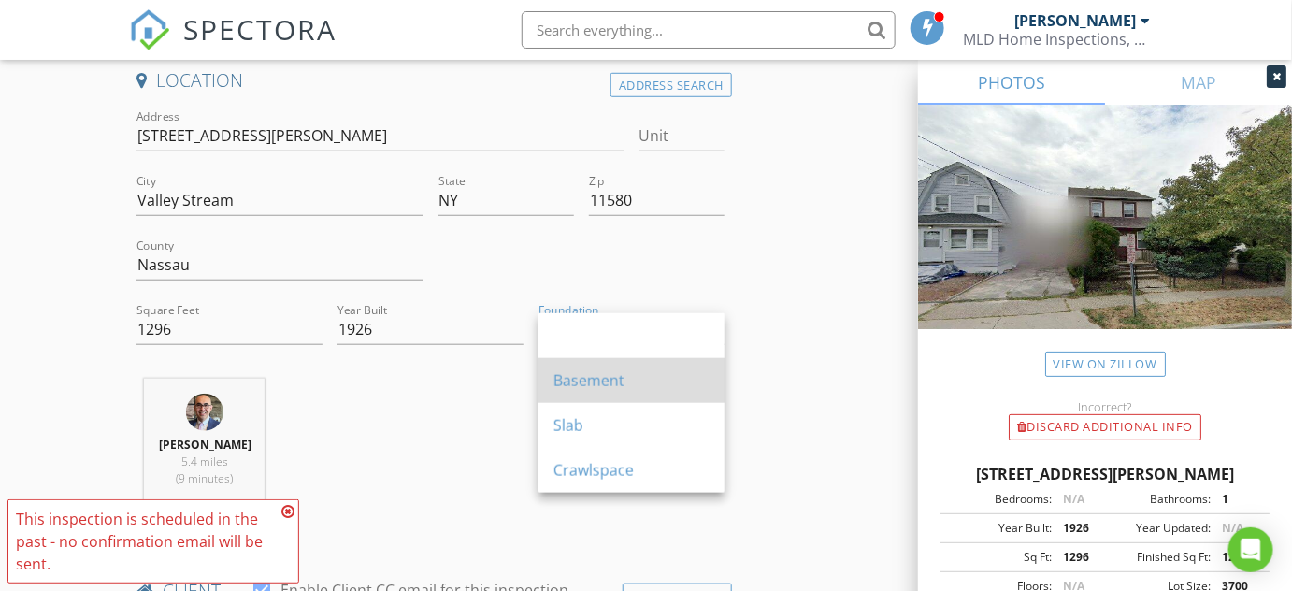
click at [600, 373] on div "Basement" at bounding box center [632, 380] width 156 height 22
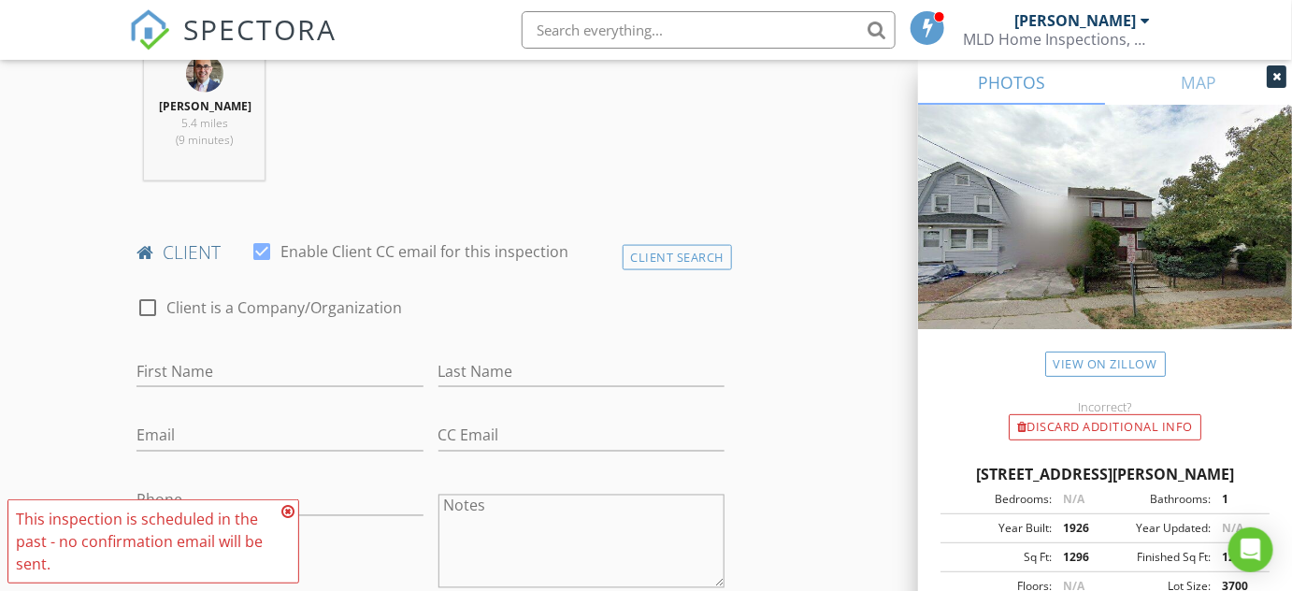
scroll to position [765, 0]
click at [180, 363] on input "First Name" at bounding box center [280, 369] width 286 height 31
type input "Segundo"
type input "[PERSON_NAME]"
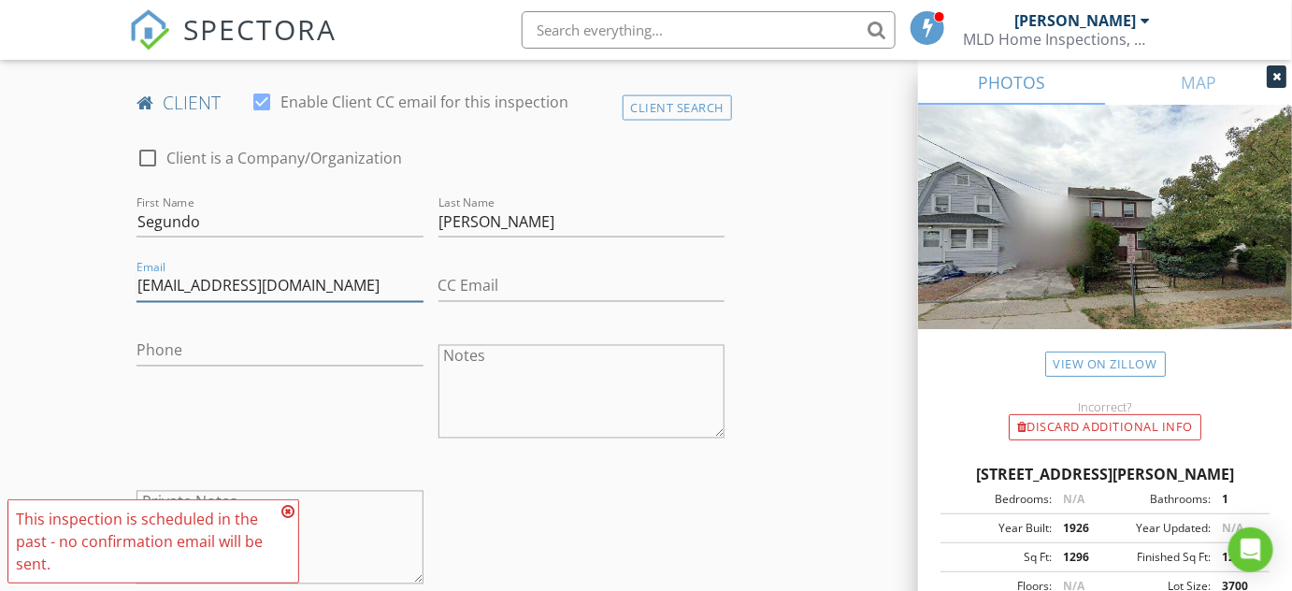
scroll to position [935, 0]
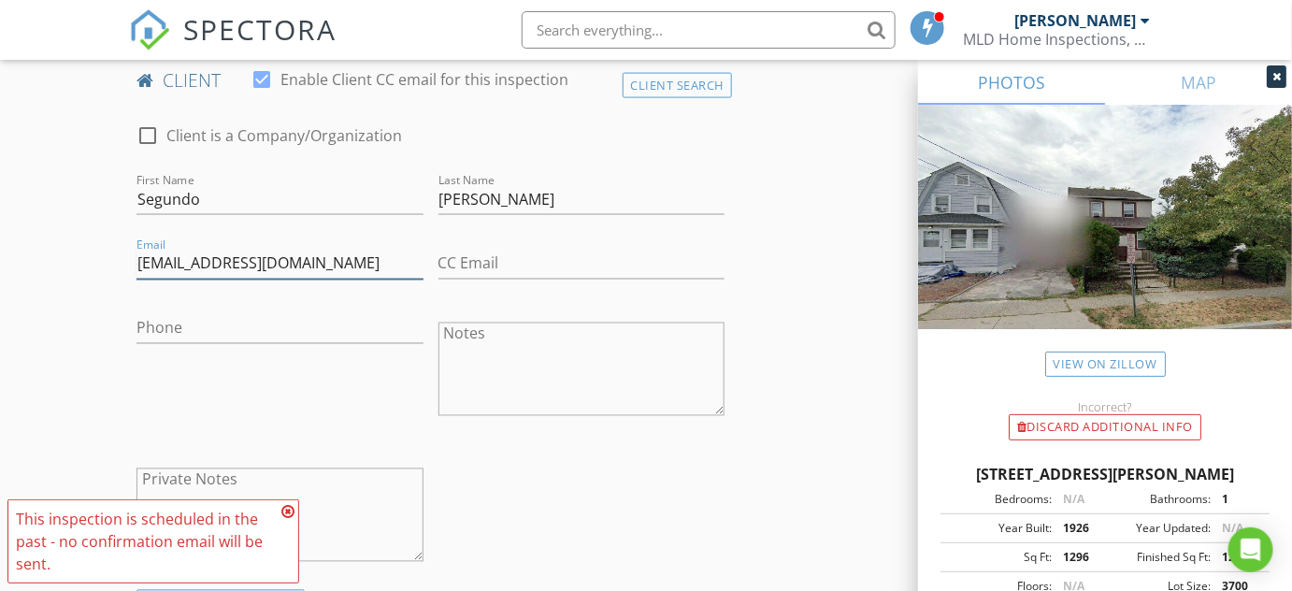
type input "[EMAIL_ADDRESS][DOMAIN_NAME]"
click at [209, 326] on input "Phone" at bounding box center [280, 328] width 286 height 31
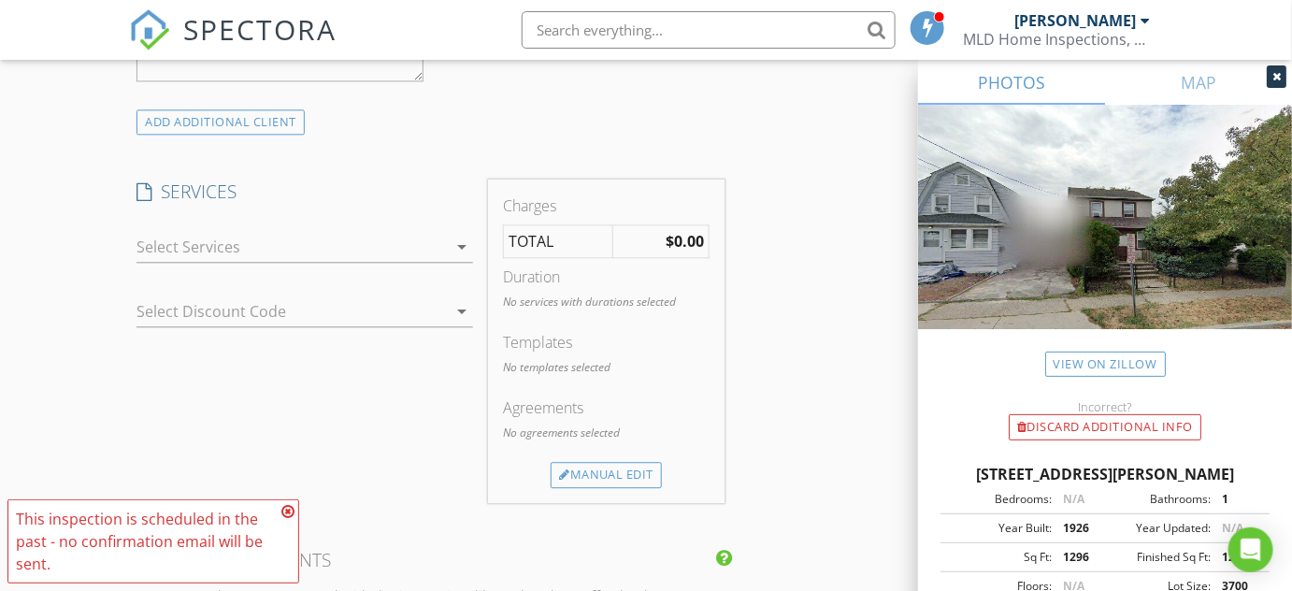
scroll to position [1445, 0]
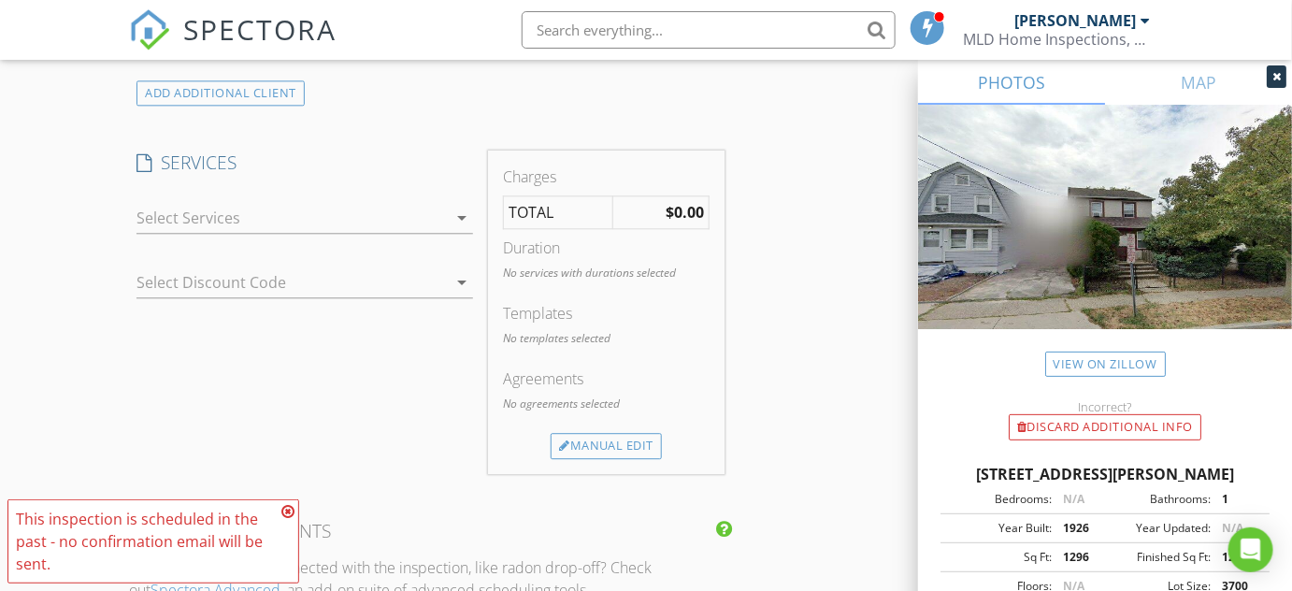
type input "[PHONE_NUMBER]"
click at [456, 213] on icon "arrow_drop_down" at bounding box center [462, 218] width 22 height 22
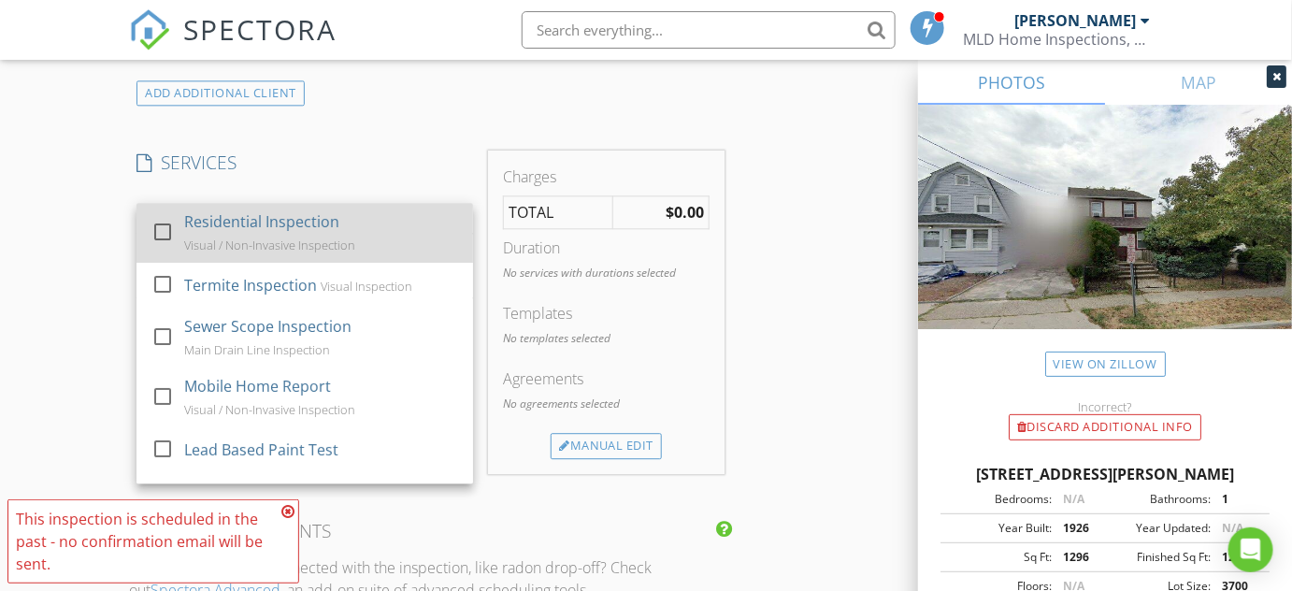
click at [166, 232] on div at bounding box center [163, 232] width 32 height 32
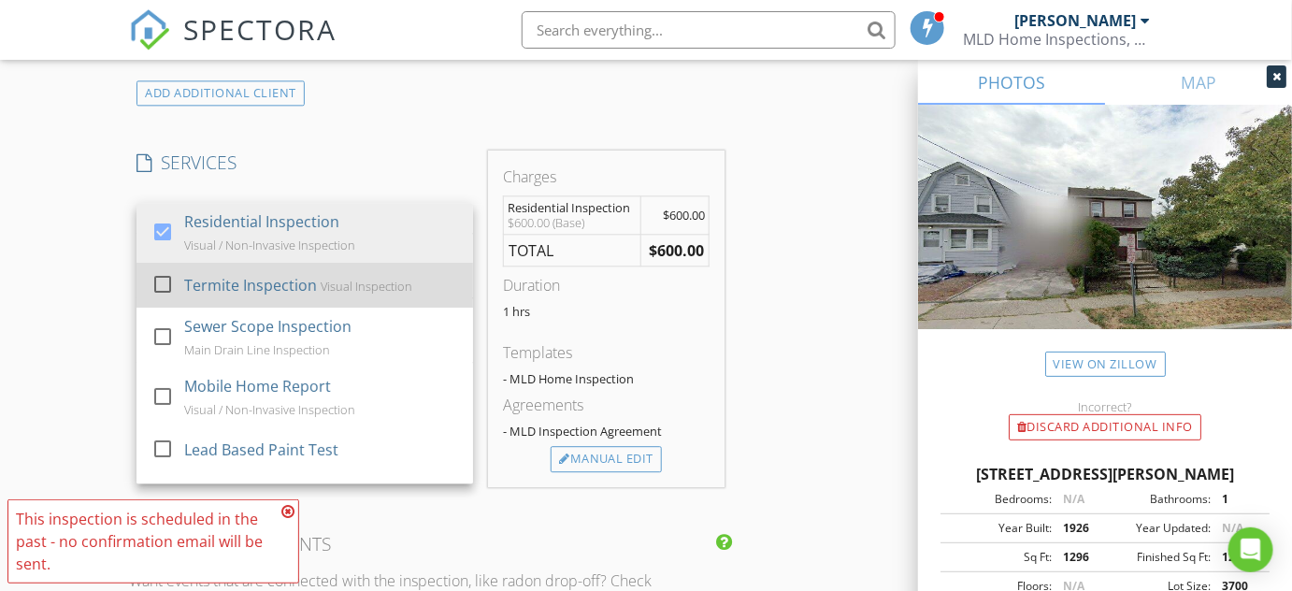
click at [159, 286] on div at bounding box center [163, 284] width 32 height 32
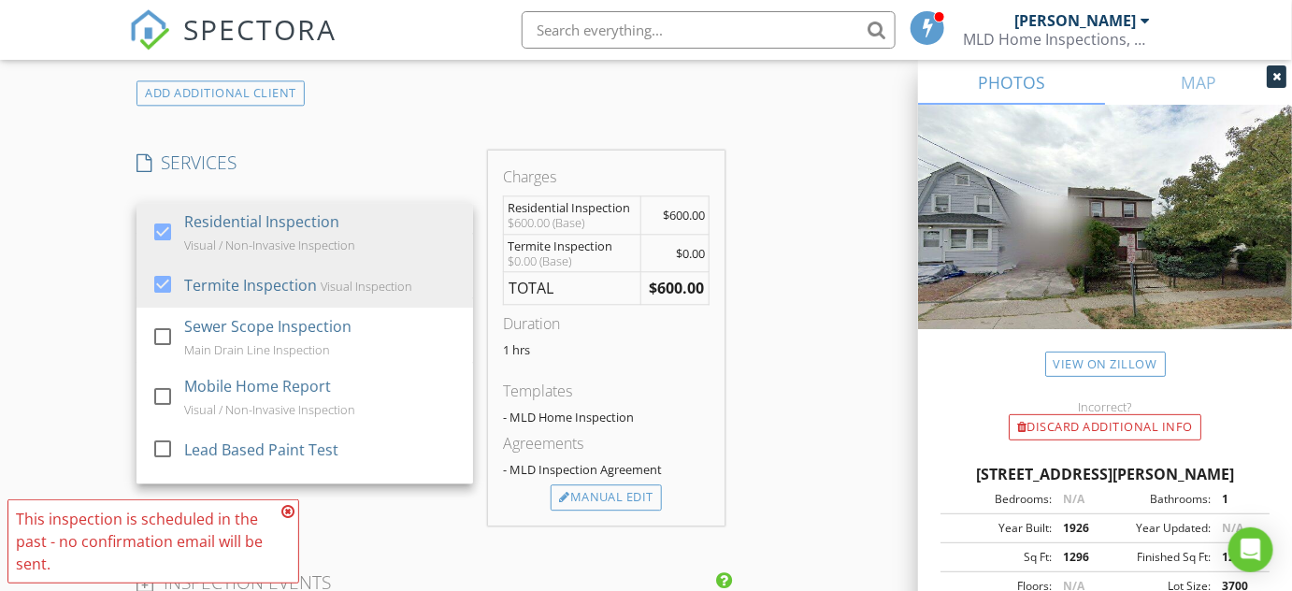
click at [789, 288] on div "INSPECTOR(S) check_box Luis Vasquez PRIMARY Luis Vasquez arrow_drop_down check_…" at bounding box center [646, 362] width 1034 height 3181
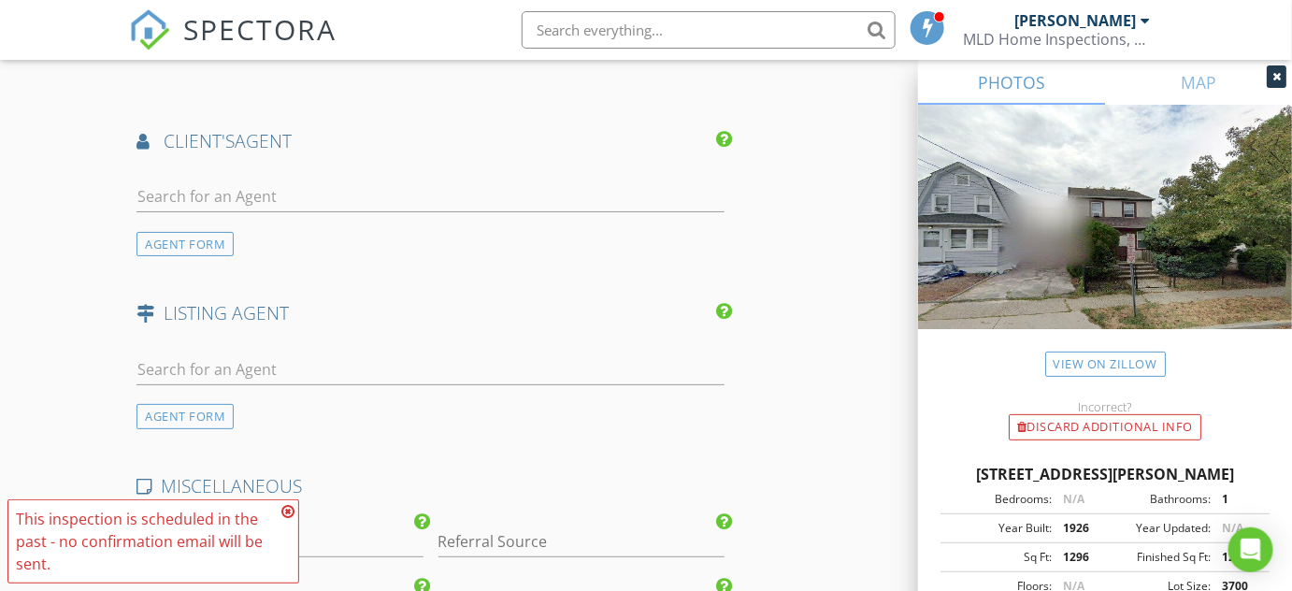
scroll to position [2295, 0]
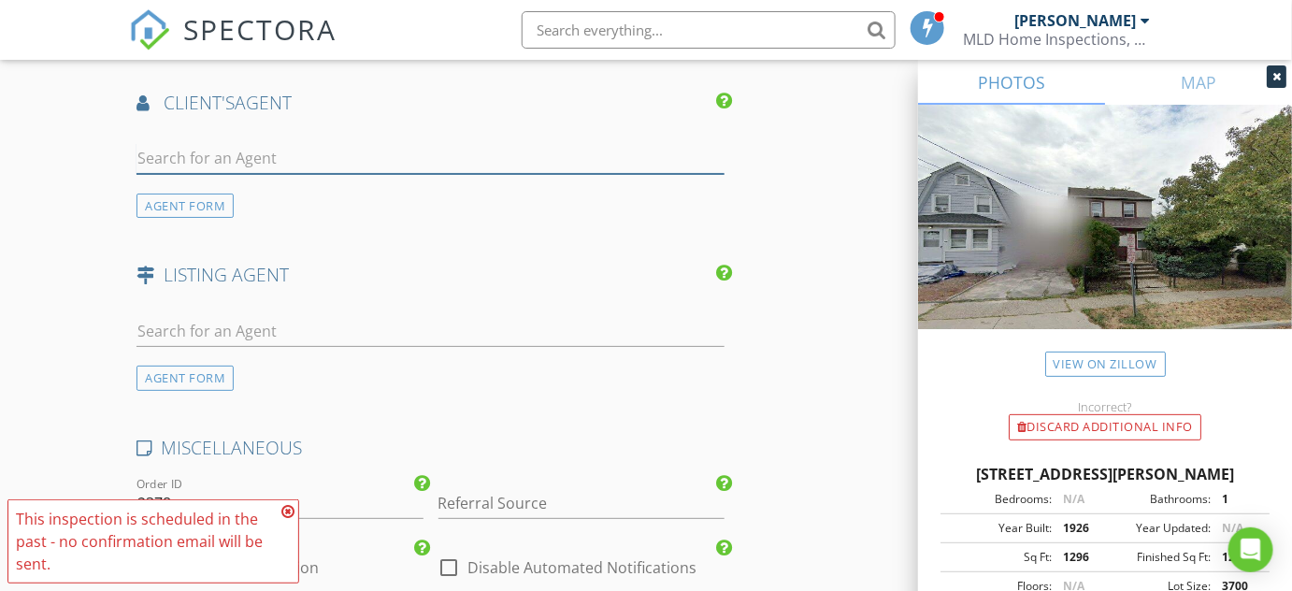
click at [275, 149] on input "text" at bounding box center [431, 158] width 588 height 31
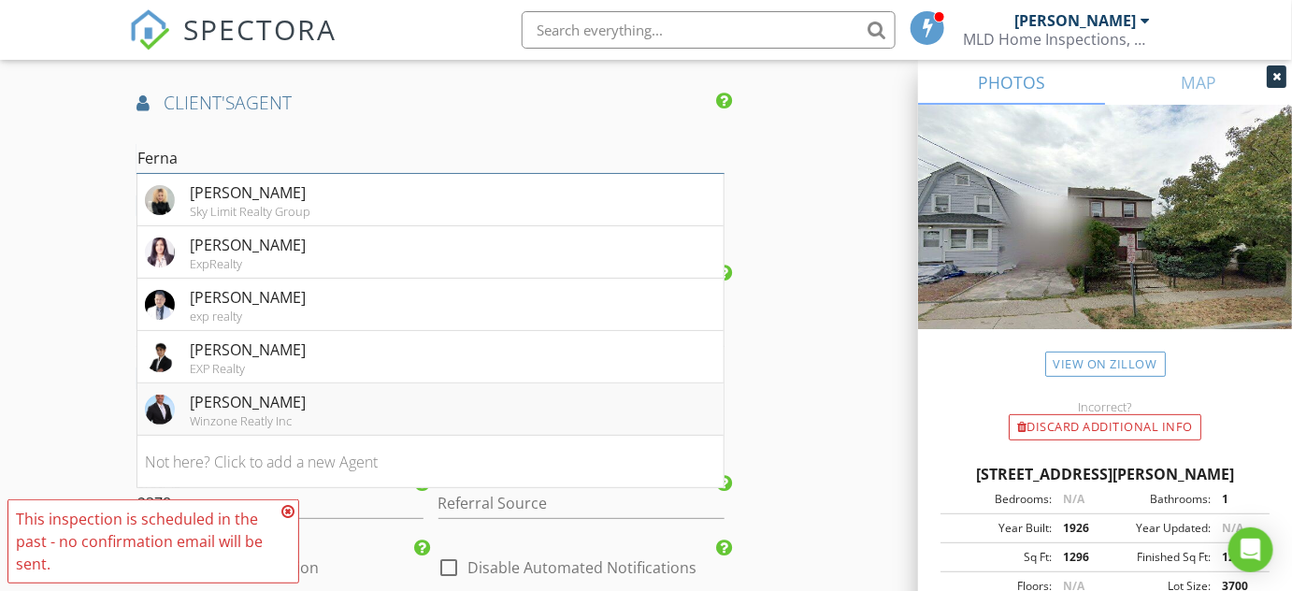
type input "Ferna"
click at [271, 406] on div "[PERSON_NAME]" at bounding box center [248, 402] width 116 height 22
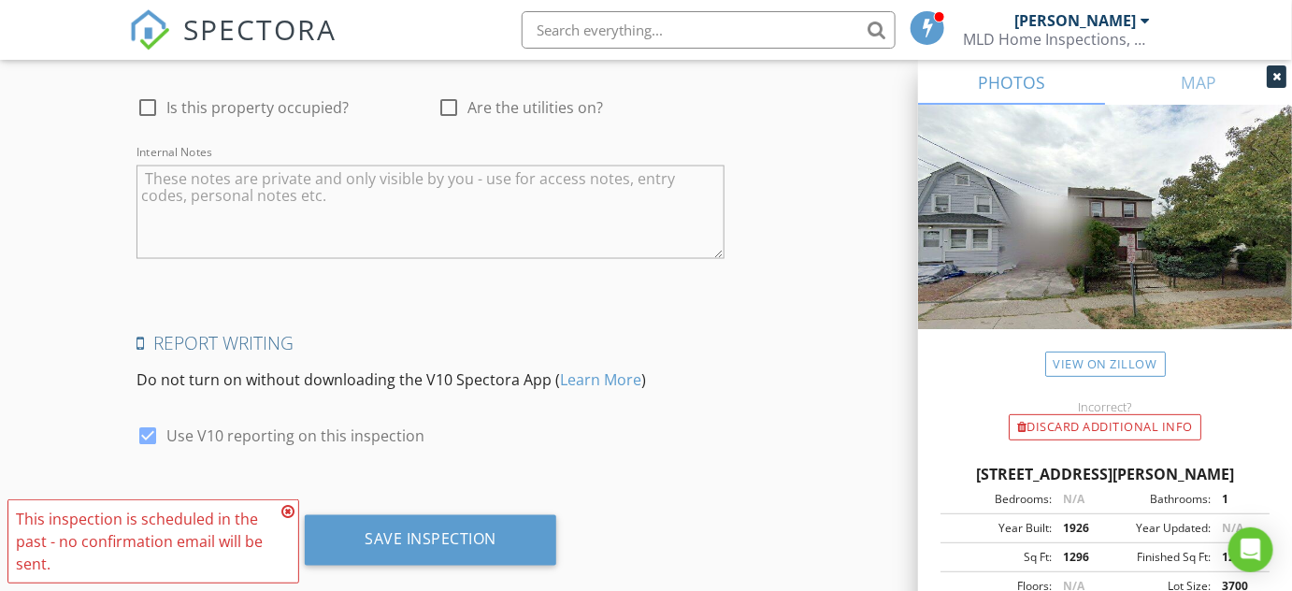
scroll to position [3271, 0]
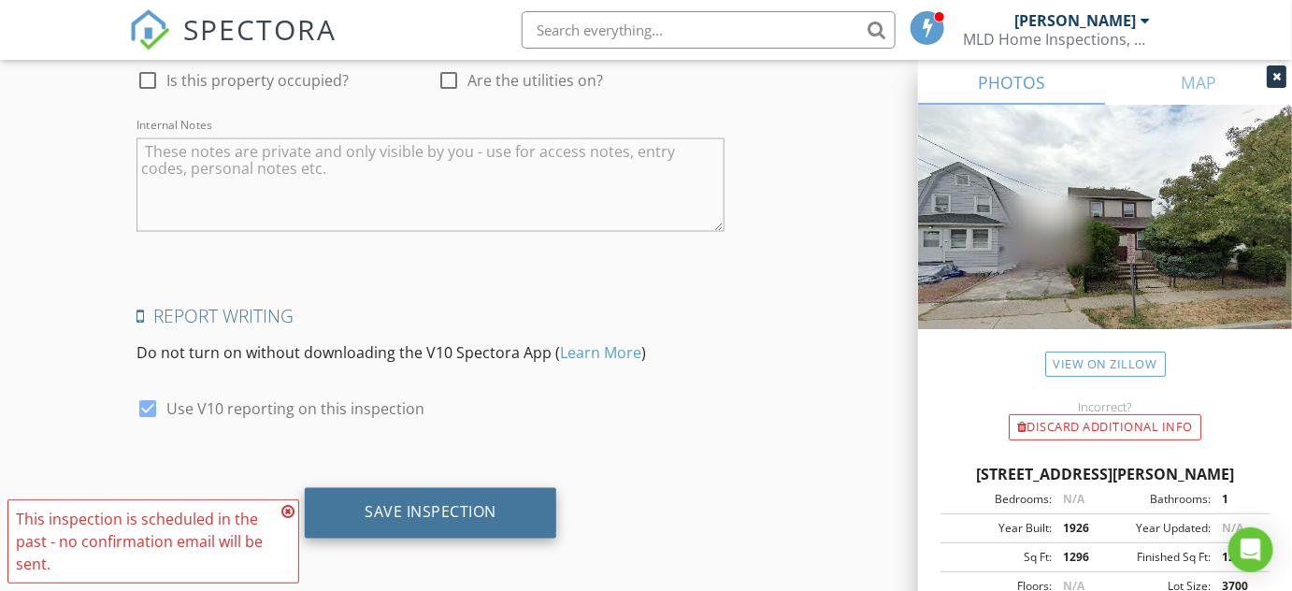
click at [431, 517] on div "Save Inspection" at bounding box center [431, 513] width 252 height 50
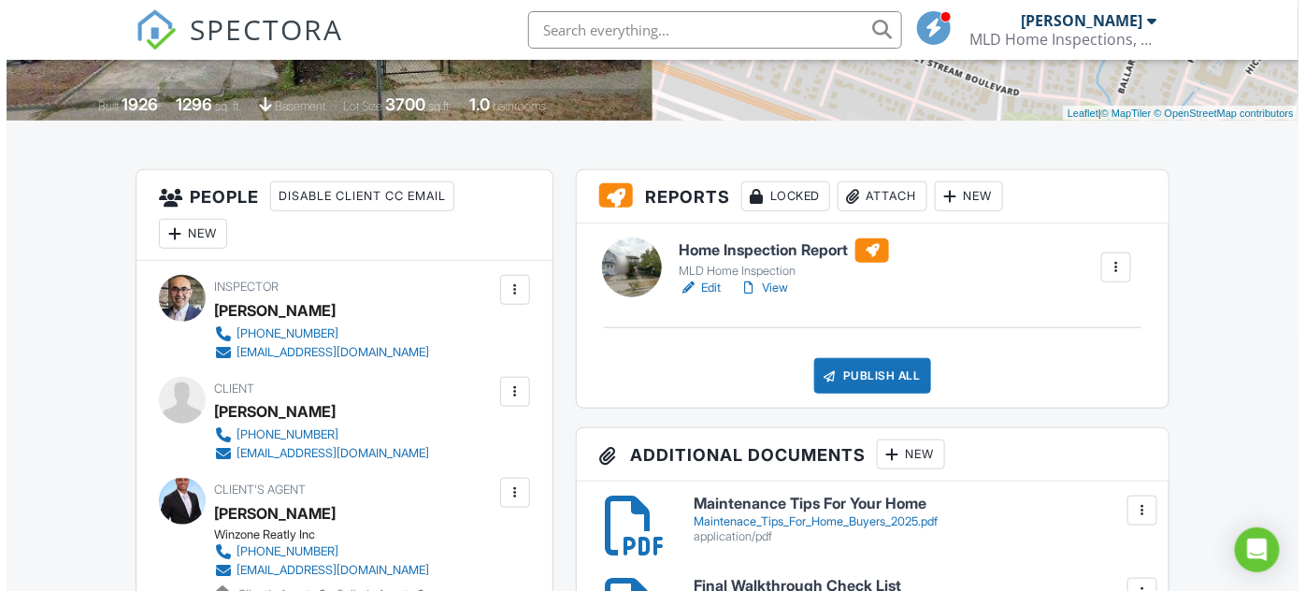
scroll to position [425, 0]
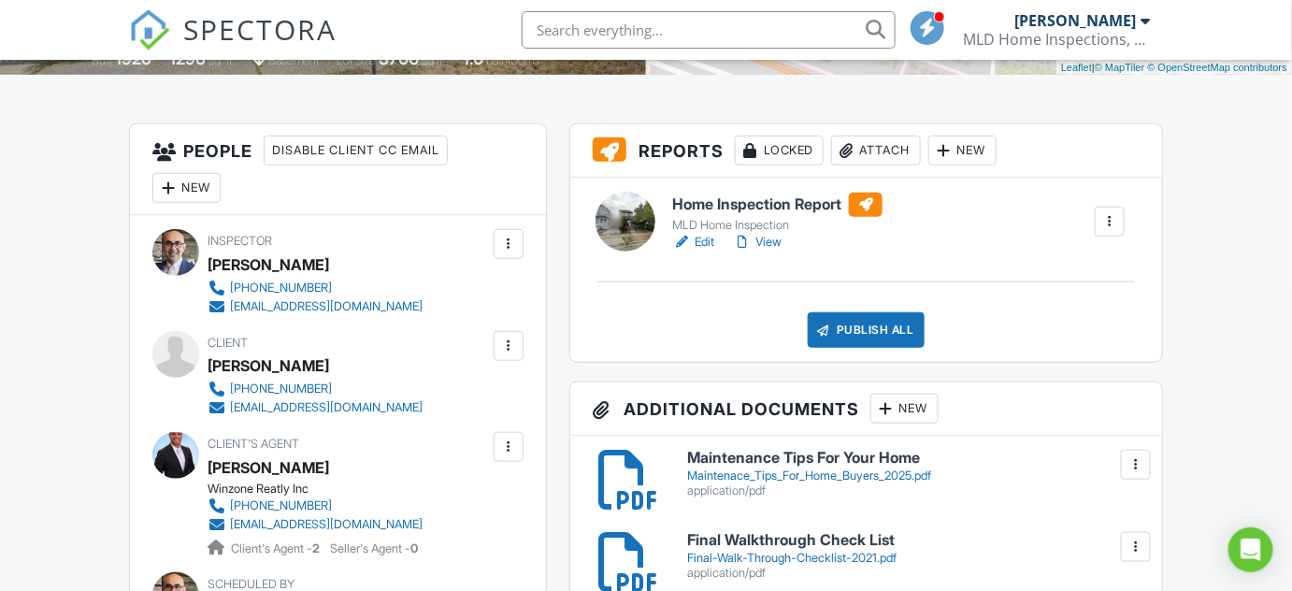
click at [888, 148] on div "Attach" at bounding box center [876, 151] width 90 height 30
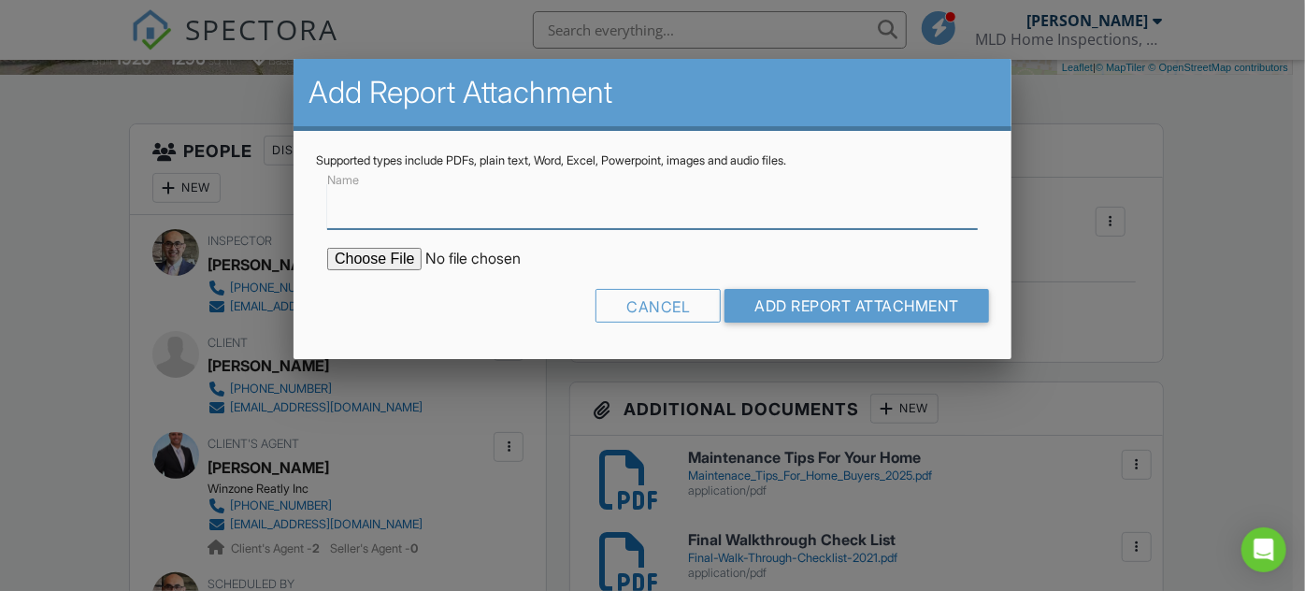
click at [339, 214] on input "Name" at bounding box center [652, 206] width 651 height 46
type input "Termite Report"
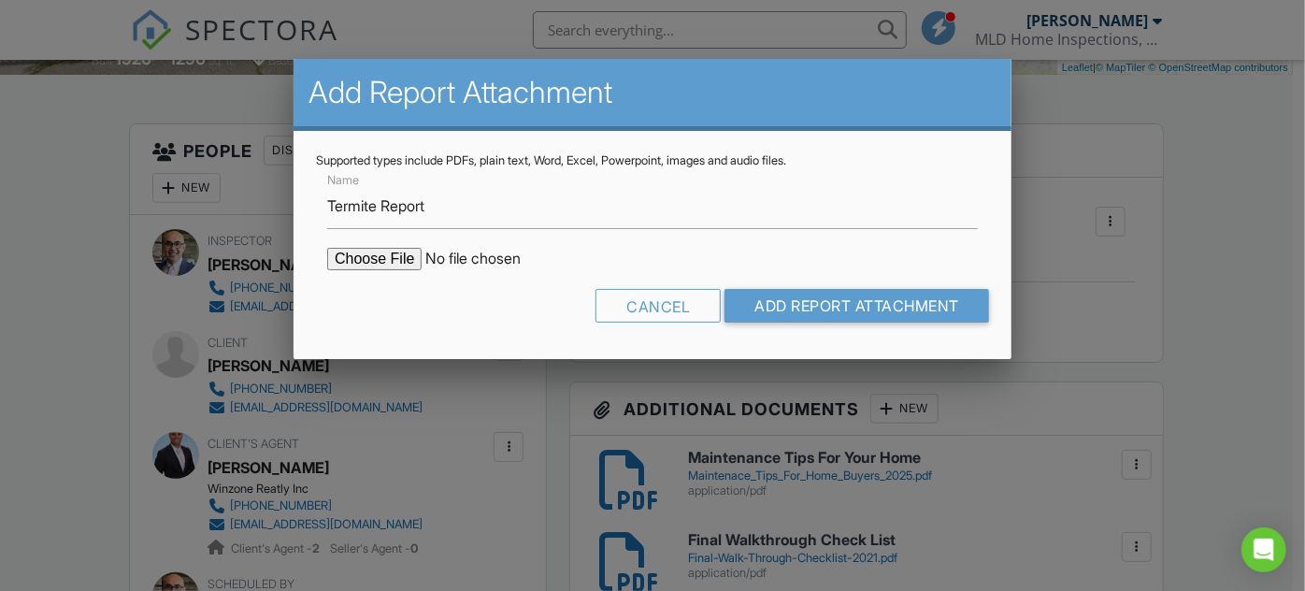
click at [419, 258] on input "file" at bounding box center [486, 259] width 318 height 22
type input "C:\fakepath\Termite Report.pdf"
click at [906, 291] on input "Add Report Attachment" at bounding box center [857, 306] width 265 height 34
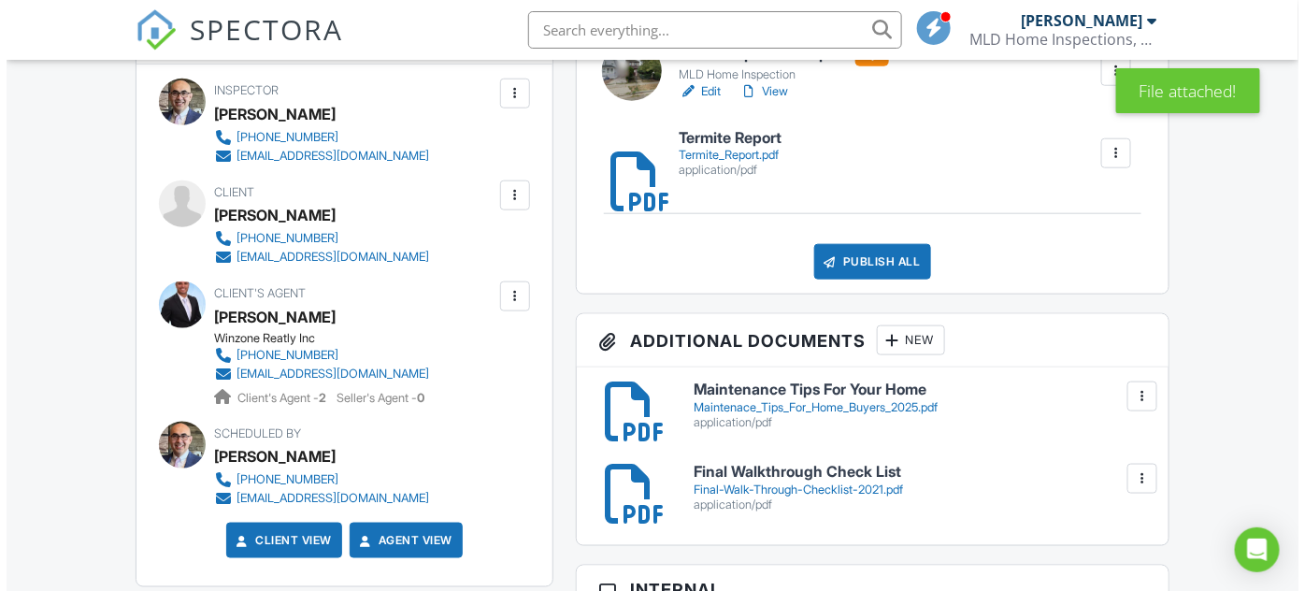
scroll to position [680, 0]
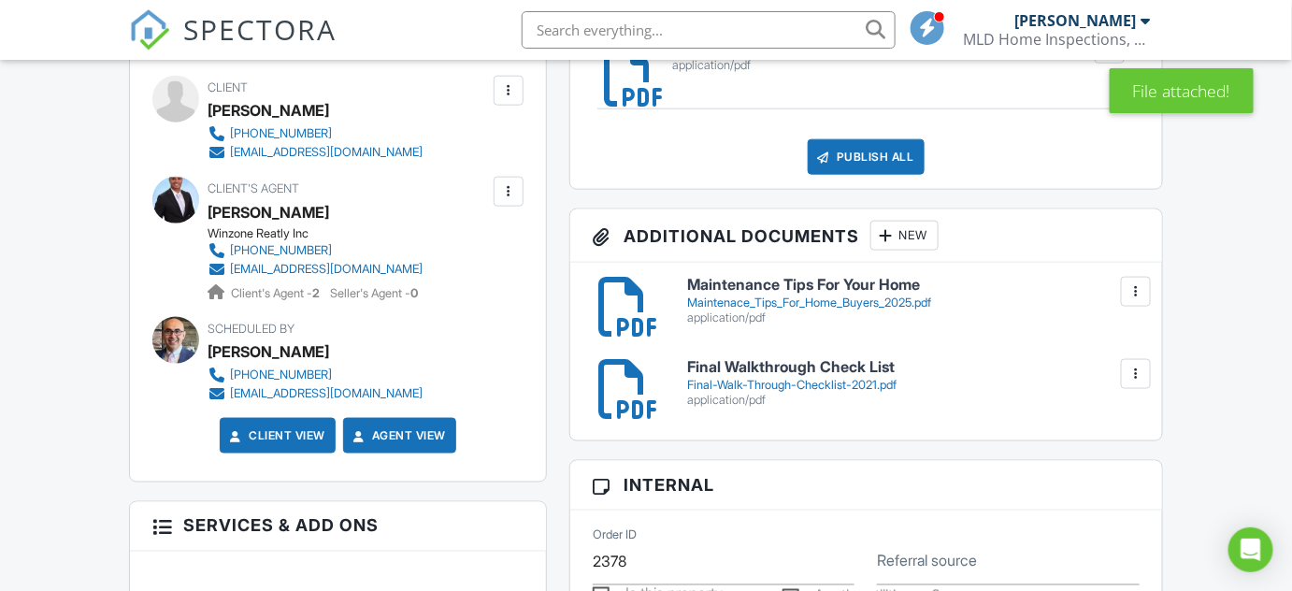
click at [918, 238] on div "New" at bounding box center [905, 236] width 68 height 30
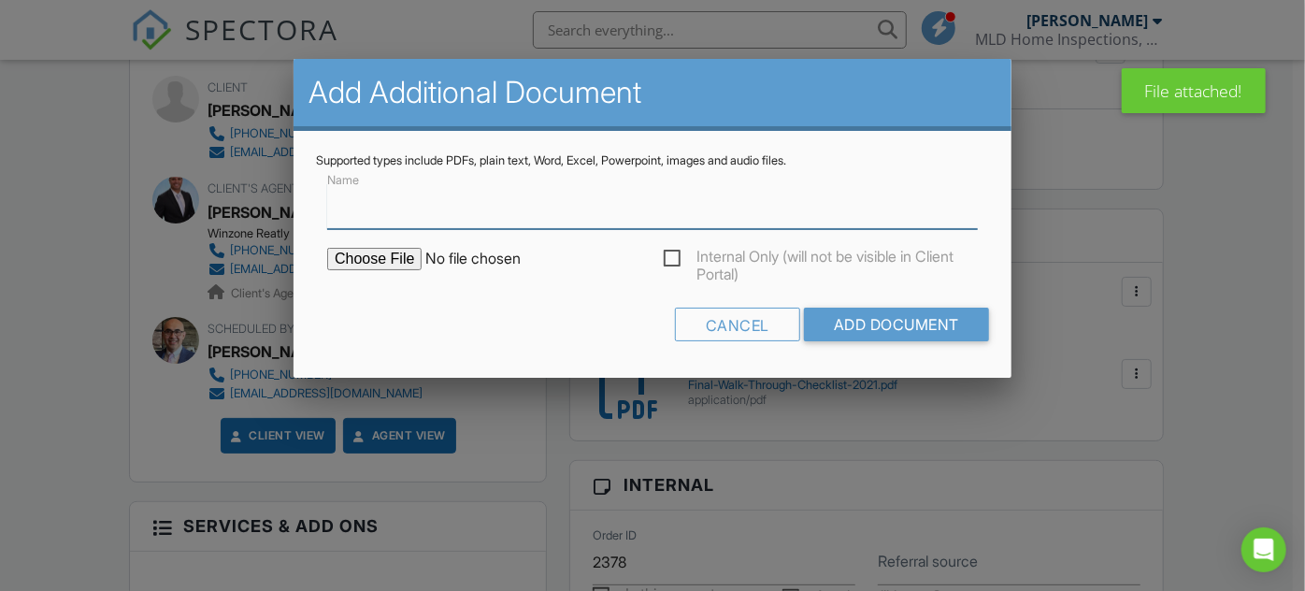
click at [342, 214] on input "Name" at bounding box center [652, 206] width 651 height 46
type input "Invoice"
click at [394, 256] on input "file" at bounding box center [486, 259] width 318 height 22
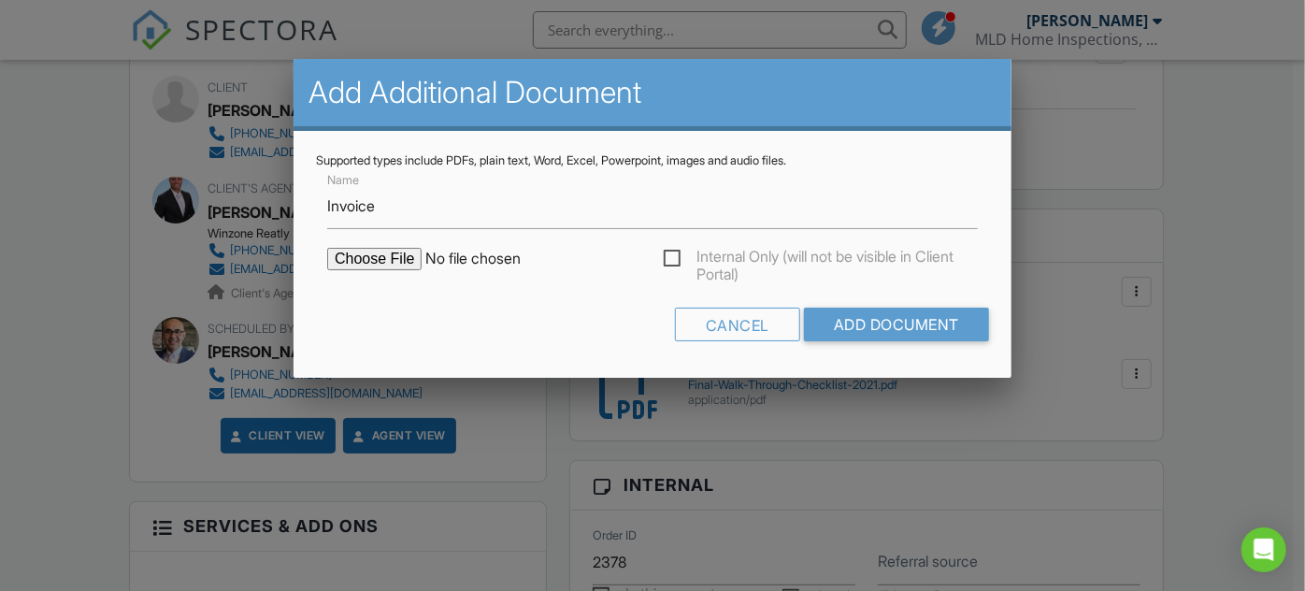
type input "C:\fakepath\Paid_Invoice.pdf"
click at [936, 326] on input "Add Document" at bounding box center [896, 325] width 185 height 34
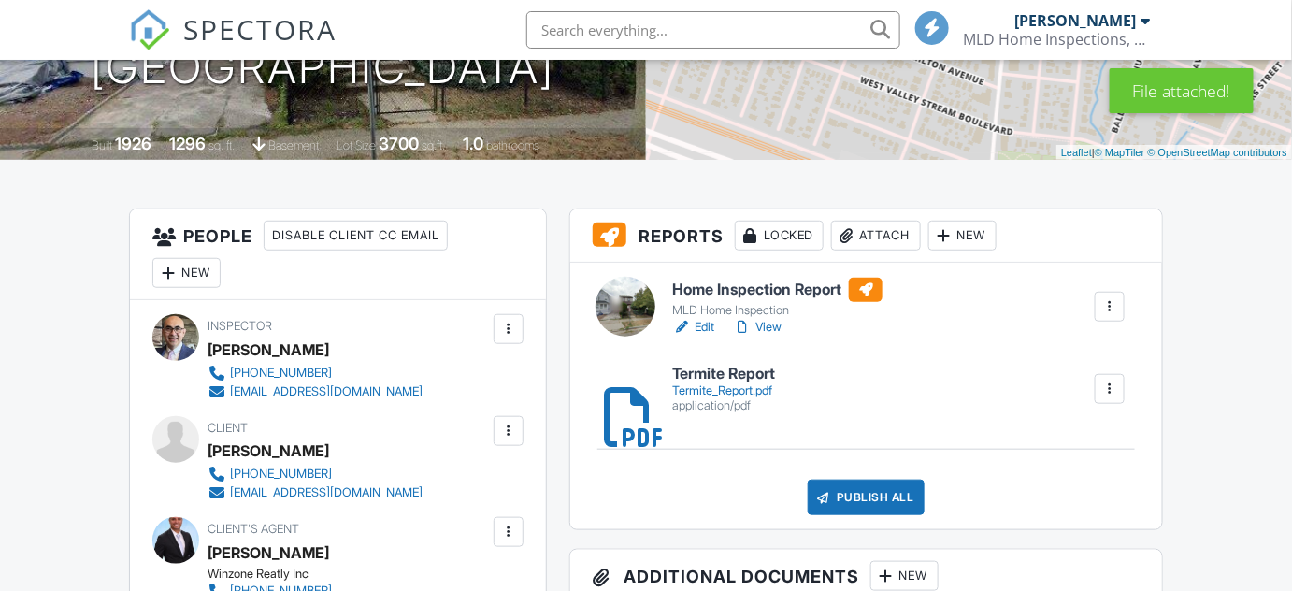
scroll to position [339, 0]
click at [704, 318] on link "Edit" at bounding box center [693, 327] width 42 height 19
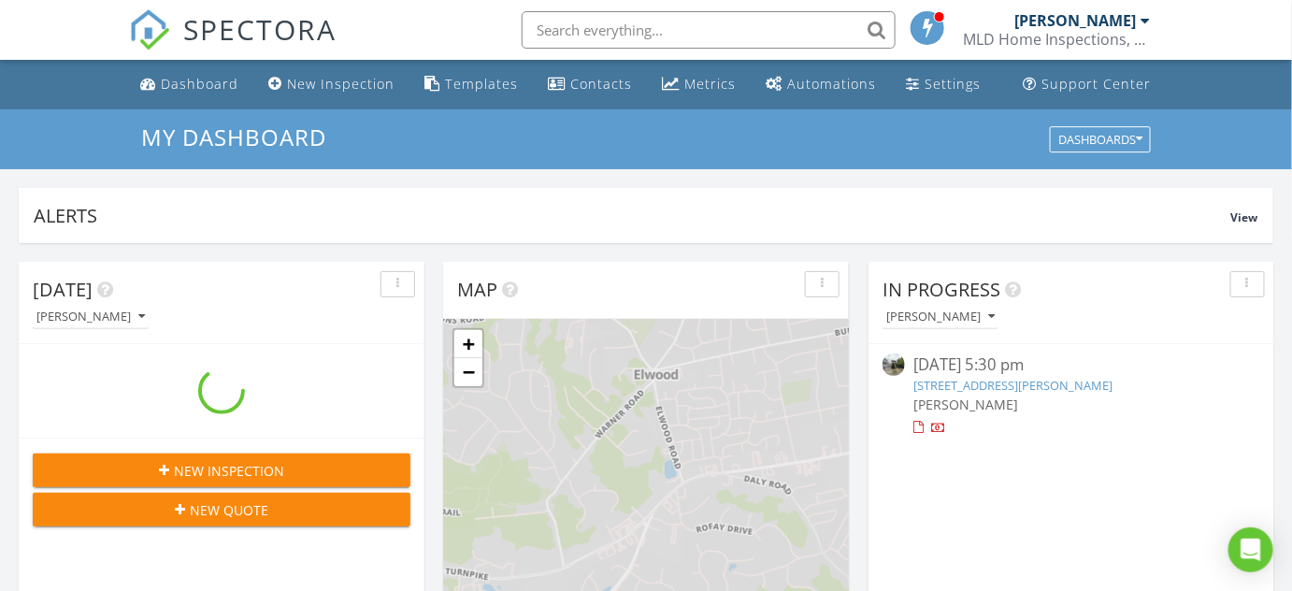
scroll to position [1729, 1319]
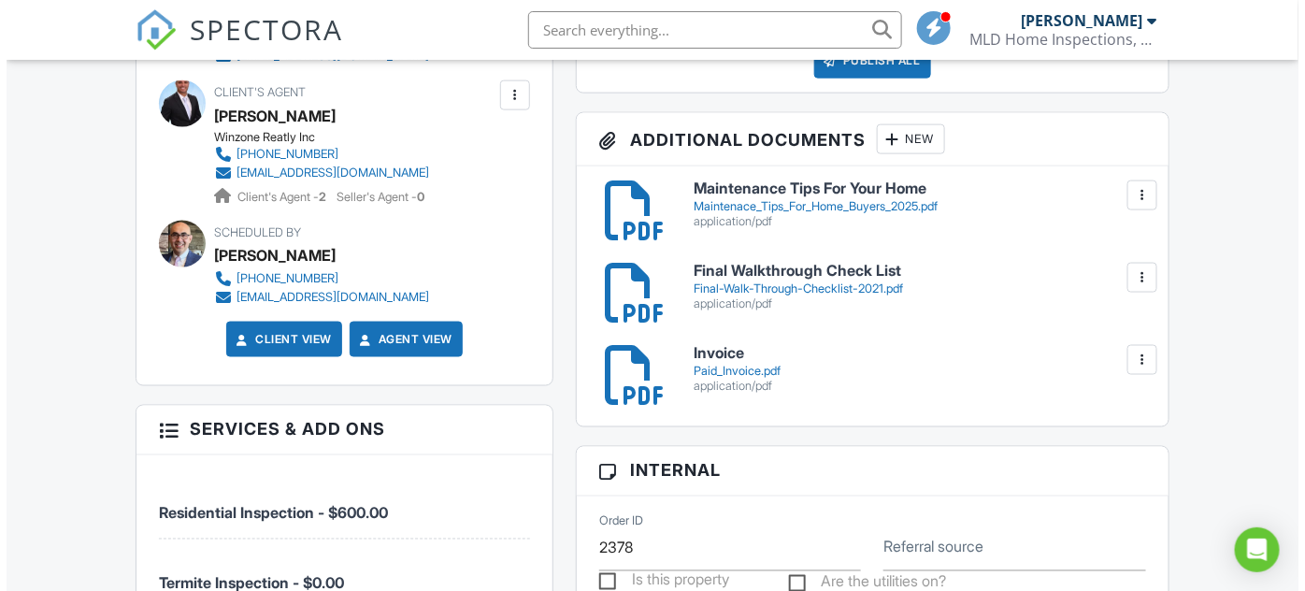
scroll to position [1189, 0]
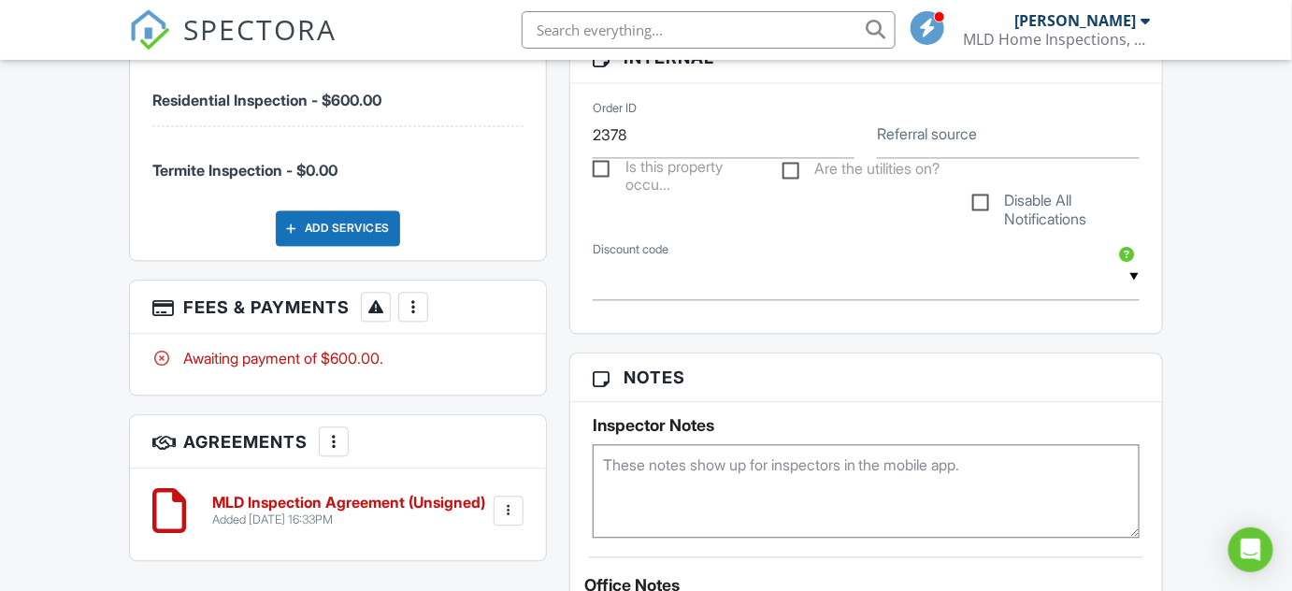
click at [413, 309] on div at bounding box center [413, 306] width 19 height 19
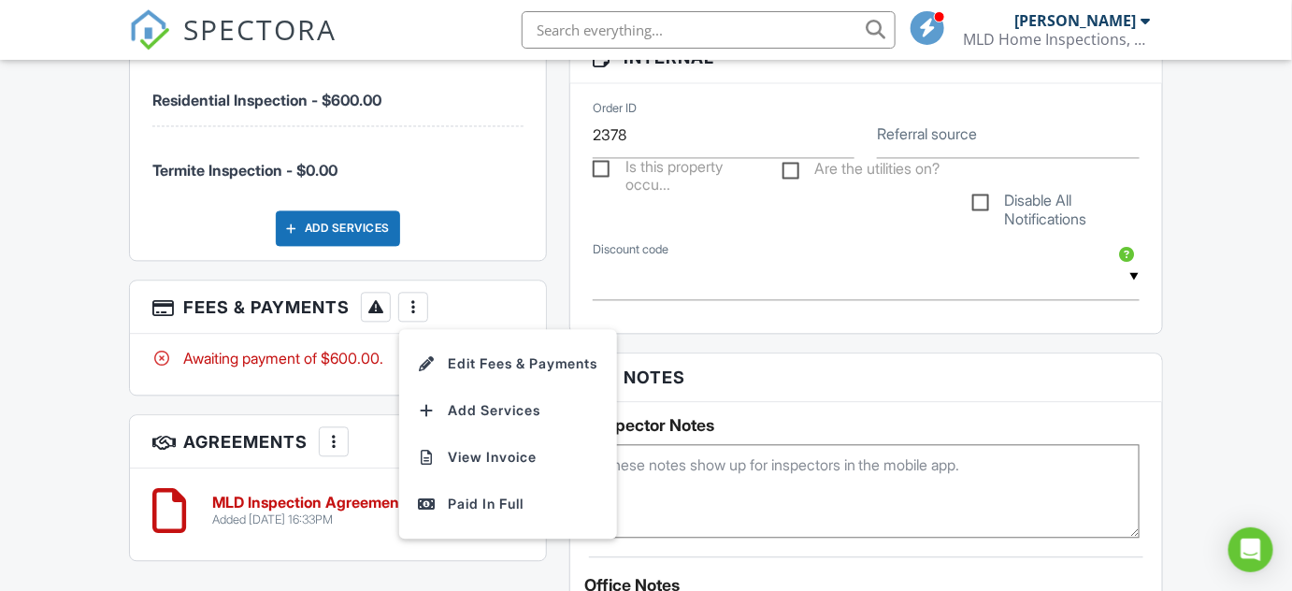
click at [472, 365] on li "Edit Fees & Payments" at bounding box center [508, 363] width 195 height 47
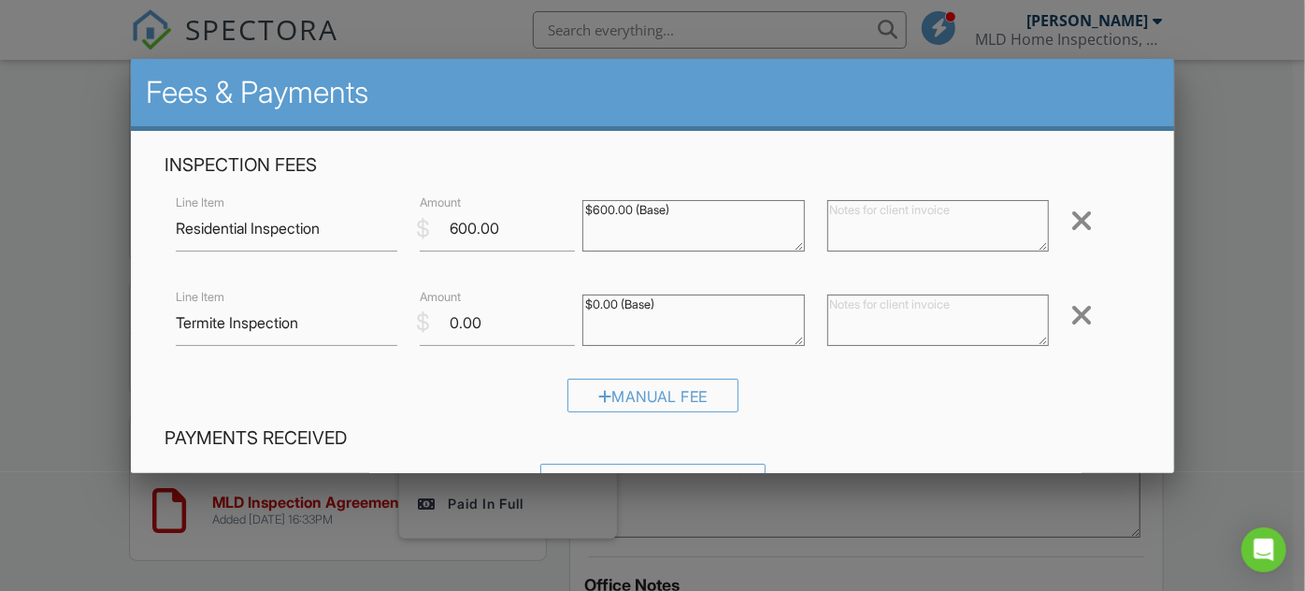
click at [1071, 216] on div at bounding box center [1082, 221] width 22 height 30
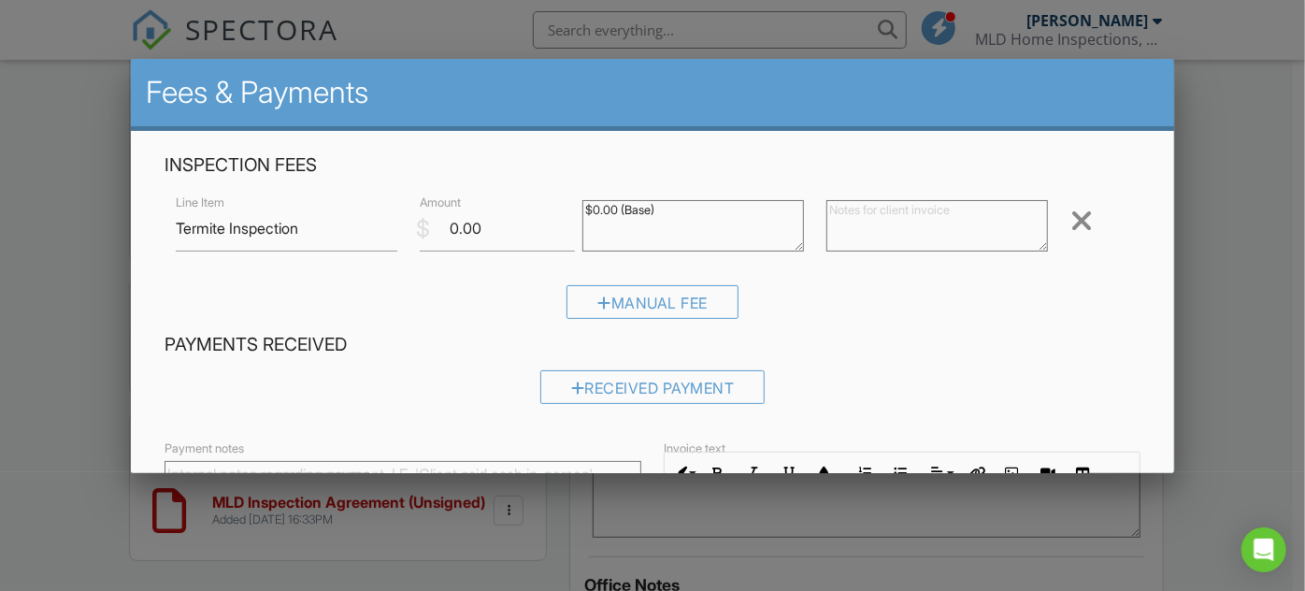
click at [1071, 216] on div at bounding box center [1082, 221] width 22 height 30
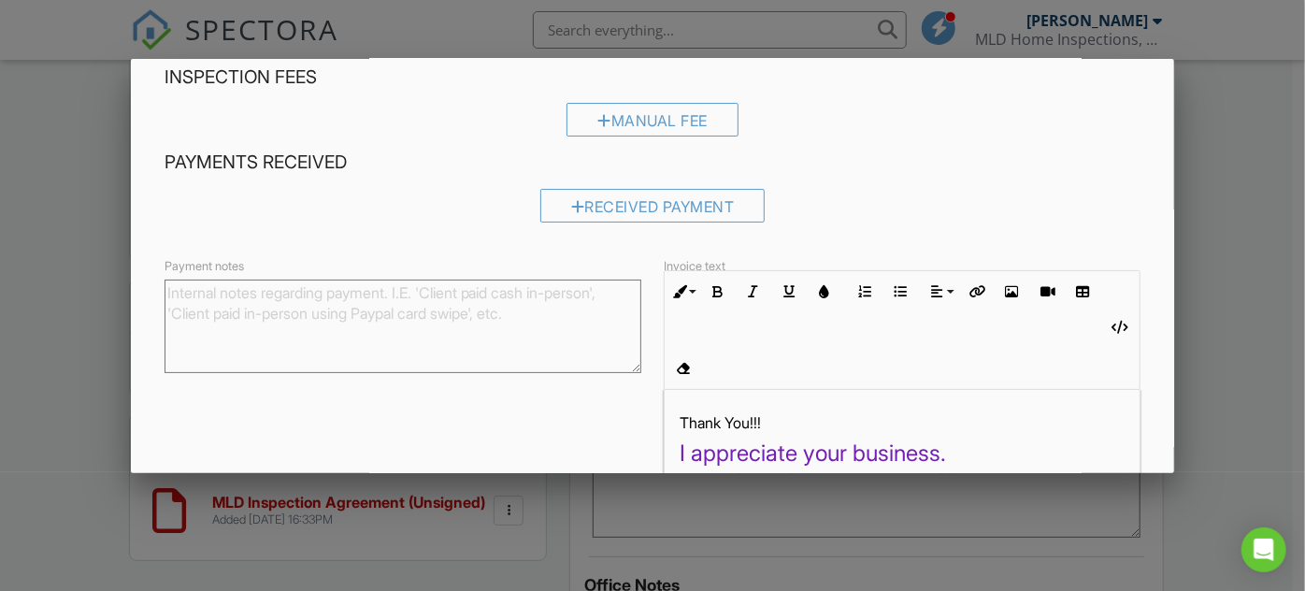
scroll to position [196, 0]
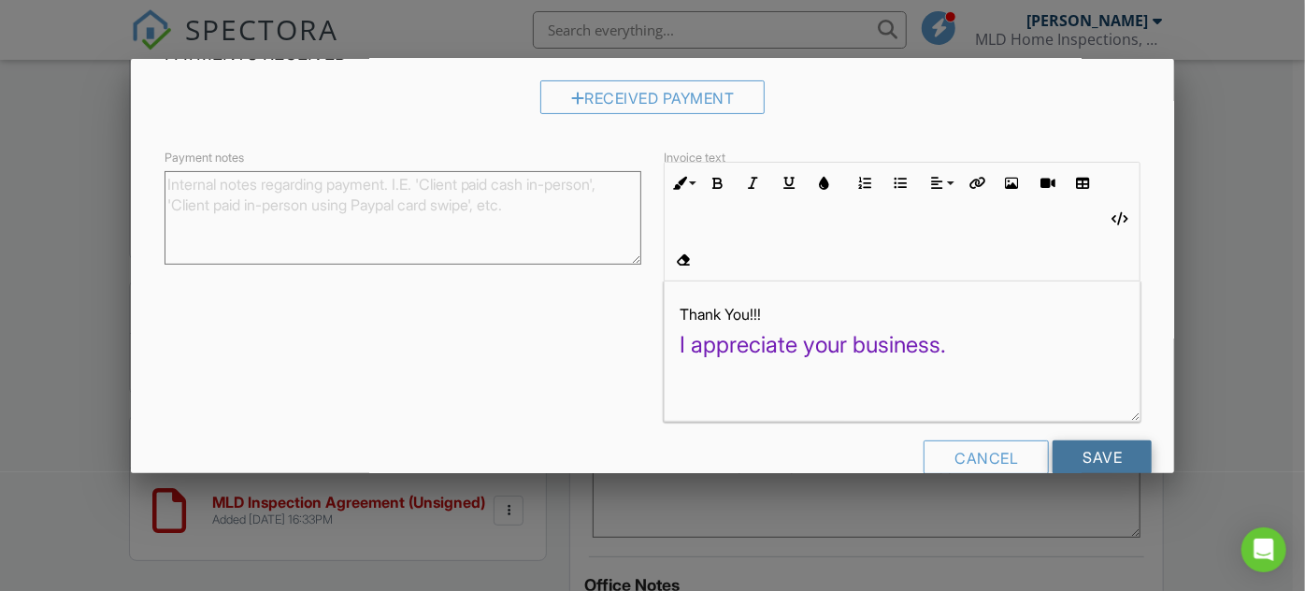
click at [1102, 440] on input "Save" at bounding box center [1102, 457] width 99 height 34
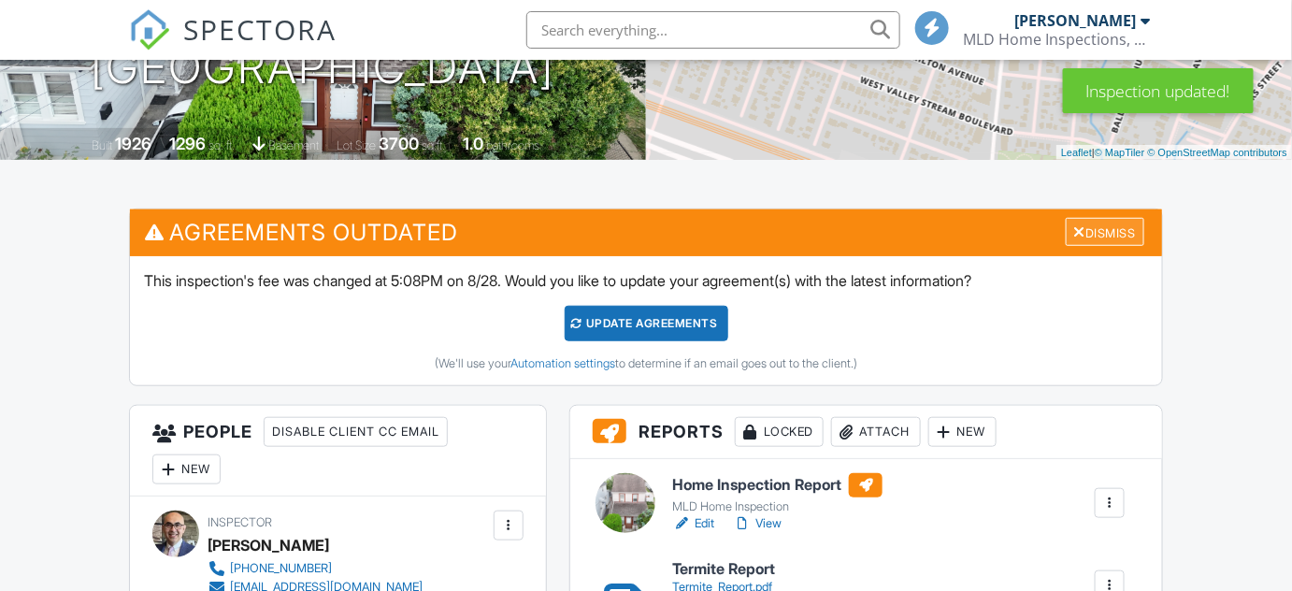
scroll to position [339, 0]
click at [1104, 231] on div "Dismiss" at bounding box center [1105, 232] width 79 height 29
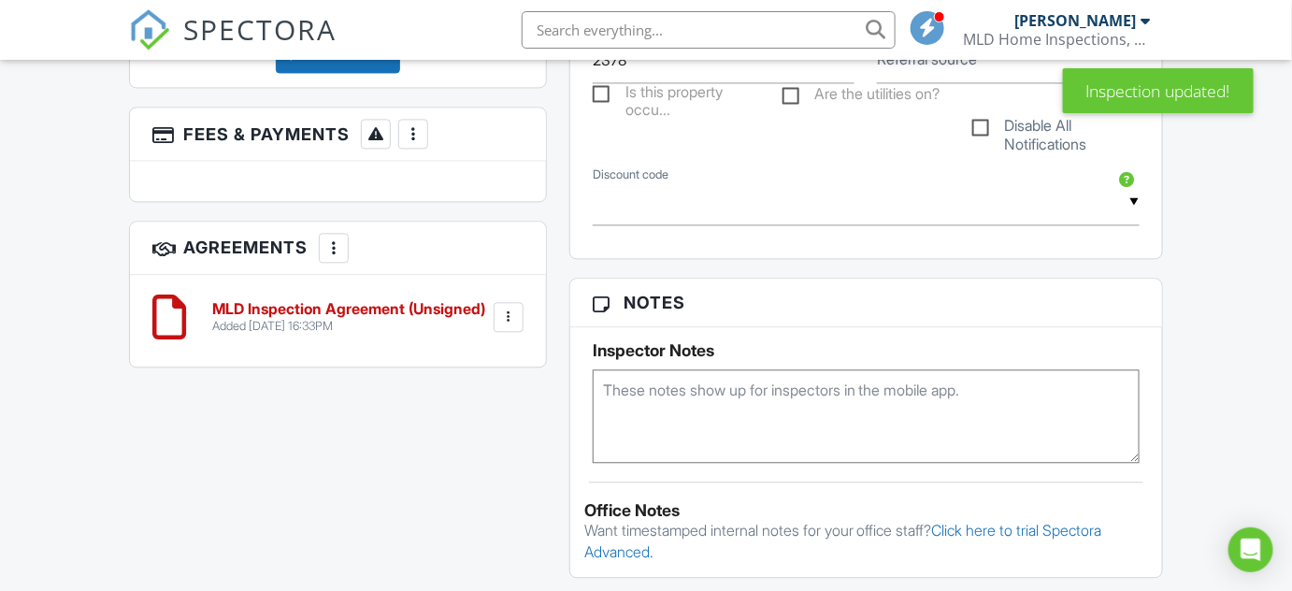
scroll to position [1275, 0]
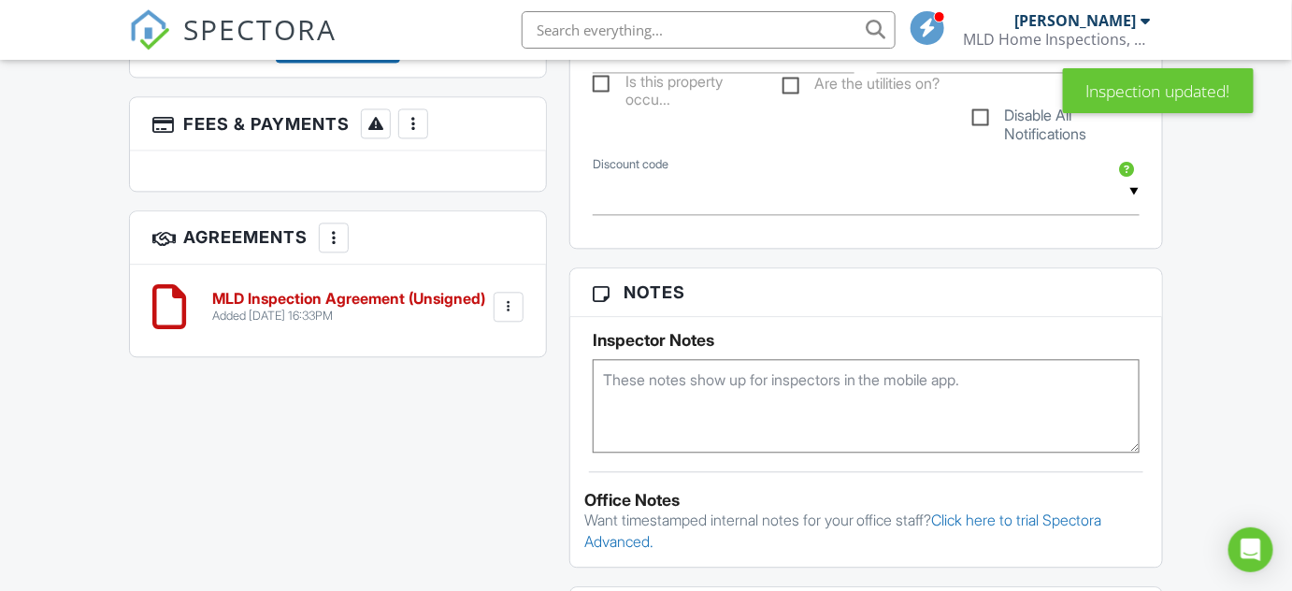
click at [408, 298] on h6 "MLD Inspection Agreement (Unsigned)" at bounding box center [348, 299] width 273 height 17
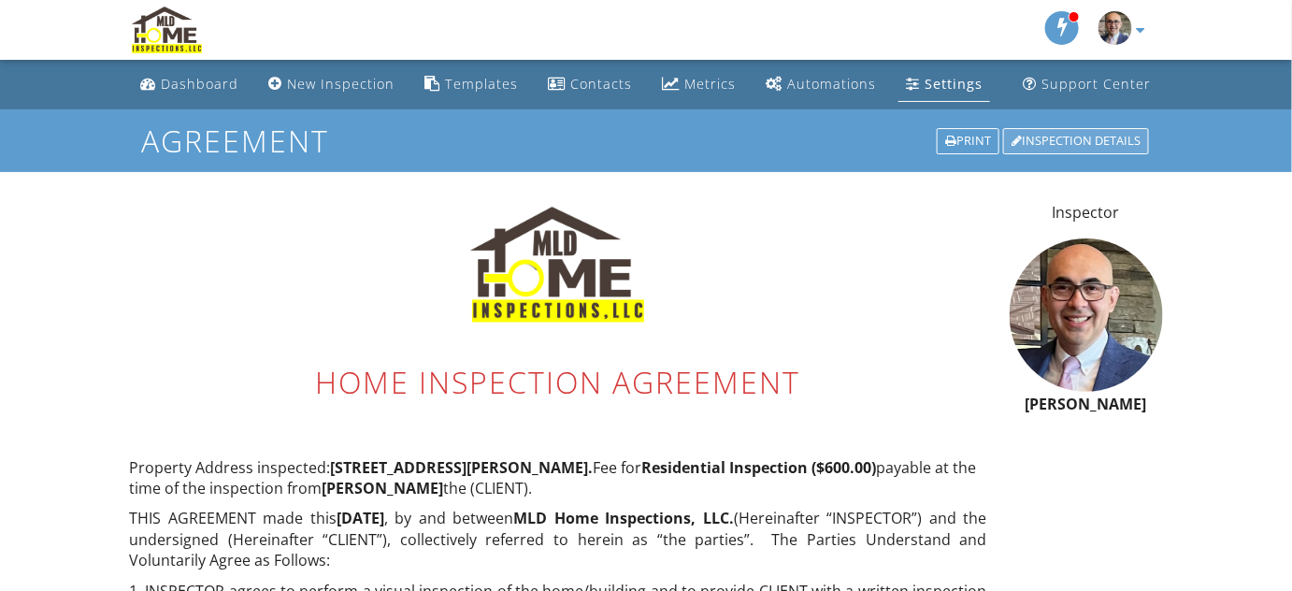
click at [1104, 146] on div "Inspection Details" at bounding box center [1076, 141] width 146 height 26
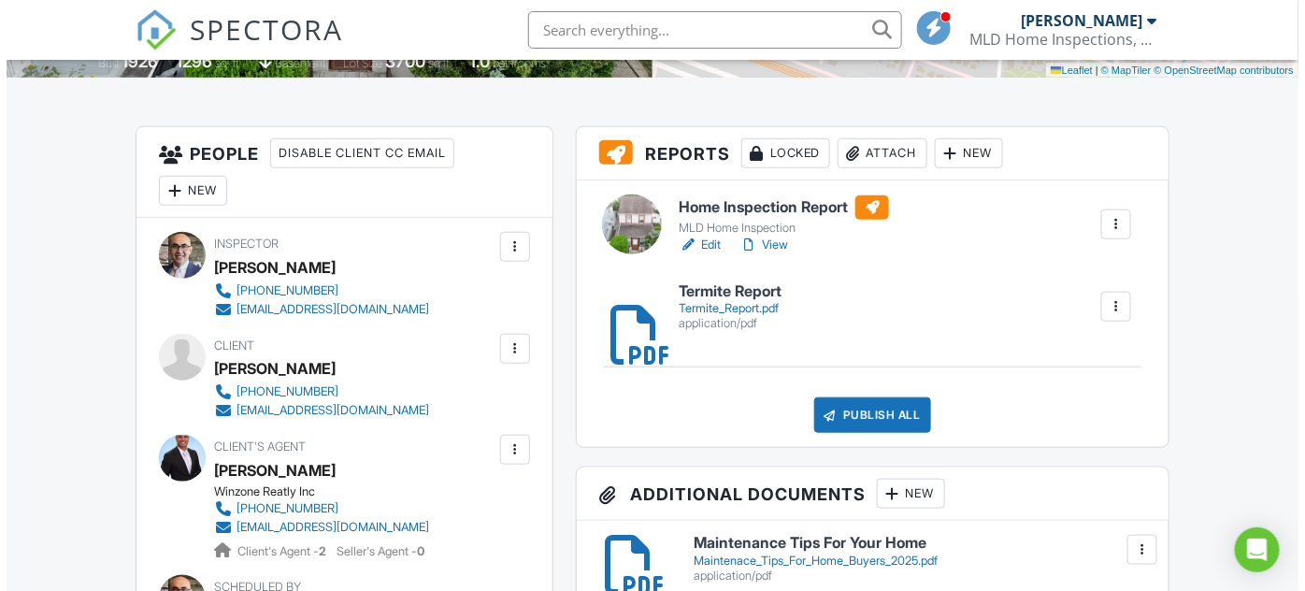
scroll to position [339, 0]
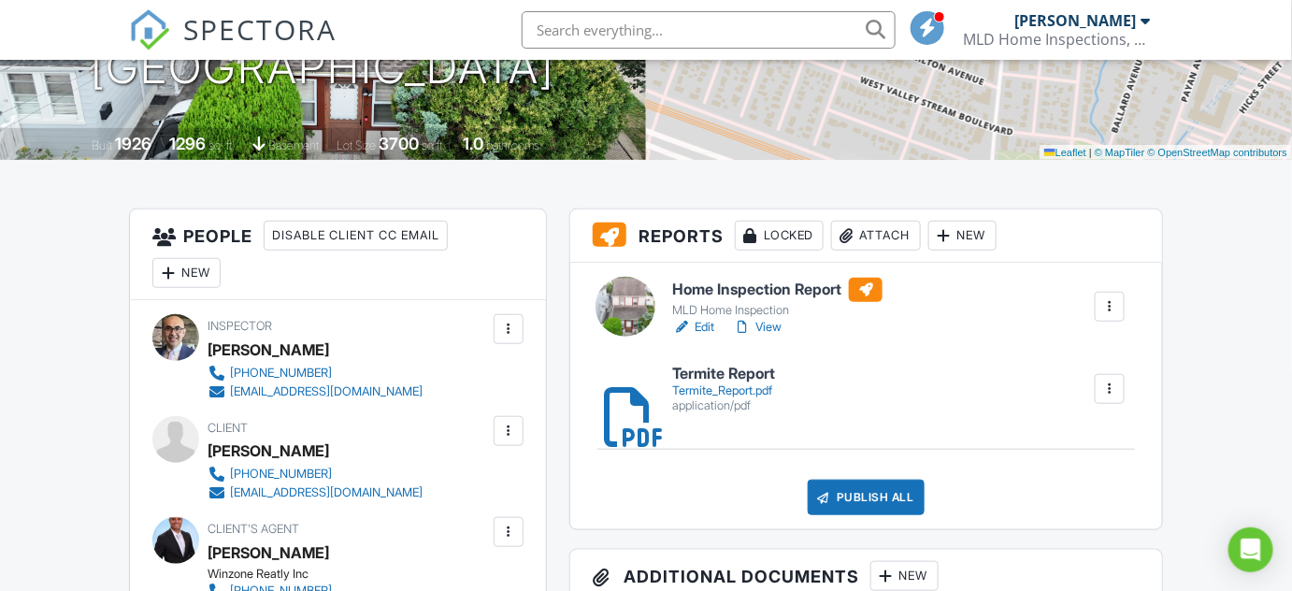
click at [859, 490] on div "Publish All" at bounding box center [866, 498] width 117 height 36
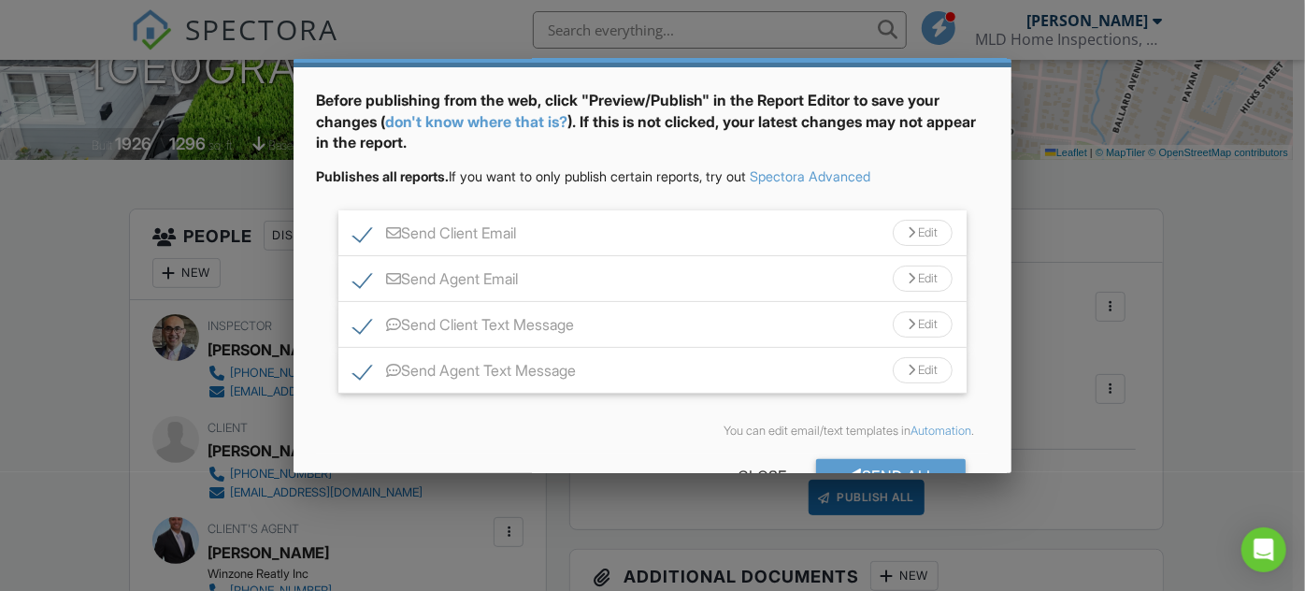
scroll to position [117, 0]
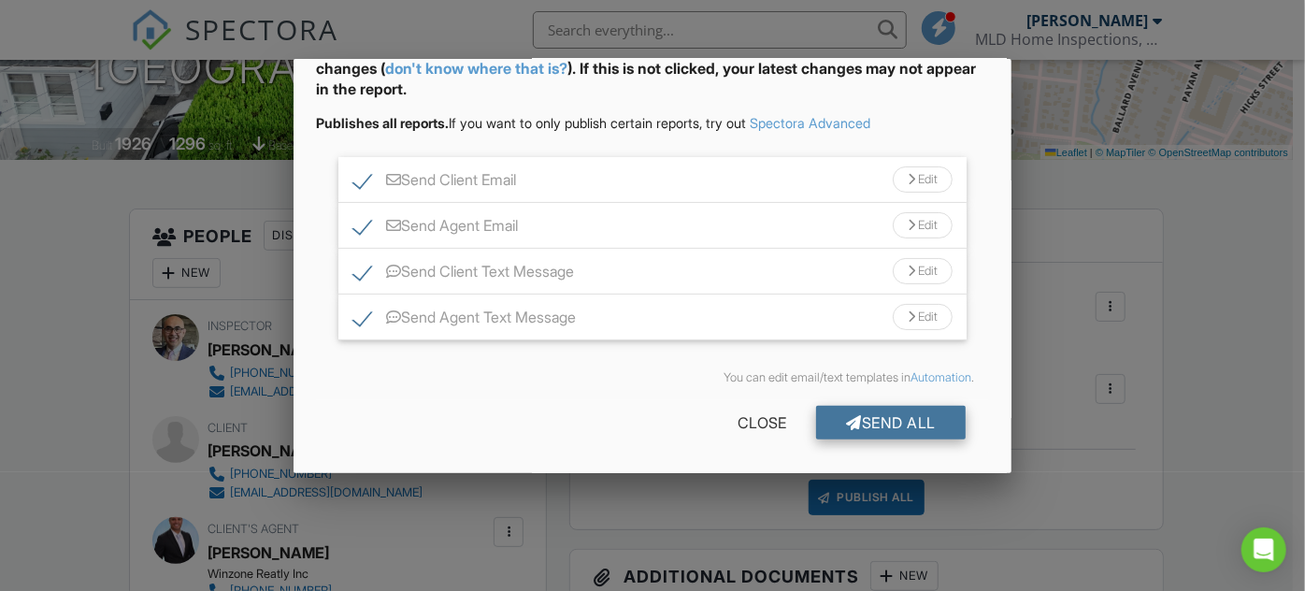
click at [872, 425] on div "Send All" at bounding box center [891, 423] width 150 height 34
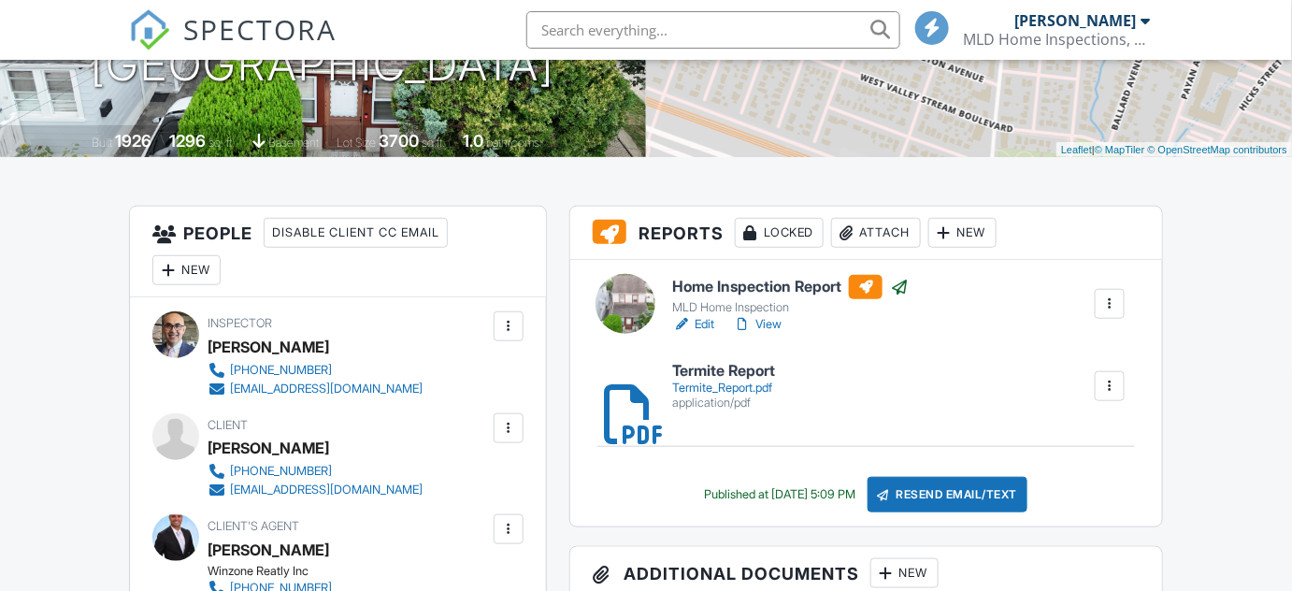
scroll to position [339, 0]
